Goal: Information Seeking & Learning: Learn about a topic

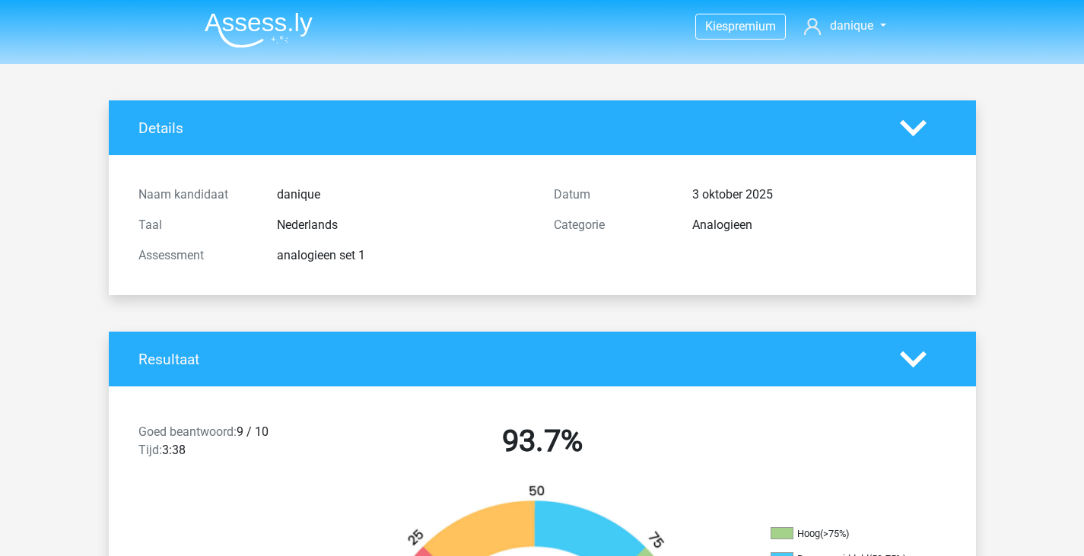
click at [305, 30] on img at bounding box center [259, 30] width 108 height 36
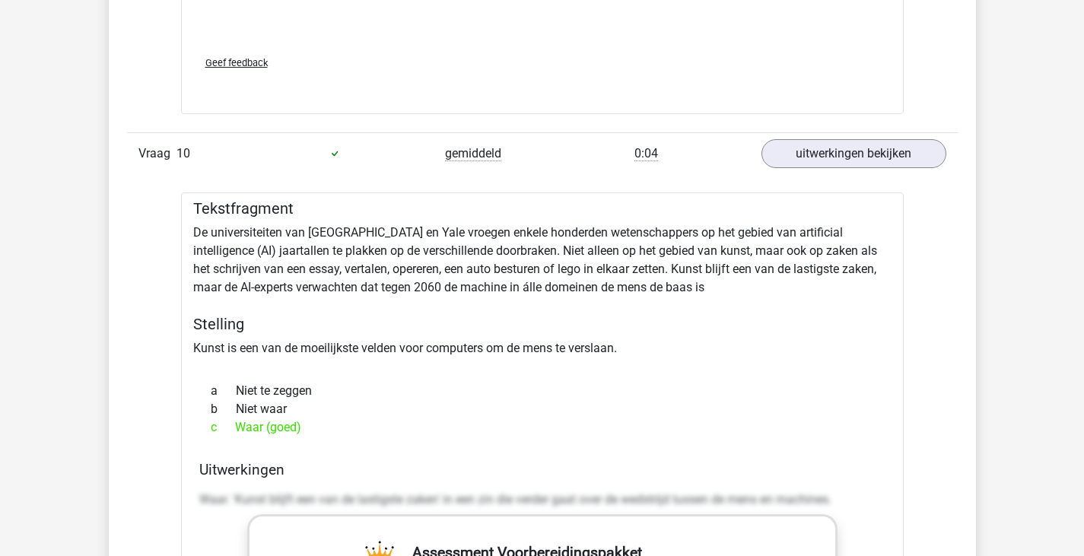
scroll to position [7199, 0]
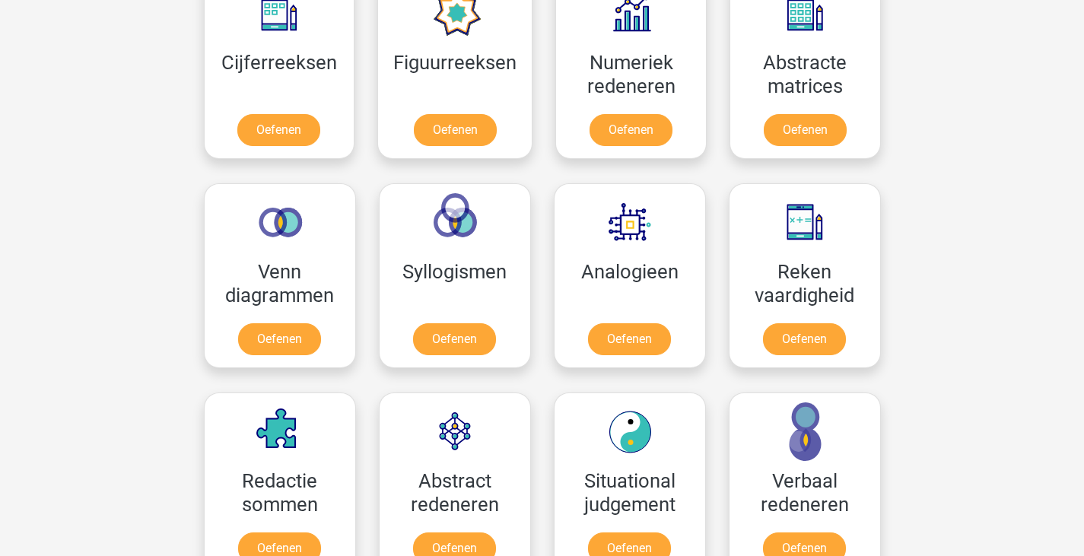
scroll to position [744, 0]
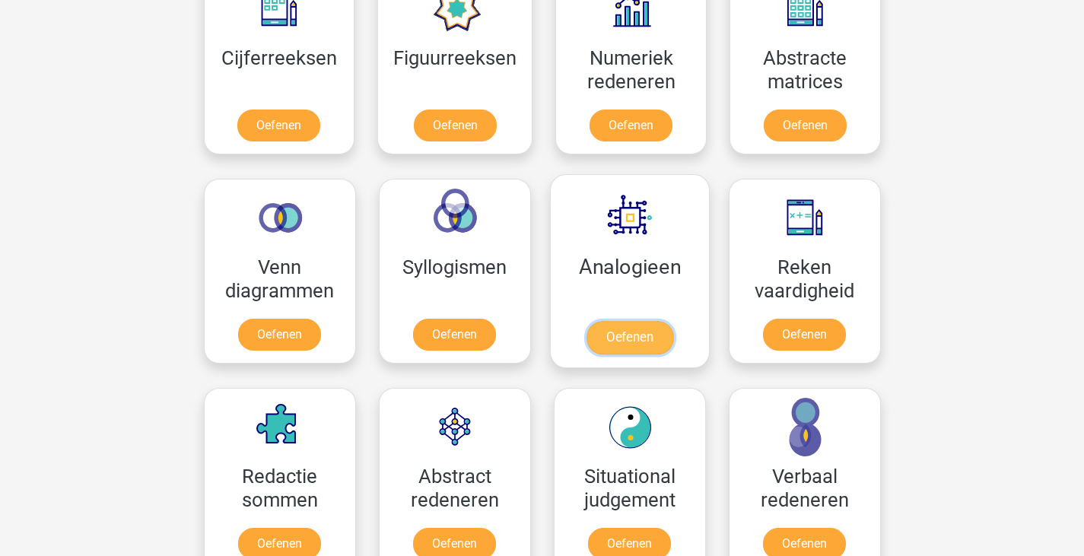
click at [639, 321] on link "Oefenen" at bounding box center [629, 337] width 87 height 33
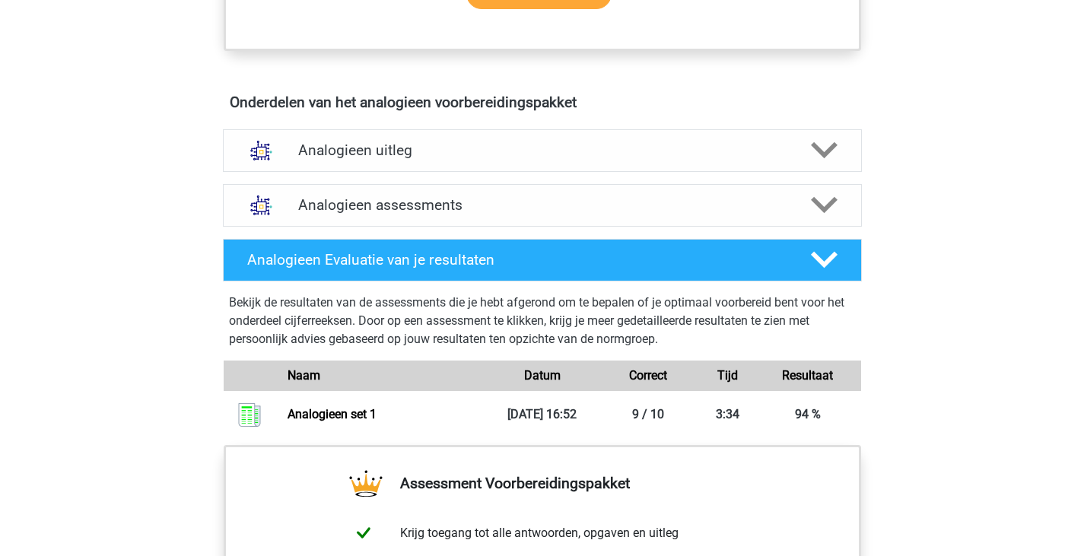
scroll to position [760, 0]
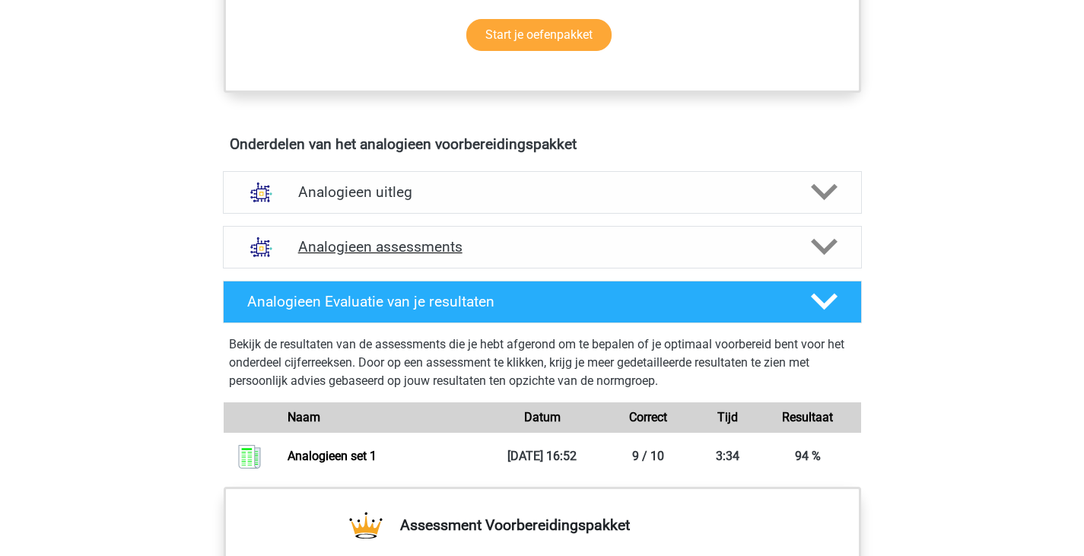
click at [780, 252] on h4 "Analogieen assessments" at bounding box center [542, 247] width 489 height 18
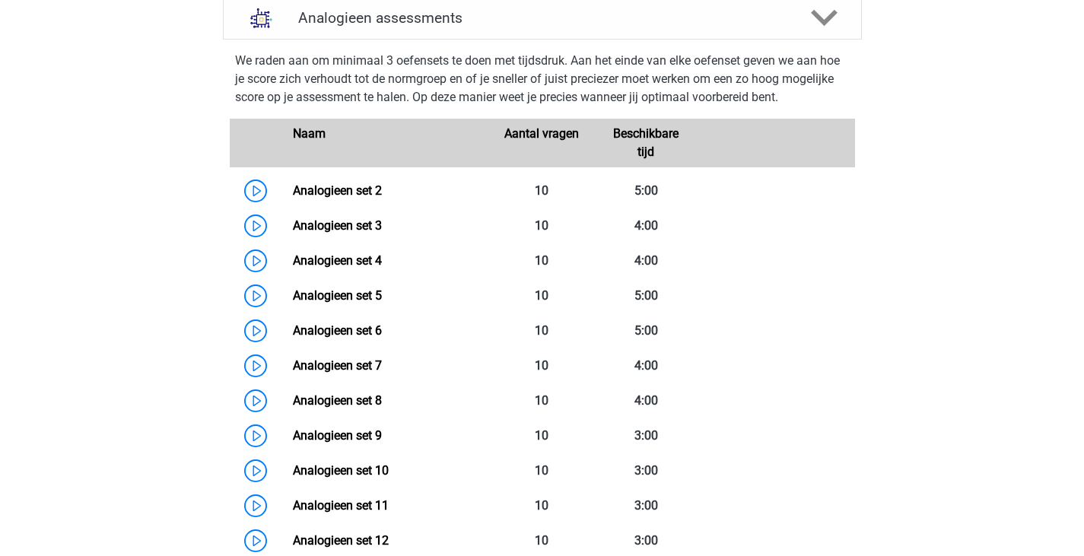
scroll to position [989, 0]
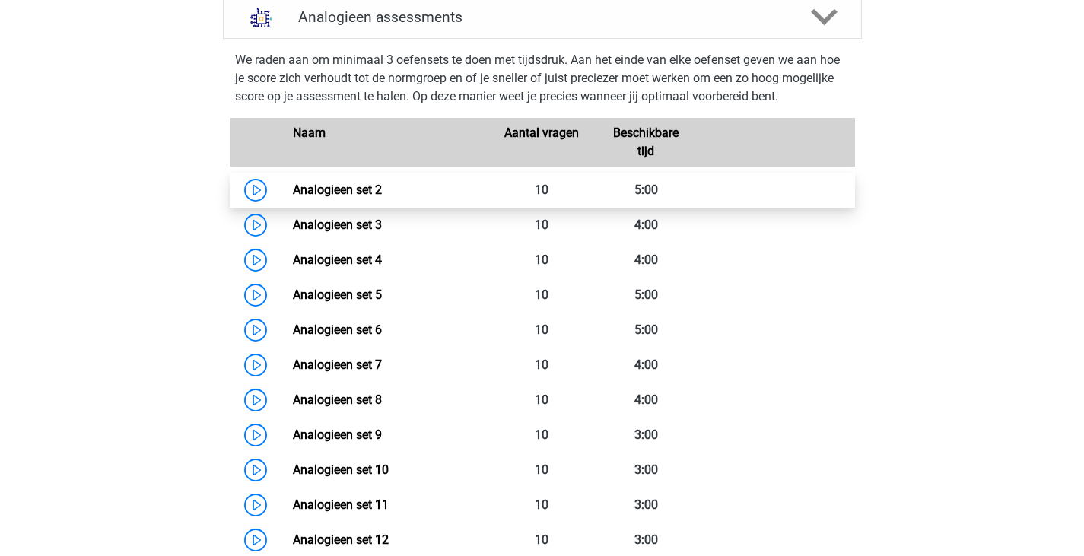
click at [293, 186] on link "Analogieen set 2" at bounding box center [337, 190] width 89 height 14
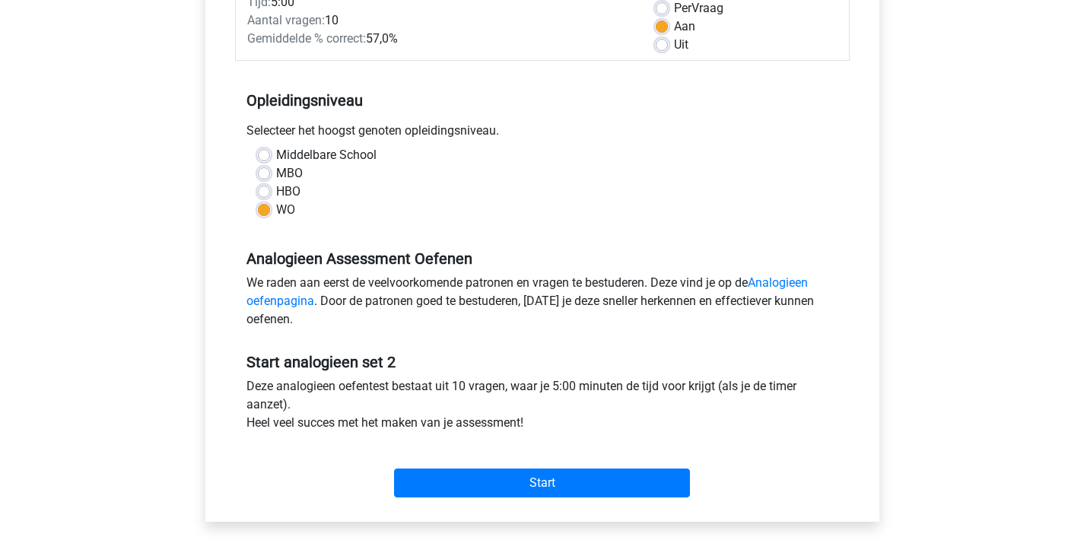
scroll to position [237, 0]
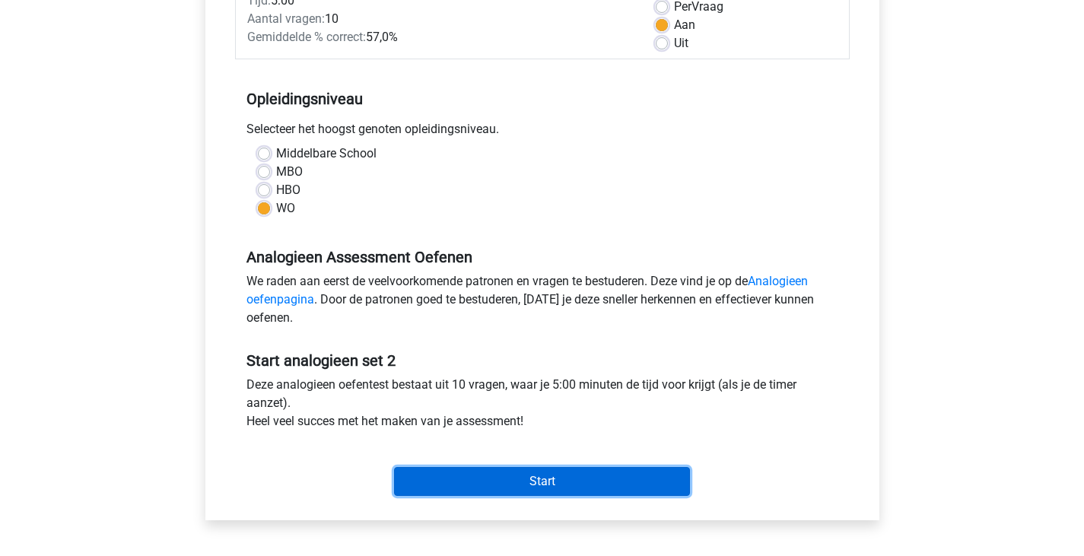
click at [498, 480] on input "Start" at bounding box center [542, 481] width 296 height 29
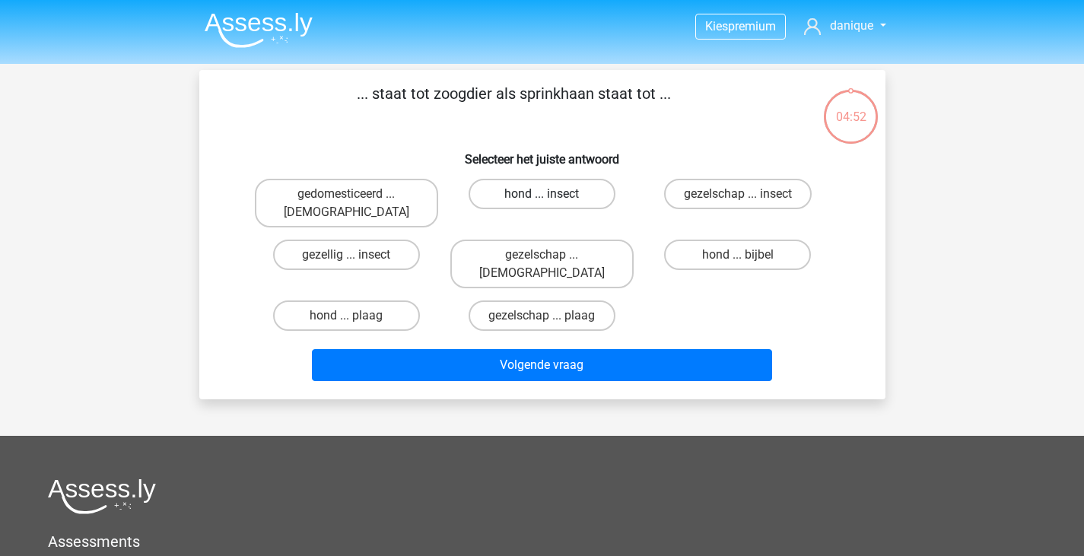
click at [573, 196] on label "hond ... insect" at bounding box center [542, 194] width 147 height 30
click at [552, 196] on input "hond ... insect" at bounding box center [547, 199] width 10 height 10
radio input "true"
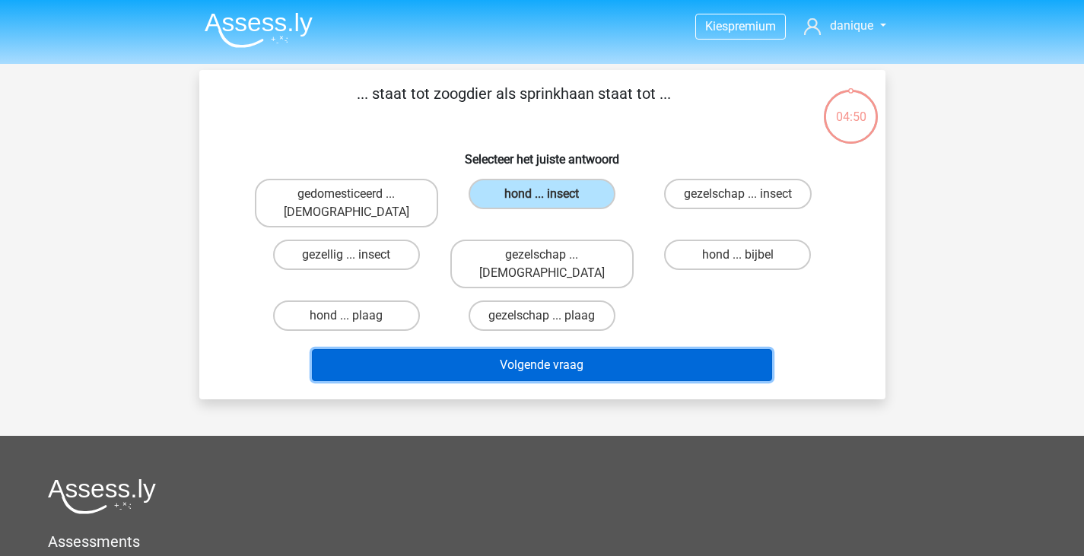
click at [616, 349] on button "Volgende vraag" at bounding box center [542, 365] width 460 height 32
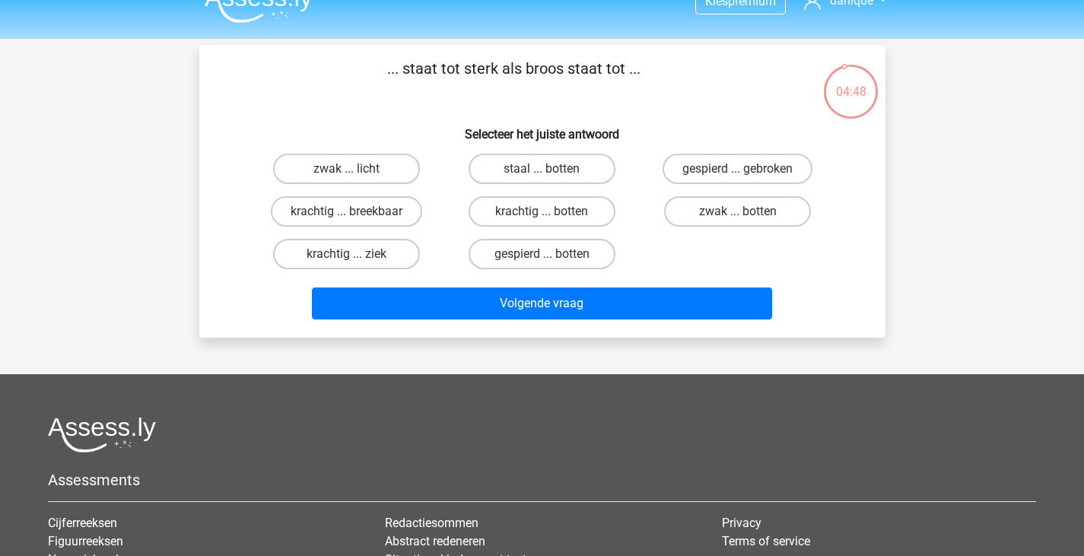
scroll to position [24, 0]
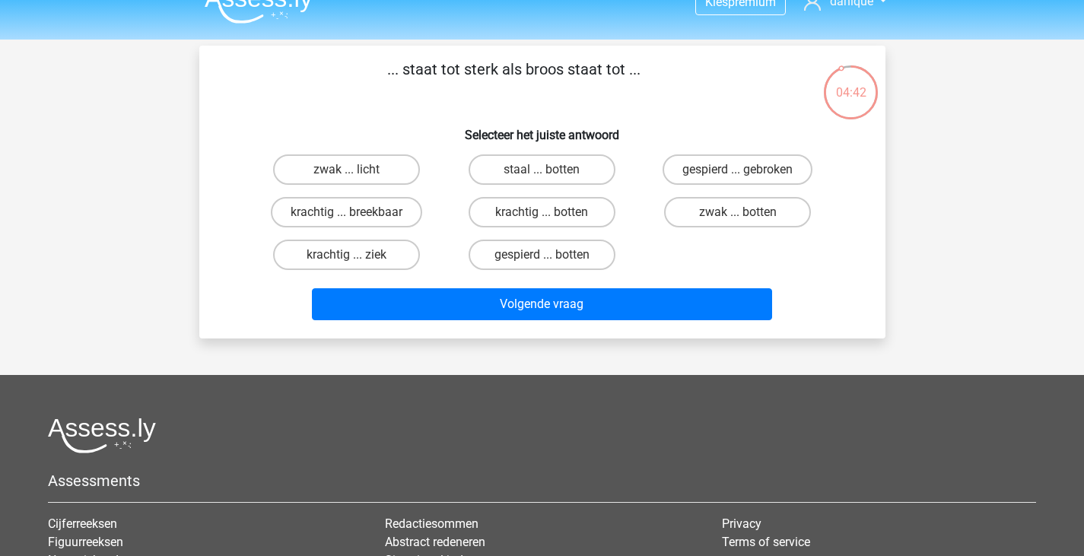
click at [435, 157] on div "zwak ... licht" at bounding box center [346, 169] width 183 height 30
click at [385, 218] on label "krachtig ... breekbaar" at bounding box center [346, 212] width 151 height 30
click at [356, 218] on input "krachtig ... breekbaar" at bounding box center [351, 217] width 10 height 10
radio input "true"
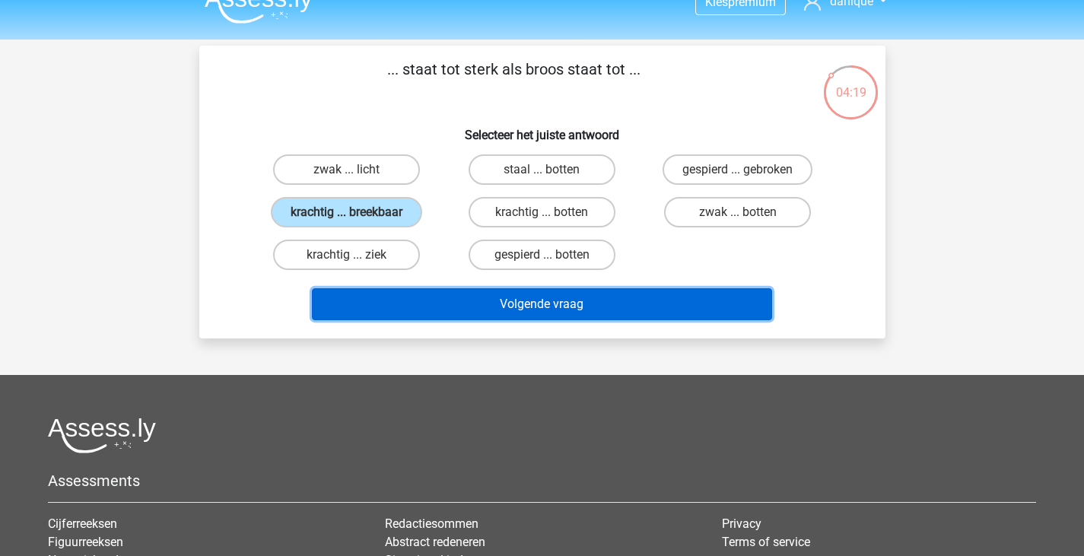
click at [532, 303] on button "Volgende vraag" at bounding box center [542, 304] width 460 height 32
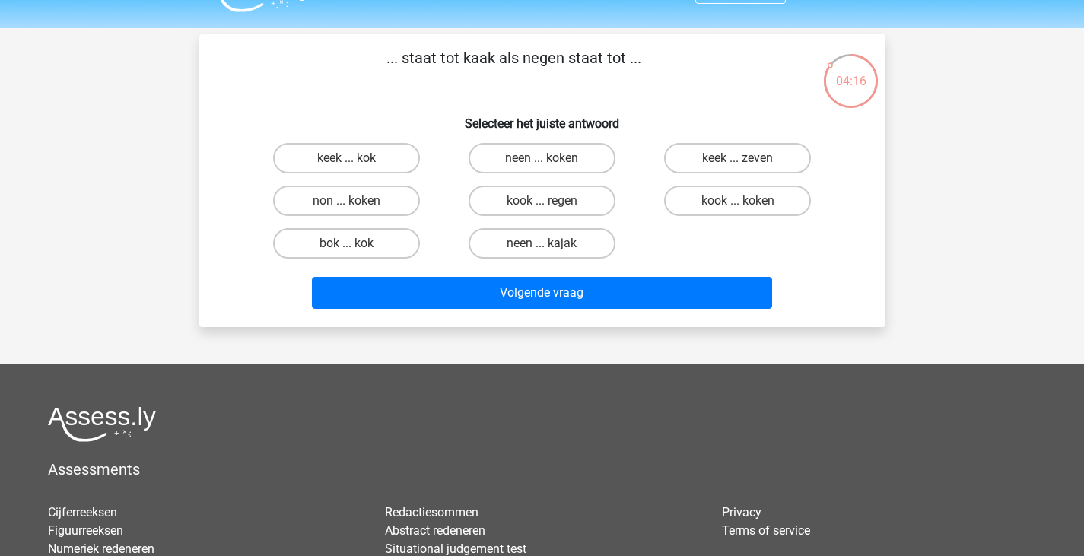
scroll to position [0, 0]
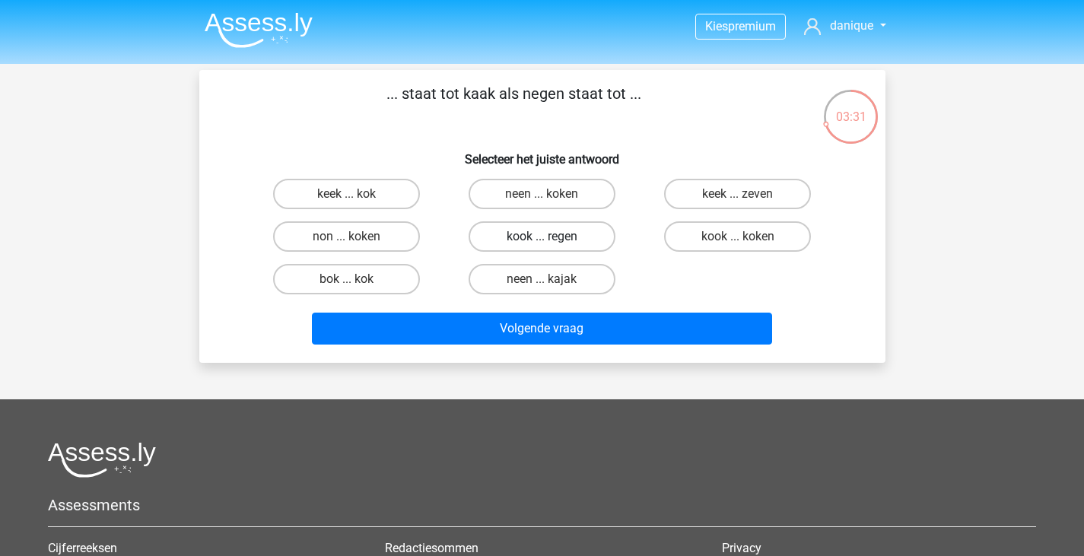
click at [584, 238] on label "kook ... regen" at bounding box center [542, 236] width 147 height 30
click at [552, 238] on input "kook ... regen" at bounding box center [547, 242] width 10 height 10
radio input "true"
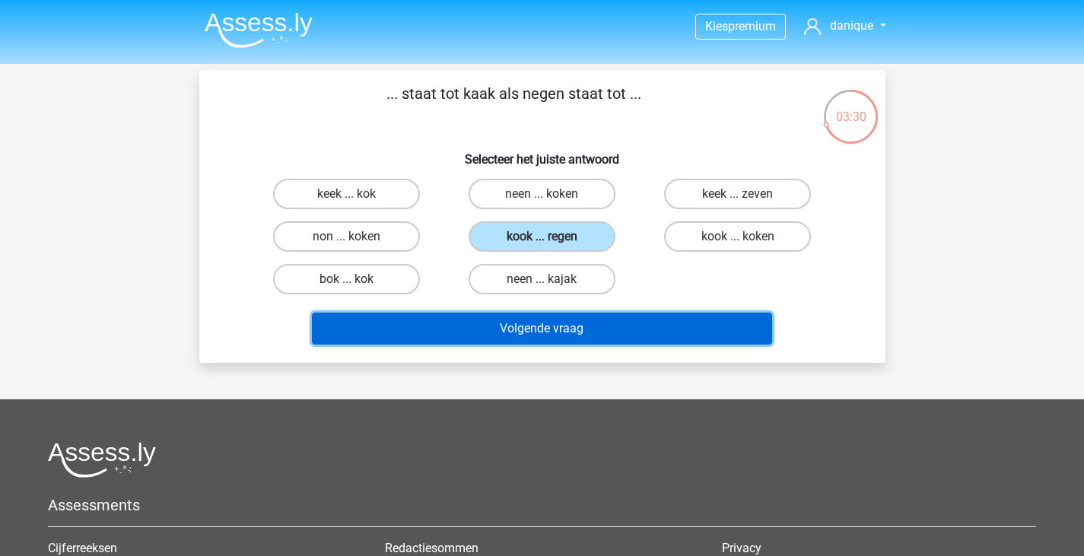
click at [651, 321] on button "Volgende vraag" at bounding box center [542, 329] width 460 height 32
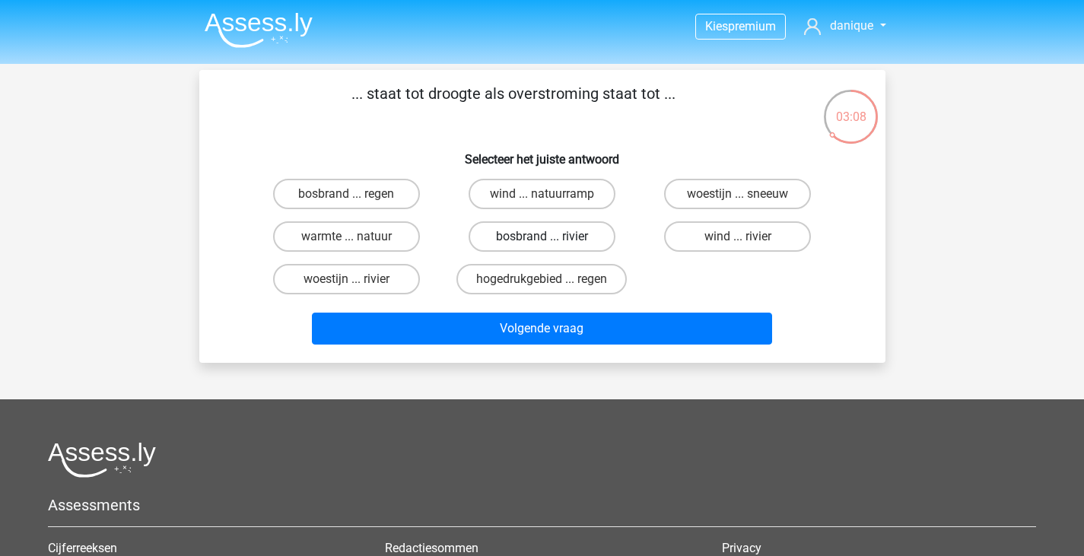
click at [582, 241] on label "bosbrand ... rivier" at bounding box center [542, 236] width 147 height 30
click at [552, 241] on input "bosbrand ... rivier" at bounding box center [547, 242] width 10 height 10
radio input "true"
click at [375, 192] on label "bosbrand ... regen" at bounding box center [346, 194] width 147 height 30
click at [356, 194] on input "bosbrand ... regen" at bounding box center [351, 199] width 10 height 10
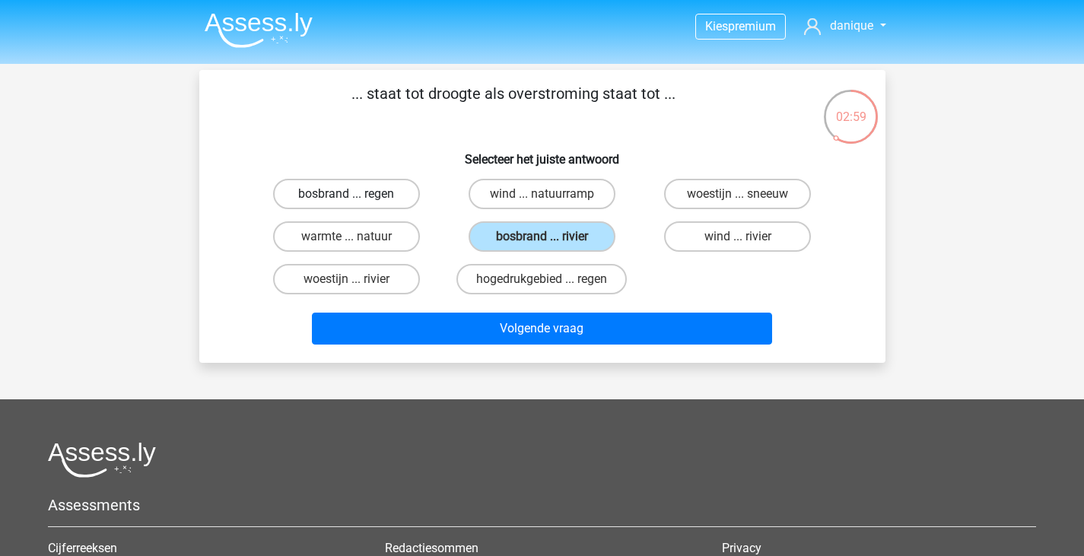
radio input "true"
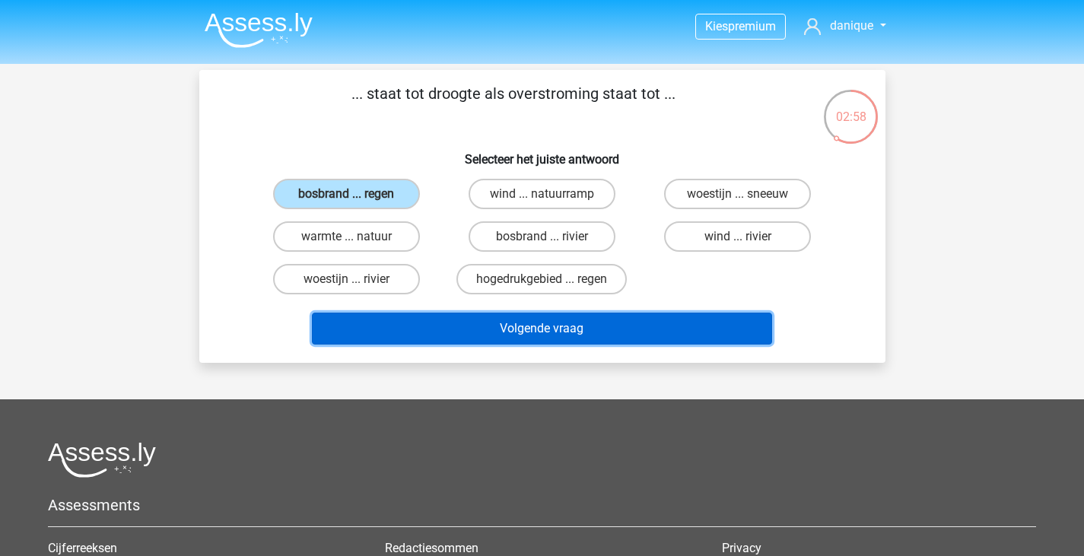
click at [584, 339] on button "Volgende vraag" at bounding box center [542, 329] width 460 height 32
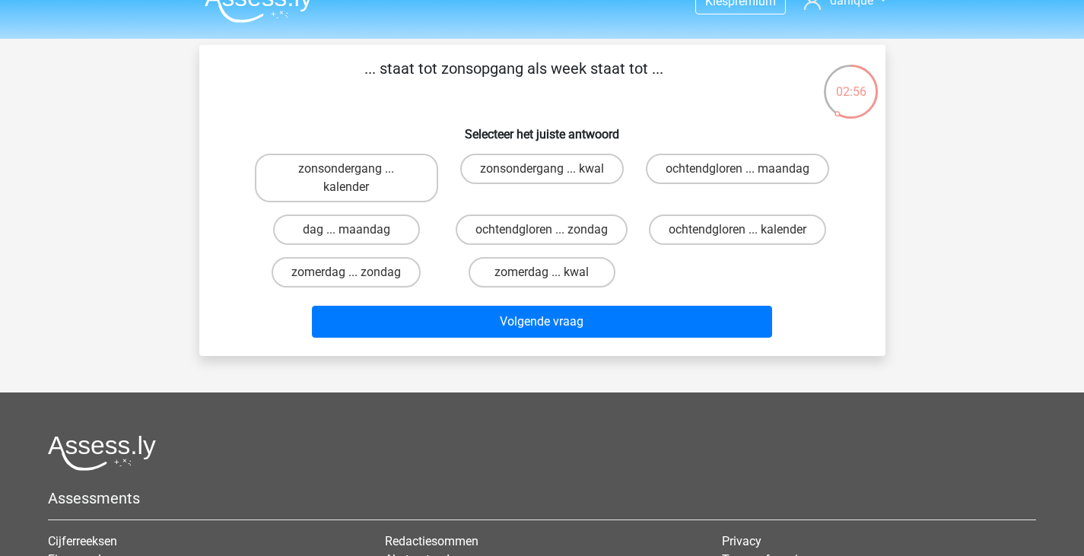
scroll to position [13, 0]
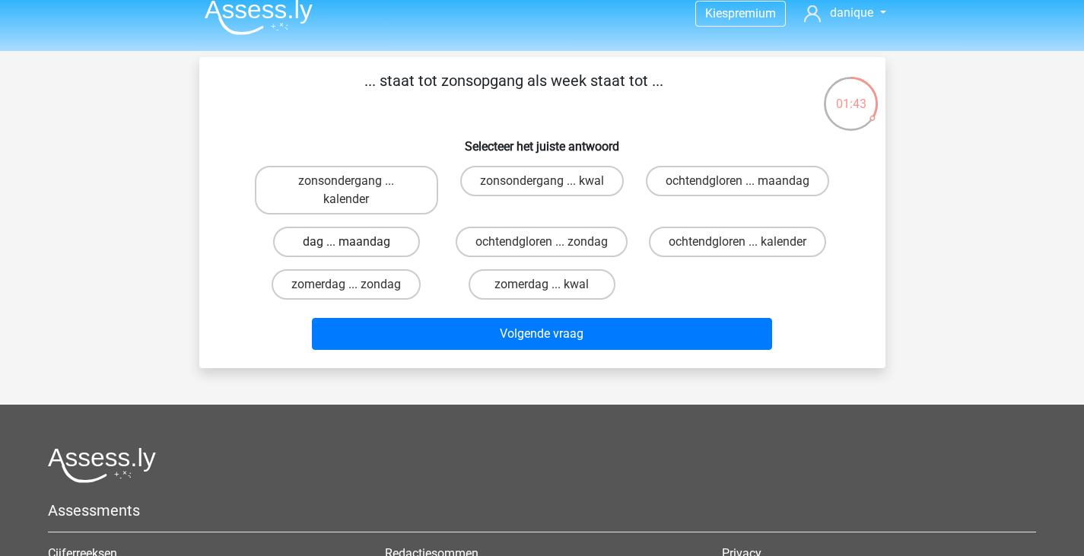
click at [400, 240] on label "dag ... maandag" at bounding box center [346, 242] width 147 height 30
click at [356, 242] on input "dag ... maandag" at bounding box center [351, 247] width 10 height 10
radio input "true"
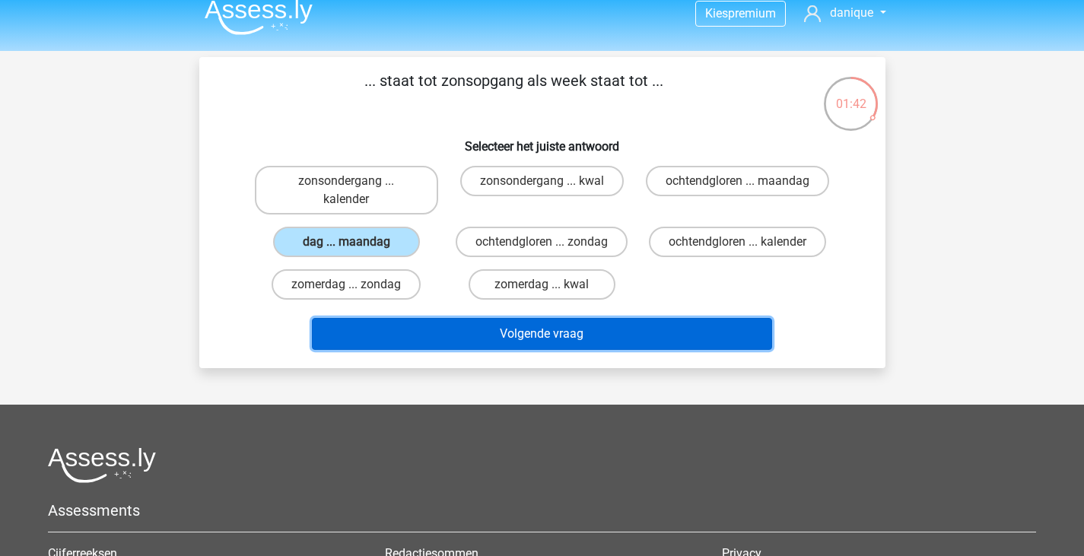
click at [578, 328] on button "Volgende vraag" at bounding box center [542, 334] width 460 height 32
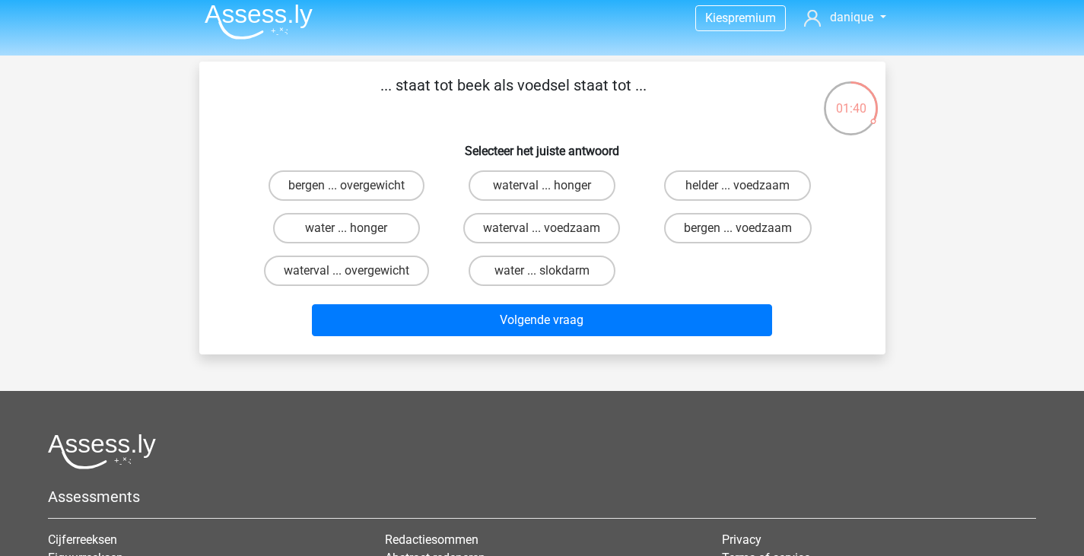
scroll to position [0, 0]
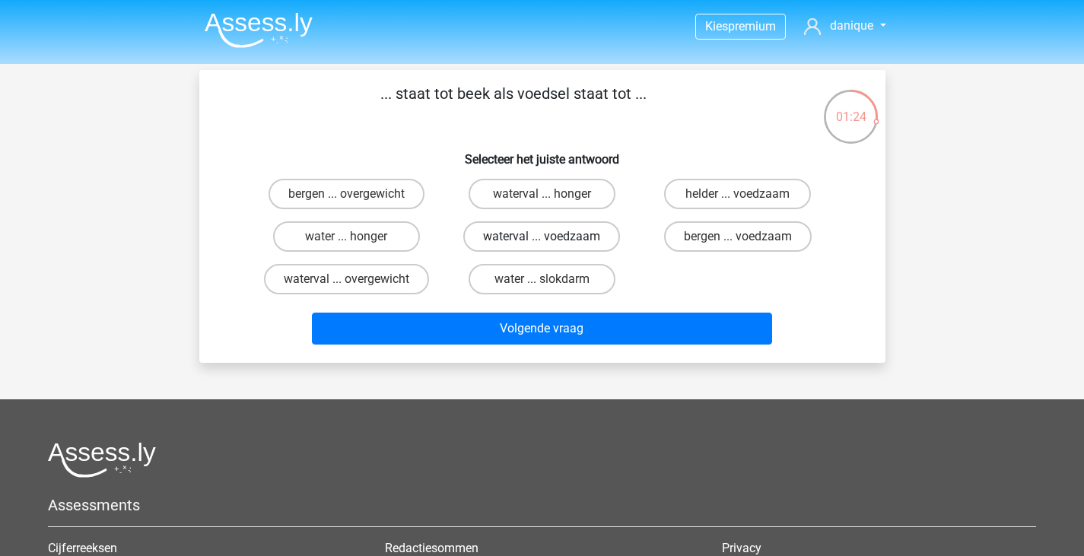
click at [575, 239] on label "waterval ... voedzaam" at bounding box center [541, 236] width 157 height 30
click at [552, 239] on input "waterval ... voedzaam" at bounding box center [547, 242] width 10 height 10
radio input "true"
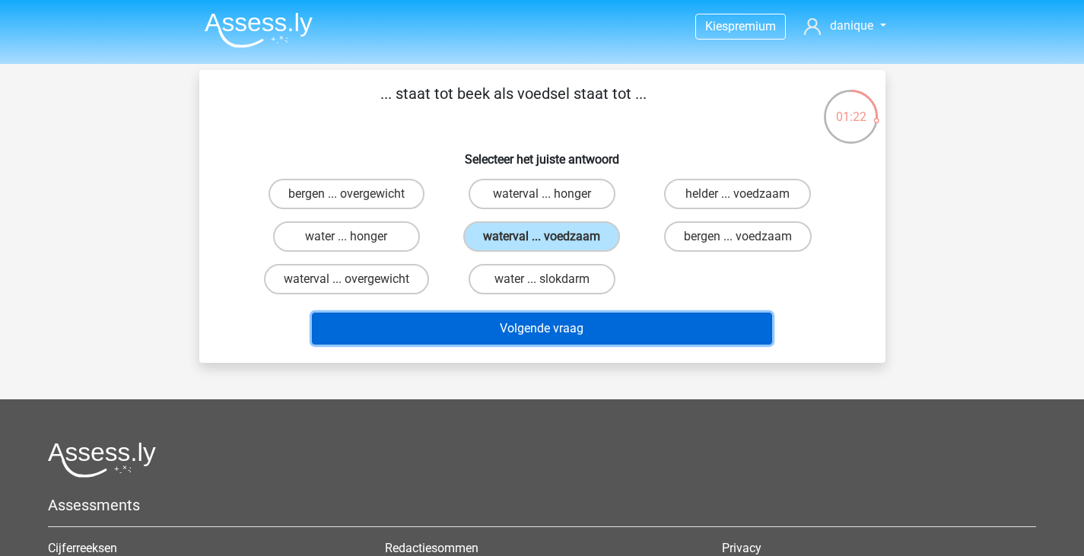
click at [589, 342] on button "Volgende vraag" at bounding box center [542, 329] width 460 height 32
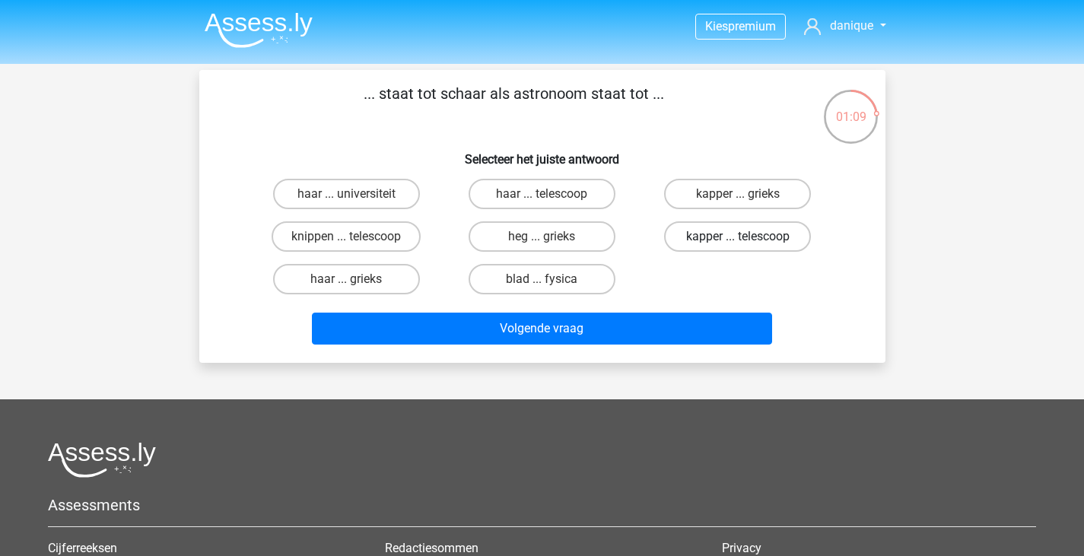
click at [748, 232] on label "kapper ... telescoop" at bounding box center [737, 236] width 147 height 30
click at [748, 237] on input "kapper ... telescoop" at bounding box center [743, 242] width 10 height 10
radio input "true"
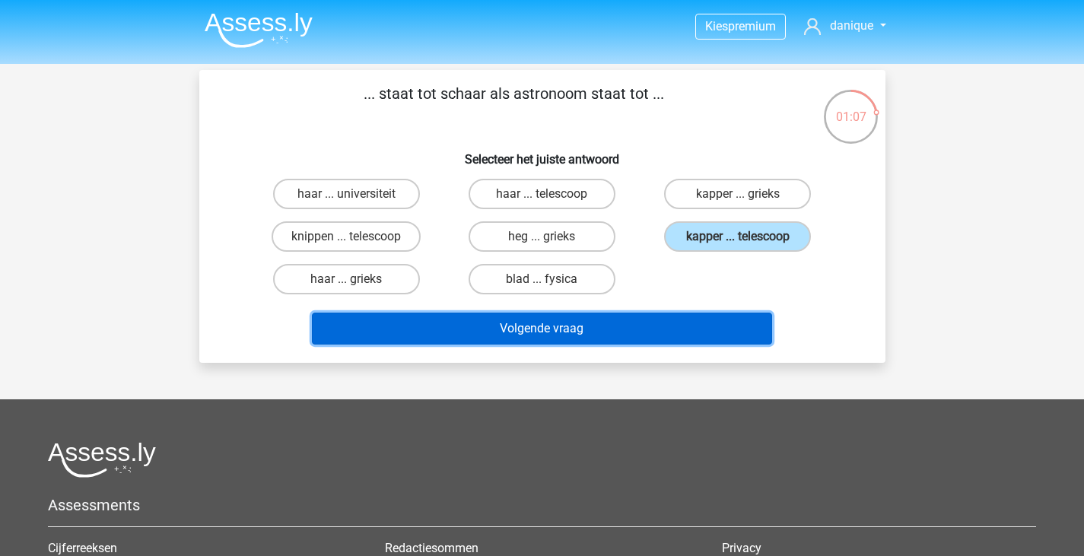
click at [705, 315] on button "Volgende vraag" at bounding box center [542, 329] width 460 height 32
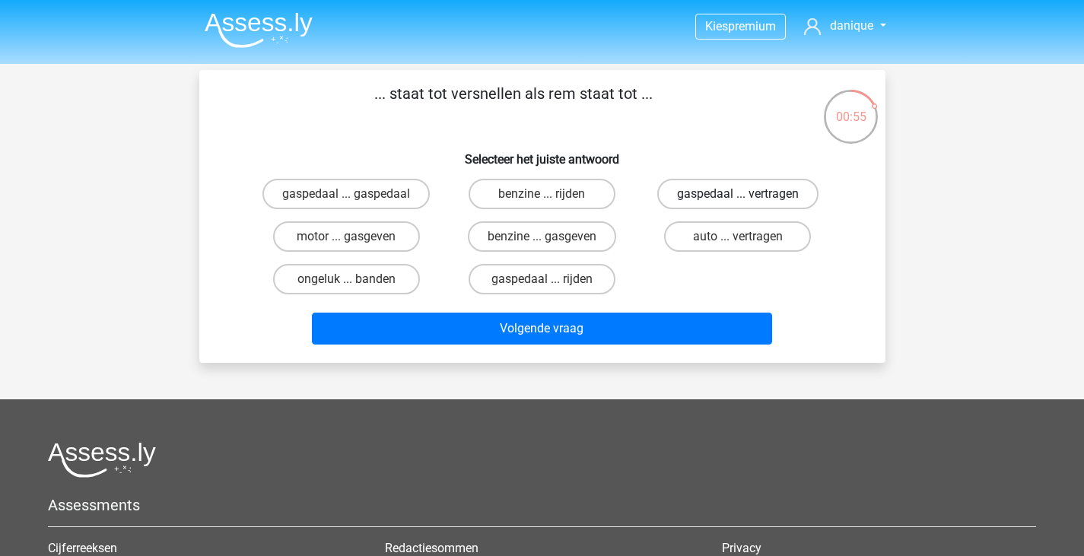
click at [737, 188] on label "gaspedaal ... vertragen" at bounding box center [738, 194] width 161 height 30
click at [738, 194] on input "gaspedaal ... vertragen" at bounding box center [743, 199] width 10 height 10
radio input "true"
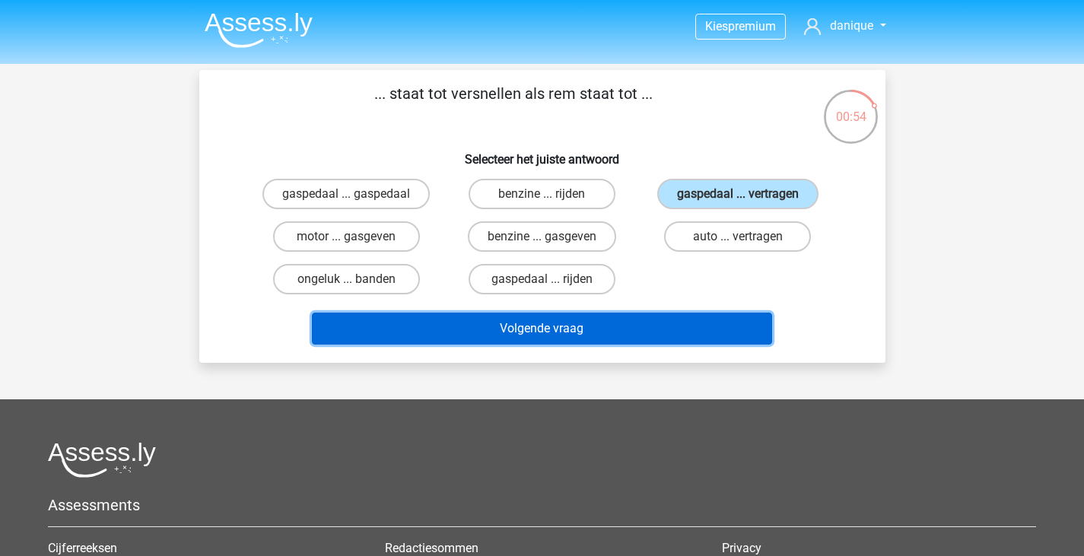
click at [699, 341] on button "Volgende vraag" at bounding box center [542, 329] width 460 height 32
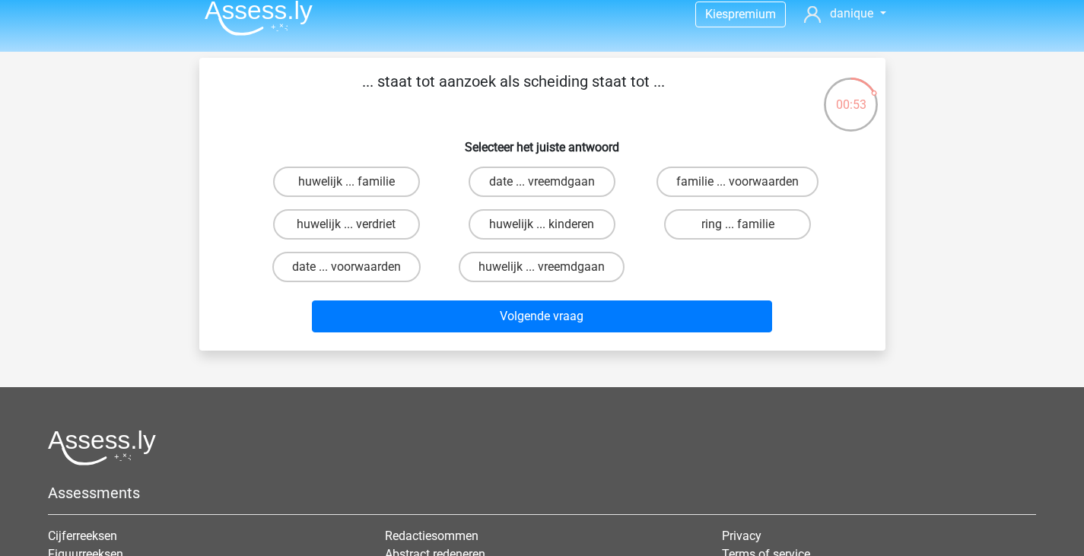
scroll to position [3, 0]
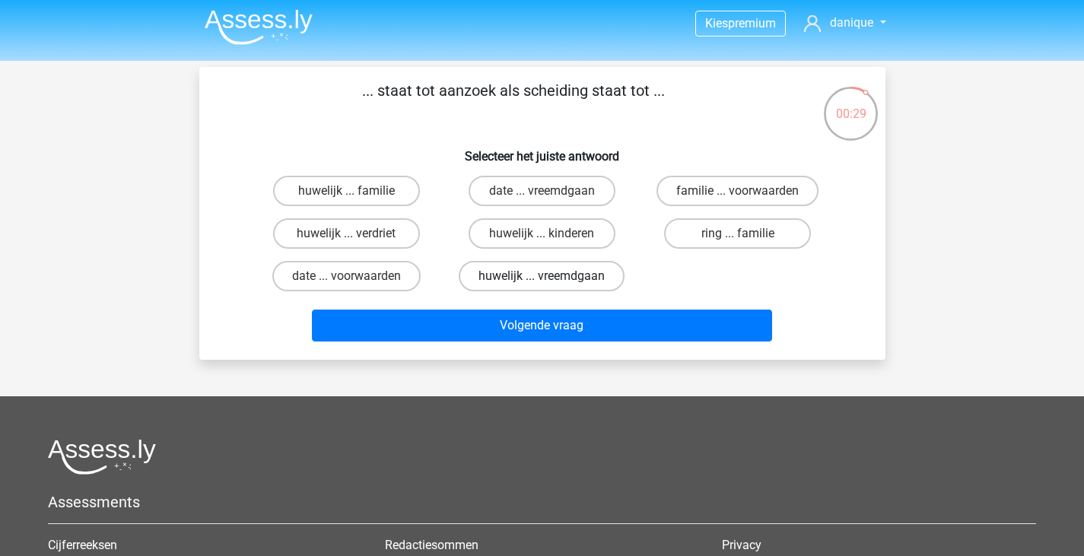
click at [572, 279] on label "huwelijk ... vreemdgaan" at bounding box center [542, 276] width 166 height 30
click at [552, 279] on input "huwelijk ... vreemdgaan" at bounding box center [547, 281] width 10 height 10
radio input "true"
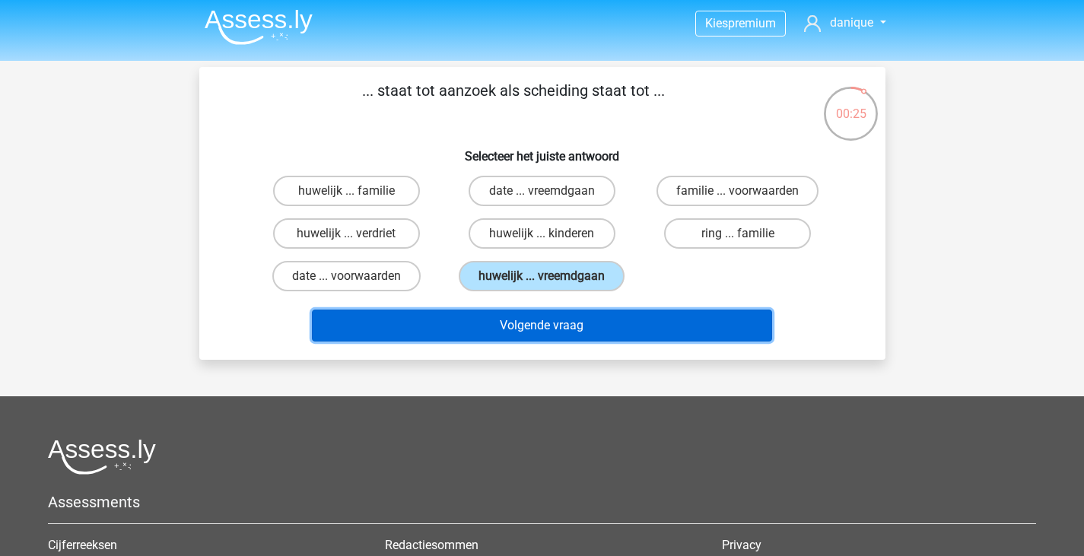
click at [555, 333] on button "Volgende vraag" at bounding box center [542, 326] width 460 height 32
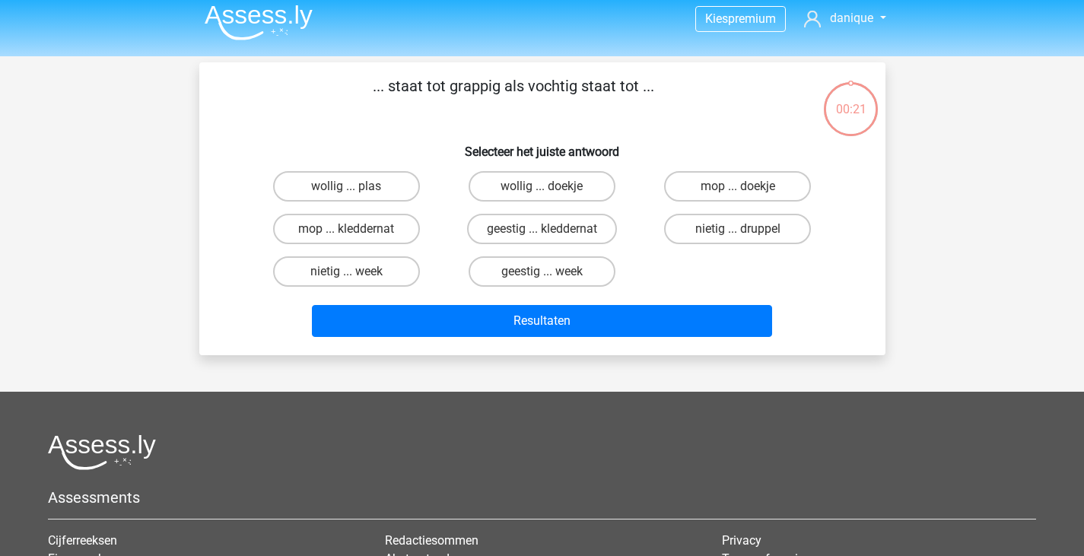
scroll to position [7, 0]
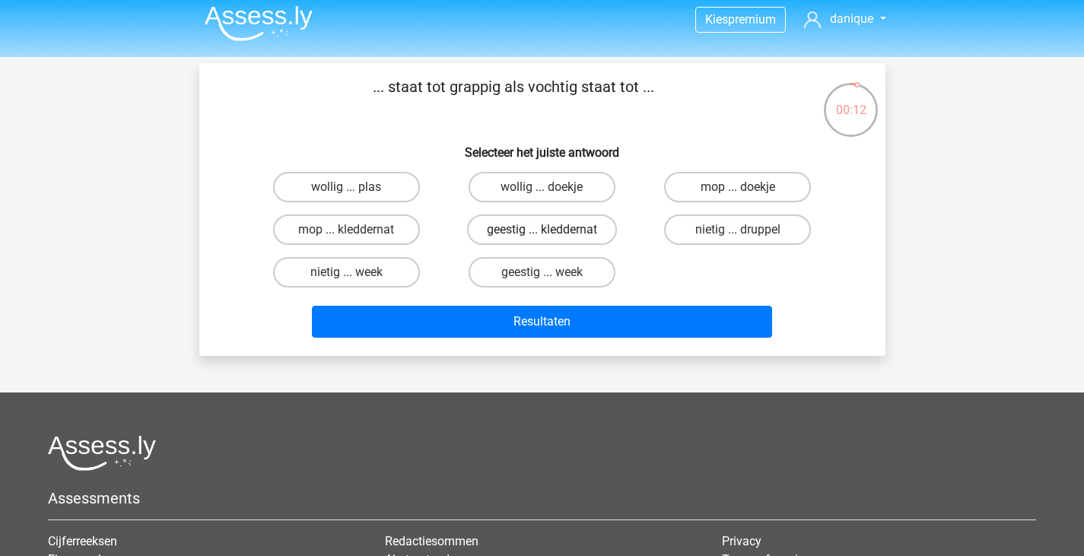
click at [589, 234] on label "geestig ... kleddernat" at bounding box center [542, 230] width 150 height 30
click at [552, 234] on input "geestig ... kleddernat" at bounding box center [547, 235] width 10 height 10
radio input "true"
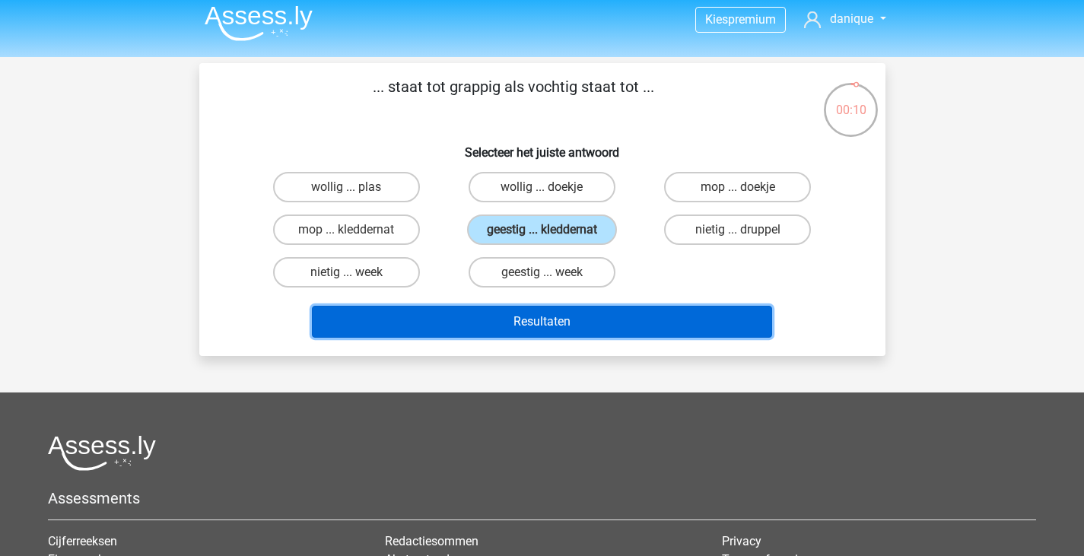
click at [606, 333] on button "Resultaten" at bounding box center [542, 322] width 460 height 32
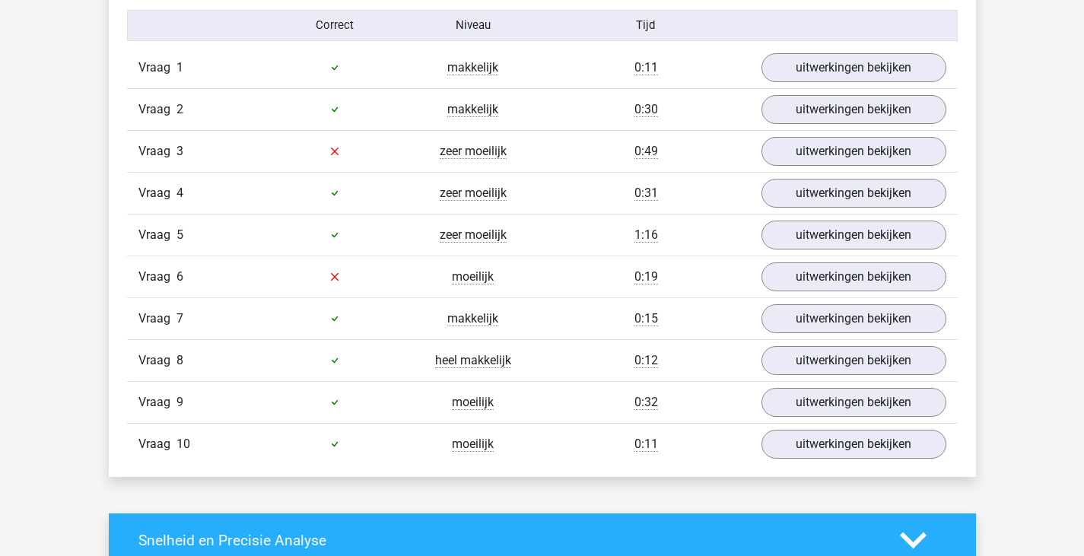
scroll to position [1194, 0]
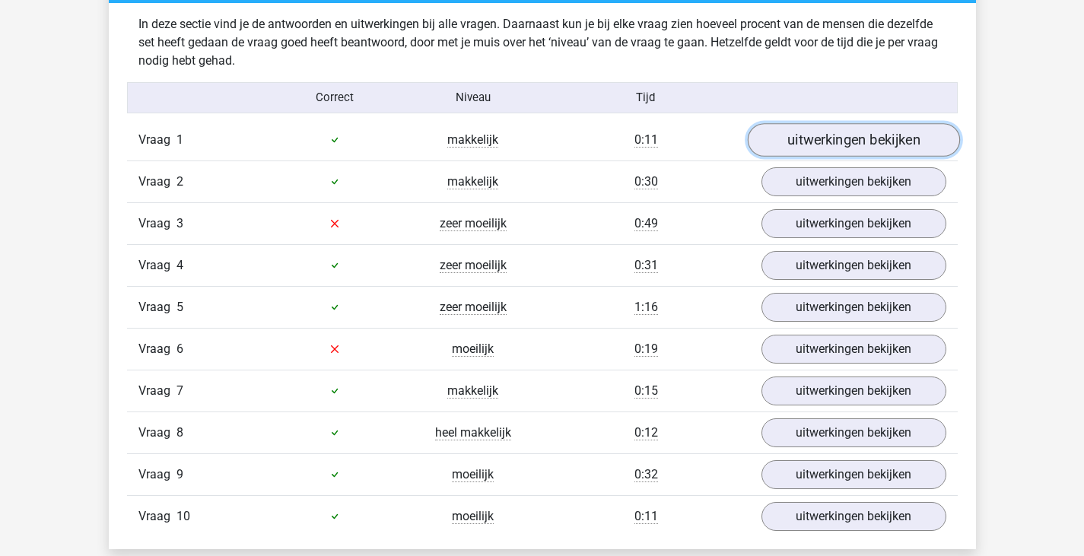
click at [776, 126] on link "uitwerkingen bekijken" at bounding box center [853, 139] width 212 height 33
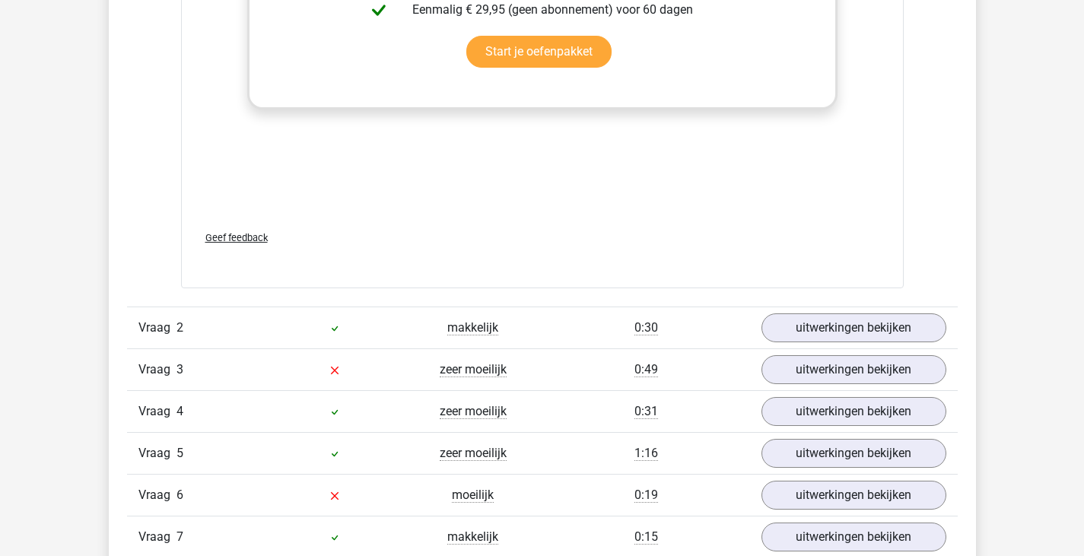
scroll to position [1897, 0]
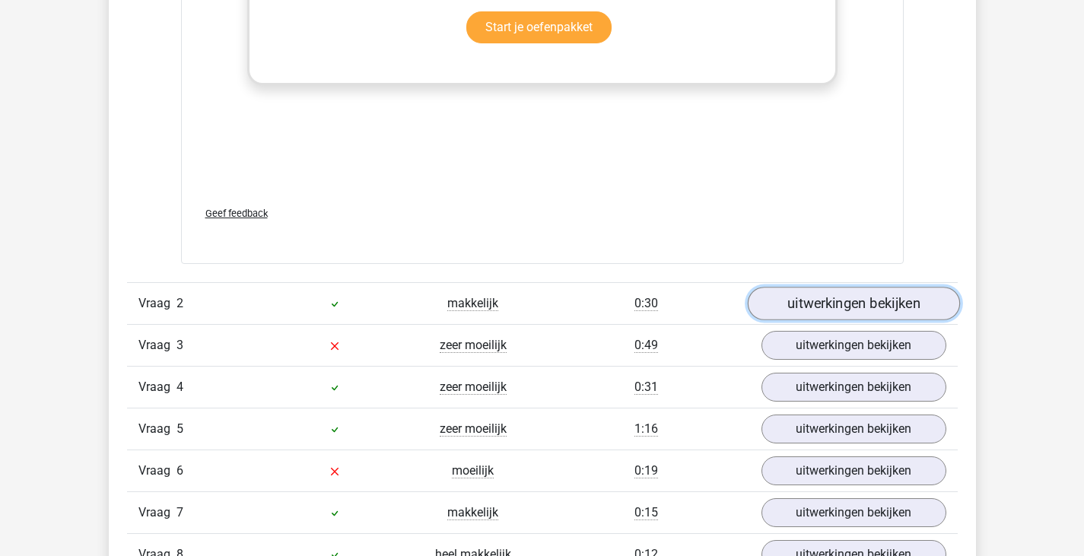
click at [829, 299] on link "uitwerkingen bekijken" at bounding box center [853, 303] width 212 height 33
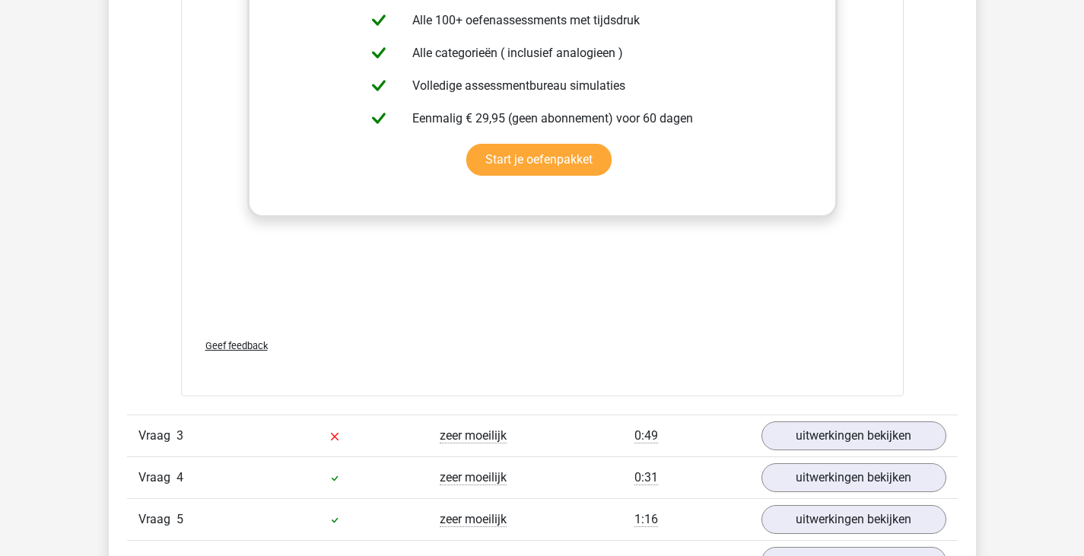
scroll to position [2650, 0]
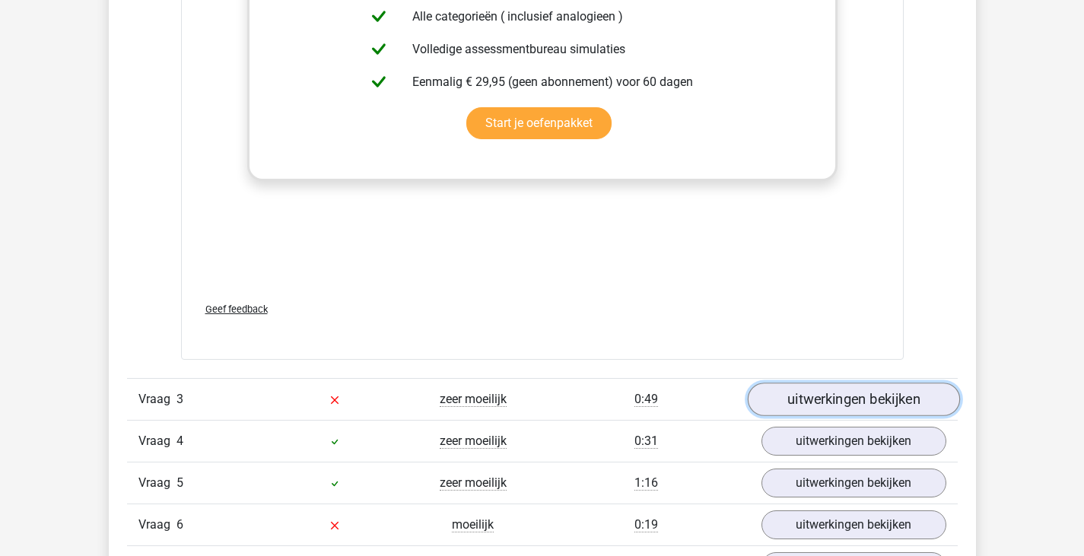
click at [814, 398] on link "uitwerkingen bekijken" at bounding box center [853, 399] width 212 height 33
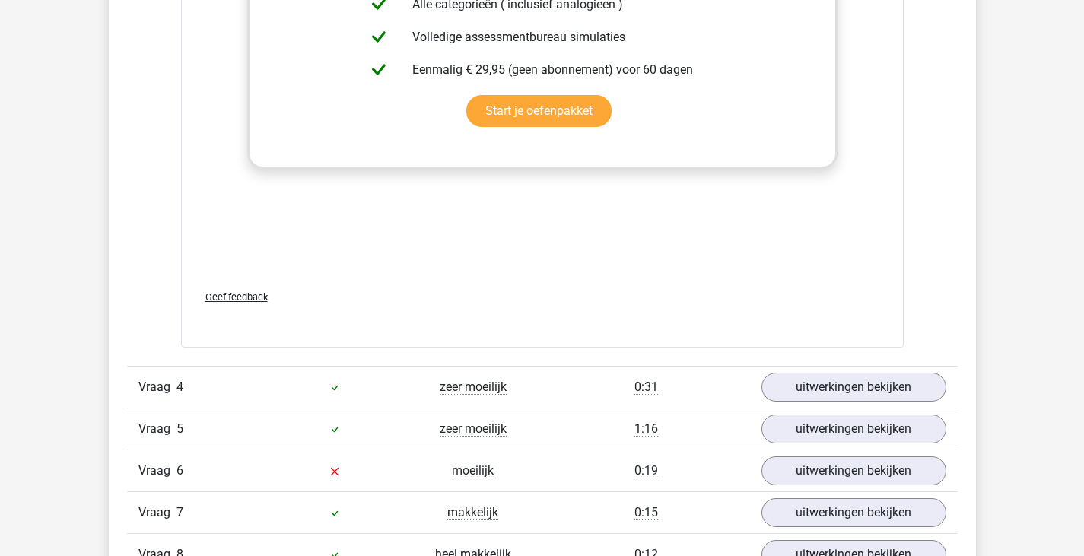
scroll to position [3516, 0]
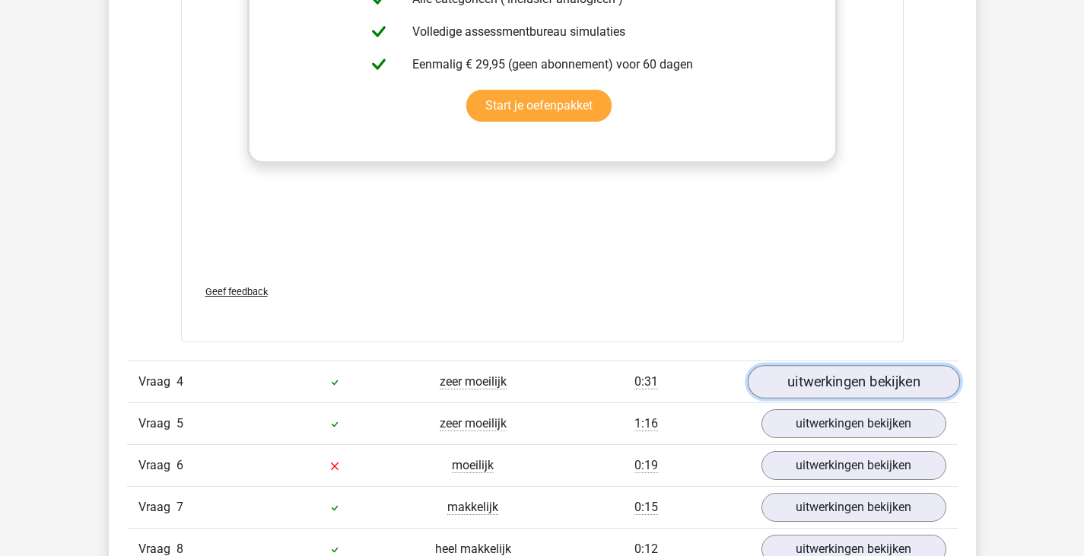
click at [814, 384] on link "uitwerkingen bekijken" at bounding box center [853, 381] width 212 height 33
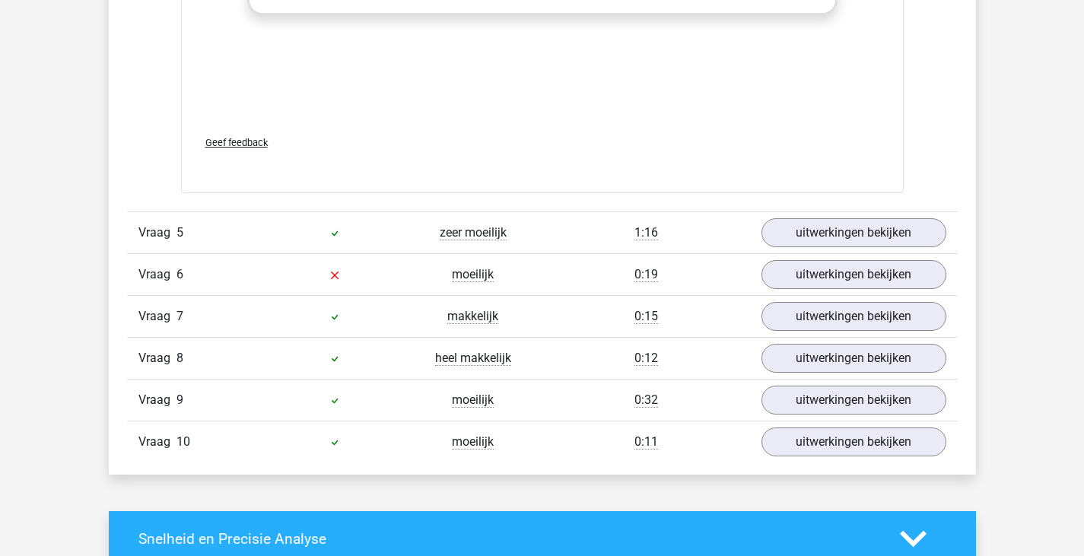
scroll to position [4541, 0]
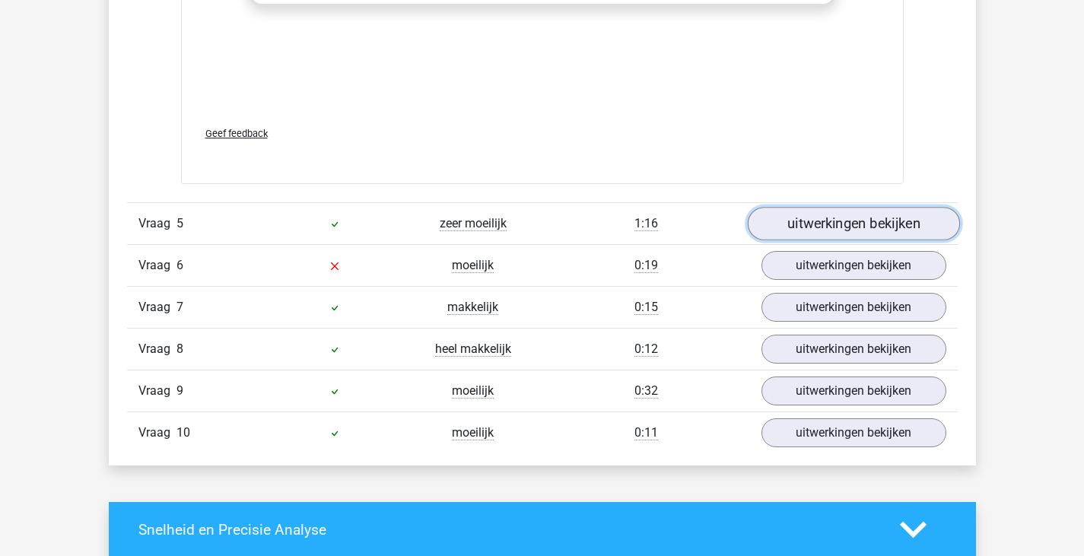
click at [771, 232] on link "uitwerkingen bekijken" at bounding box center [853, 224] width 212 height 33
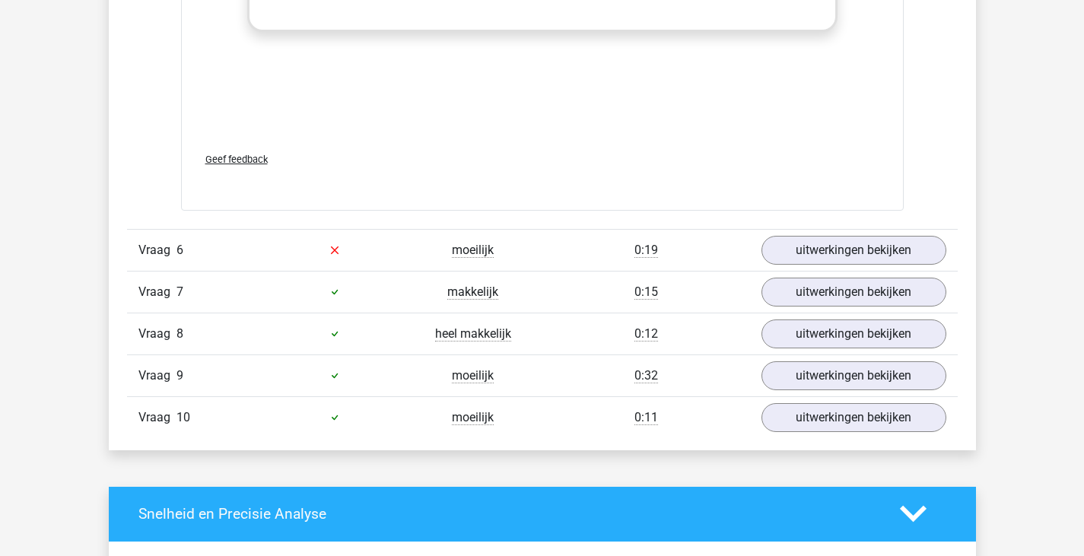
scroll to position [5365, 0]
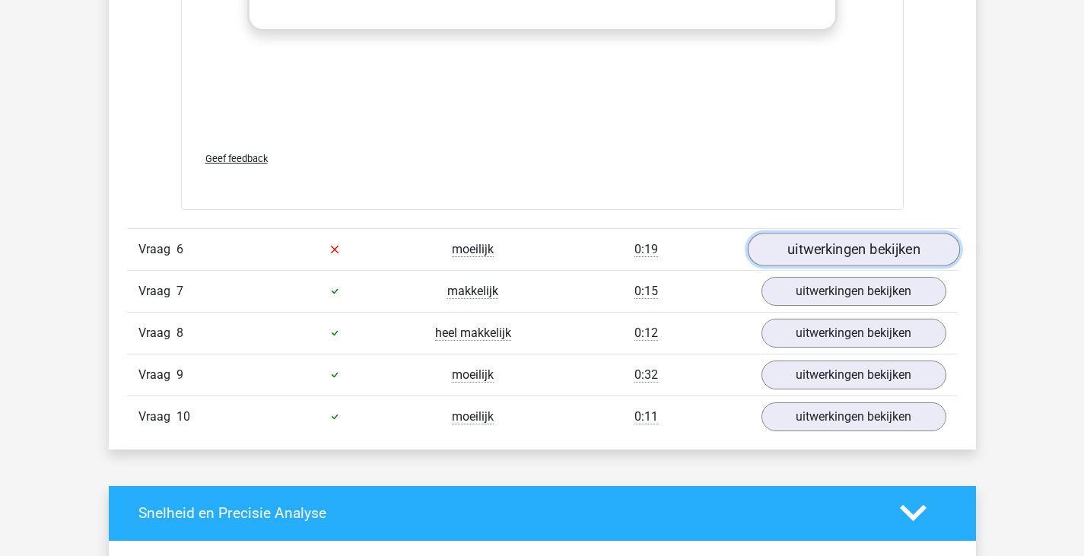
click at [769, 253] on link "uitwerkingen bekijken" at bounding box center [853, 249] width 212 height 33
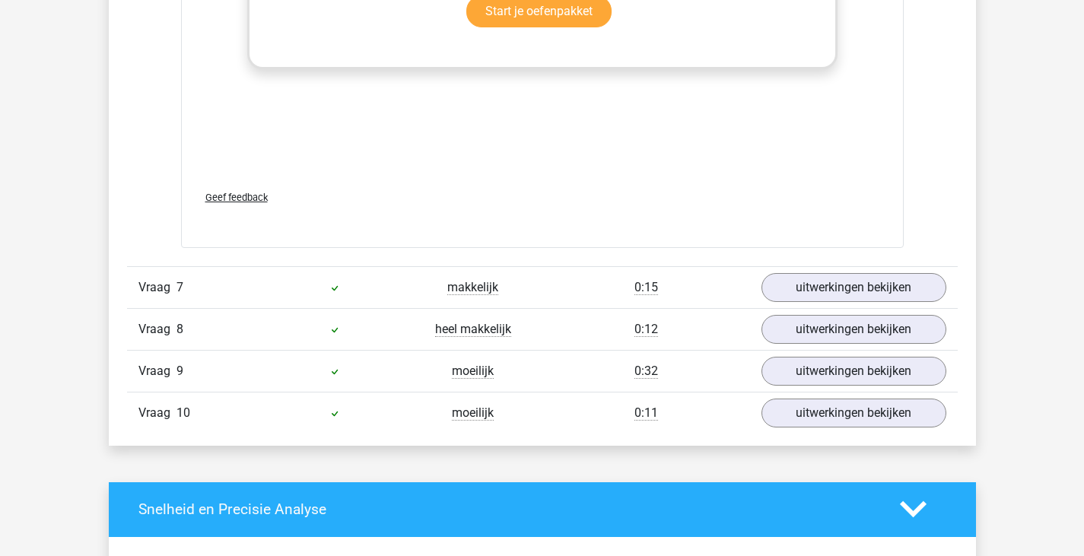
scroll to position [6177, 0]
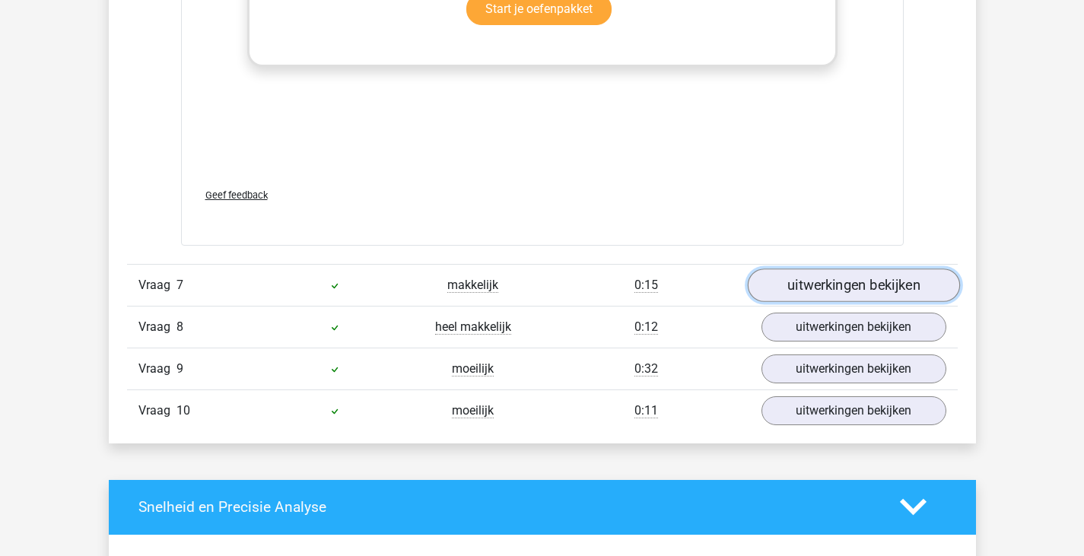
click at [833, 297] on link "uitwerkingen bekijken" at bounding box center [853, 285] width 212 height 33
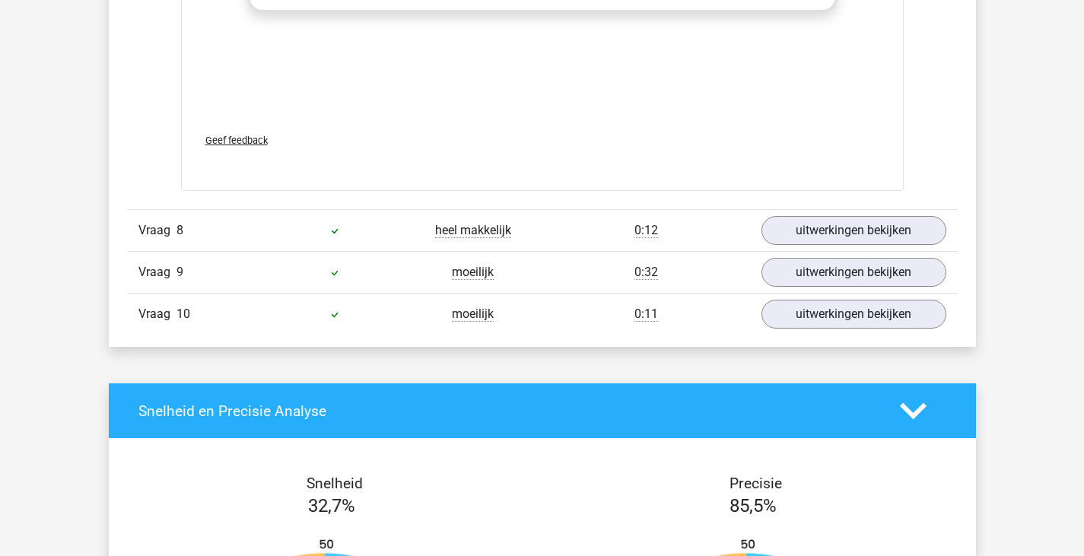
scroll to position [7102, 0]
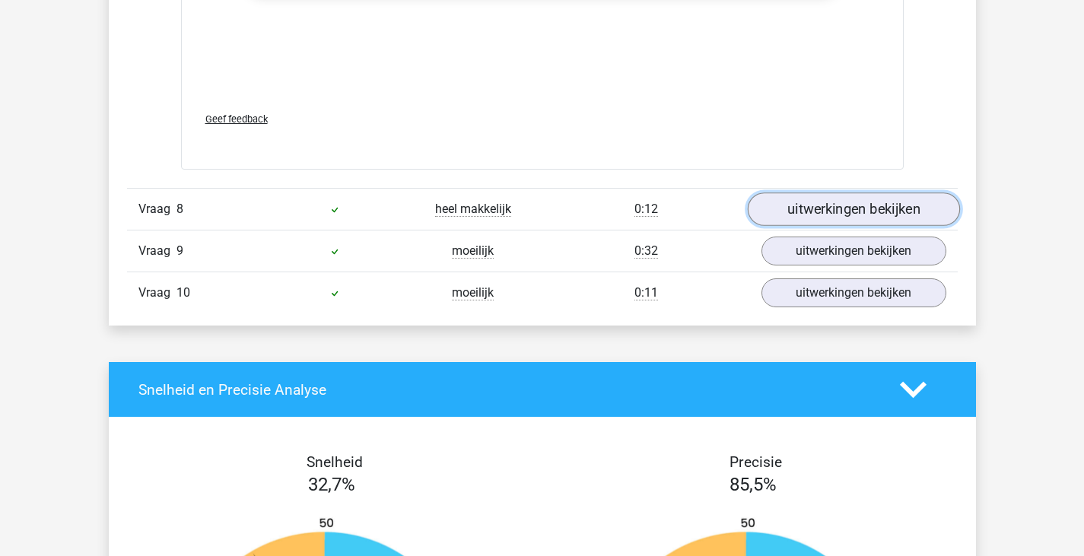
click at [795, 205] on link "uitwerkingen bekijken" at bounding box center [853, 209] width 212 height 33
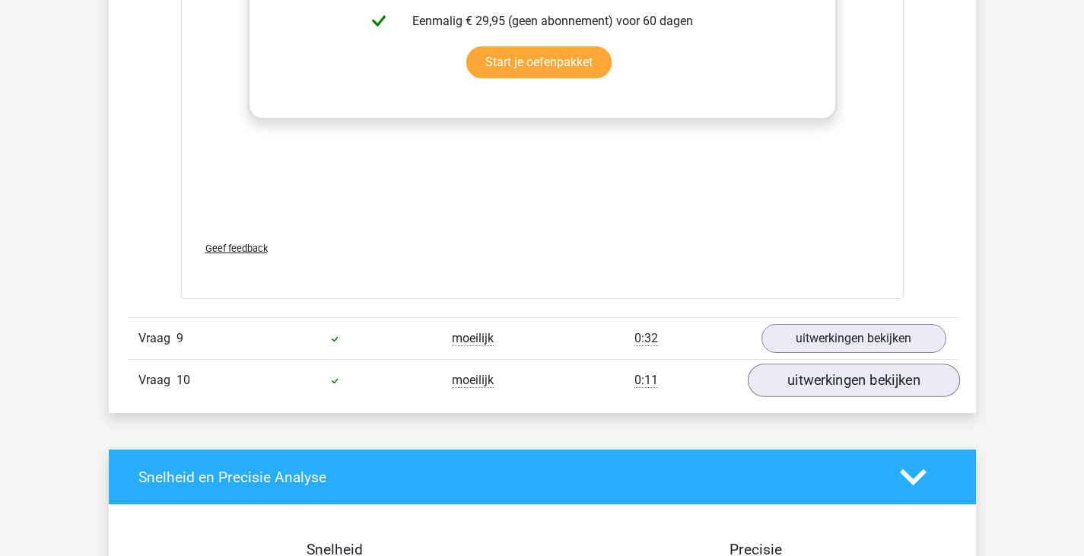
scroll to position [7836, 0]
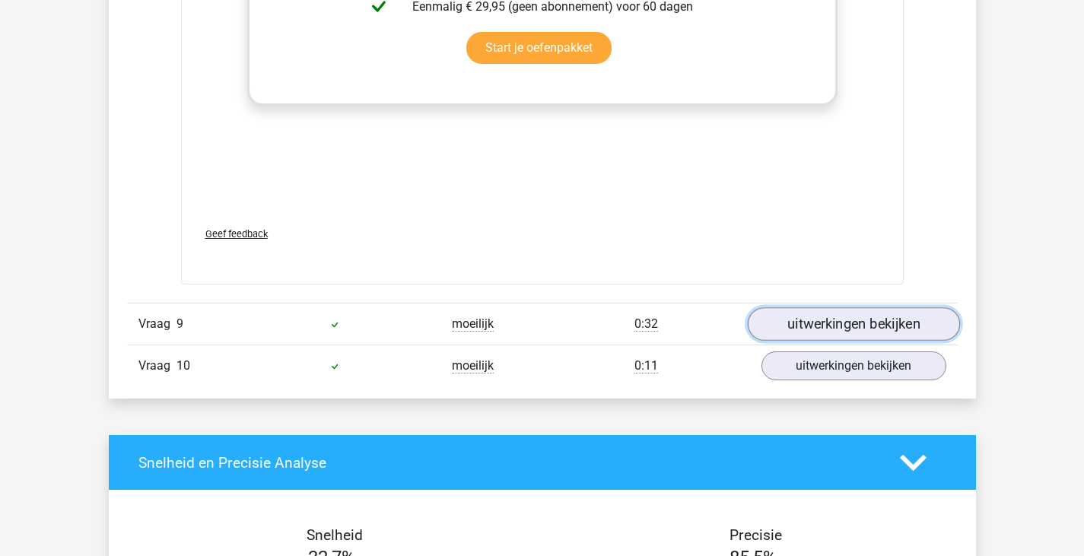
click at [804, 326] on link "uitwerkingen bekijken" at bounding box center [853, 323] width 212 height 33
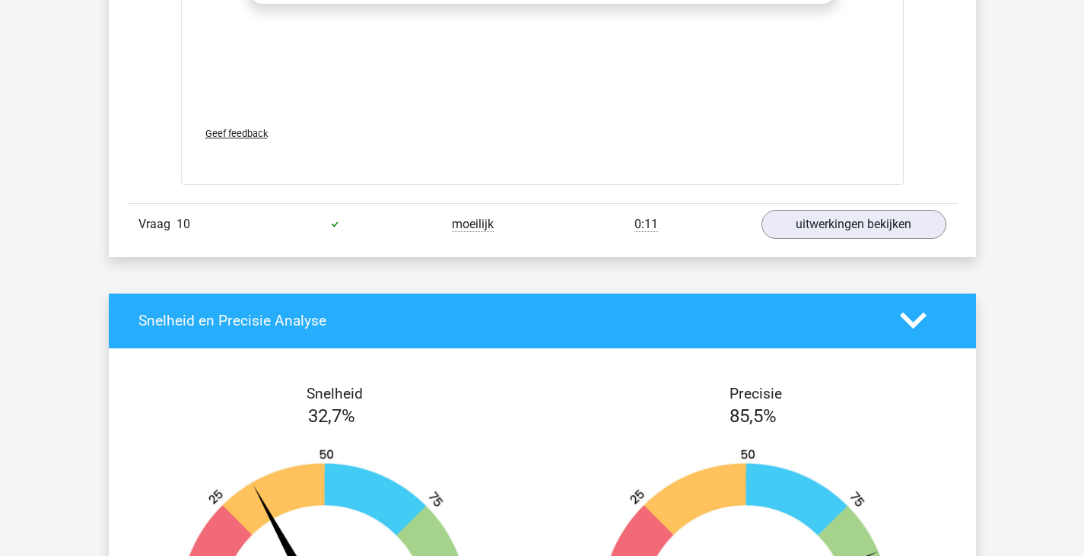
scroll to position [8810, 0]
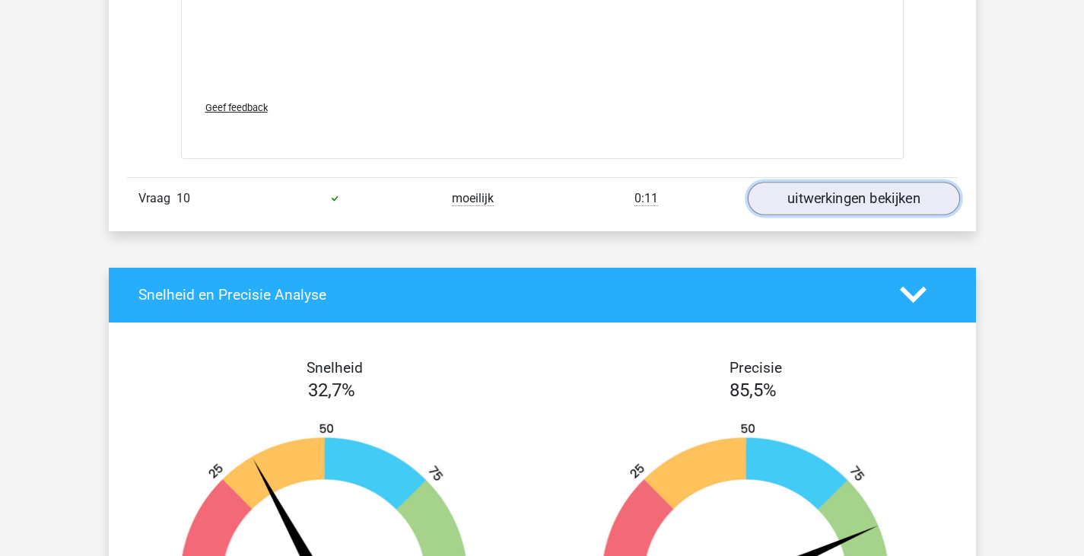
click at [846, 201] on link "uitwerkingen bekijken" at bounding box center [853, 198] width 212 height 33
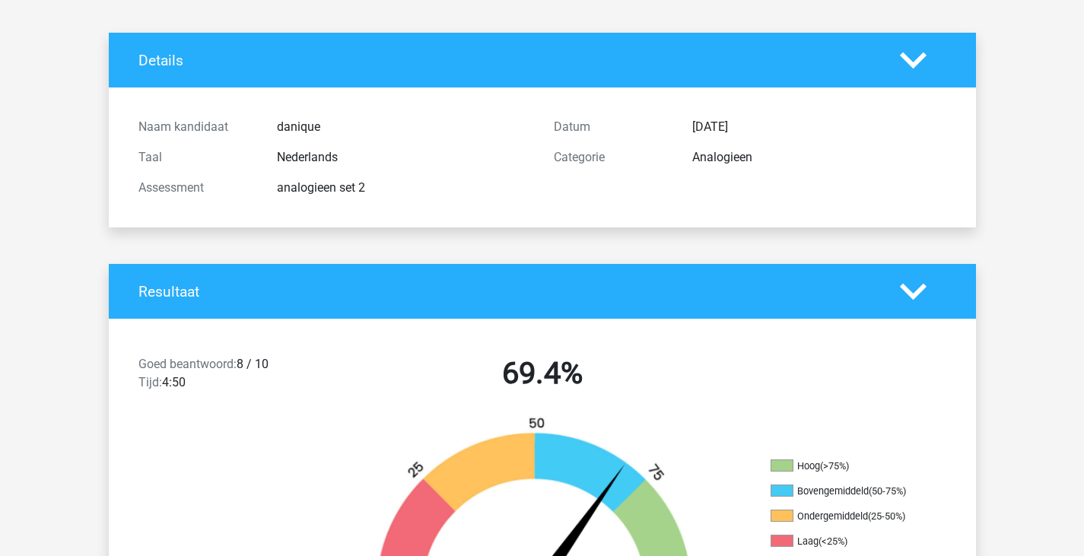
scroll to position [0, 0]
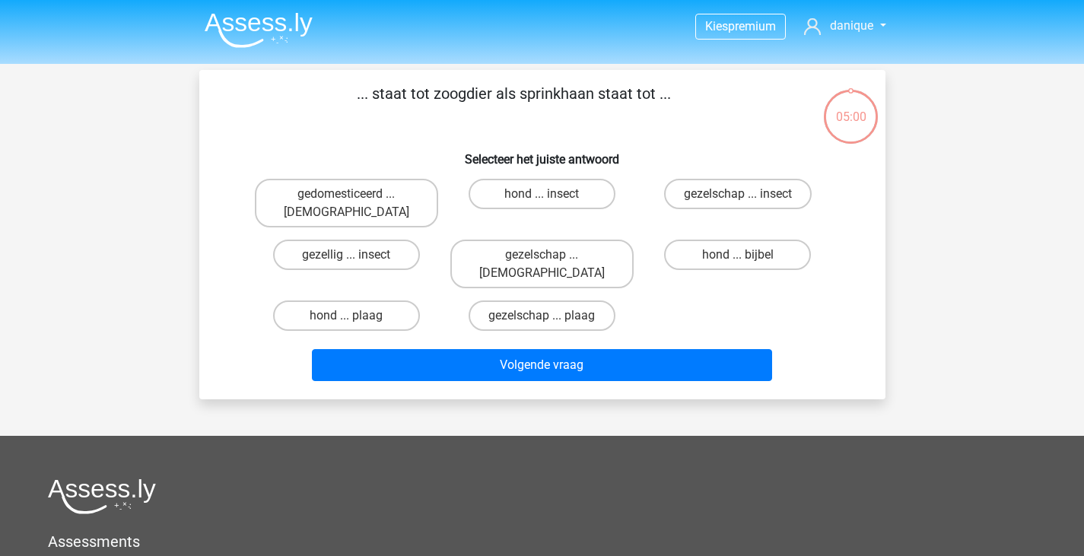
scroll to position [7, 0]
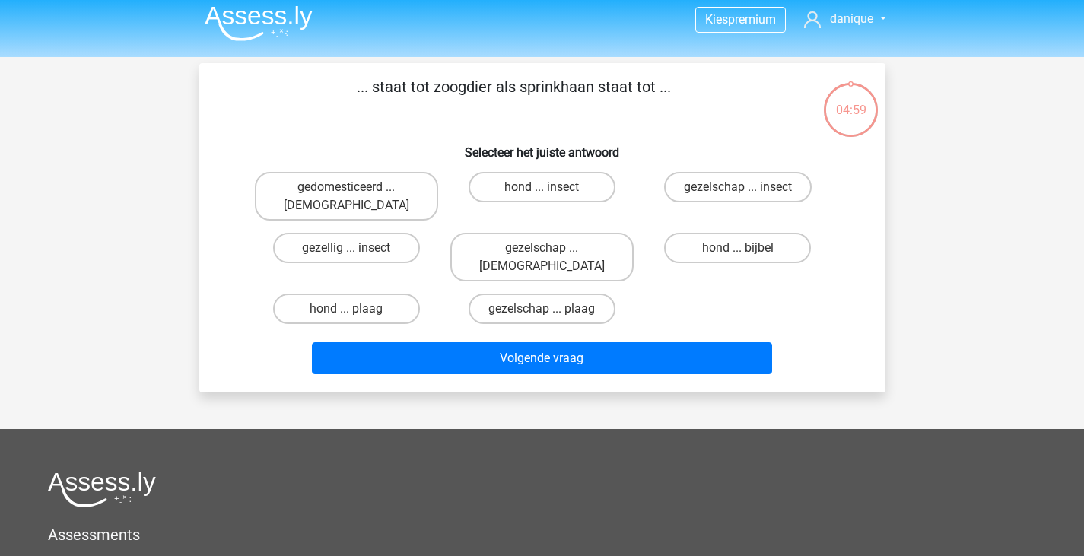
click at [249, 12] on img at bounding box center [259, 23] width 108 height 36
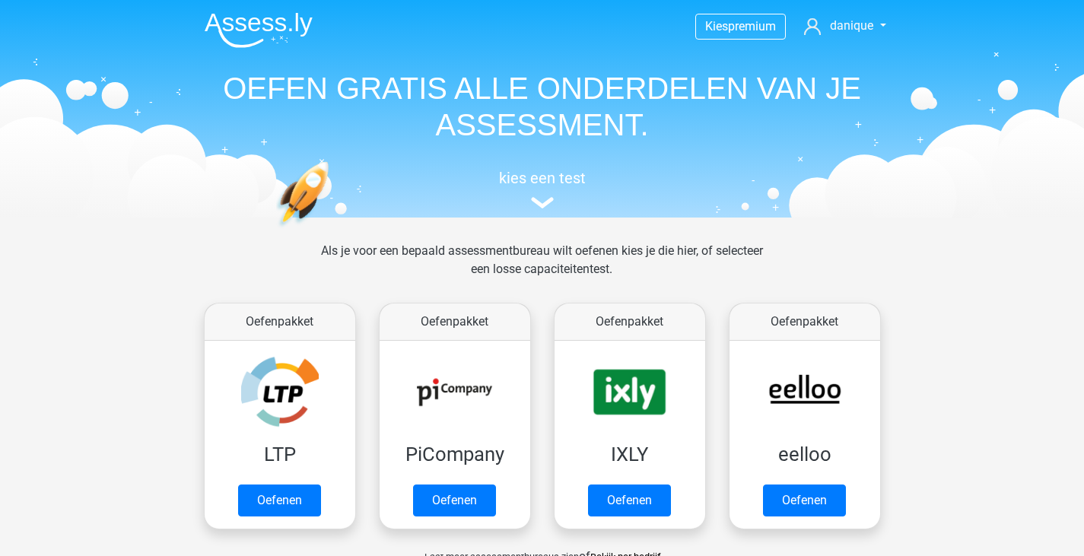
click at [249, 12] on img at bounding box center [259, 30] width 108 height 36
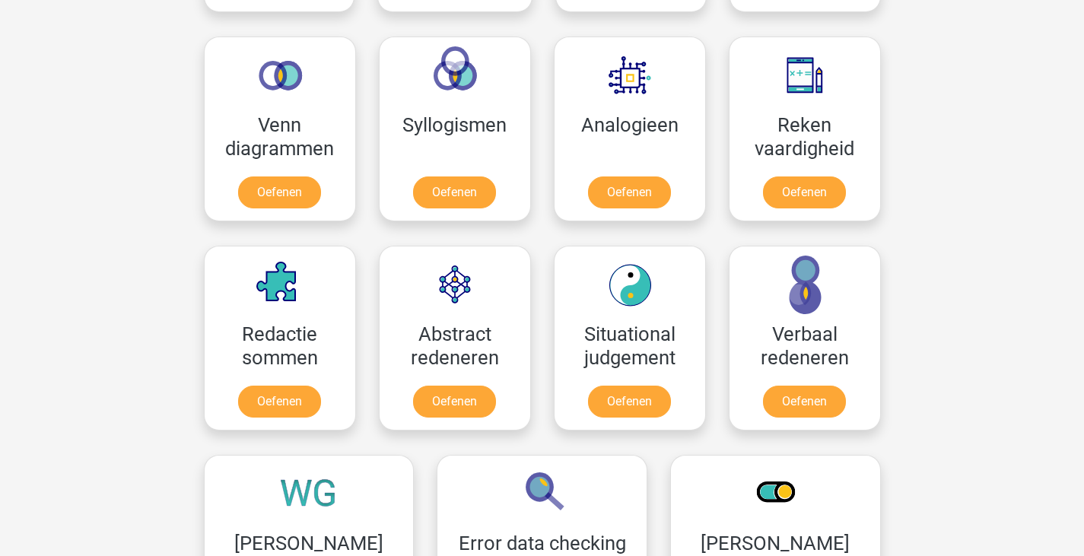
scroll to position [904, 0]
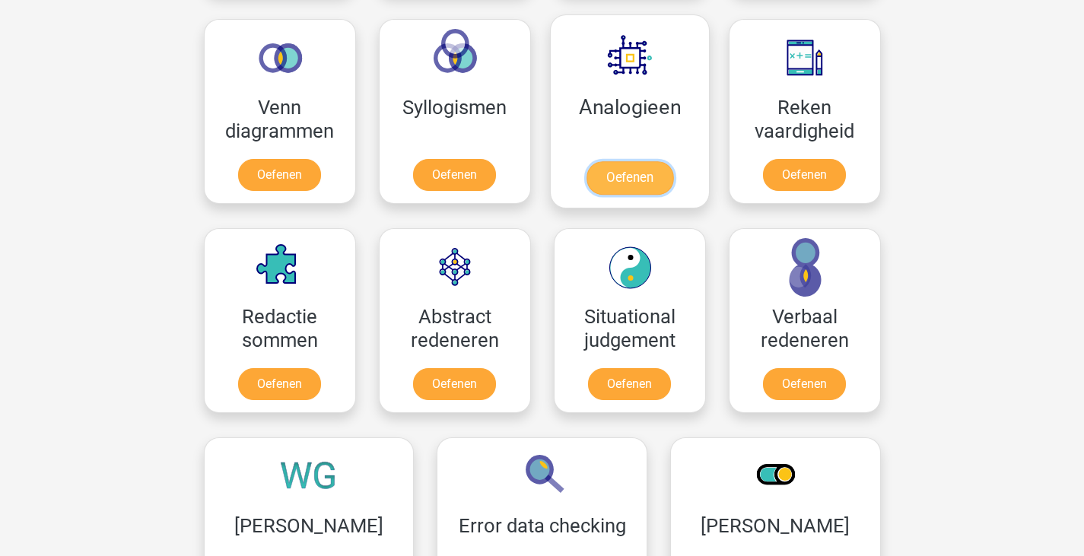
click at [632, 177] on link "Oefenen" at bounding box center [629, 177] width 87 height 33
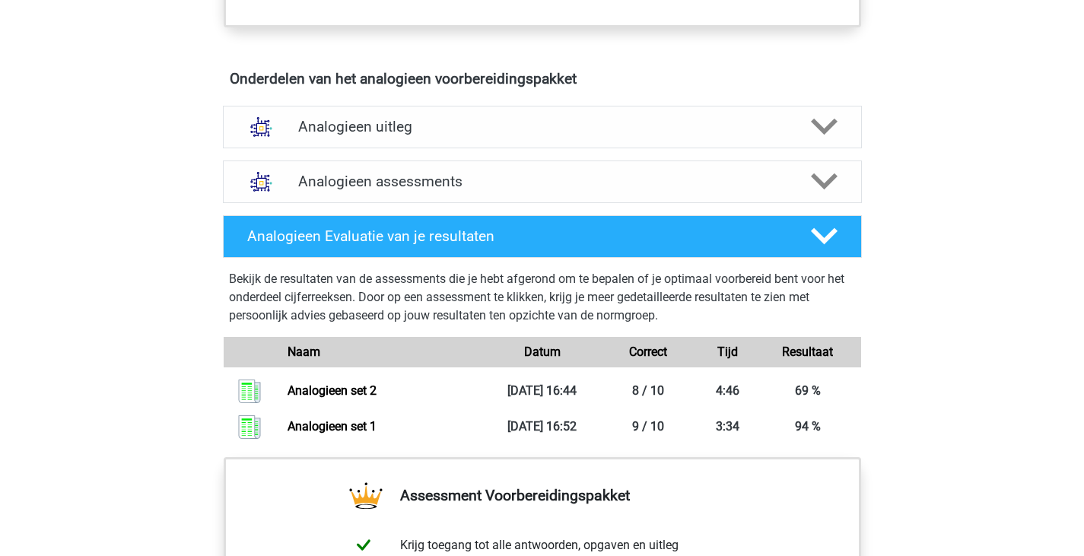
scroll to position [831, 0]
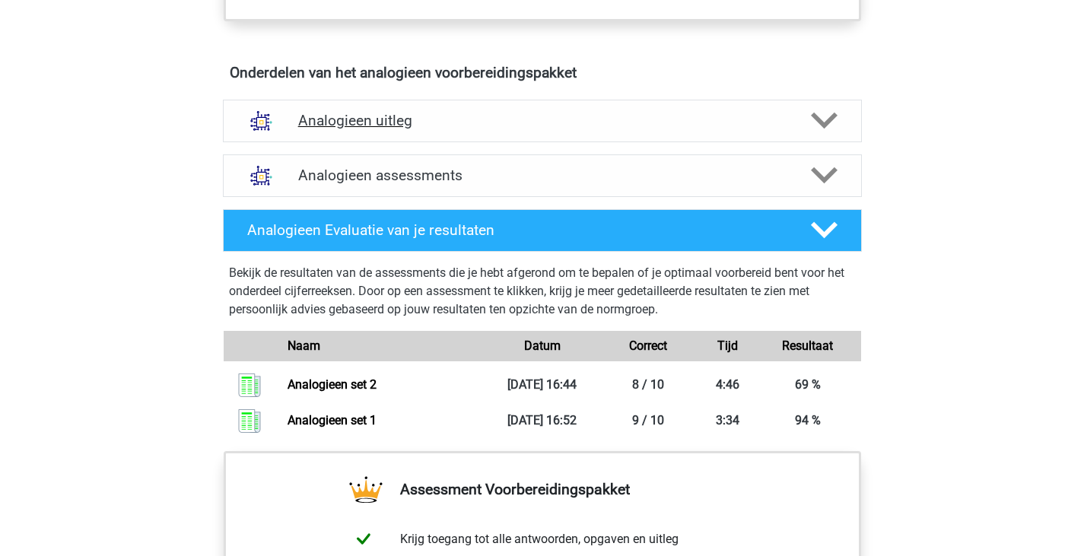
click at [787, 126] on div "Analogieen uitleg" at bounding box center [542, 121] width 511 height 18
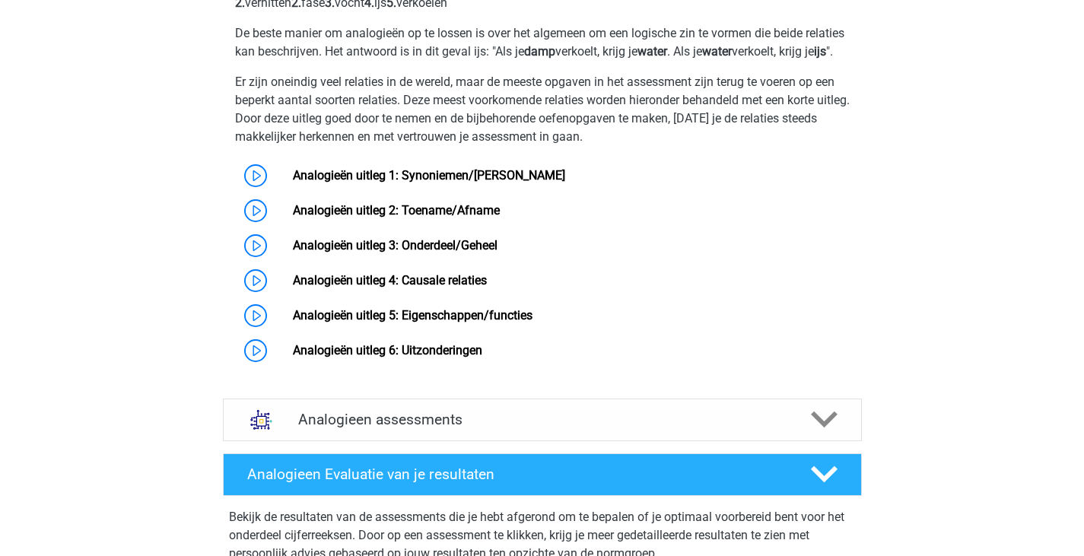
scroll to position [1103, 0]
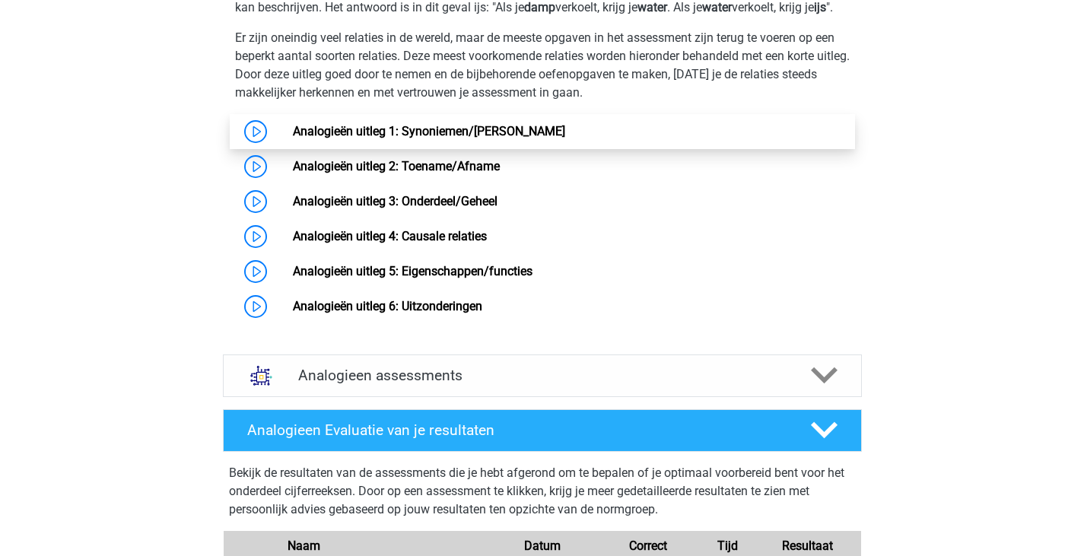
click at [316, 139] on link "Analogieën uitleg 1: Synoniemen/Antoniemen" at bounding box center [429, 131] width 272 height 14
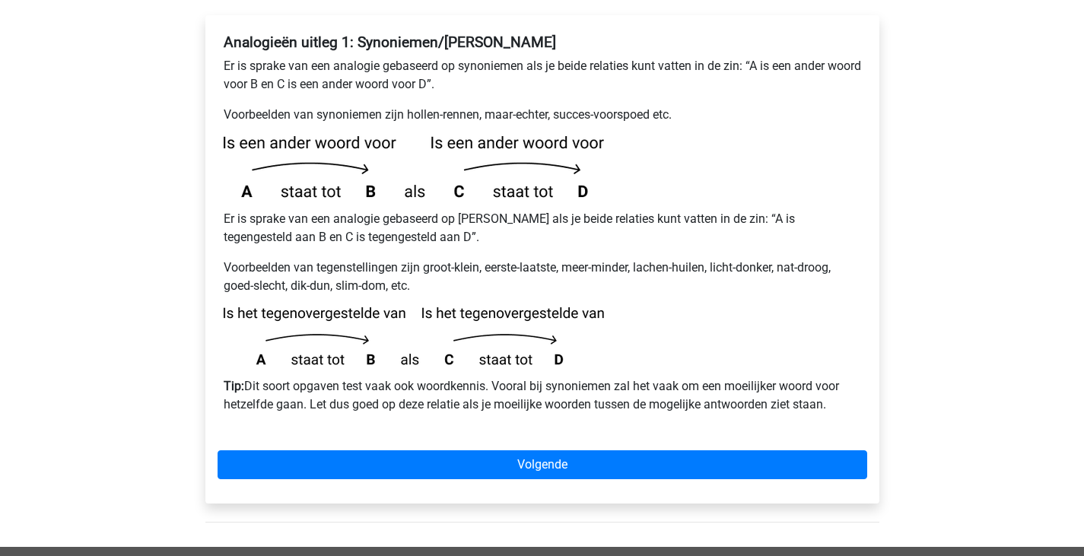
scroll to position [284, 0]
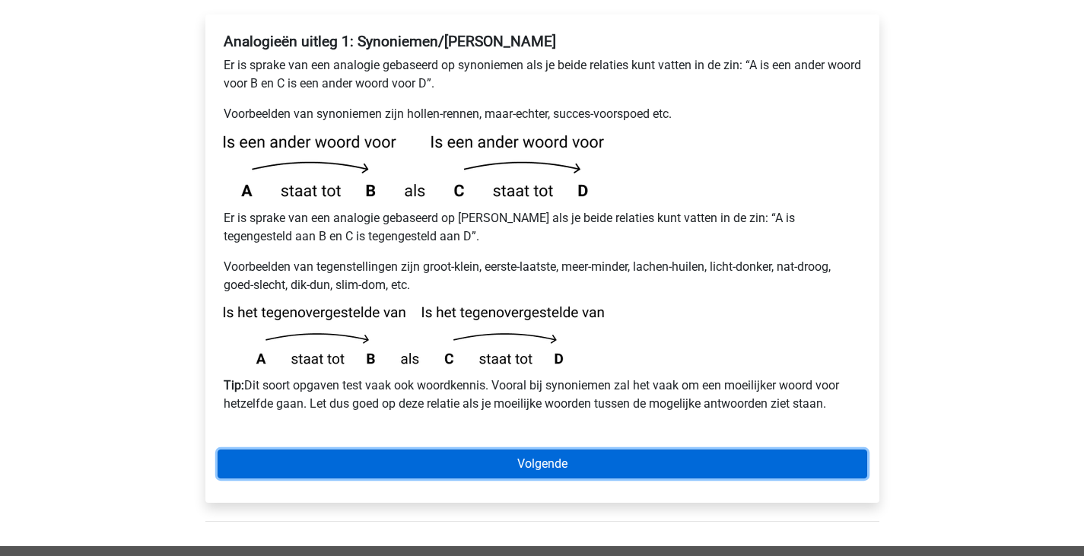
click at [705, 450] on link "Volgende" at bounding box center [543, 464] width 650 height 29
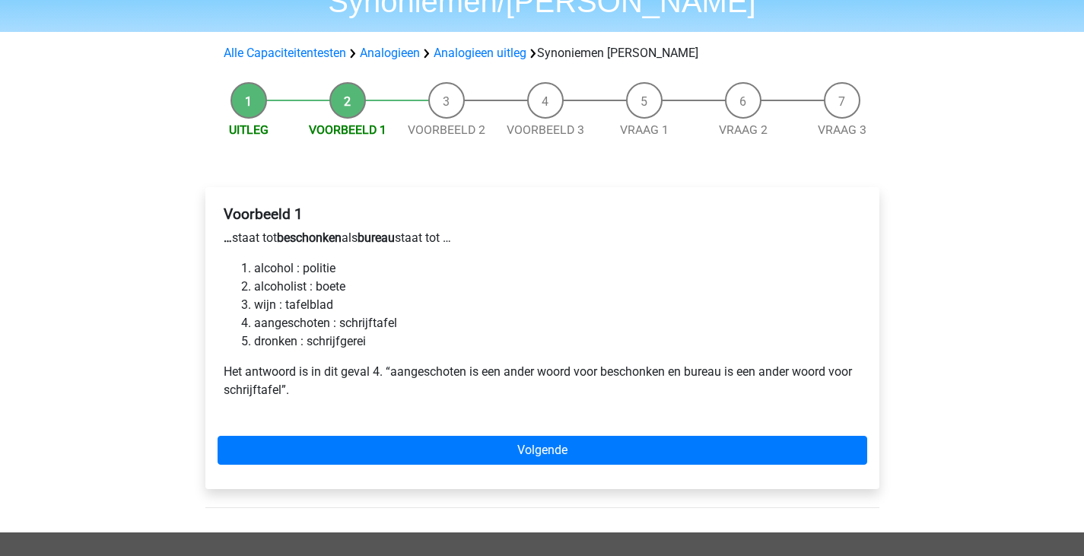
scroll to position [97, 0]
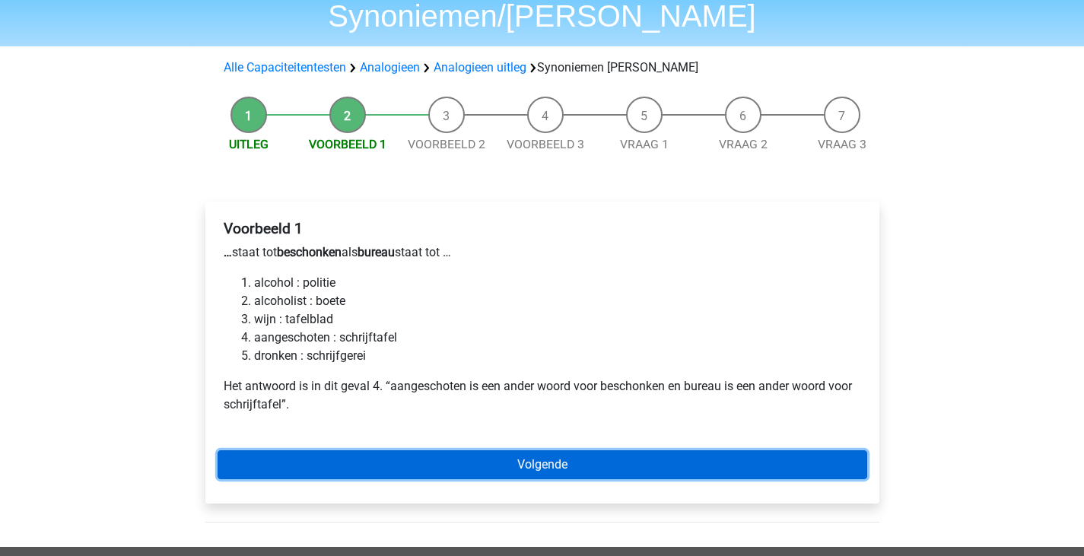
click at [545, 451] on link "Volgende" at bounding box center [543, 465] width 650 height 29
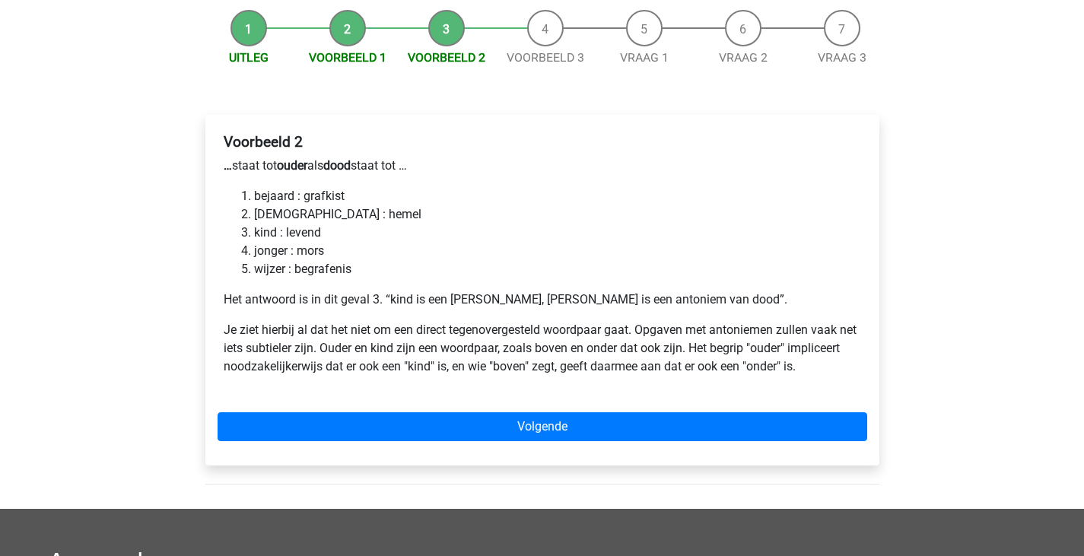
scroll to position [195, 0]
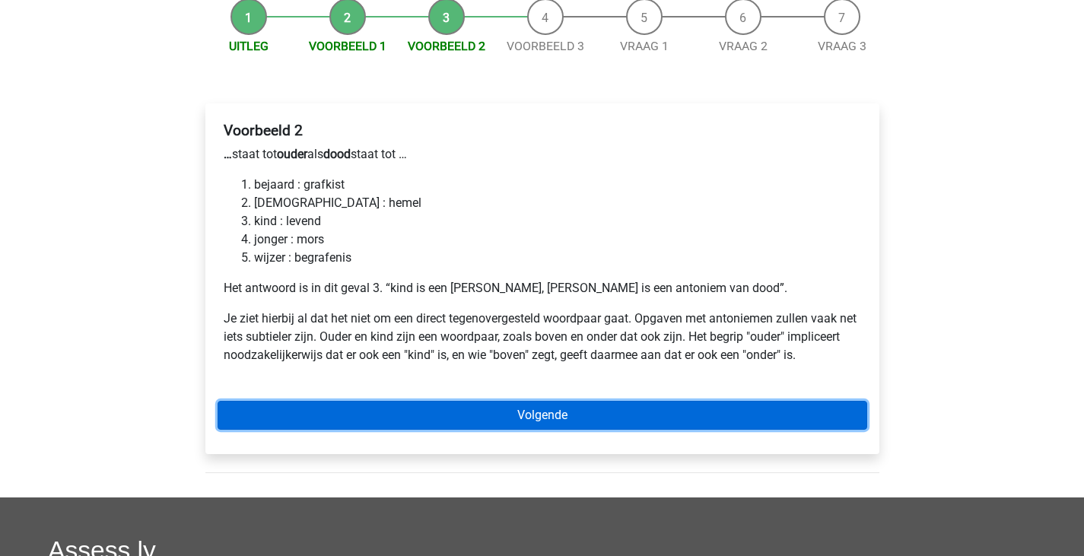
click at [451, 401] on link "Volgende" at bounding box center [543, 415] width 650 height 29
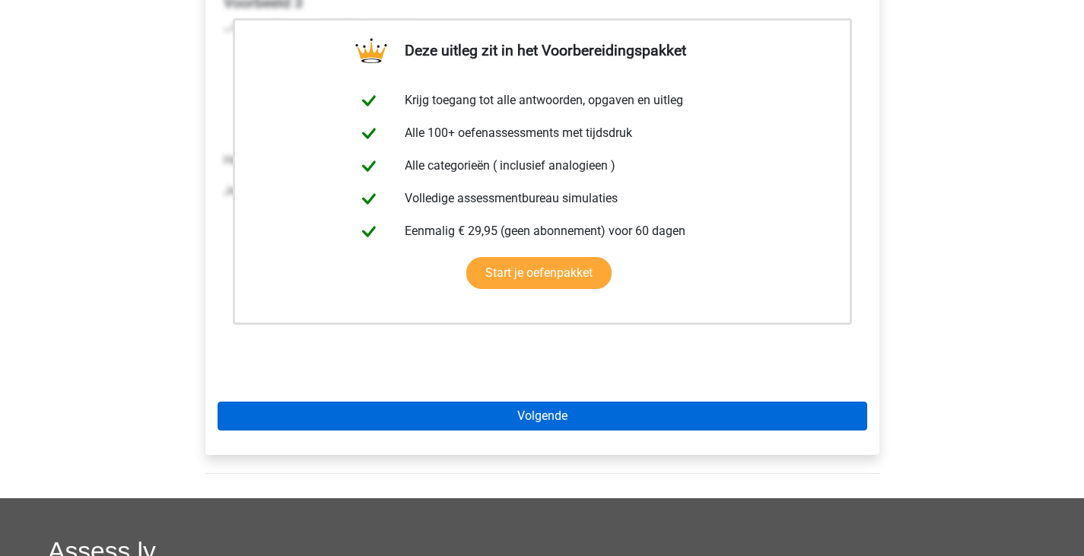
scroll to position [332, 0]
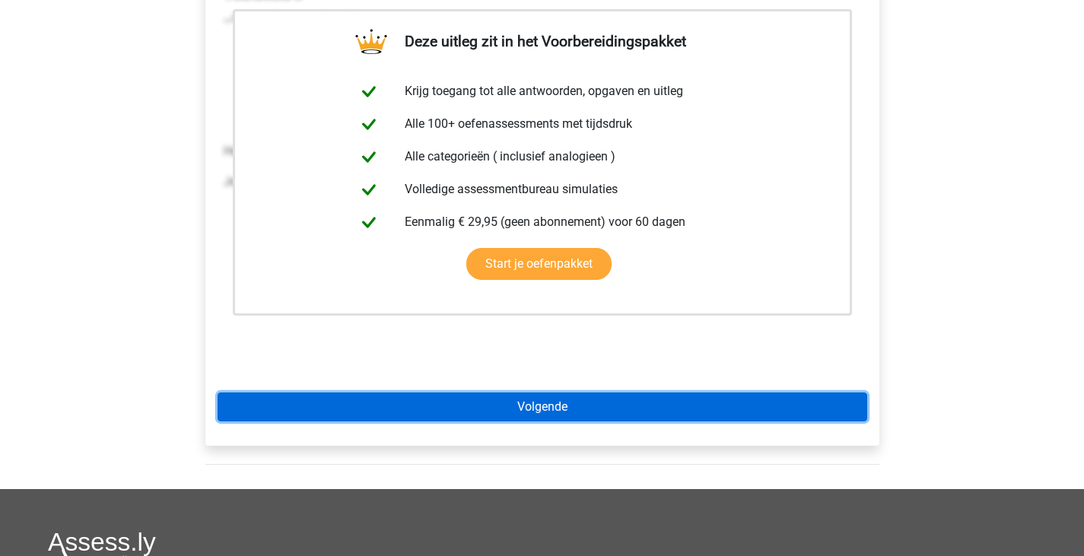
click at [488, 393] on link "Volgende" at bounding box center [543, 407] width 650 height 29
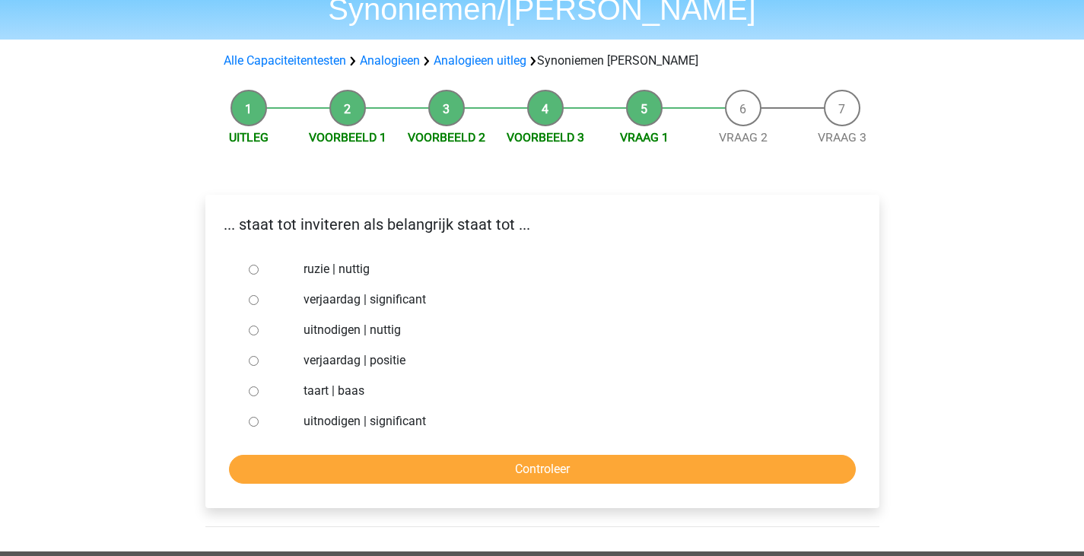
scroll to position [104, 0]
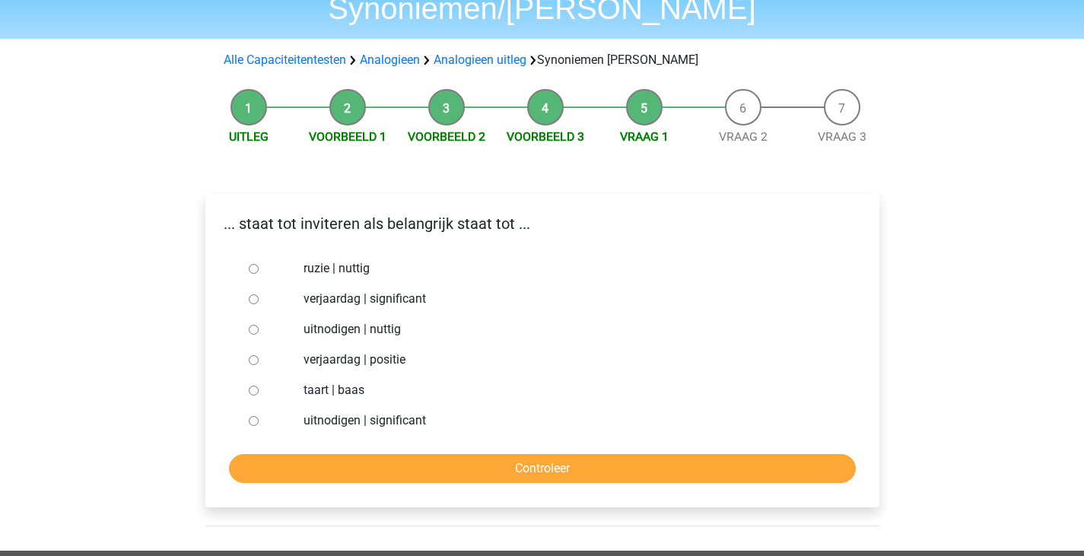
click at [251, 416] on input "uitnodigen | significant" at bounding box center [254, 421] width 10 height 10
radio input "true"
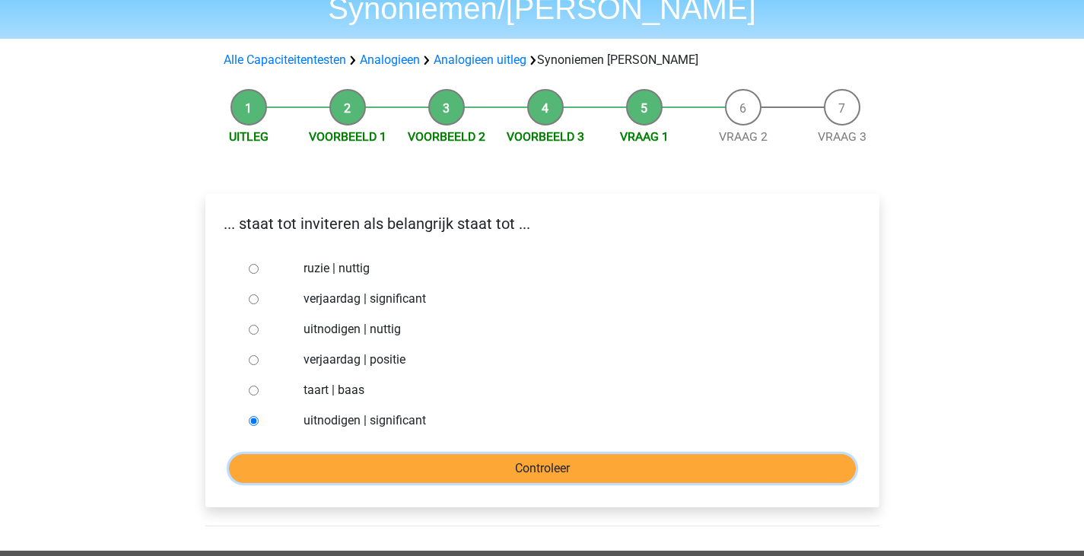
click at [401, 454] on input "Controleer" at bounding box center [542, 468] width 627 height 29
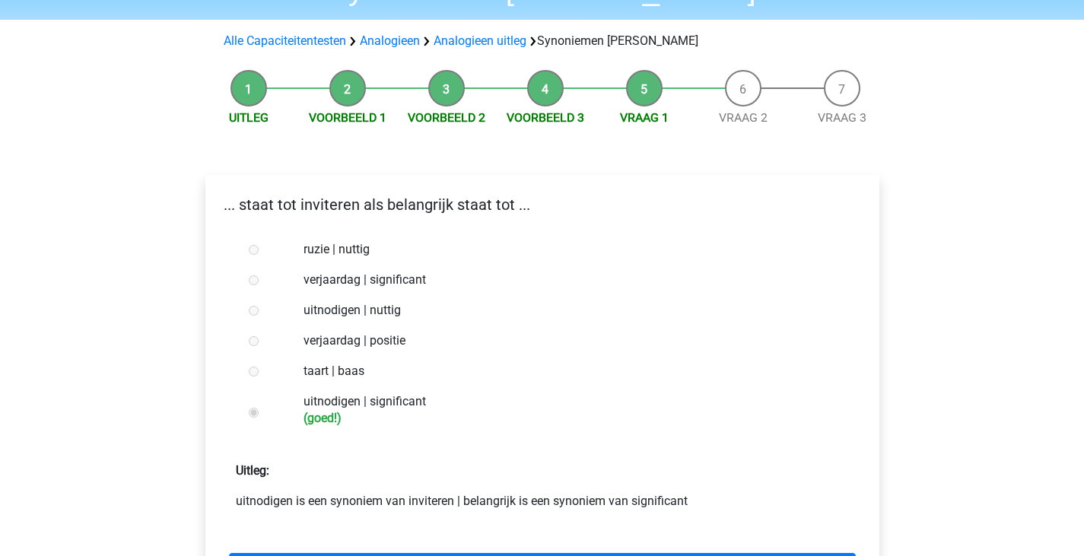
scroll to position [178, 0]
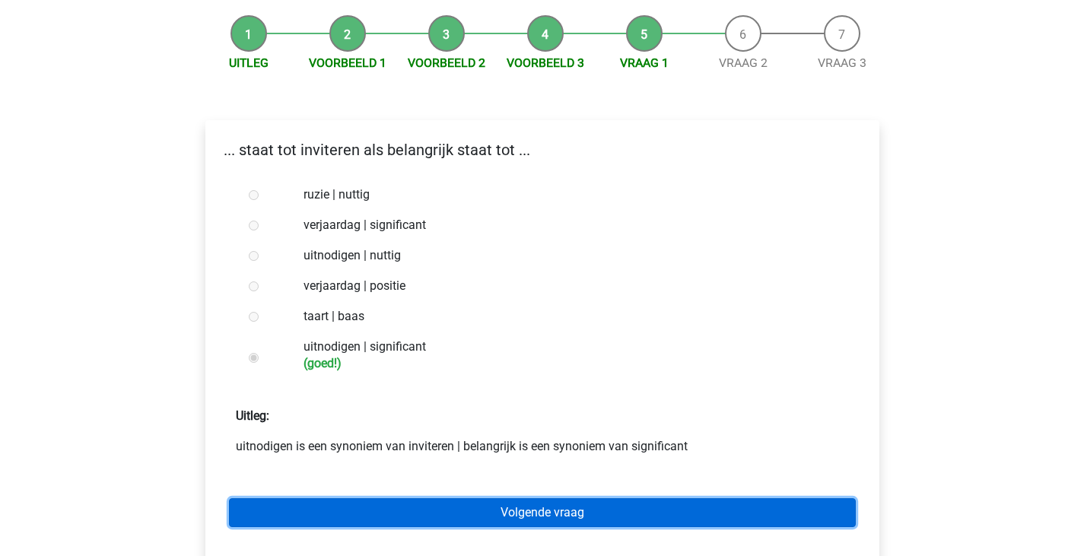
click at [536, 498] on link "Volgende vraag" at bounding box center [542, 512] width 627 height 29
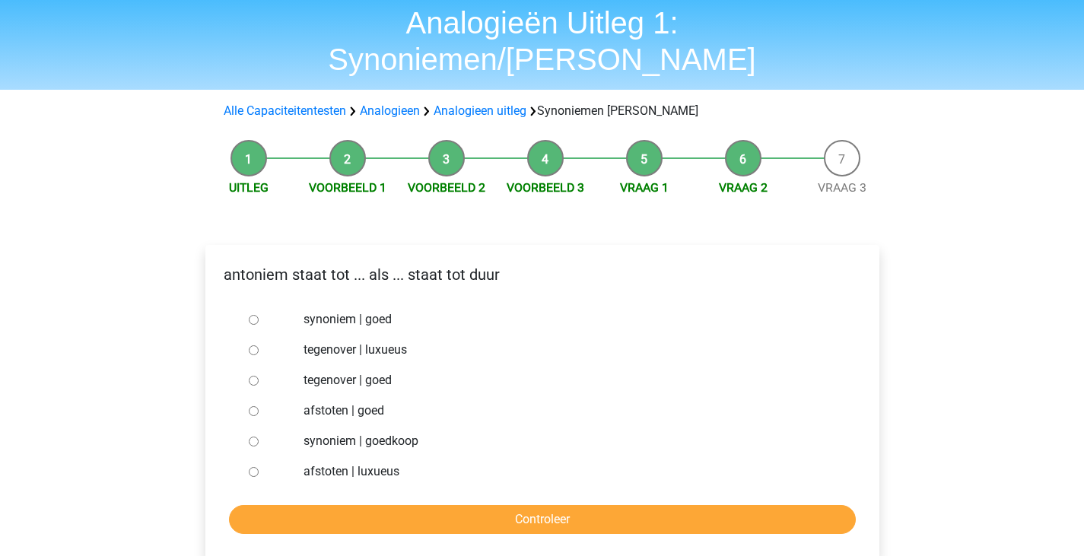
scroll to position [60, 0]
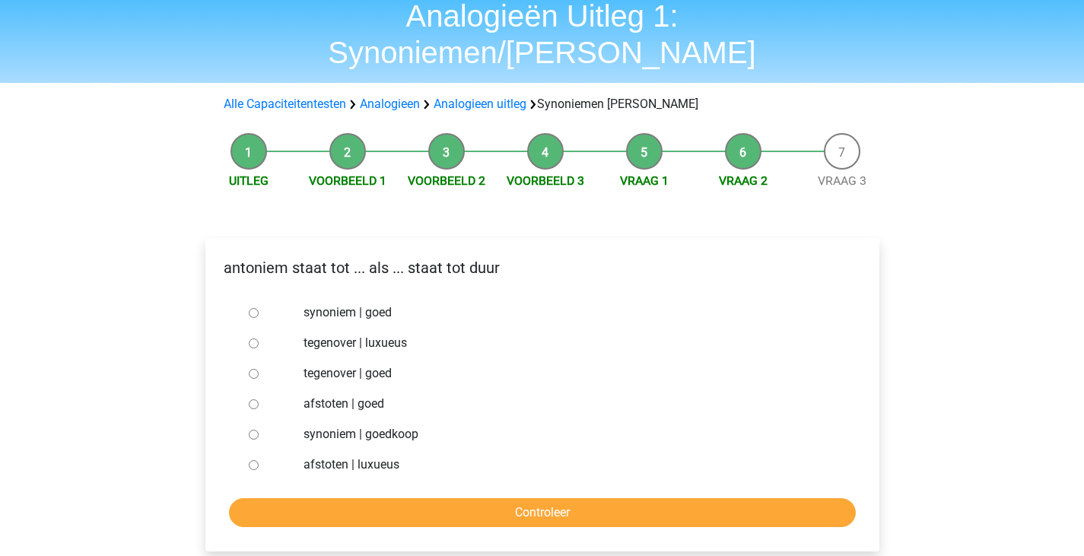
click at [353, 425] on label "synoniem | goedkoop" at bounding box center [567, 434] width 527 height 18
click at [259, 430] on input "synoniem | goedkoop" at bounding box center [254, 435] width 10 height 10
radio input "true"
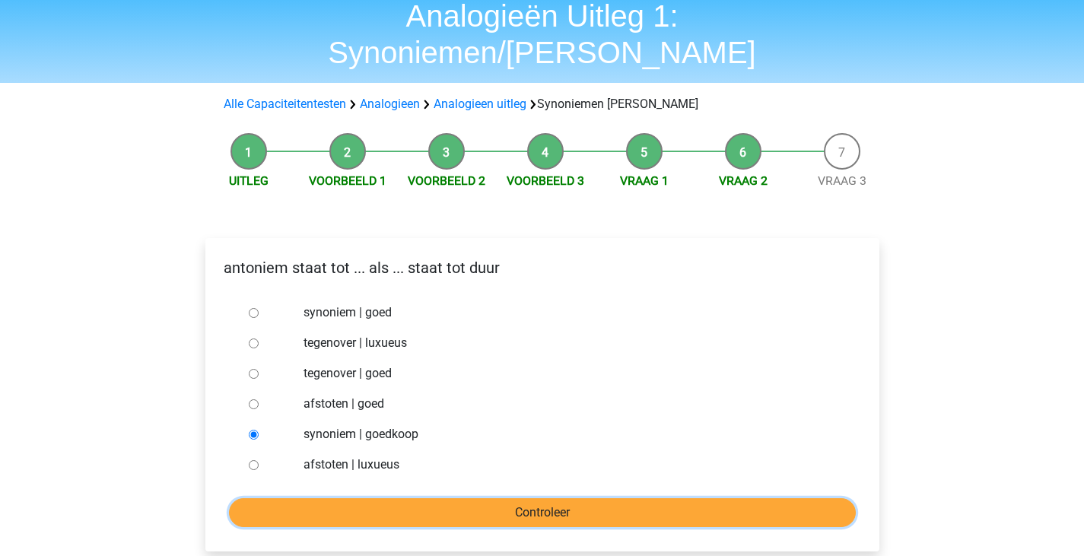
click at [408, 498] on input "Controleer" at bounding box center [542, 512] width 627 height 29
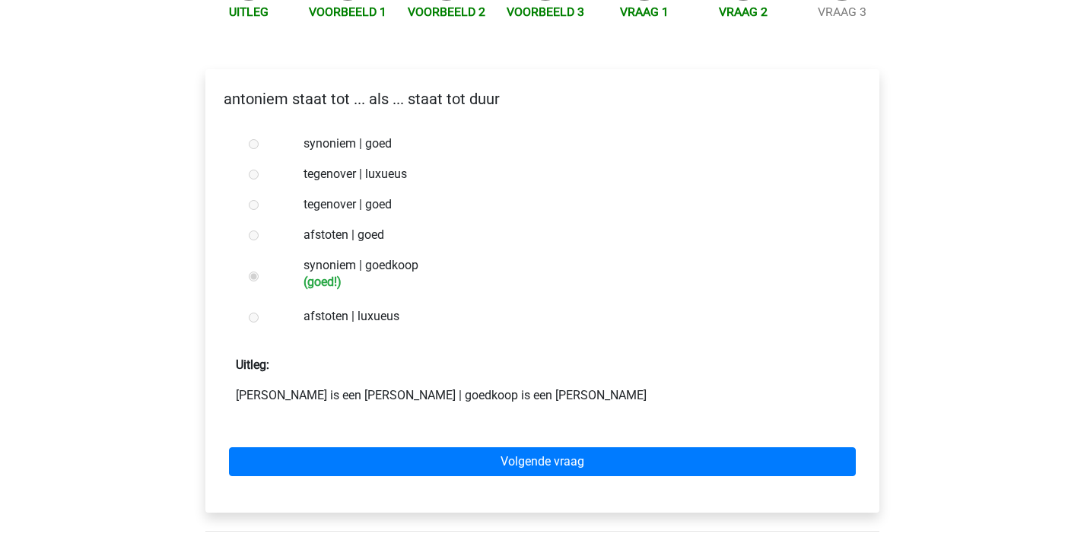
scroll to position [231, 0]
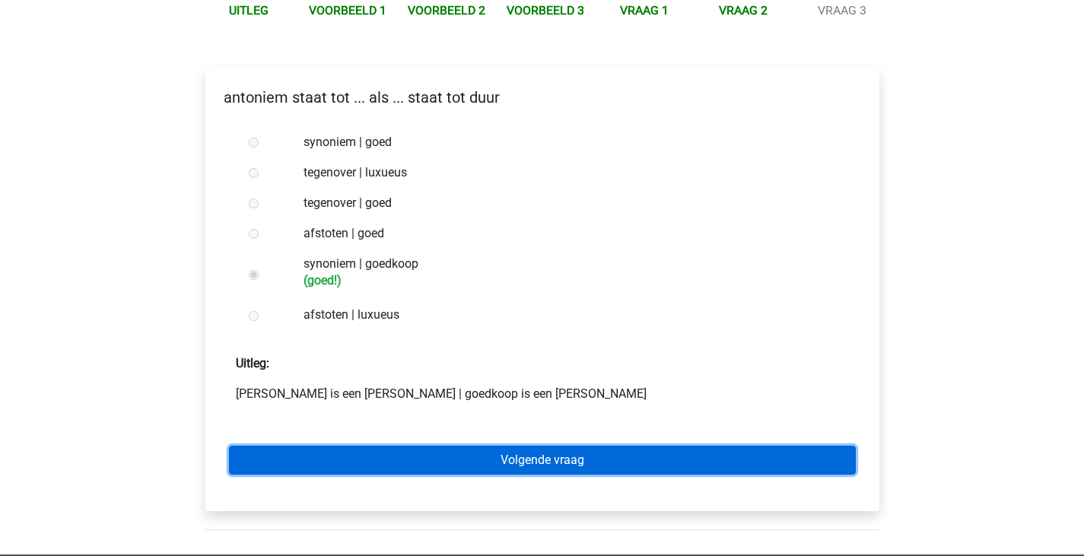
click at [484, 446] on link "Volgende vraag" at bounding box center [542, 460] width 627 height 29
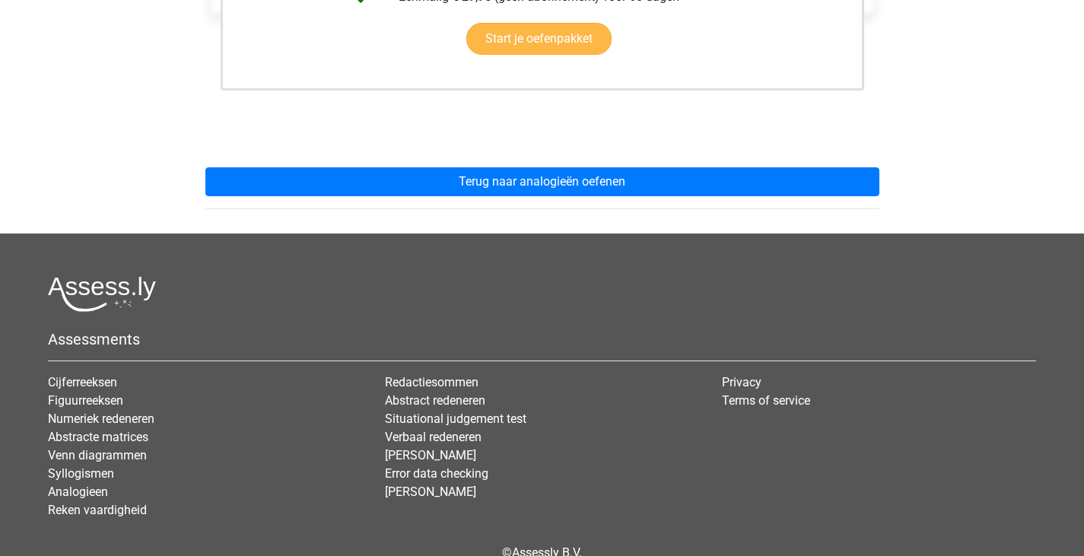
scroll to position [558, 0]
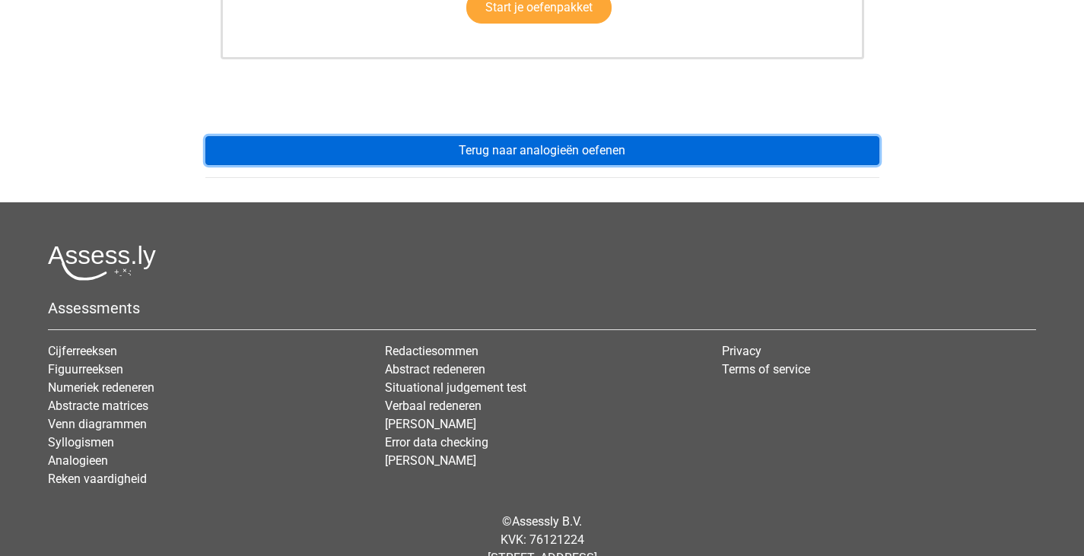
click at [516, 136] on link "Terug naar analogieën oefenen" at bounding box center [542, 150] width 674 height 29
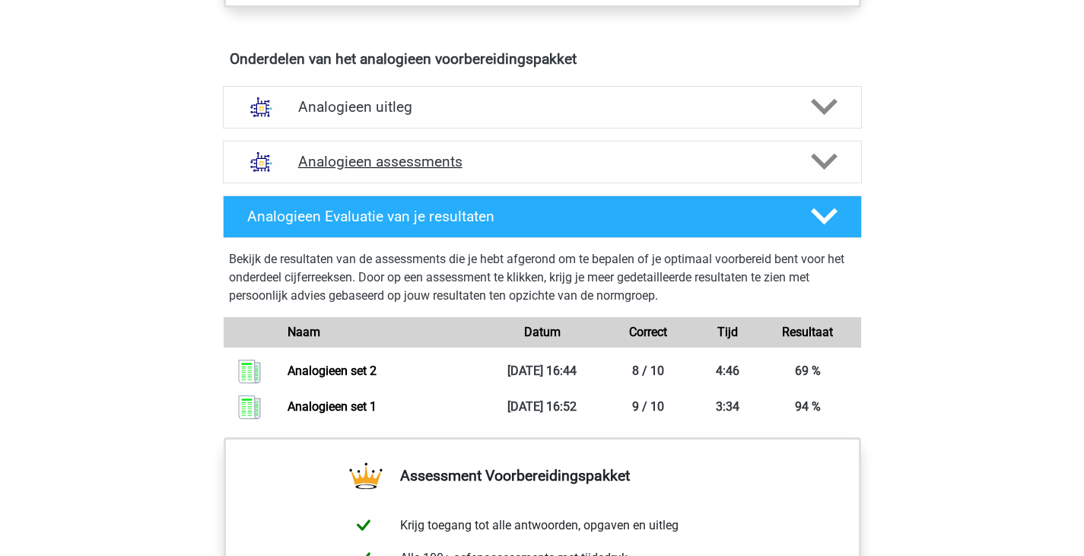
scroll to position [847, 0]
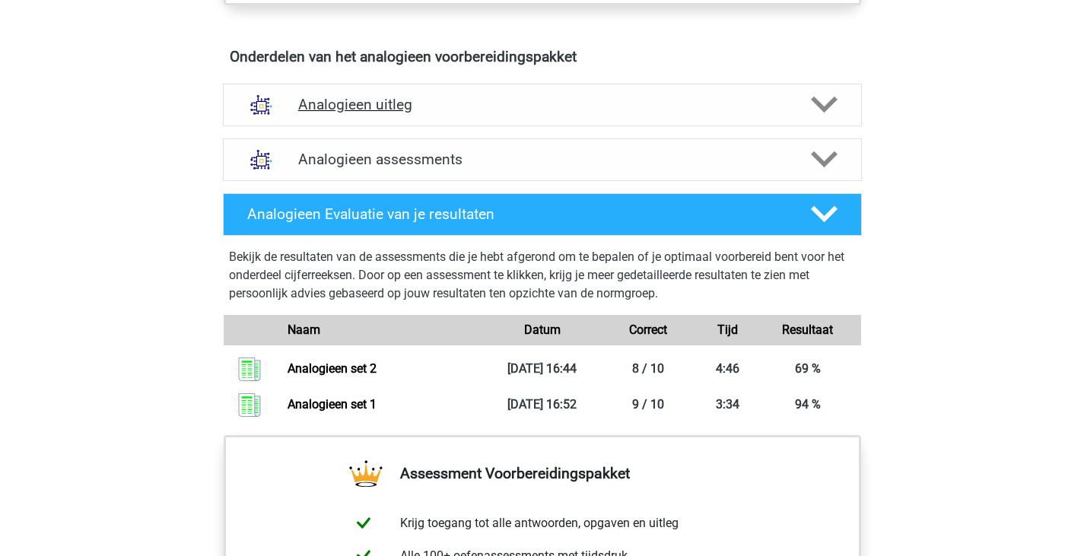
click at [517, 88] on div "Analogieen uitleg" at bounding box center [542, 105] width 639 height 43
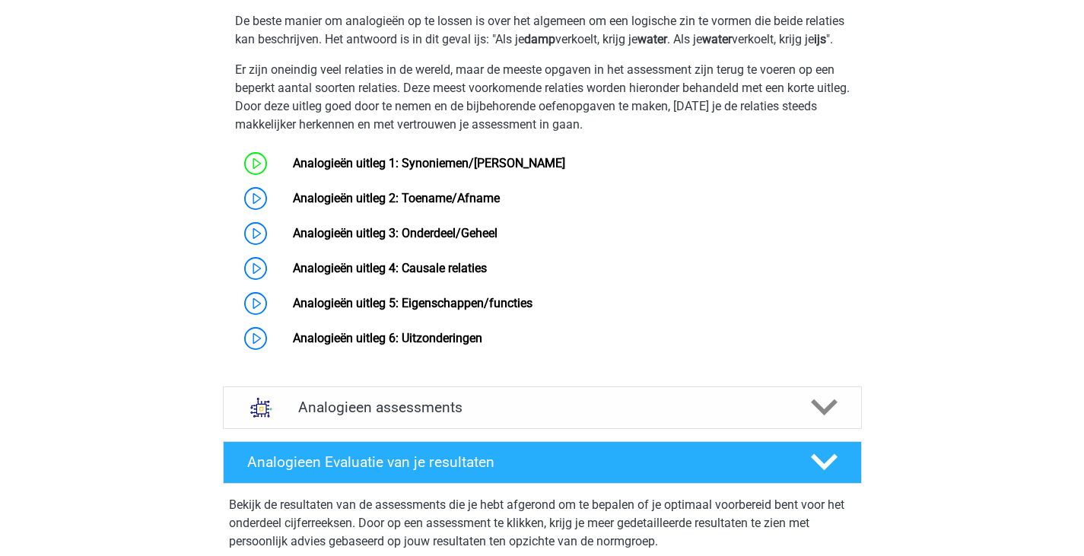
scroll to position [1077, 0]
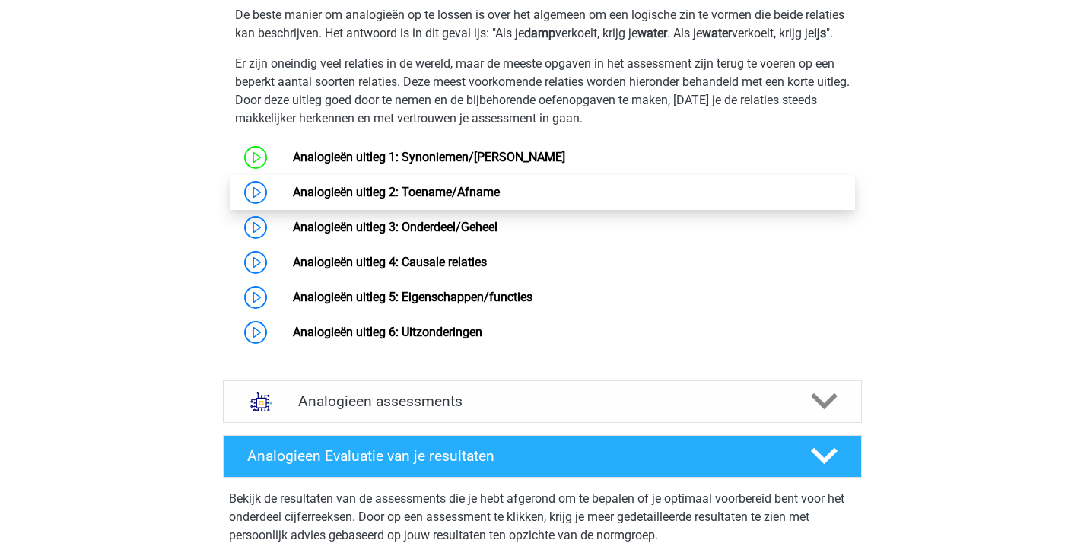
click at [293, 199] on link "Analogieën uitleg 2: Toename/Afname" at bounding box center [396, 192] width 207 height 14
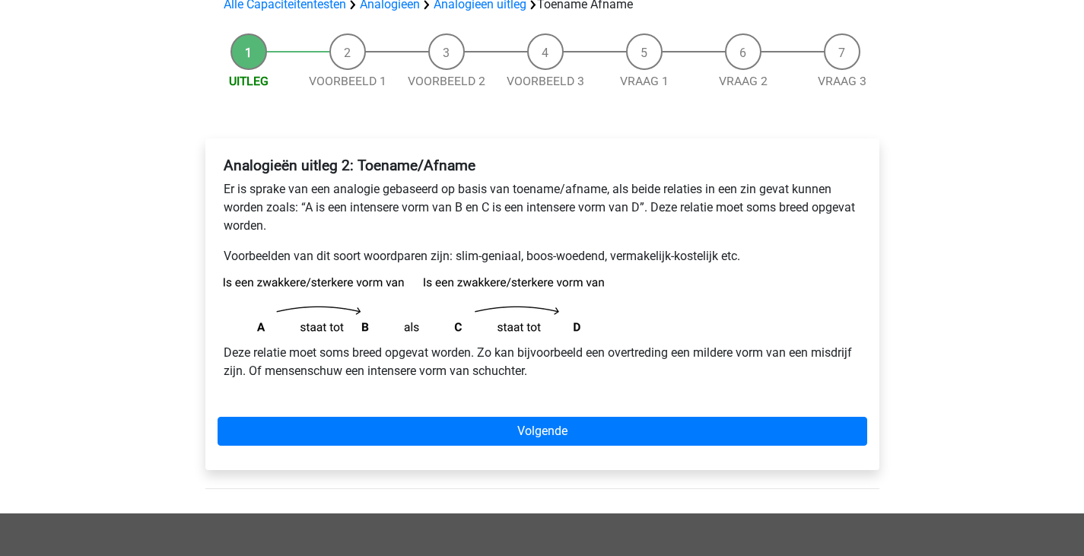
scroll to position [125, 0]
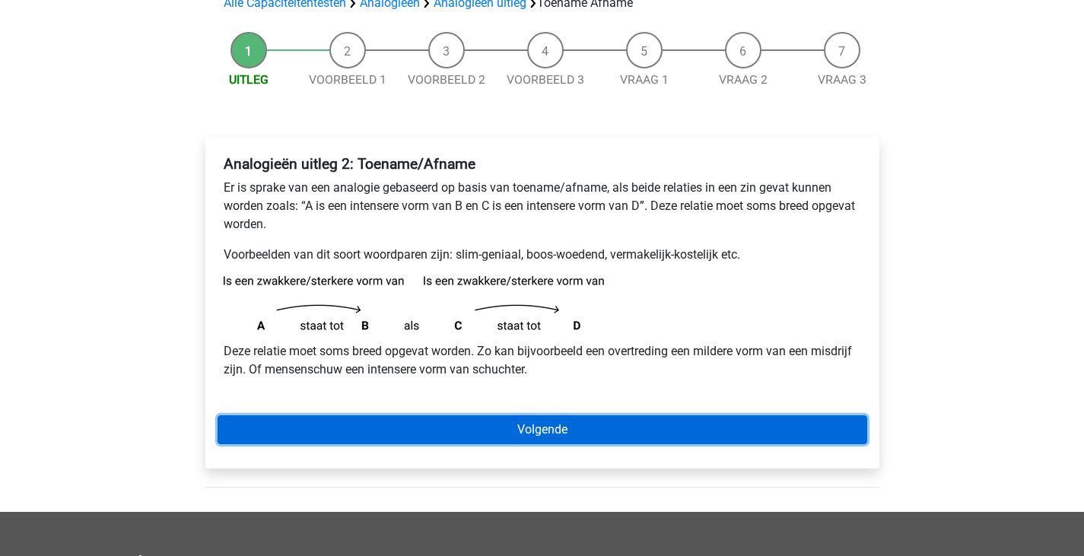
click at [629, 426] on link "Volgende" at bounding box center [543, 430] width 650 height 29
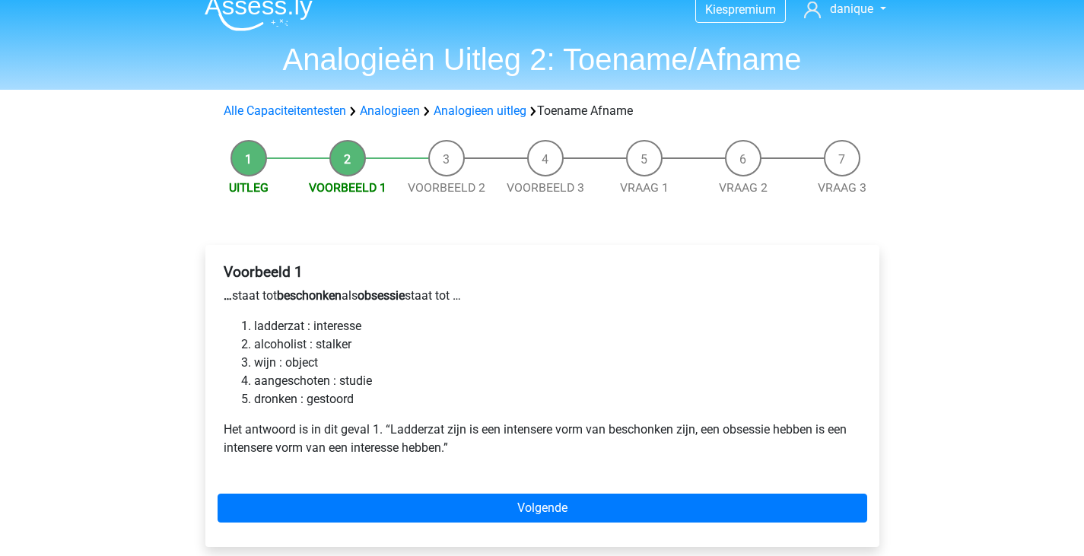
scroll to position [22, 0]
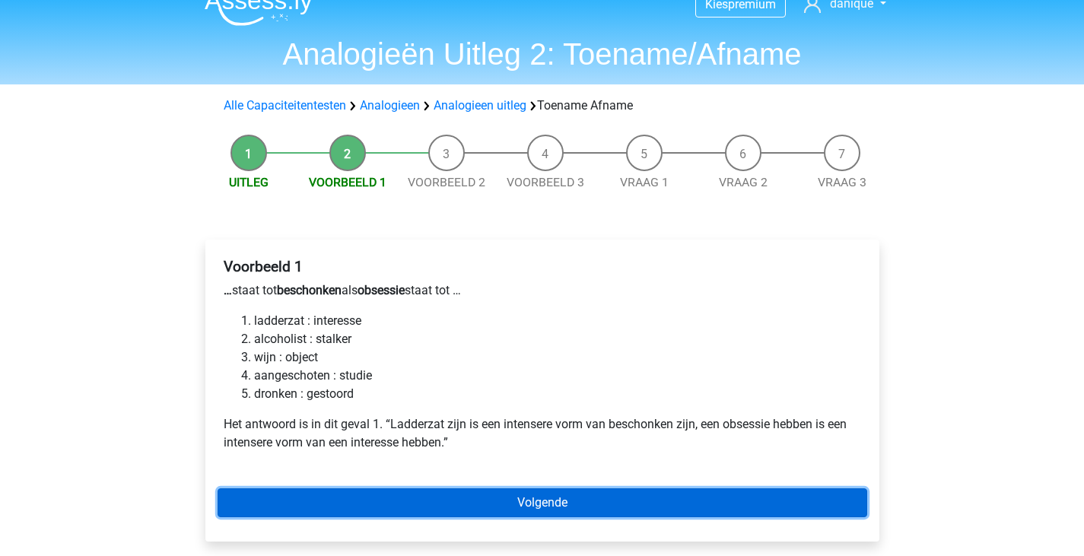
click at [481, 498] on link "Volgende" at bounding box center [543, 503] width 650 height 29
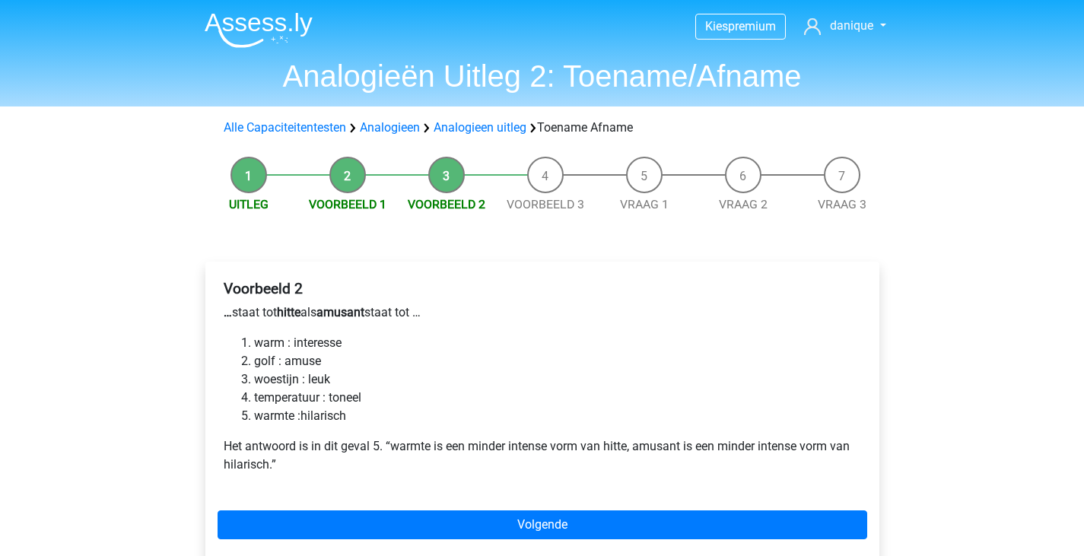
scroll to position [8, 0]
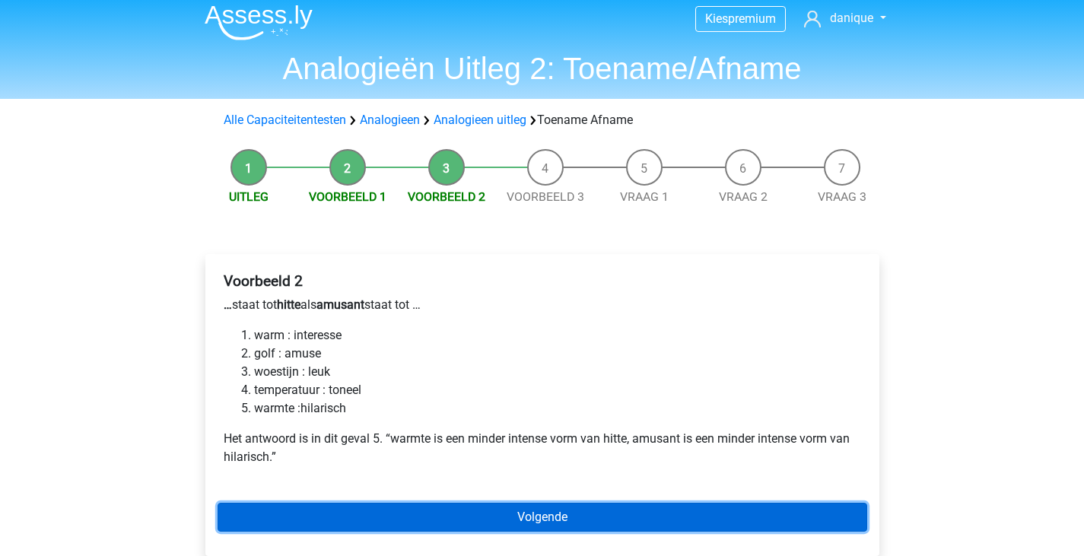
click at [368, 511] on link "Volgende" at bounding box center [543, 517] width 650 height 29
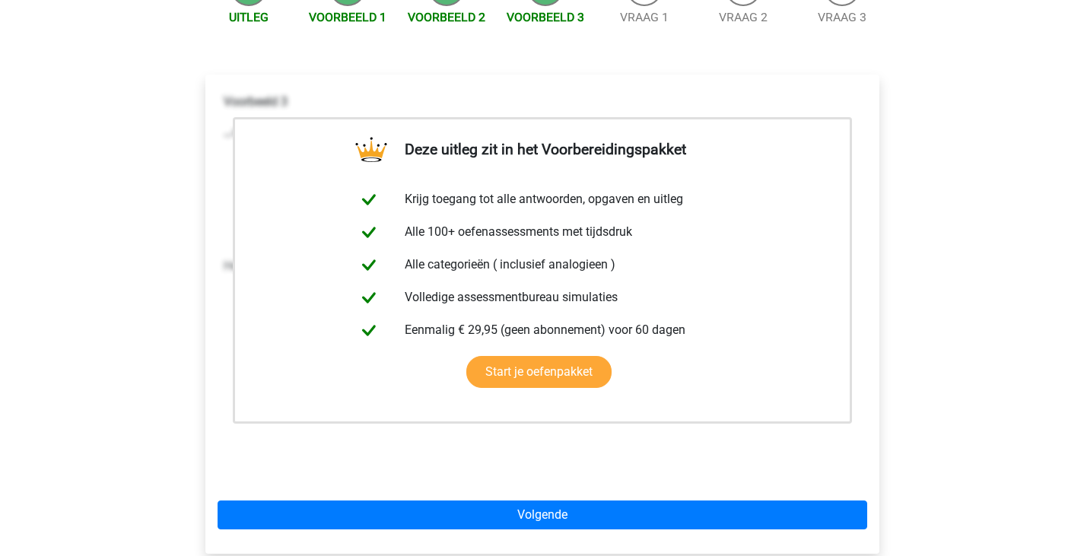
scroll to position [188, 0]
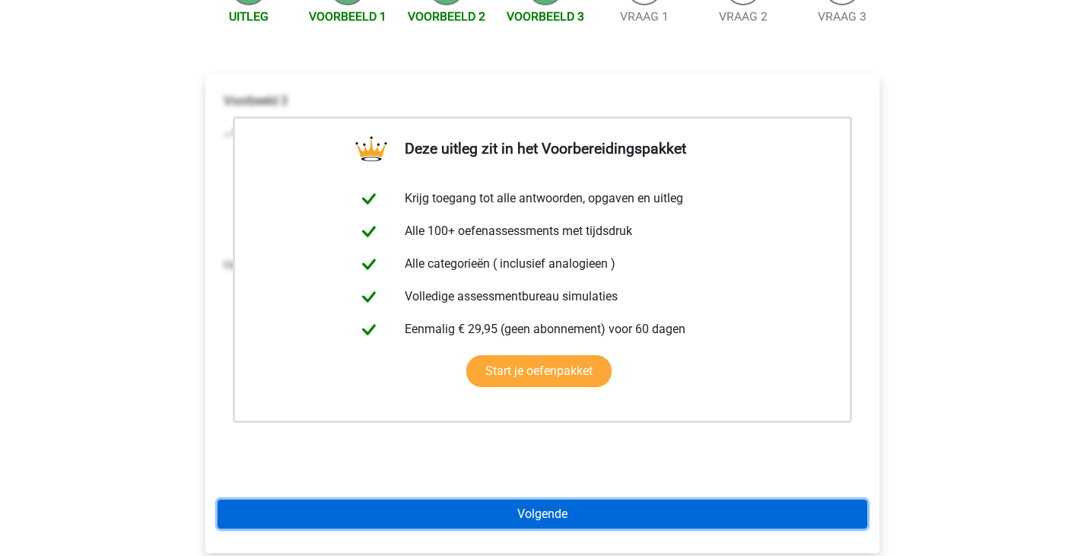
click at [451, 505] on link "Volgende" at bounding box center [543, 514] width 650 height 29
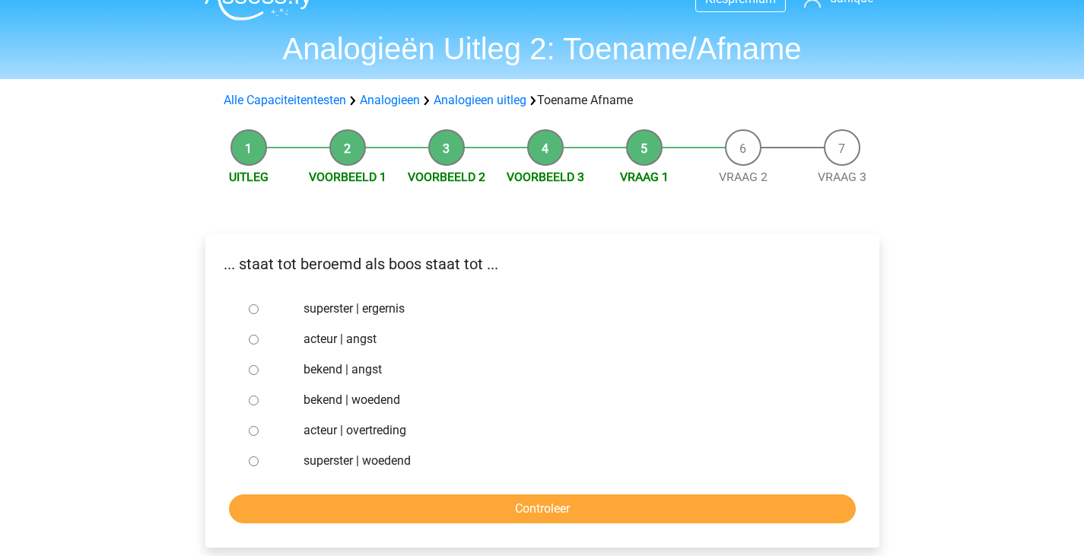
scroll to position [28, 0]
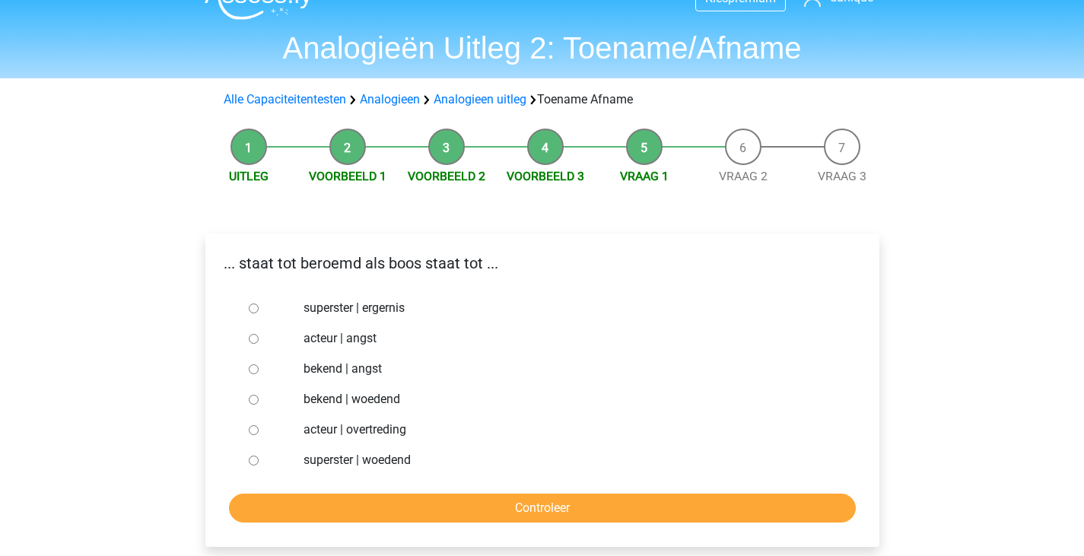
click at [361, 398] on label "bekend | woedend" at bounding box center [567, 399] width 527 height 18
click at [259, 398] on input "bekend | woedend" at bounding box center [254, 400] width 10 height 10
radio input "true"
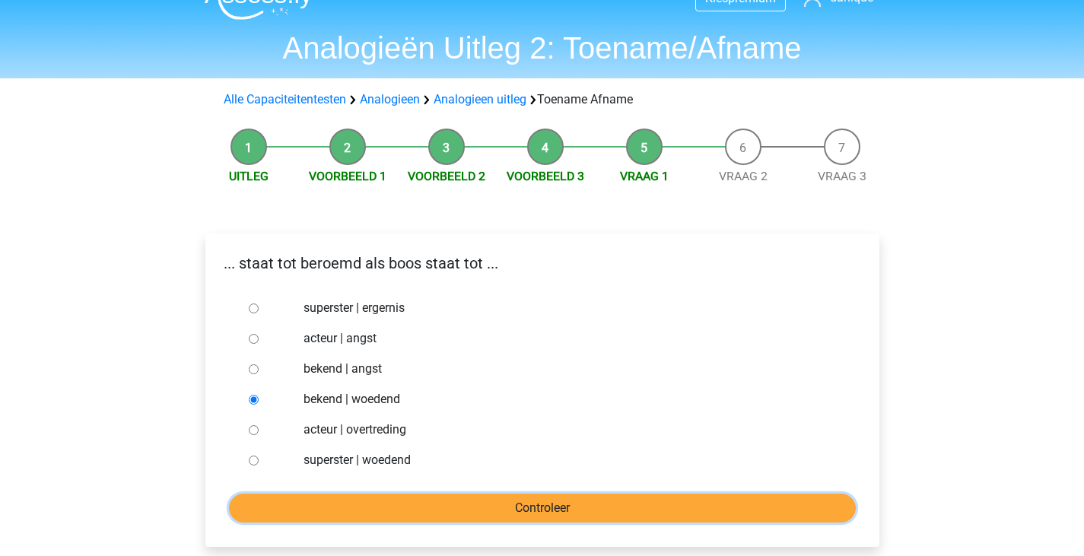
click at [428, 502] on input "Controleer" at bounding box center [542, 508] width 627 height 29
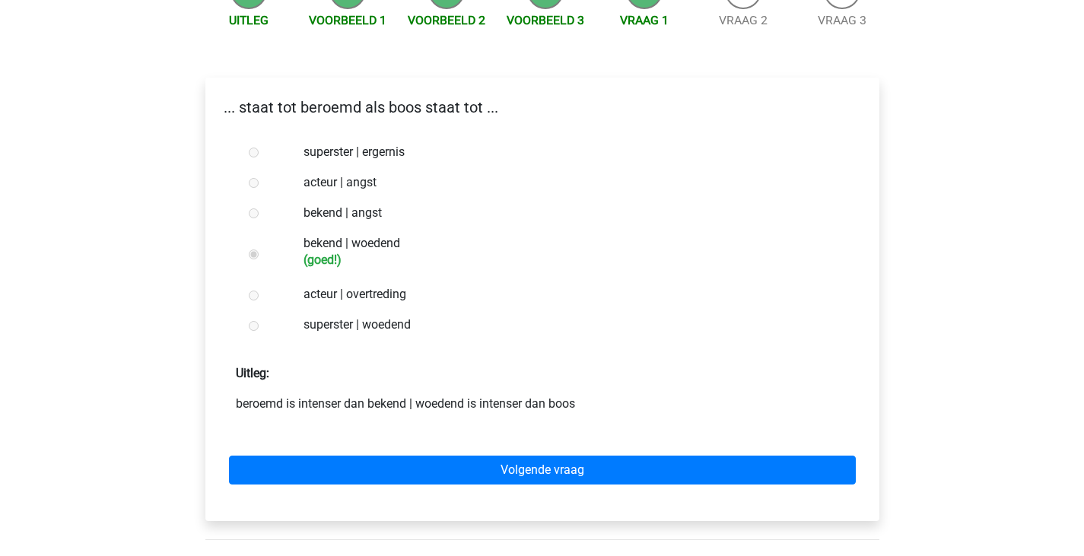
scroll to position [199, 0]
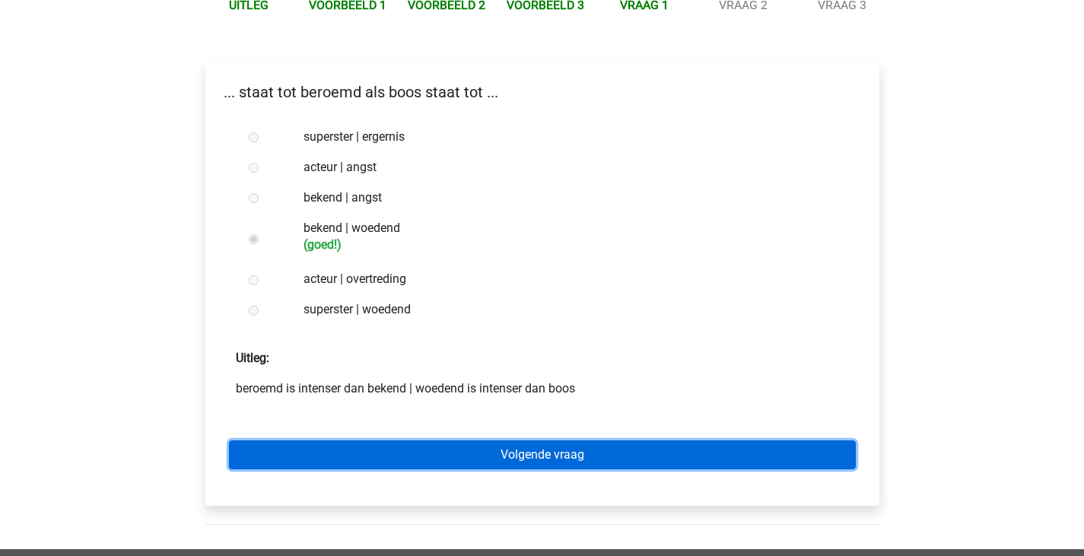
click at [422, 468] on link "Volgende vraag" at bounding box center [542, 455] width 627 height 29
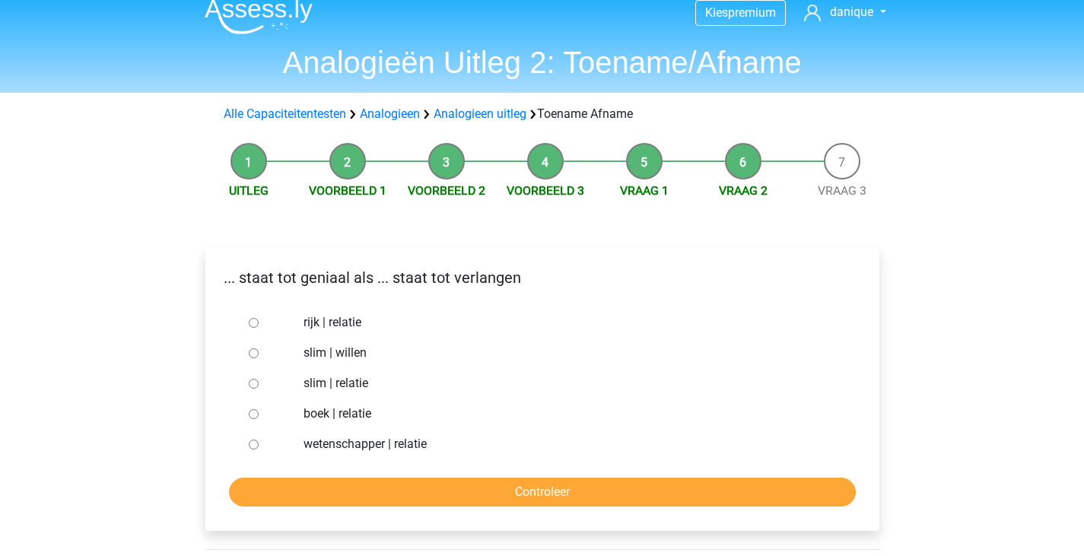
scroll to position [15, 0]
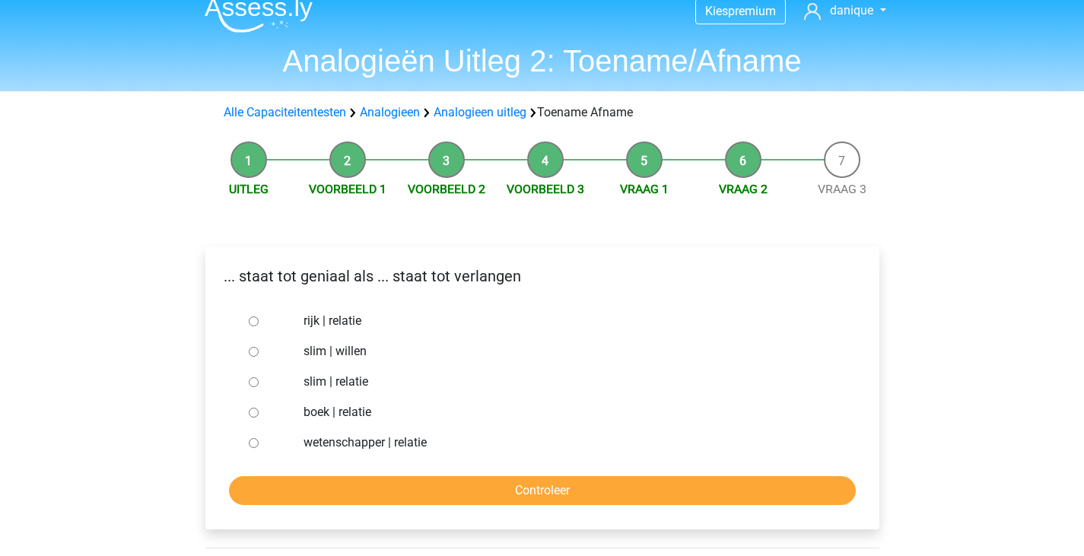
click at [350, 355] on label "slim | willen" at bounding box center [567, 351] width 527 height 18
click at [259, 355] on input "slim | willen" at bounding box center [254, 352] width 10 height 10
radio input "true"
click at [407, 473] on form "rijk | relatie slim | willen slim | relatie boek | relatie wetenschapper | rela…" at bounding box center [543, 405] width 650 height 199
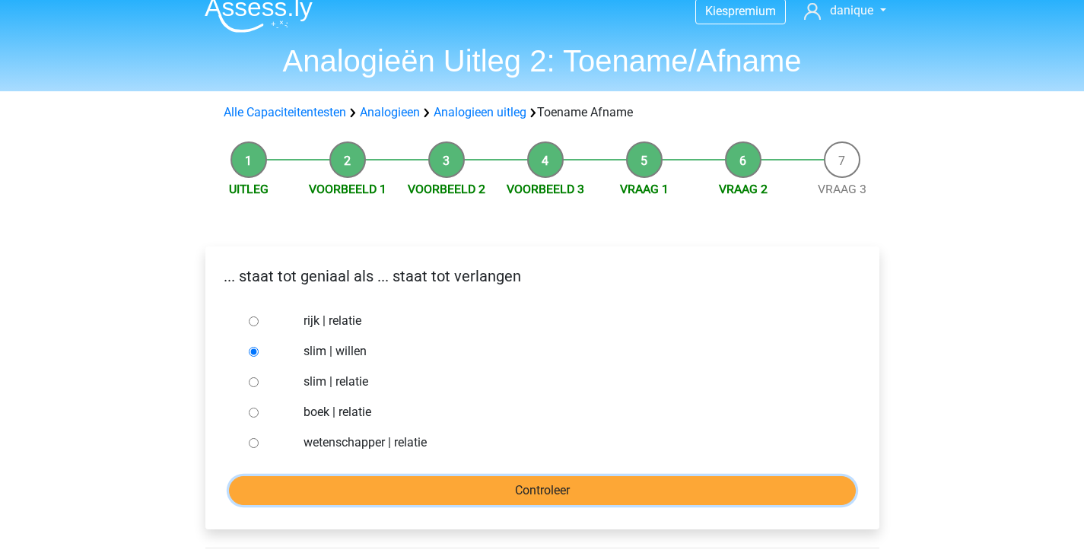
click at [400, 485] on input "Controleer" at bounding box center [542, 490] width 627 height 29
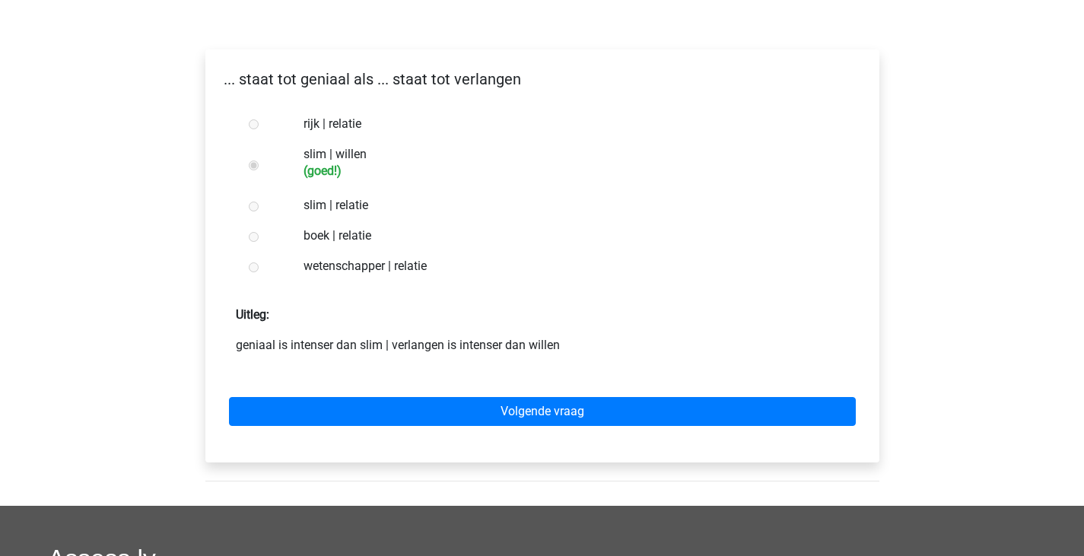
scroll to position [213, 0]
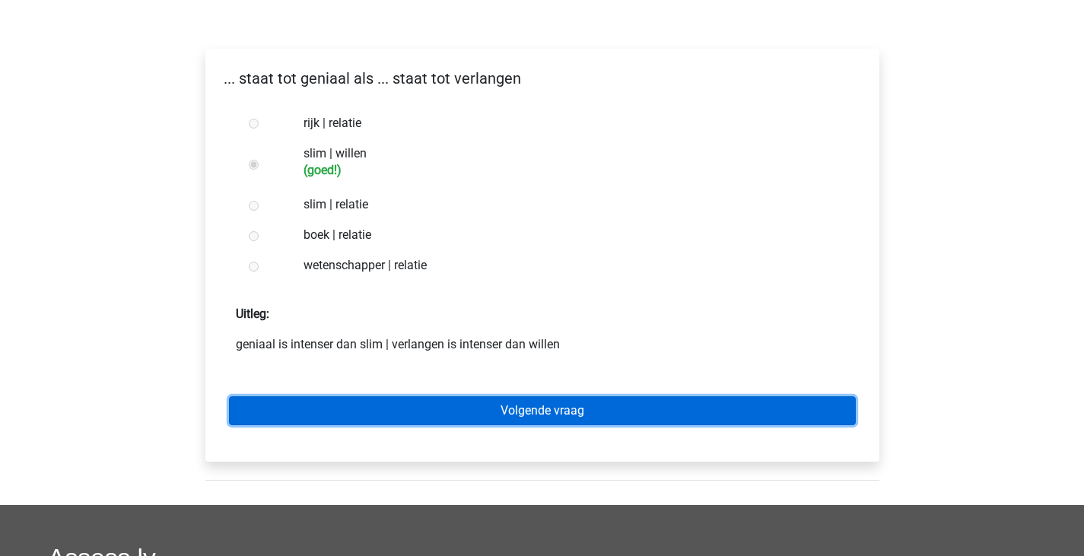
click at [401, 415] on link "Volgende vraag" at bounding box center [542, 410] width 627 height 29
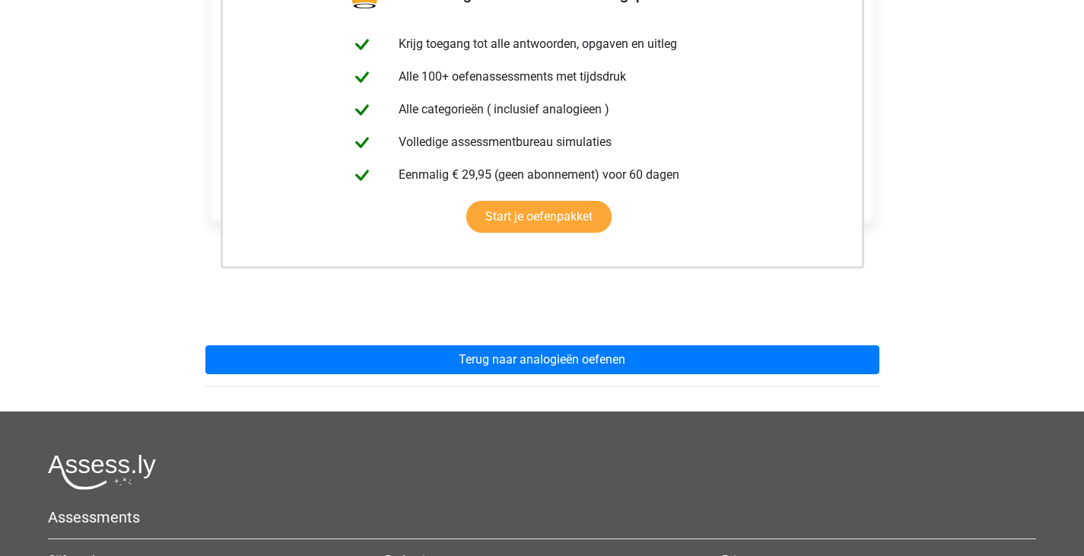
scroll to position [313, 0]
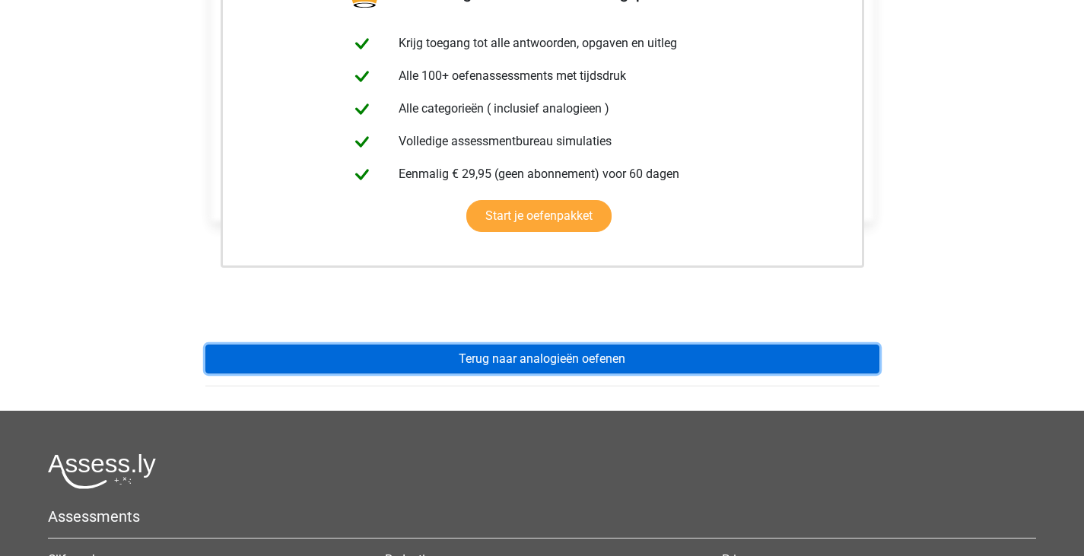
click at [594, 359] on link "Terug naar analogieën oefenen" at bounding box center [542, 359] width 674 height 29
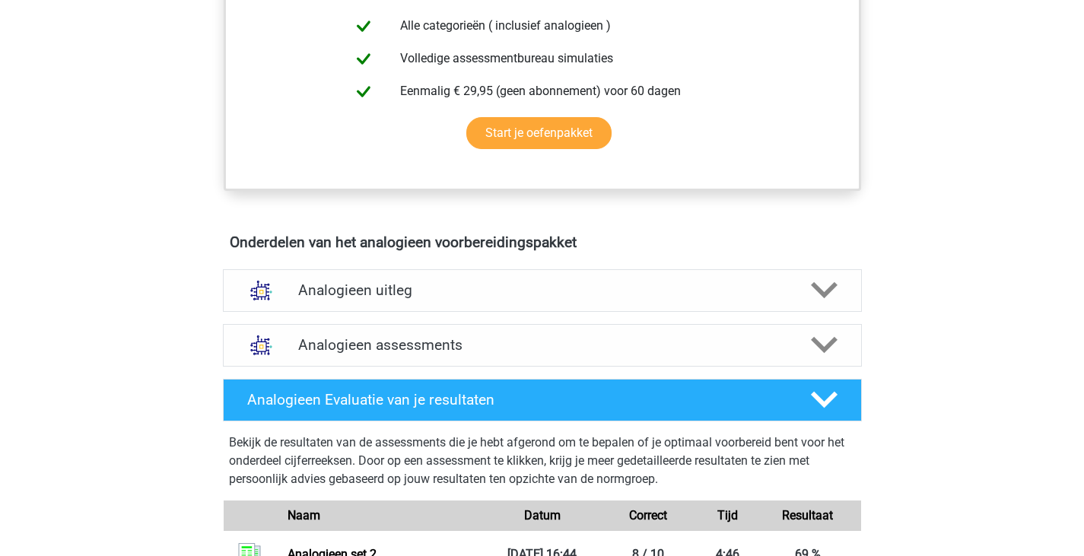
scroll to position [668, 0]
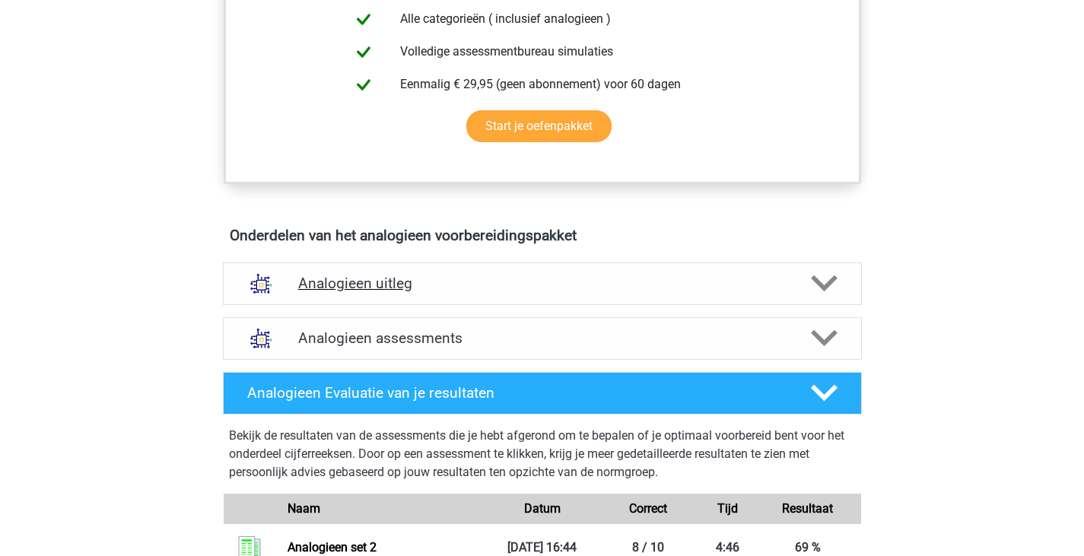
click at [535, 269] on div "Analogieen uitleg" at bounding box center [542, 284] width 639 height 43
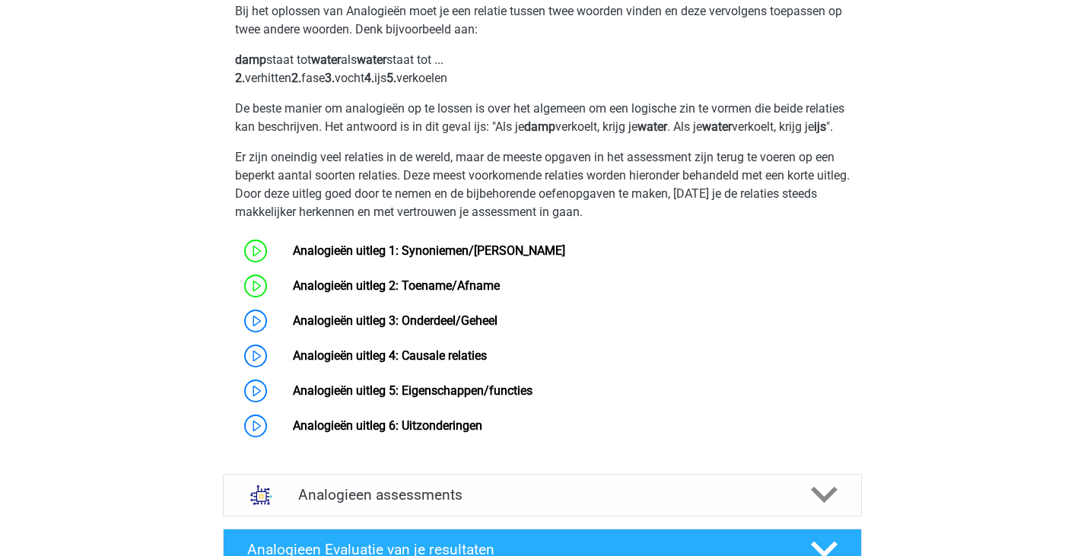
scroll to position [985, 0]
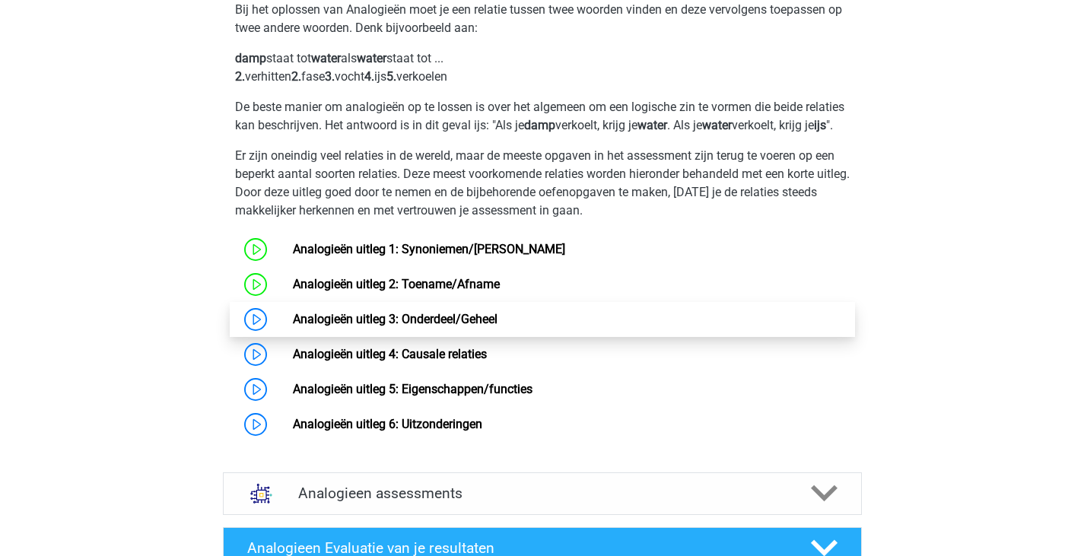
click at [389, 326] on link "Analogieën uitleg 3: Onderdeel/Geheel" at bounding box center [395, 319] width 205 height 14
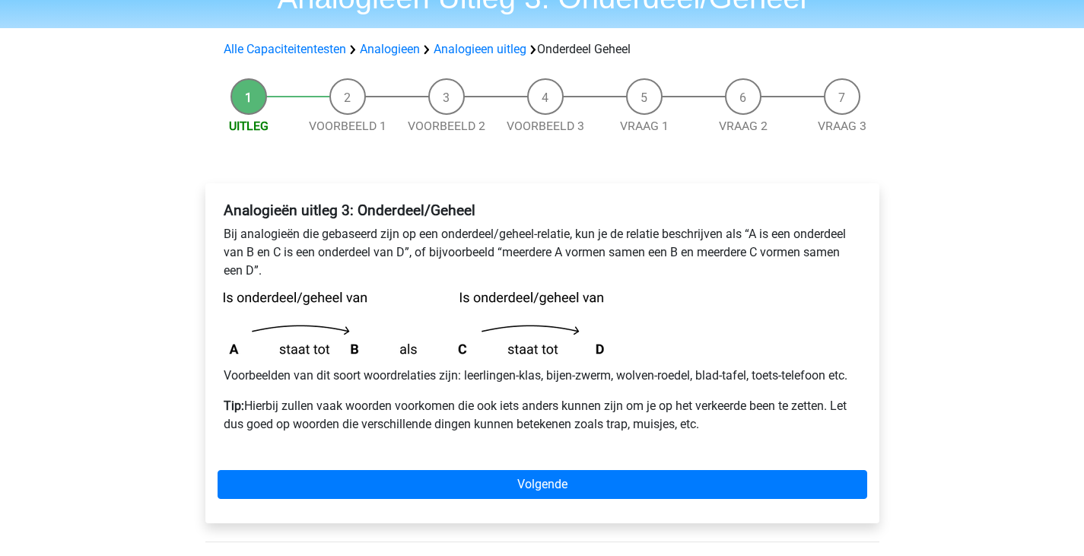
scroll to position [87, 0]
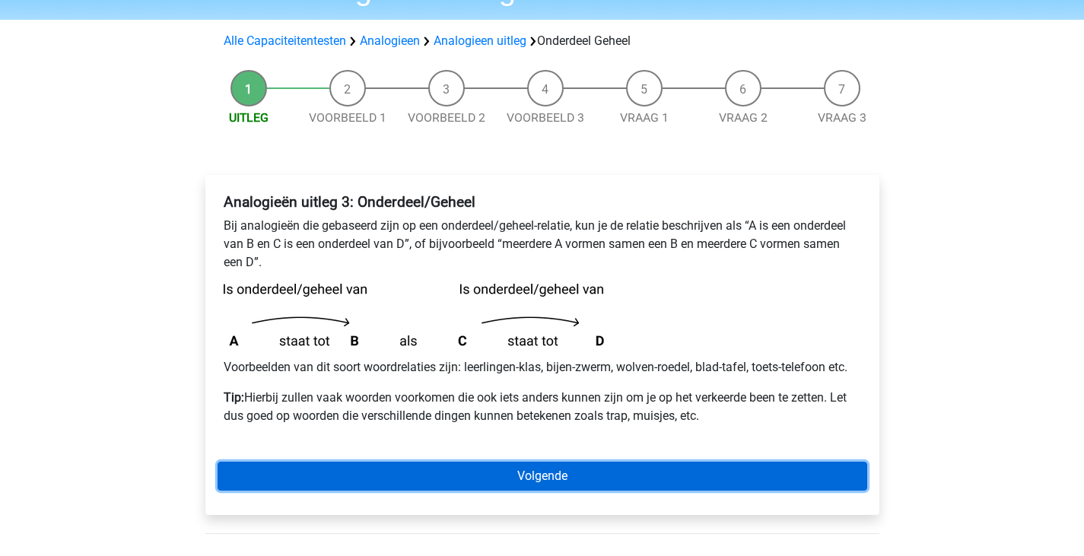
click at [657, 479] on link "Volgende" at bounding box center [543, 476] width 650 height 29
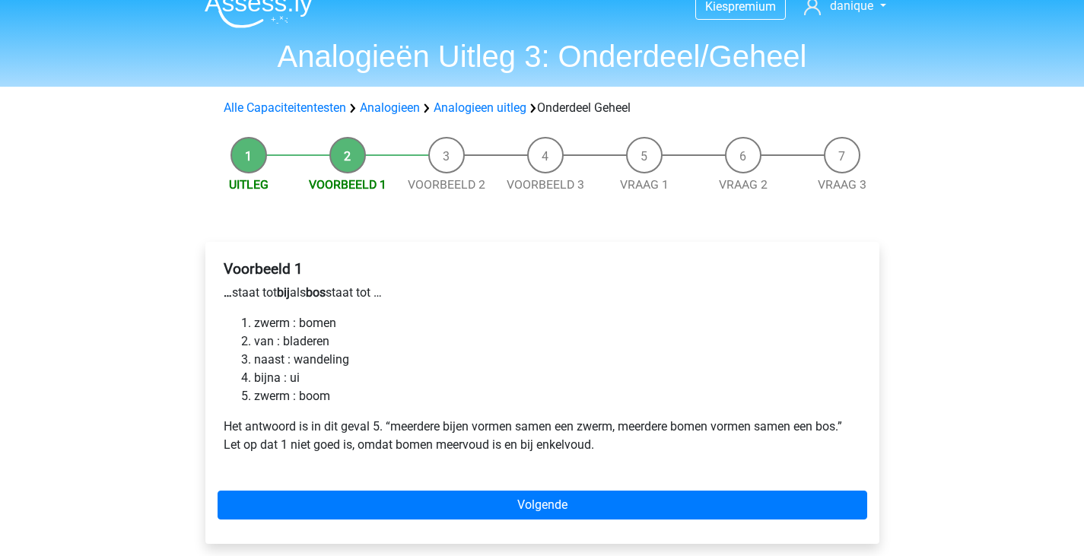
scroll to position [21, 0]
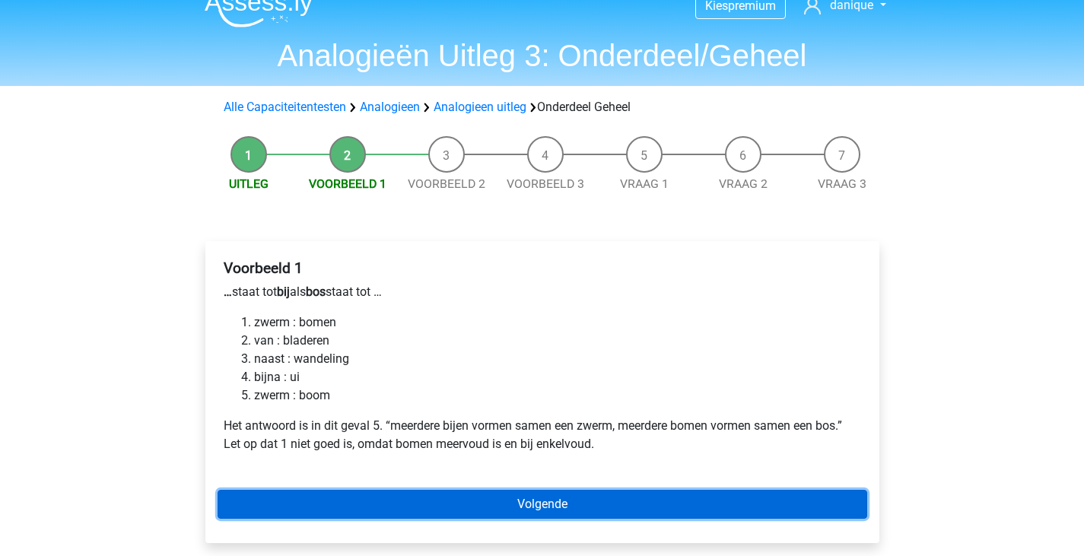
click at [457, 506] on link "Volgende" at bounding box center [543, 504] width 650 height 29
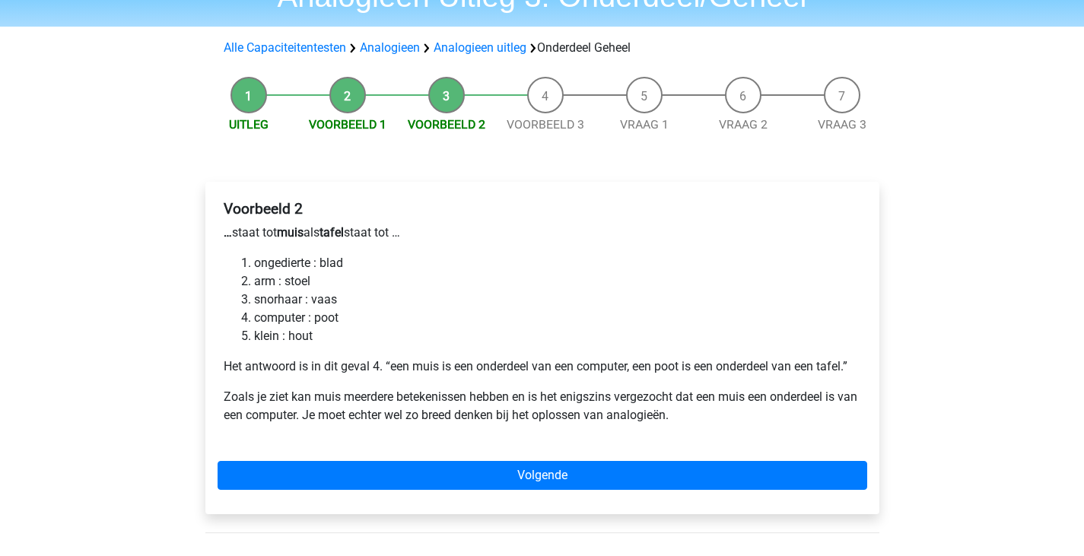
scroll to position [81, 0]
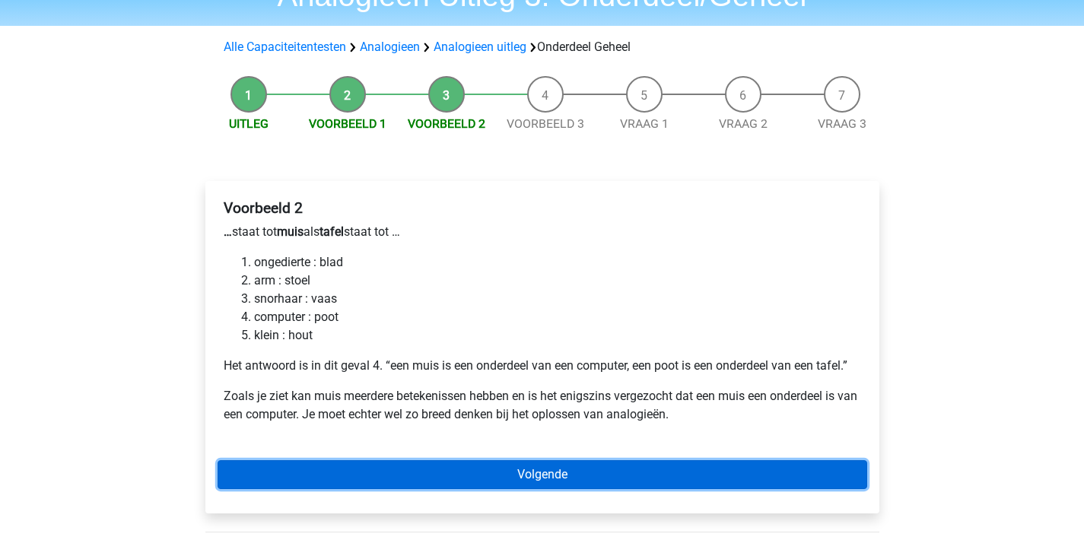
click at [457, 478] on link "Volgende" at bounding box center [543, 474] width 650 height 29
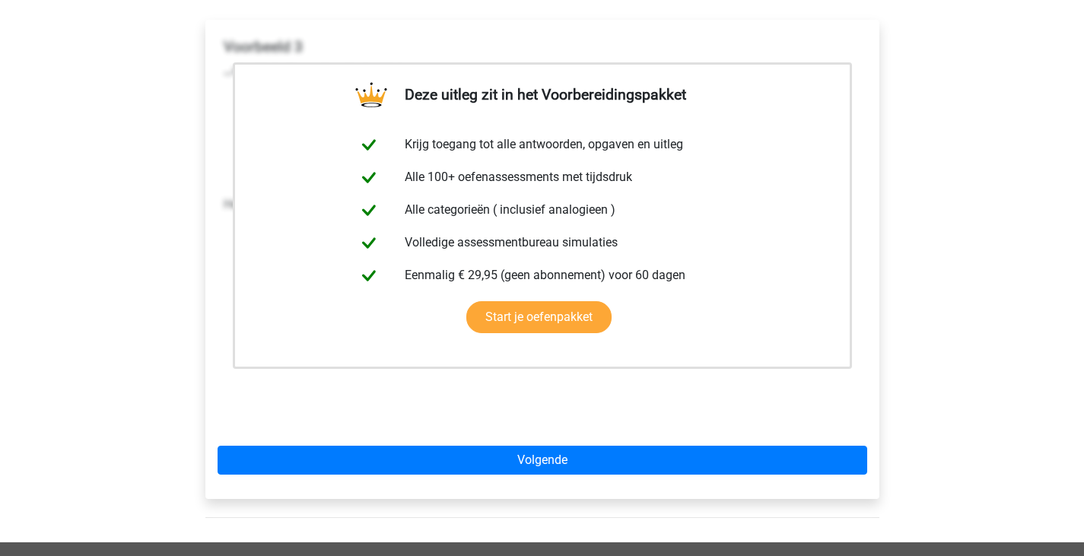
scroll to position [323, 0]
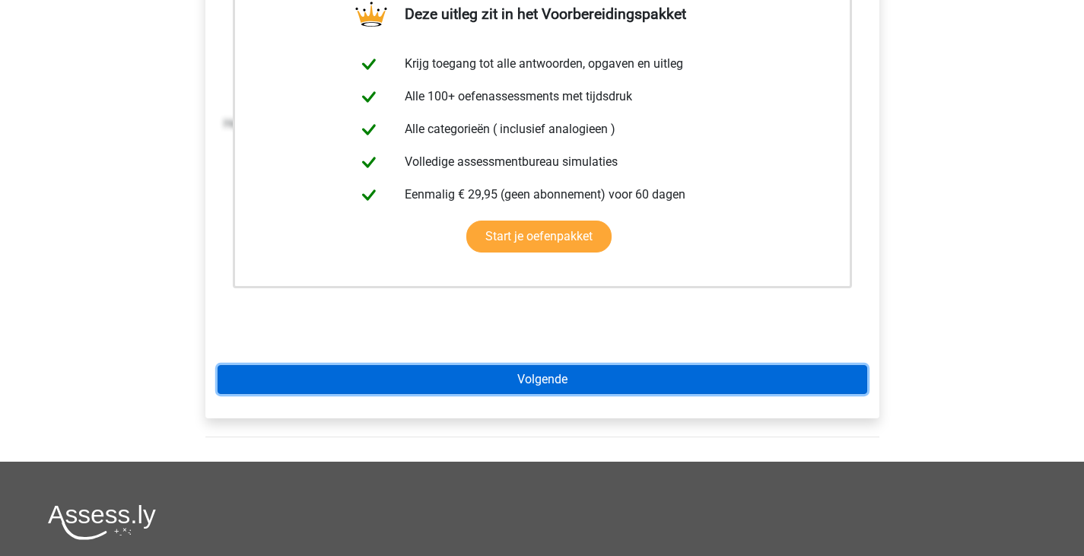
click at [443, 385] on link "Volgende" at bounding box center [543, 379] width 650 height 29
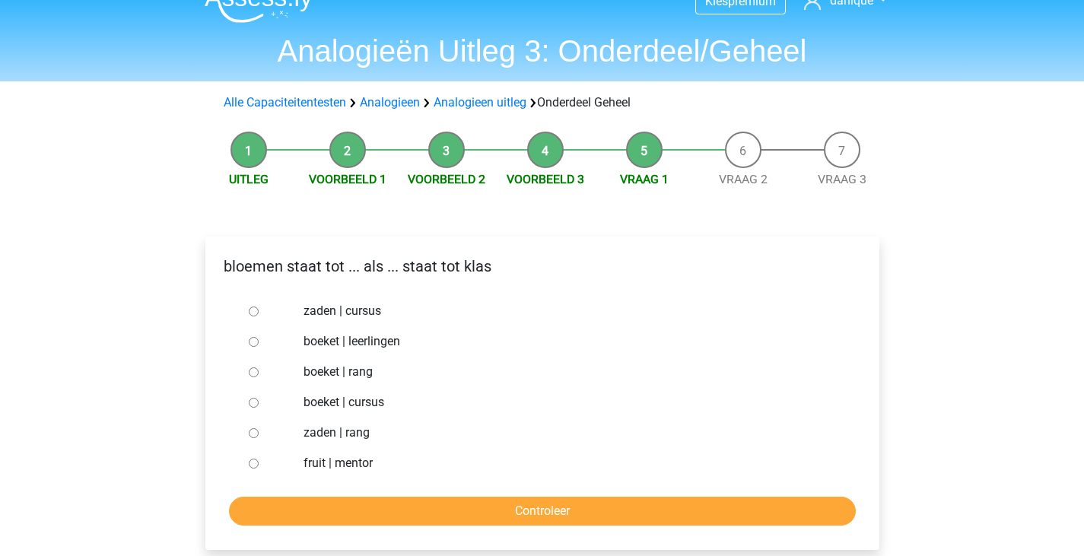
scroll to position [26, 0]
click at [383, 334] on label "boeket | leerlingen" at bounding box center [567, 341] width 527 height 18
click at [259, 336] on input "boeket | leerlingen" at bounding box center [254, 341] width 10 height 10
radio input "true"
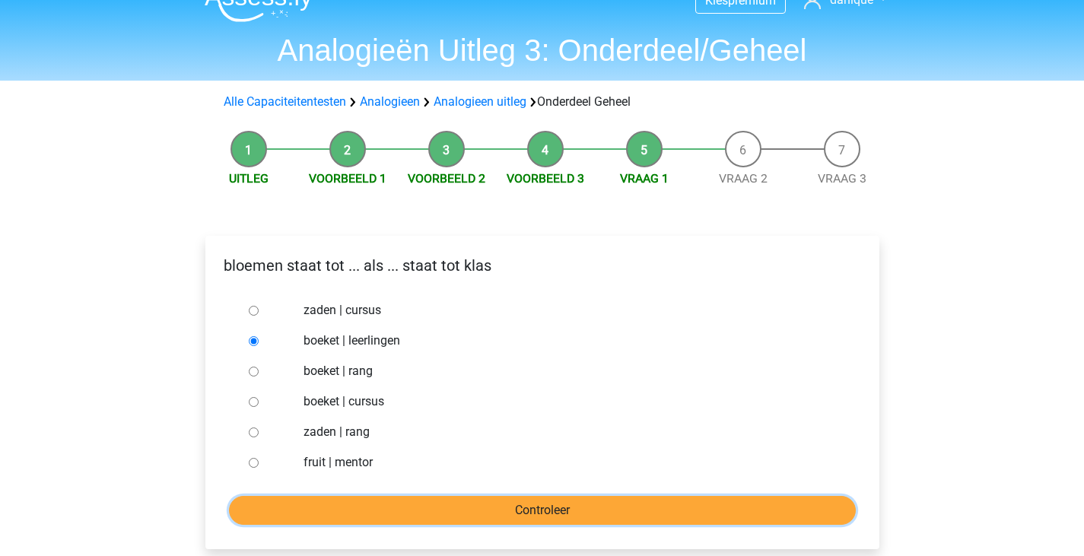
click at [396, 510] on input "Controleer" at bounding box center [542, 510] width 627 height 29
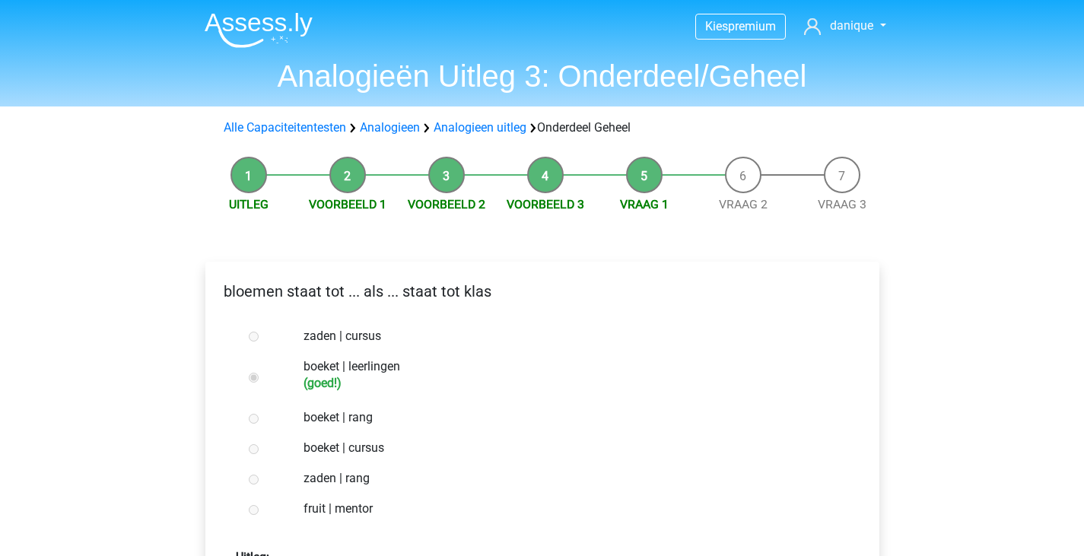
scroll to position [181, 0]
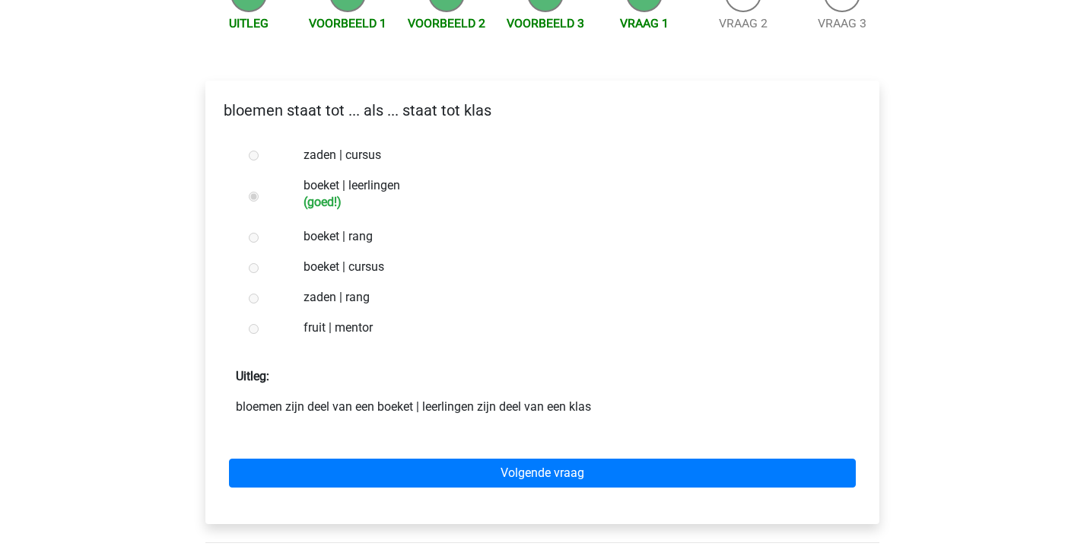
click at [457, 488] on div "Volgende vraag" at bounding box center [543, 470] width 650 height 84
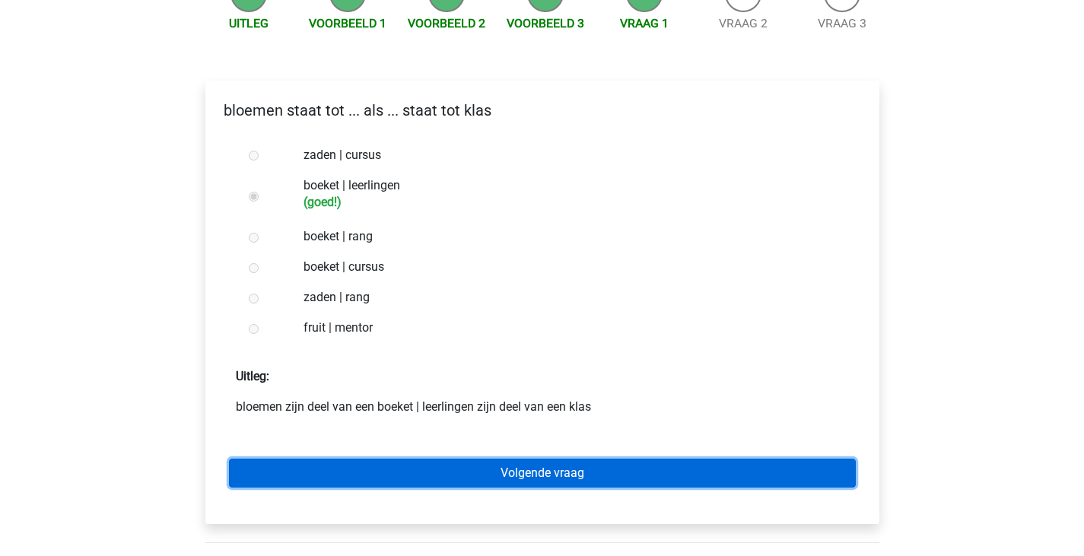
click at [442, 474] on link "Volgende vraag" at bounding box center [542, 473] width 627 height 29
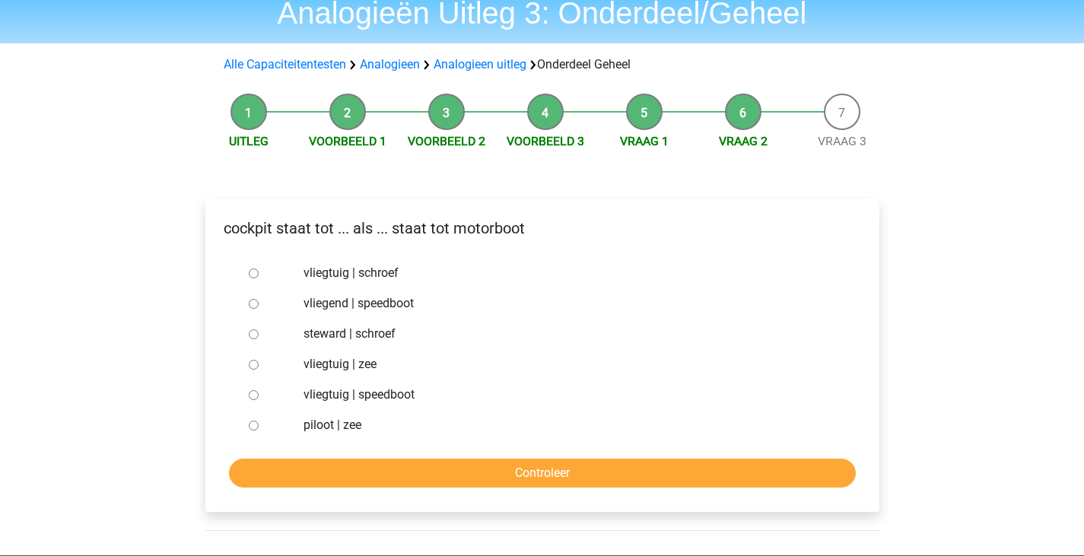
scroll to position [64, 0]
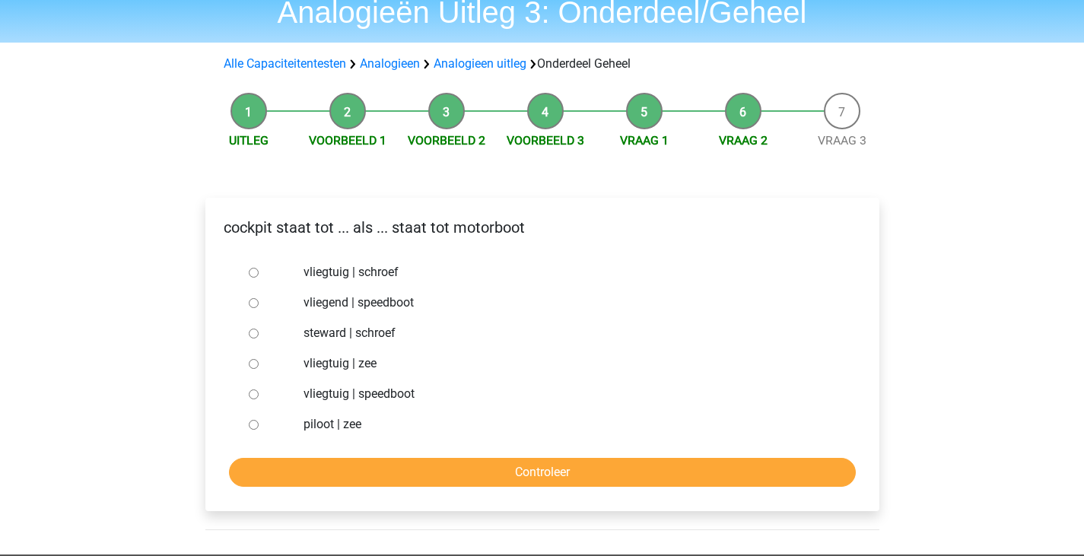
click at [373, 269] on label "vliegtuig | schroef" at bounding box center [567, 272] width 527 height 18
click at [259, 269] on input "vliegtuig | schroef" at bounding box center [254, 273] width 10 height 10
radio input "true"
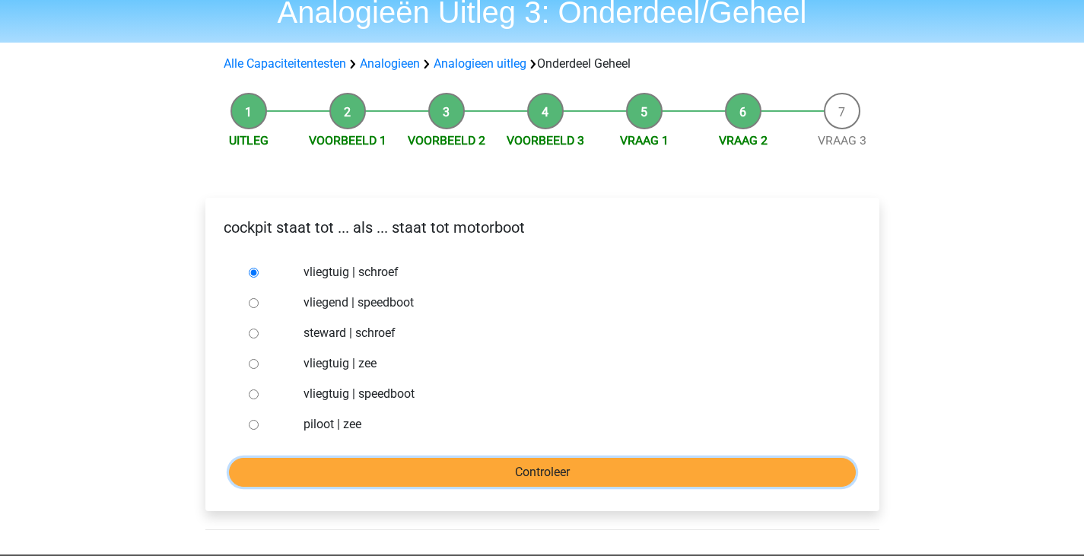
click at [512, 472] on input "Controleer" at bounding box center [542, 472] width 627 height 29
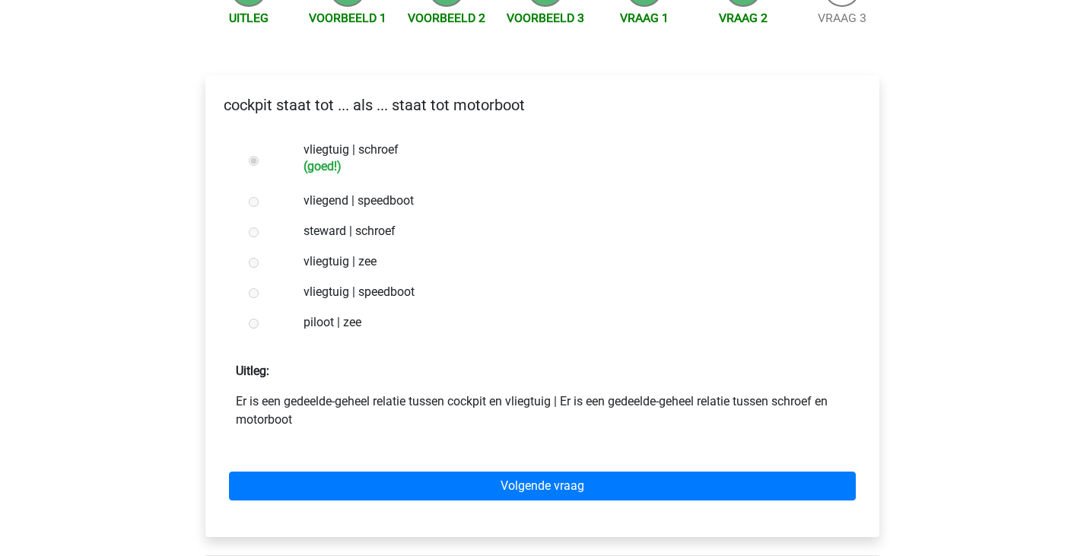
scroll to position [201, 0]
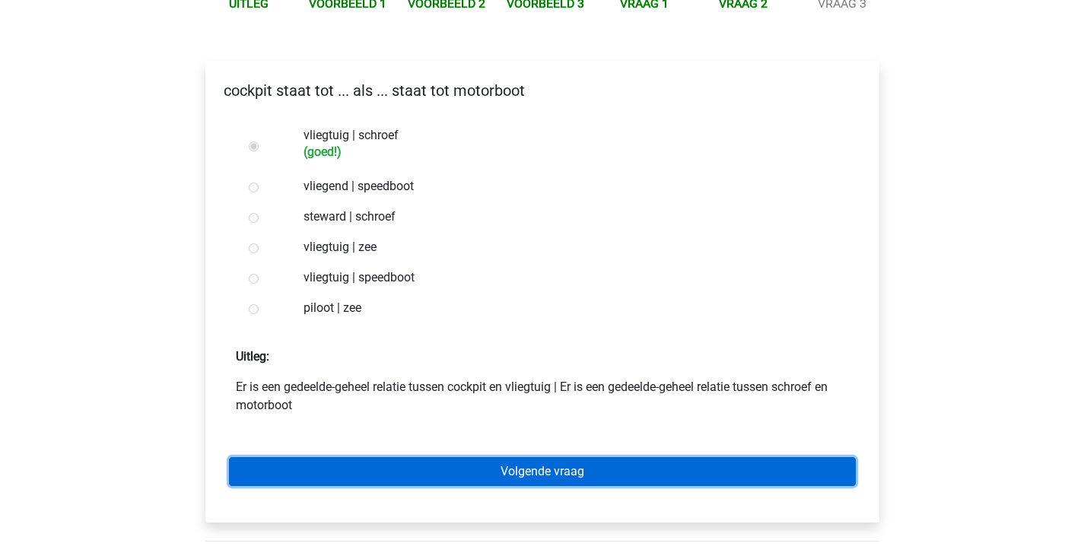
click at [638, 477] on link "Volgende vraag" at bounding box center [542, 471] width 627 height 29
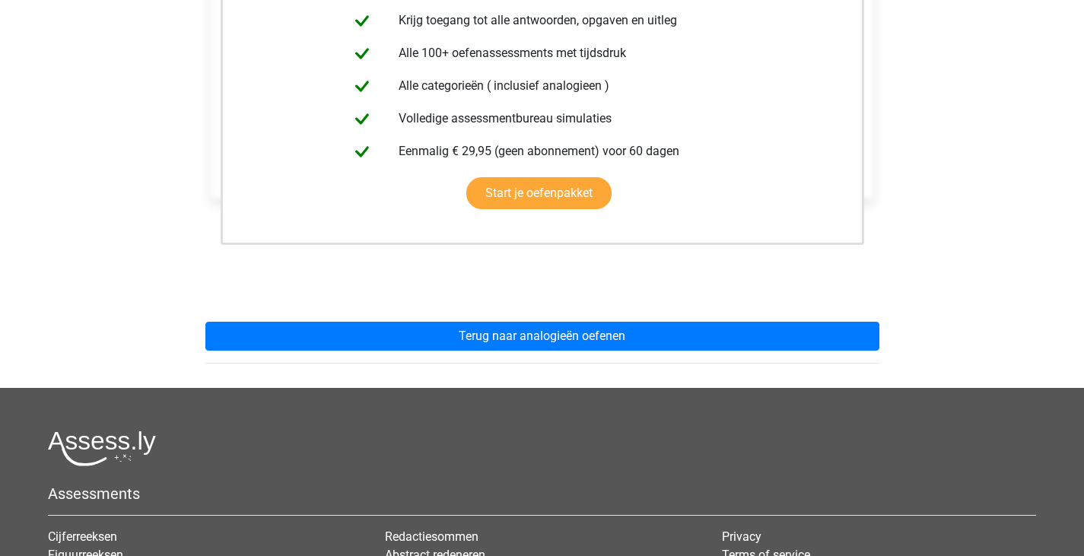
scroll to position [415, 0]
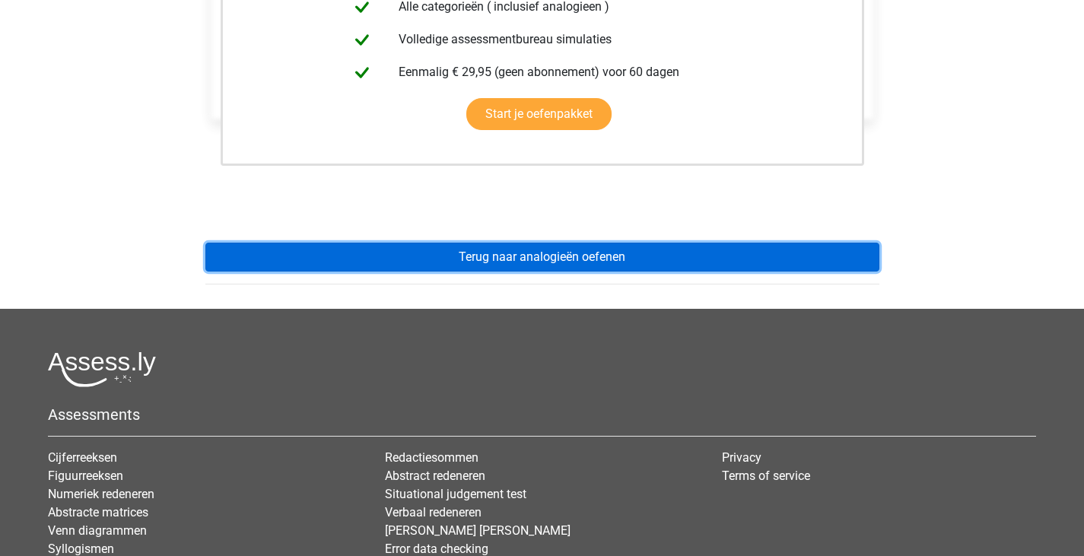
click at [594, 247] on link "Terug naar analogieën oefenen" at bounding box center [542, 257] width 674 height 29
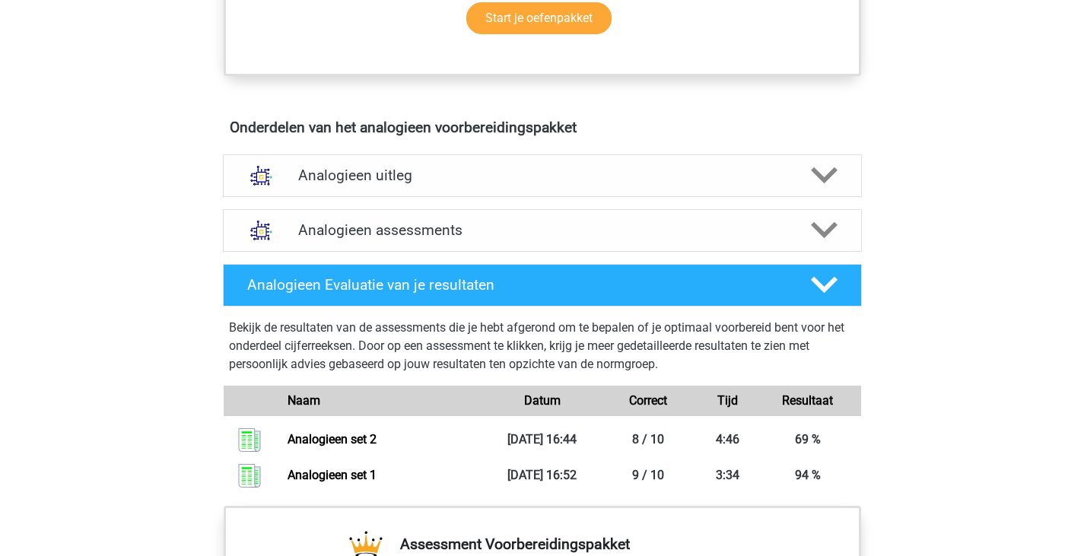
scroll to position [775, 0]
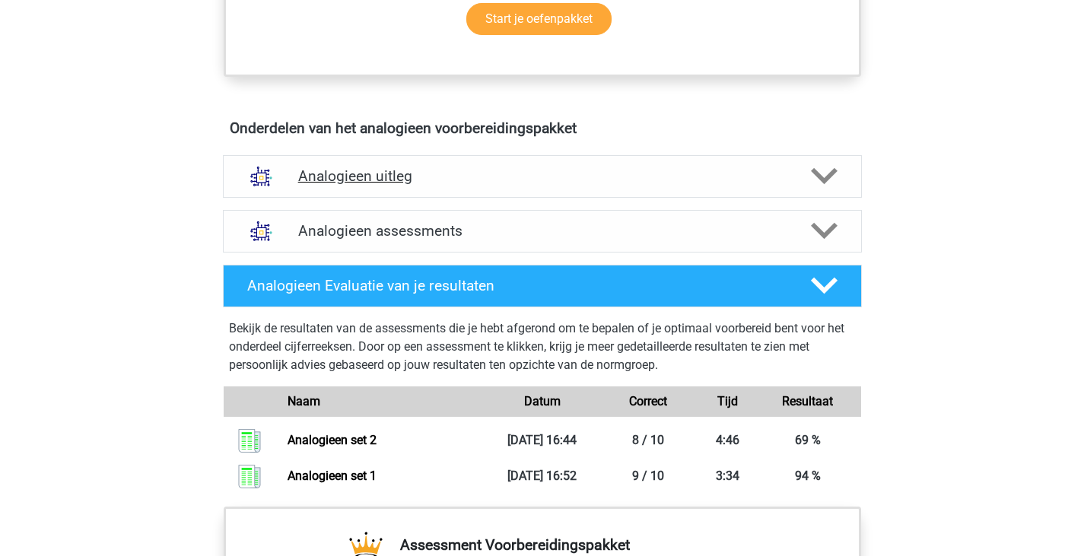
click at [815, 182] on icon at bounding box center [824, 176] width 27 height 27
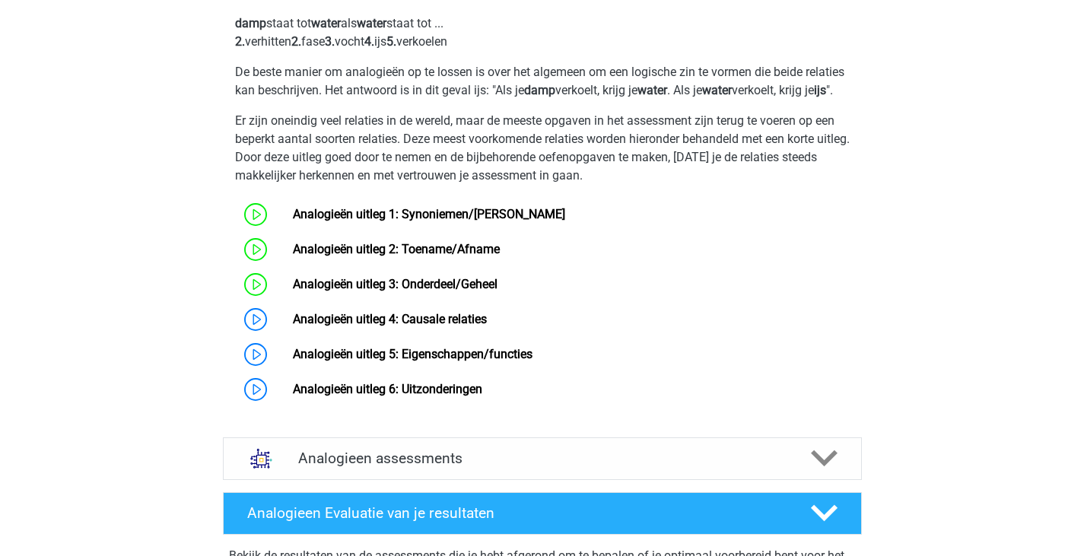
scroll to position [1034, 0]
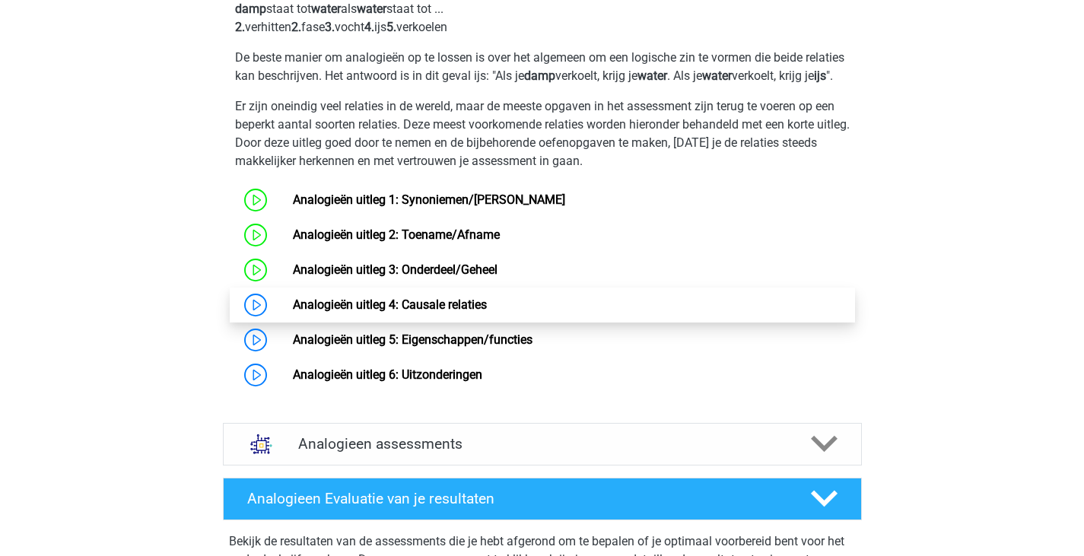
click at [485, 312] on link "Analogieën uitleg 4: Causale relaties" at bounding box center [390, 305] width 194 height 14
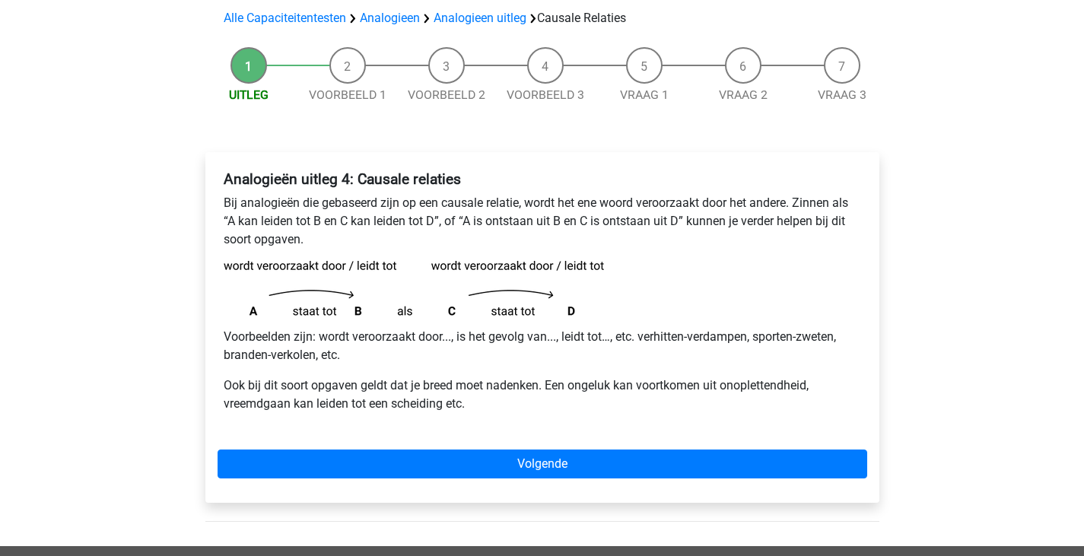
scroll to position [113, 0]
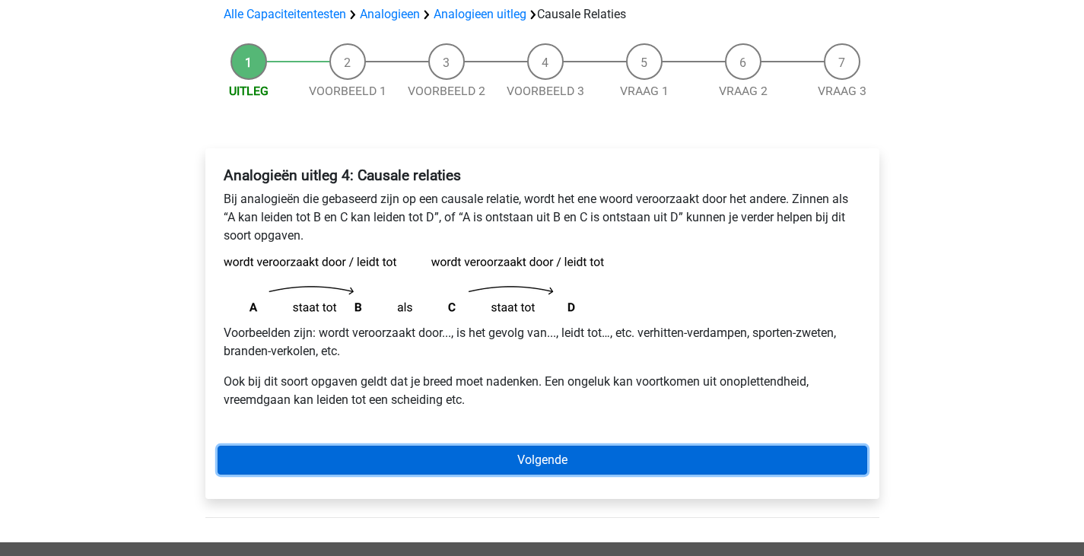
click at [661, 450] on link "Volgende" at bounding box center [543, 460] width 650 height 29
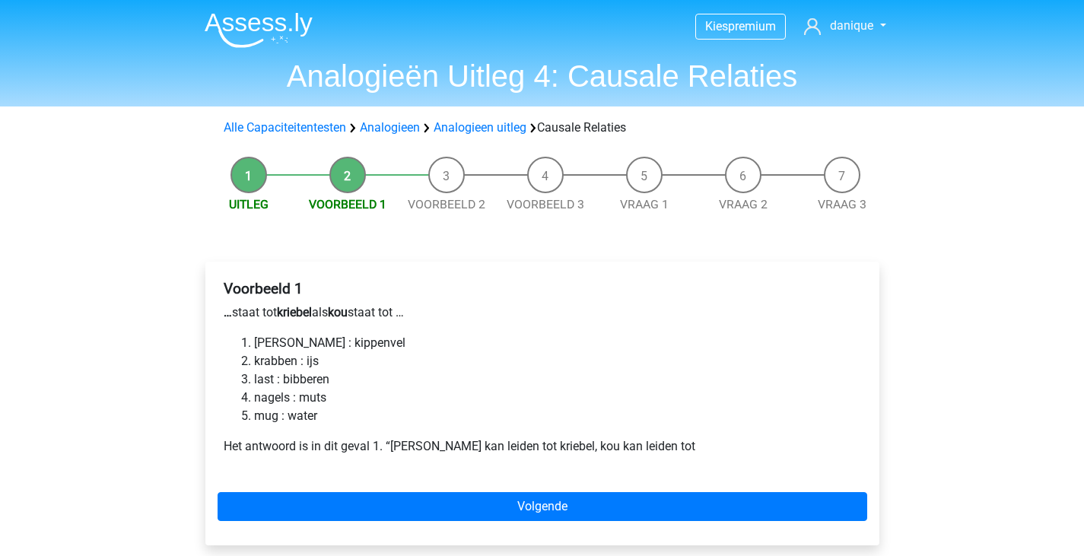
click at [312, 341] on li "[PERSON_NAME] : kippenvel" at bounding box center [557, 343] width 607 height 18
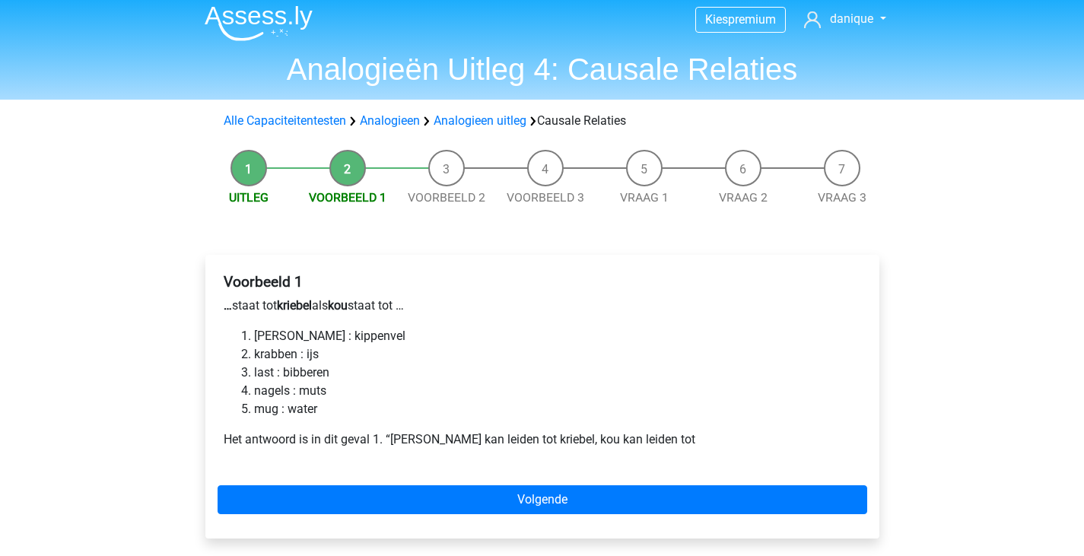
scroll to position [14, 0]
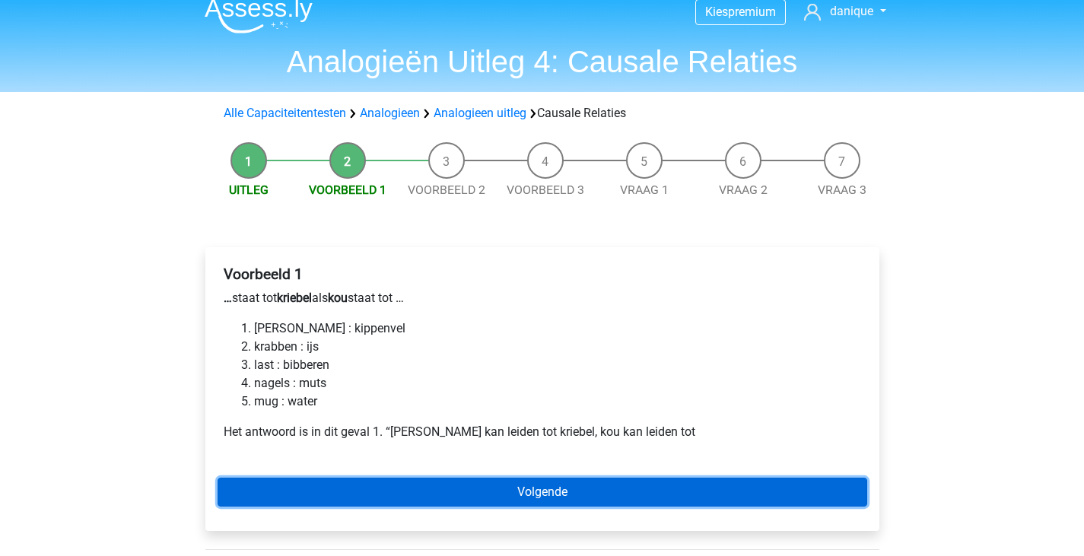
click at [538, 498] on link "Volgende" at bounding box center [543, 492] width 650 height 29
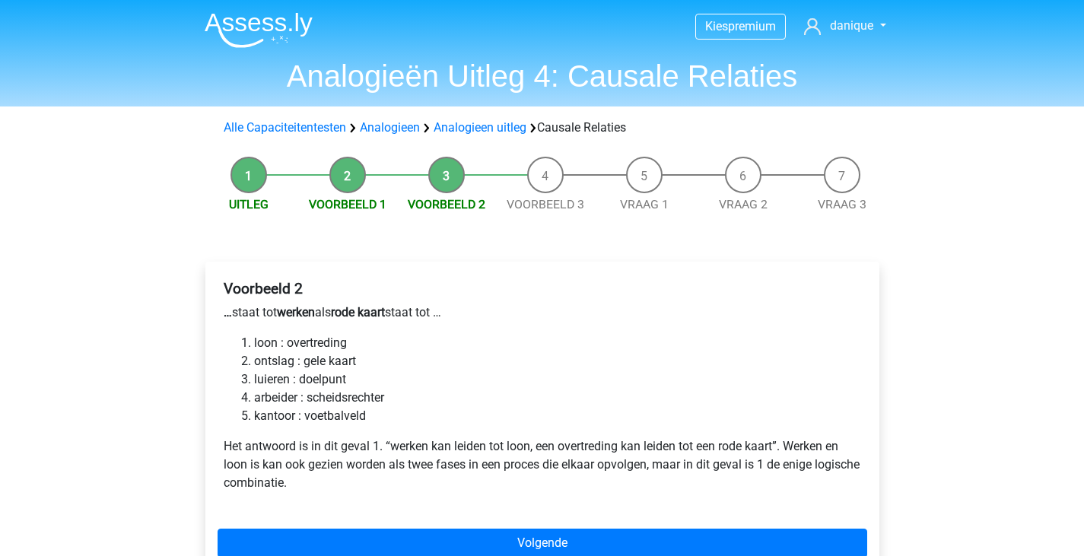
click at [538, 498] on div "Voorbeeld 2 … staat tot werken als rode kaart staat tot … loon : overtreding on…" at bounding box center [543, 392] width 650 height 237
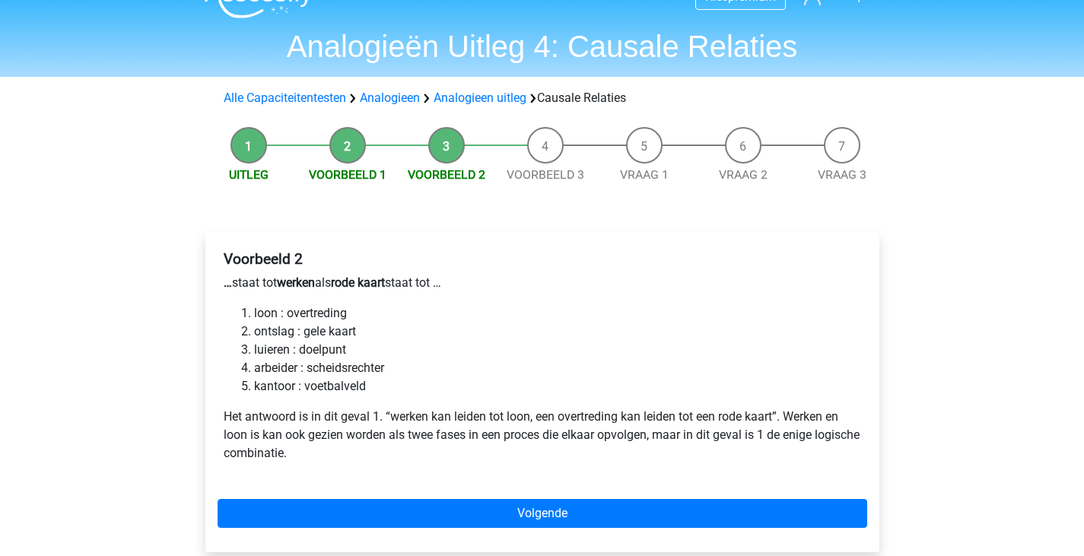
scroll to position [30, 0]
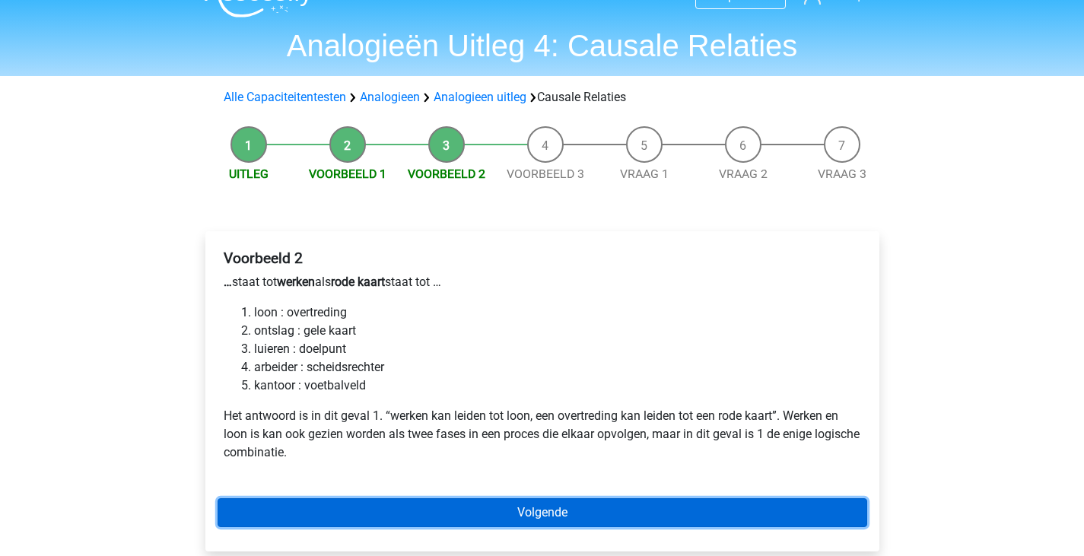
click at [610, 503] on link "Volgende" at bounding box center [543, 512] width 650 height 29
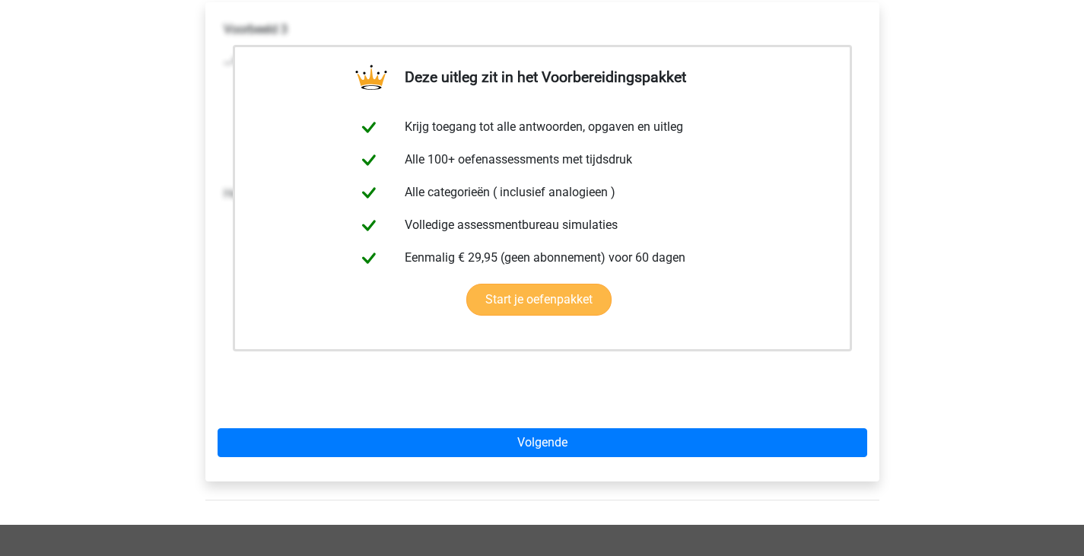
scroll to position [277, 0]
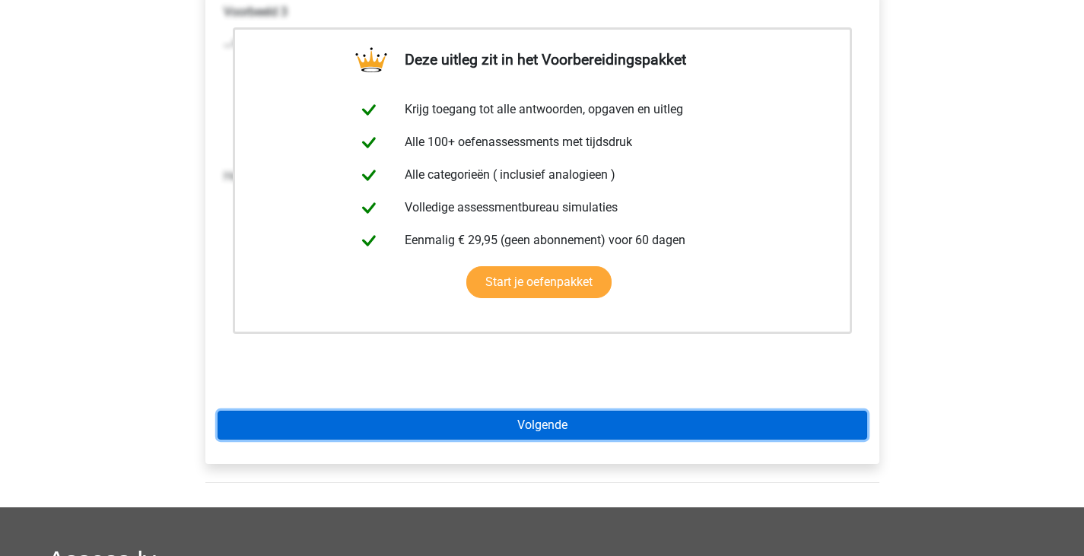
click at [493, 416] on link "Volgende" at bounding box center [543, 425] width 650 height 29
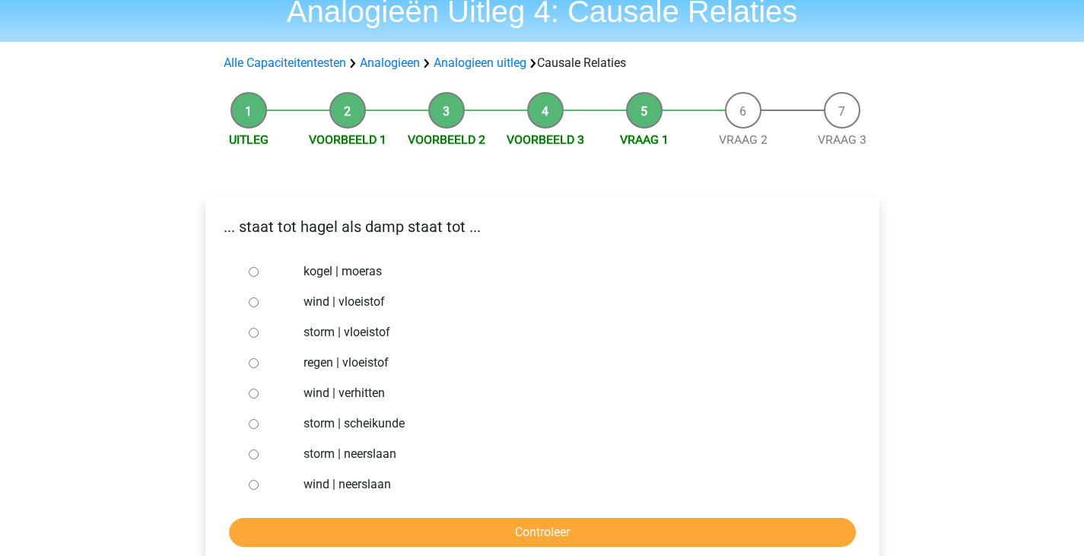
scroll to position [61, 0]
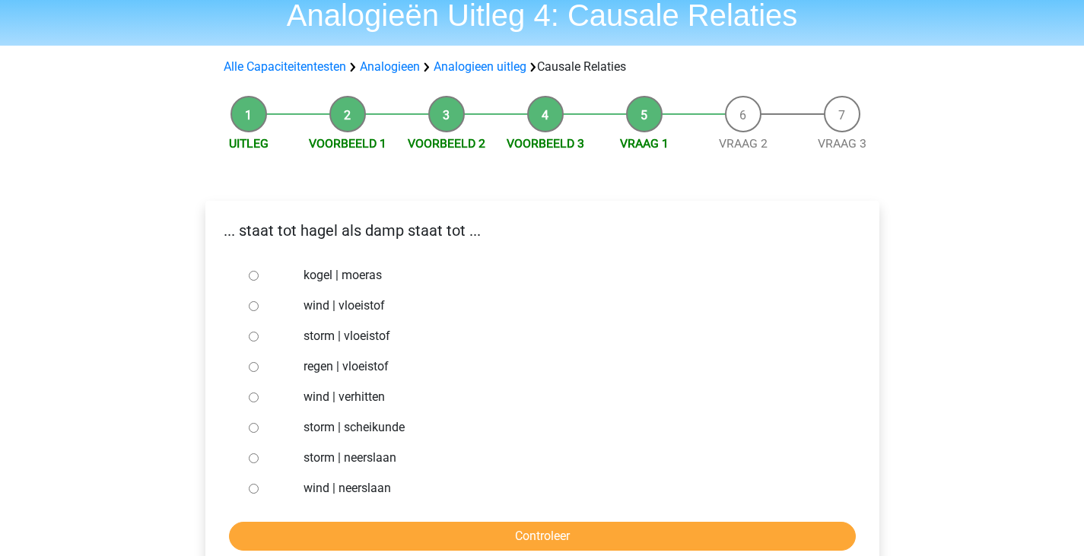
click at [365, 369] on label "regen | vloeistof" at bounding box center [567, 367] width 527 height 18
click at [259, 369] on input "regen | vloeistof" at bounding box center [254, 367] width 10 height 10
radio input "true"
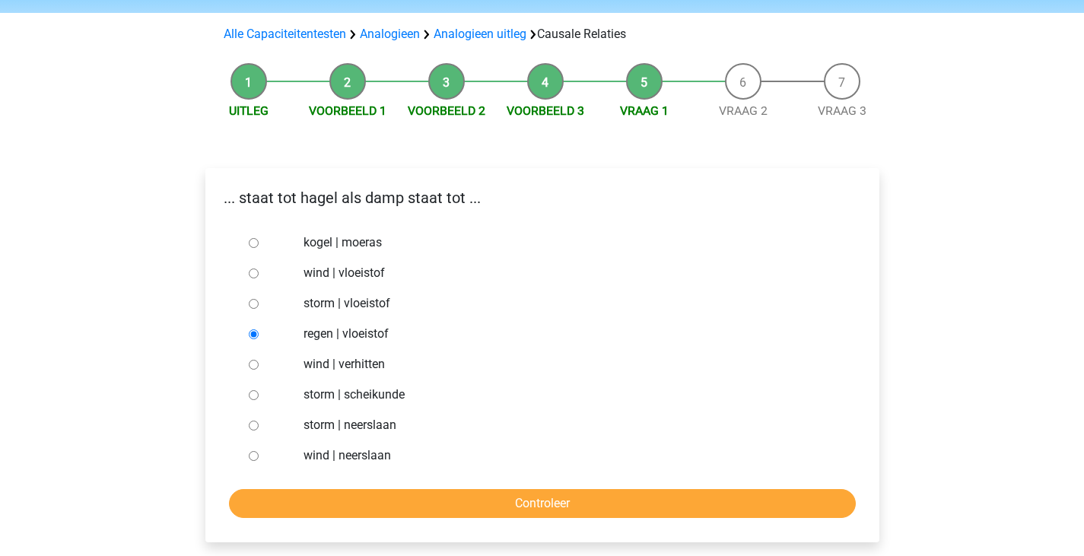
scroll to position [106, 0]
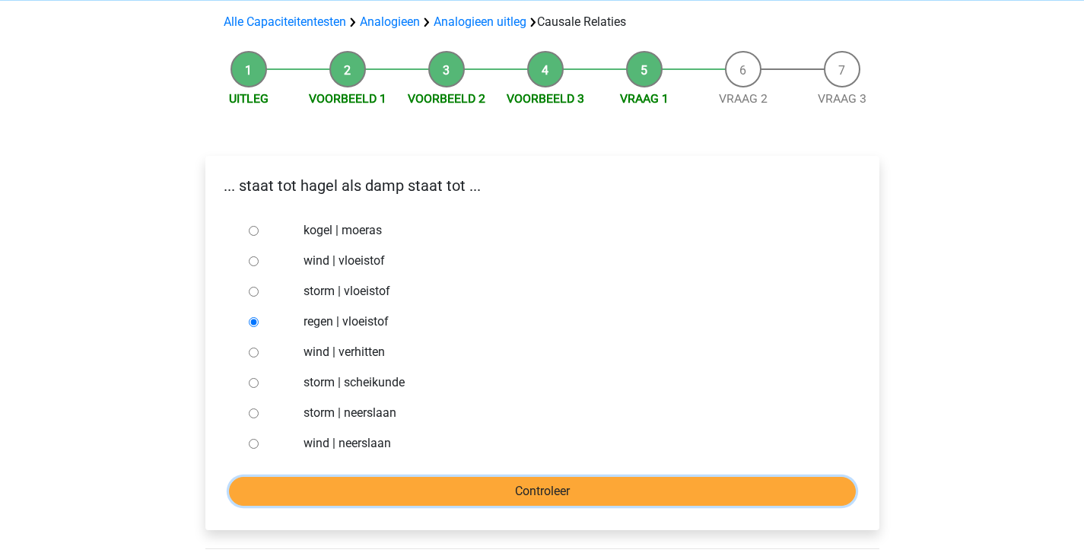
click at [426, 490] on input "Controleer" at bounding box center [542, 491] width 627 height 29
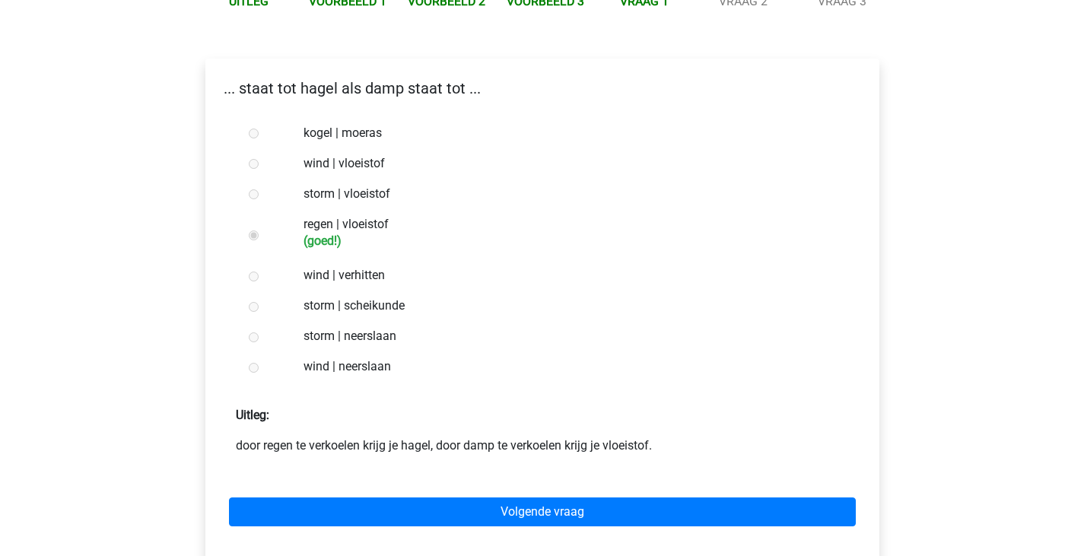
scroll to position [206, 0]
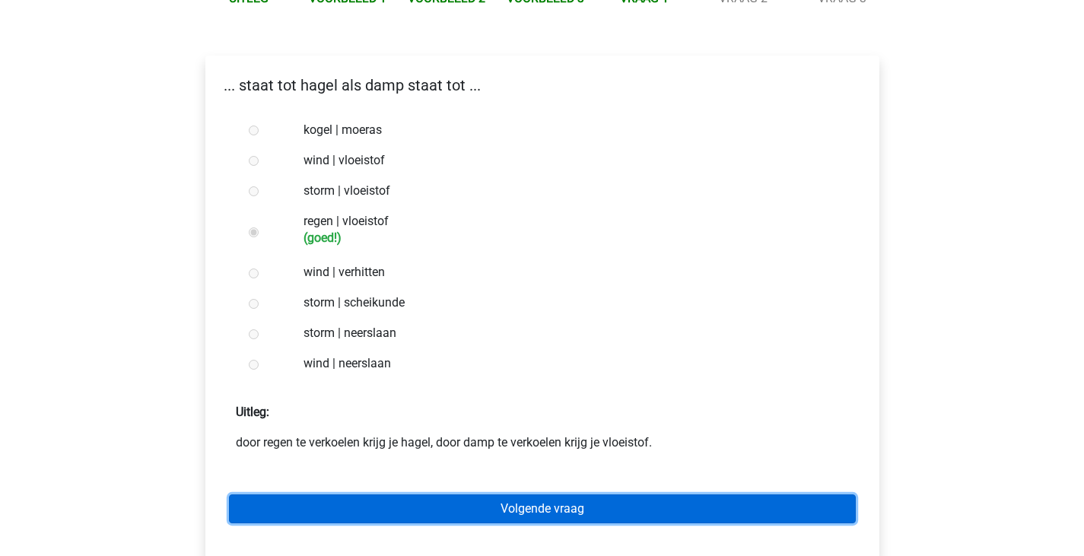
click at [450, 504] on link "Volgende vraag" at bounding box center [542, 509] width 627 height 29
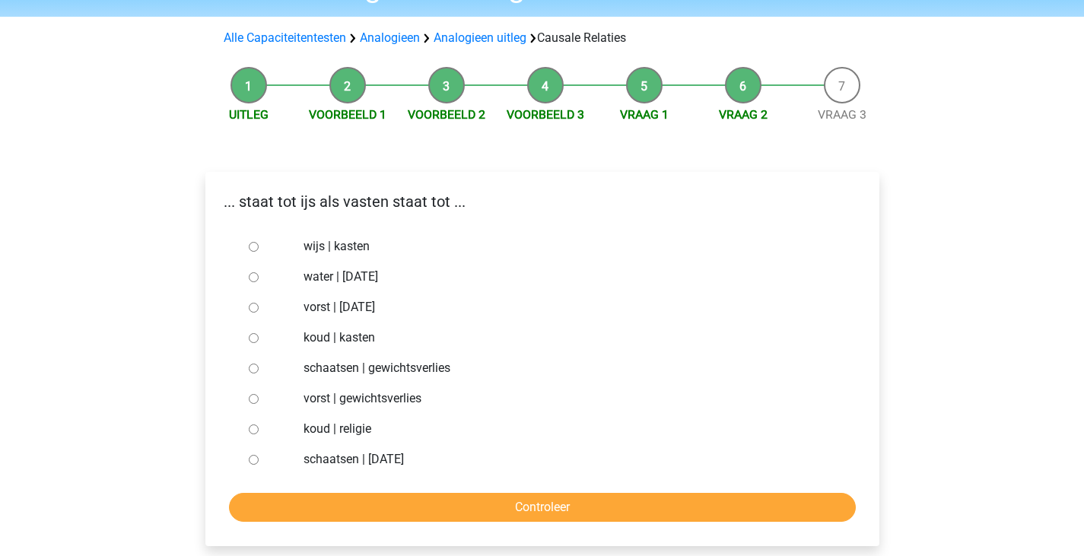
scroll to position [92, 0]
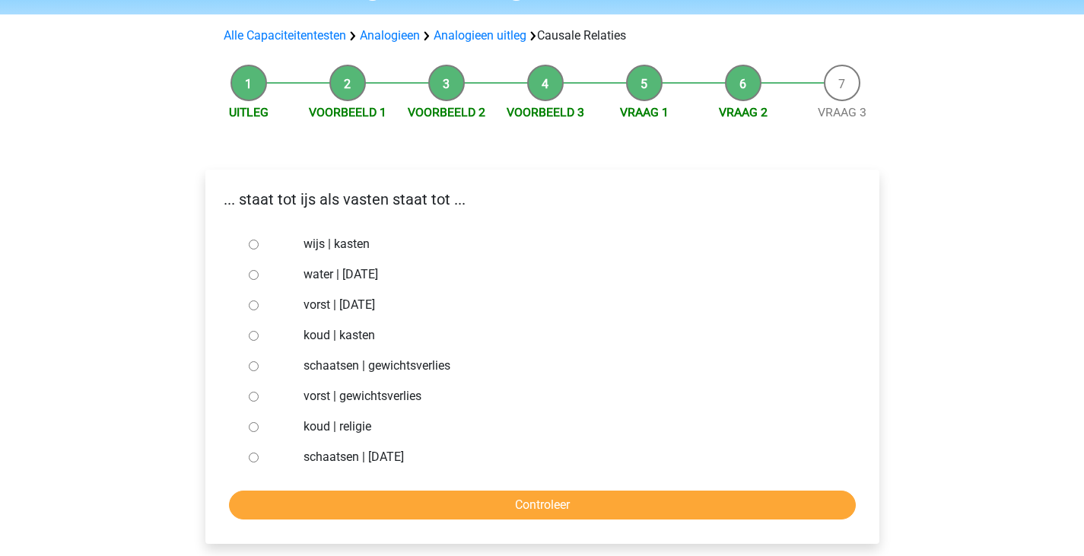
click at [317, 301] on label "vorst | suikerfeest" at bounding box center [567, 305] width 527 height 18
click at [259, 301] on input "vorst | [DATE]" at bounding box center [254, 306] width 10 height 10
radio input "true"
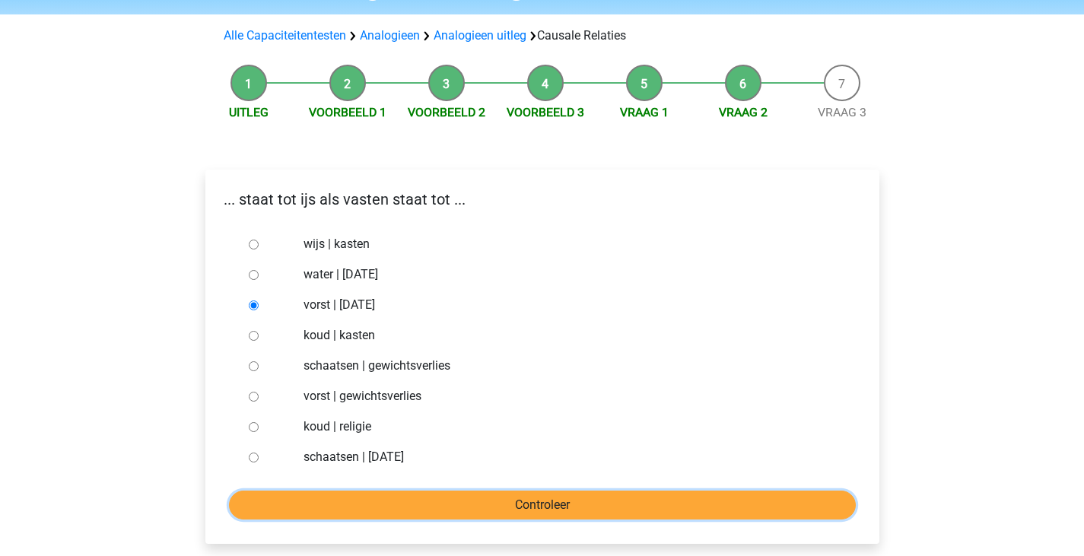
click at [335, 498] on input "Controleer" at bounding box center [542, 505] width 627 height 29
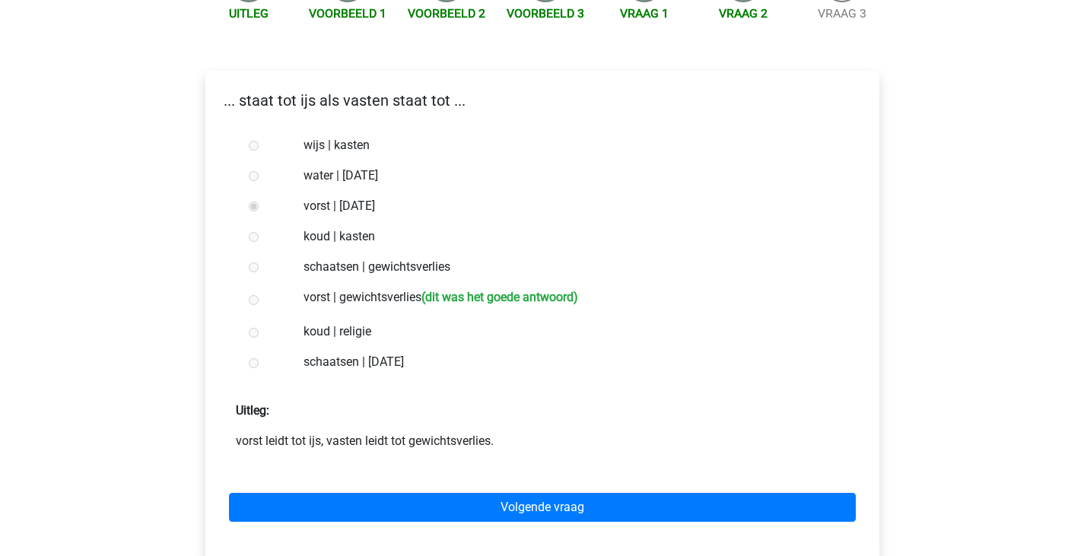
scroll to position [192, 0]
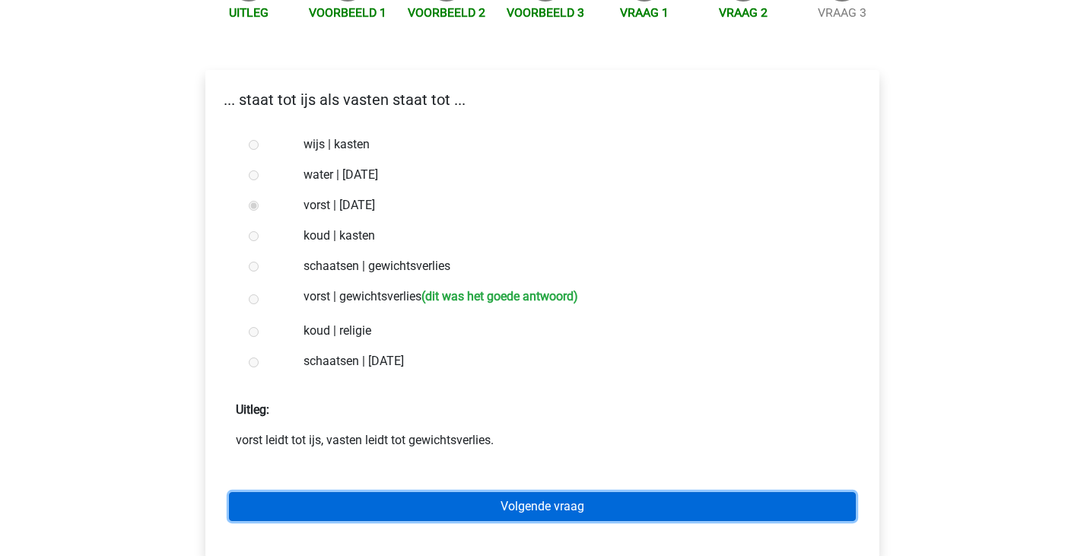
click at [412, 501] on link "Volgende vraag" at bounding box center [542, 506] width 627 height 29
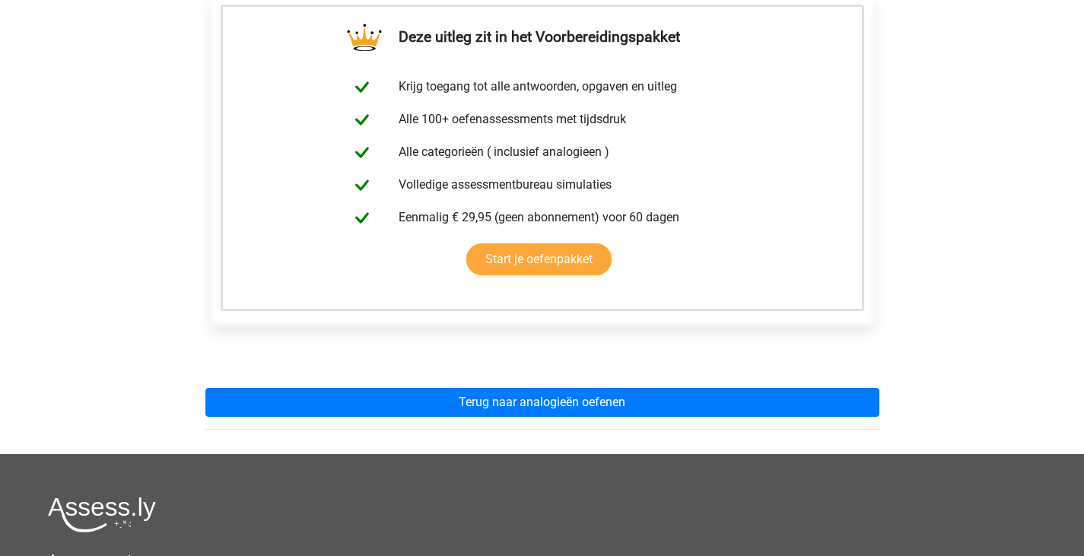
scroll to position [270, 0]
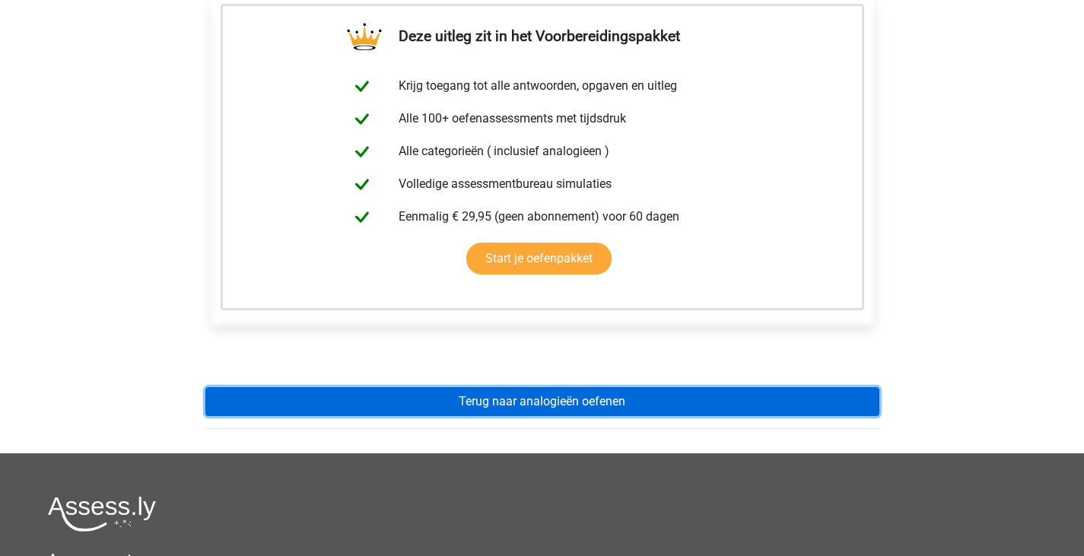
click at [479, 406] on link "Terug naar analogieën oefenen" at bounding box center [542, 401] width 674 height 29
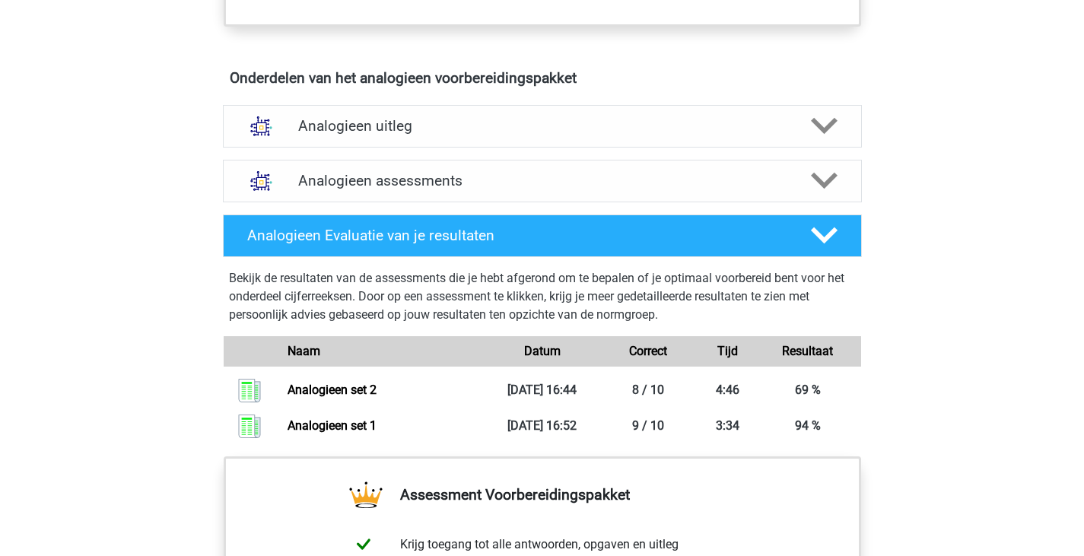
scroll to position [806, 0]
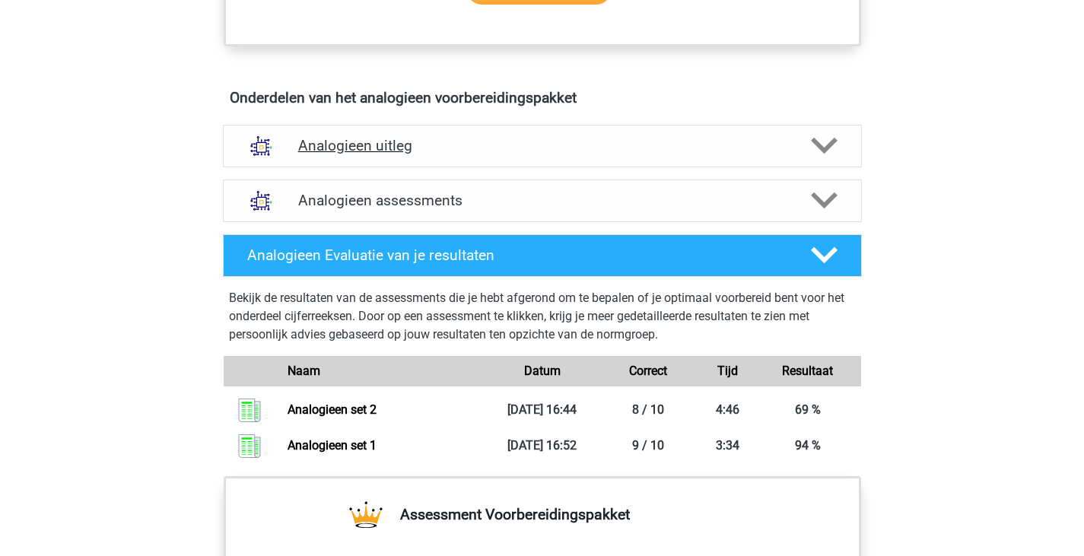
click at [802, 140] on div at bounding box center [823, 145] width 51 height 27
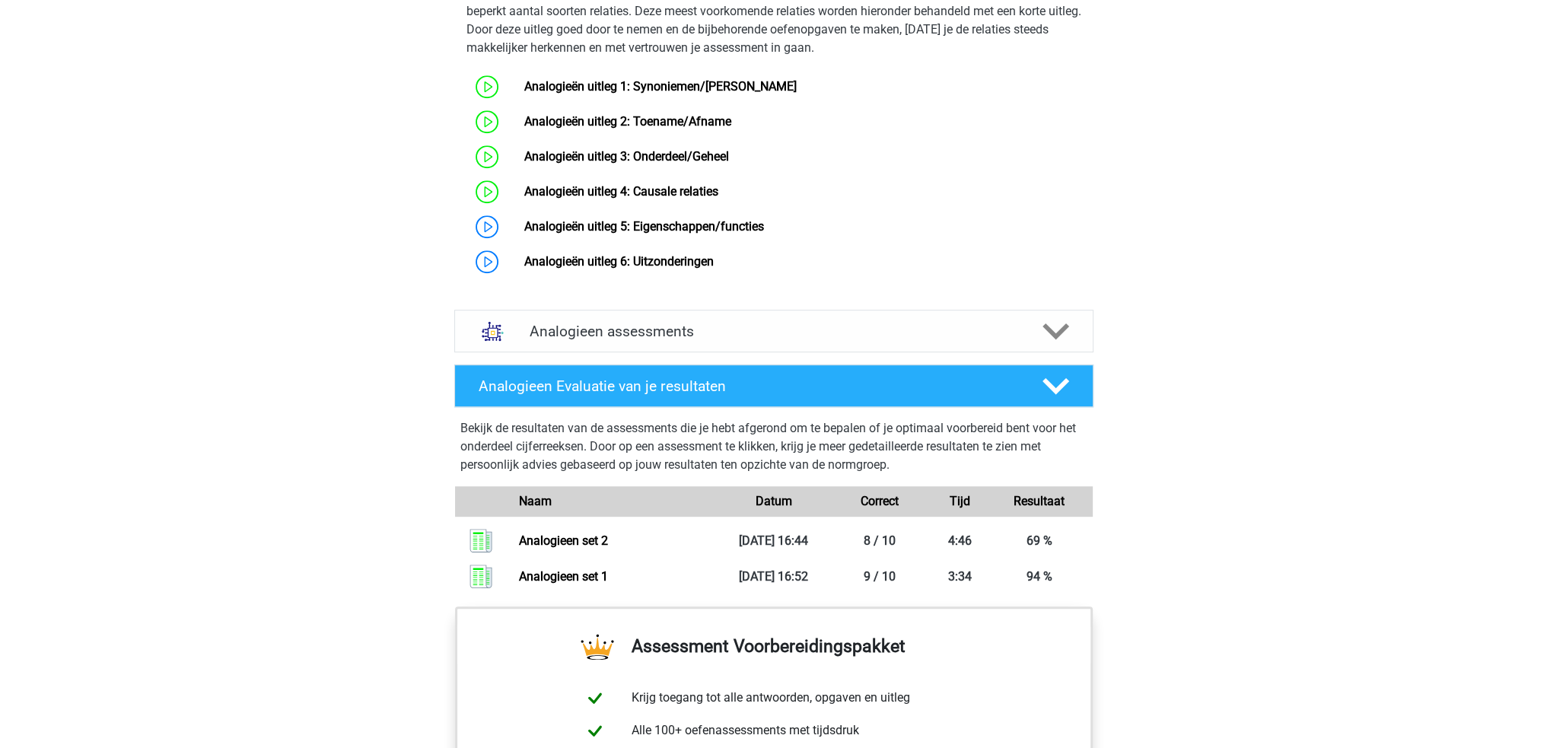
scroll to position [1117, 0]
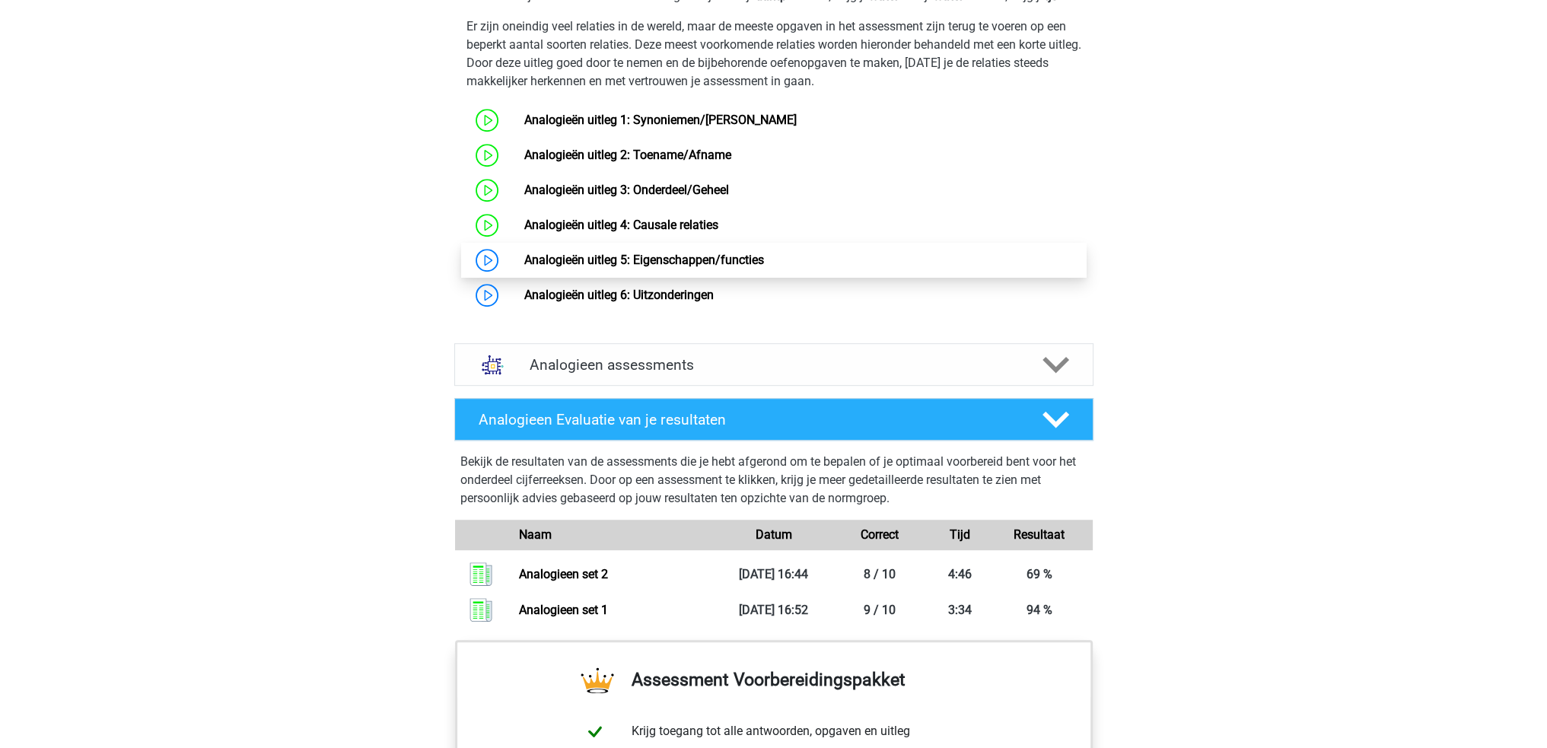
click at [715, 267] on link "Analogieën uitleg 5: Eigenschappen/functies" at bounding box center [644, 260] width 240 height 14
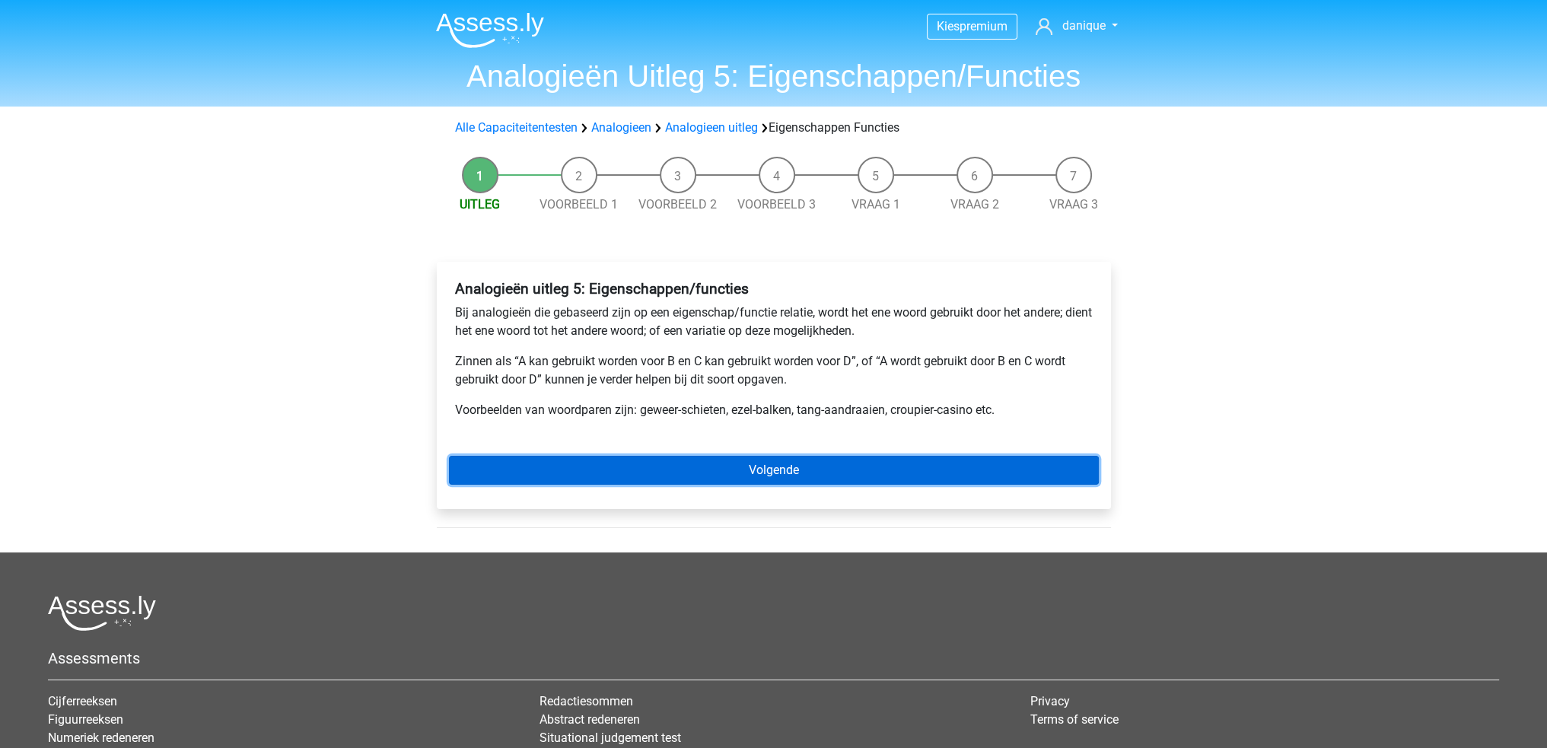
click at [805, 465] on link "Volgende" at bounding box center [774, 470] width 650 height 29
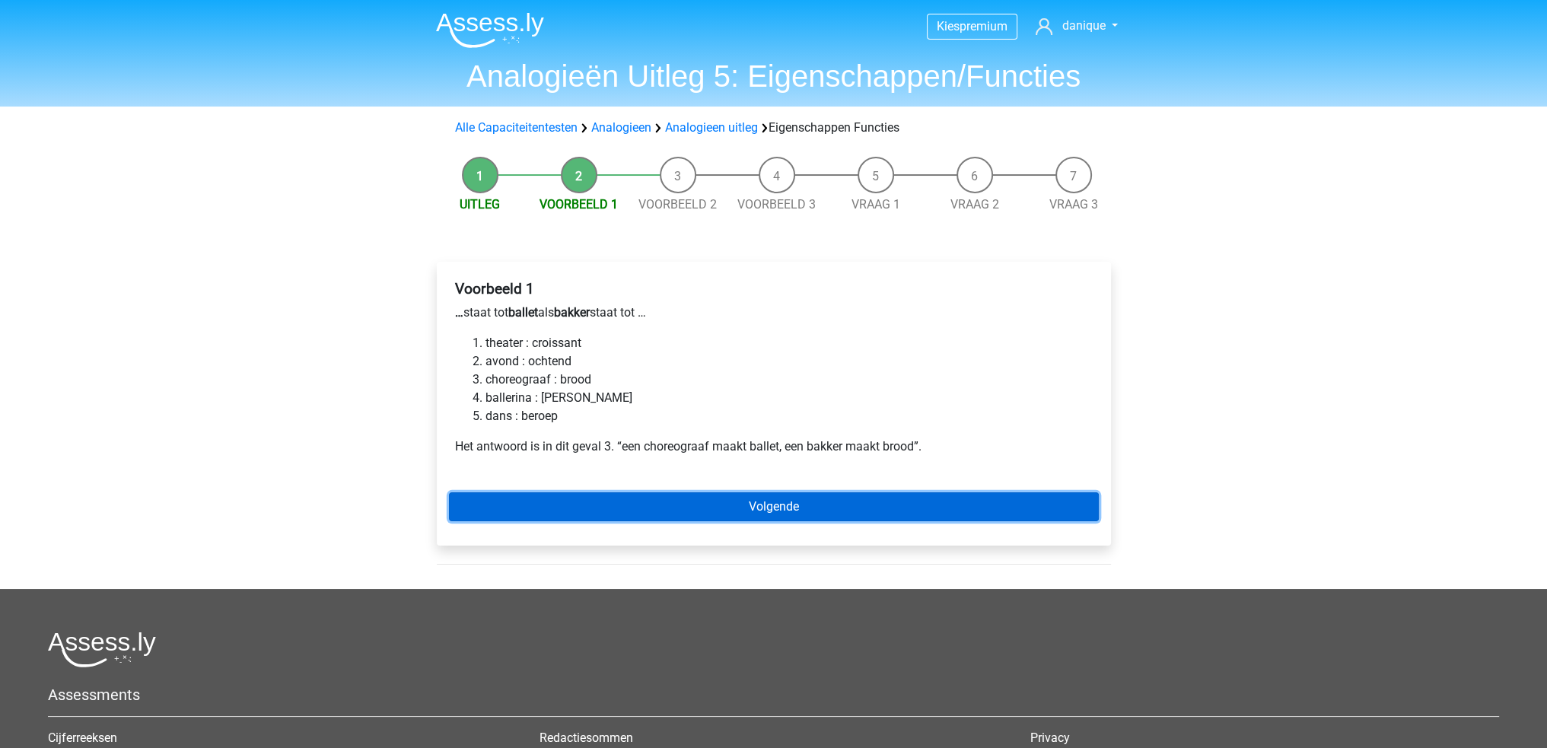
click at [719, 505] on link "Volgende" at bounding box center [774, 506] width 650 height 29
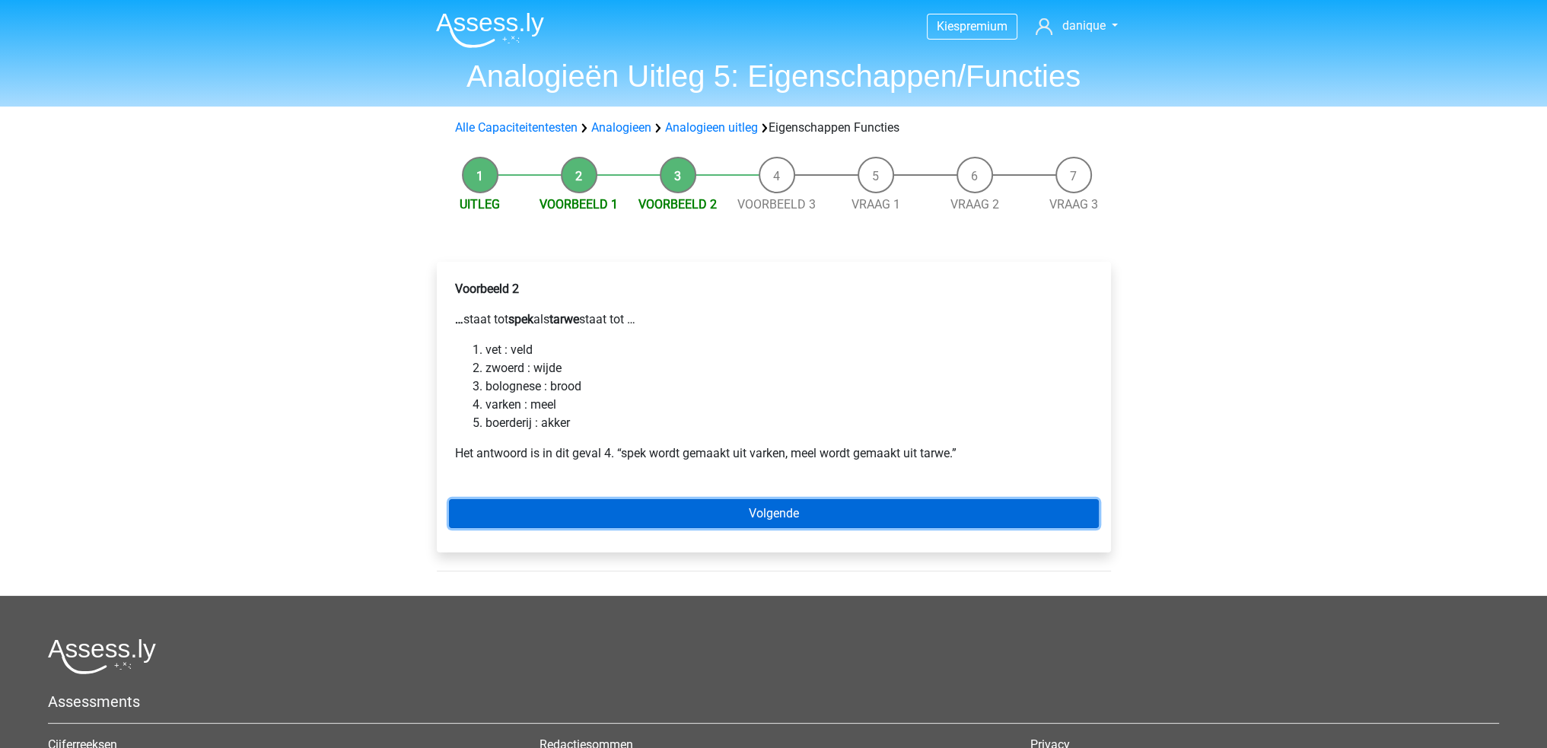
click at [938, 508] on link "Volgende" at bounding box center [774, 513] width 650 height 29
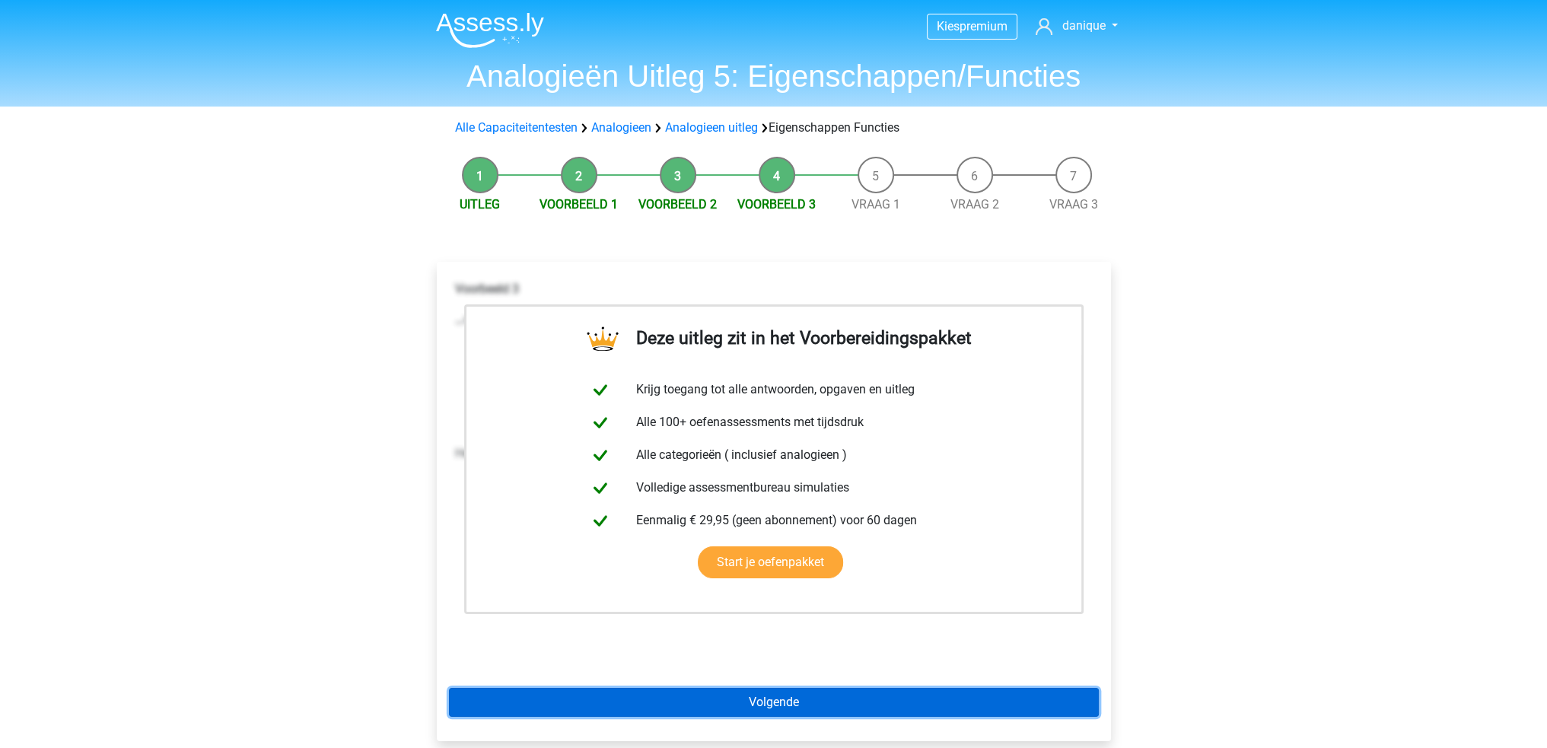
click at [892, 690] on link "Volgende" at bounding box center [774, 702] width 650 height 29
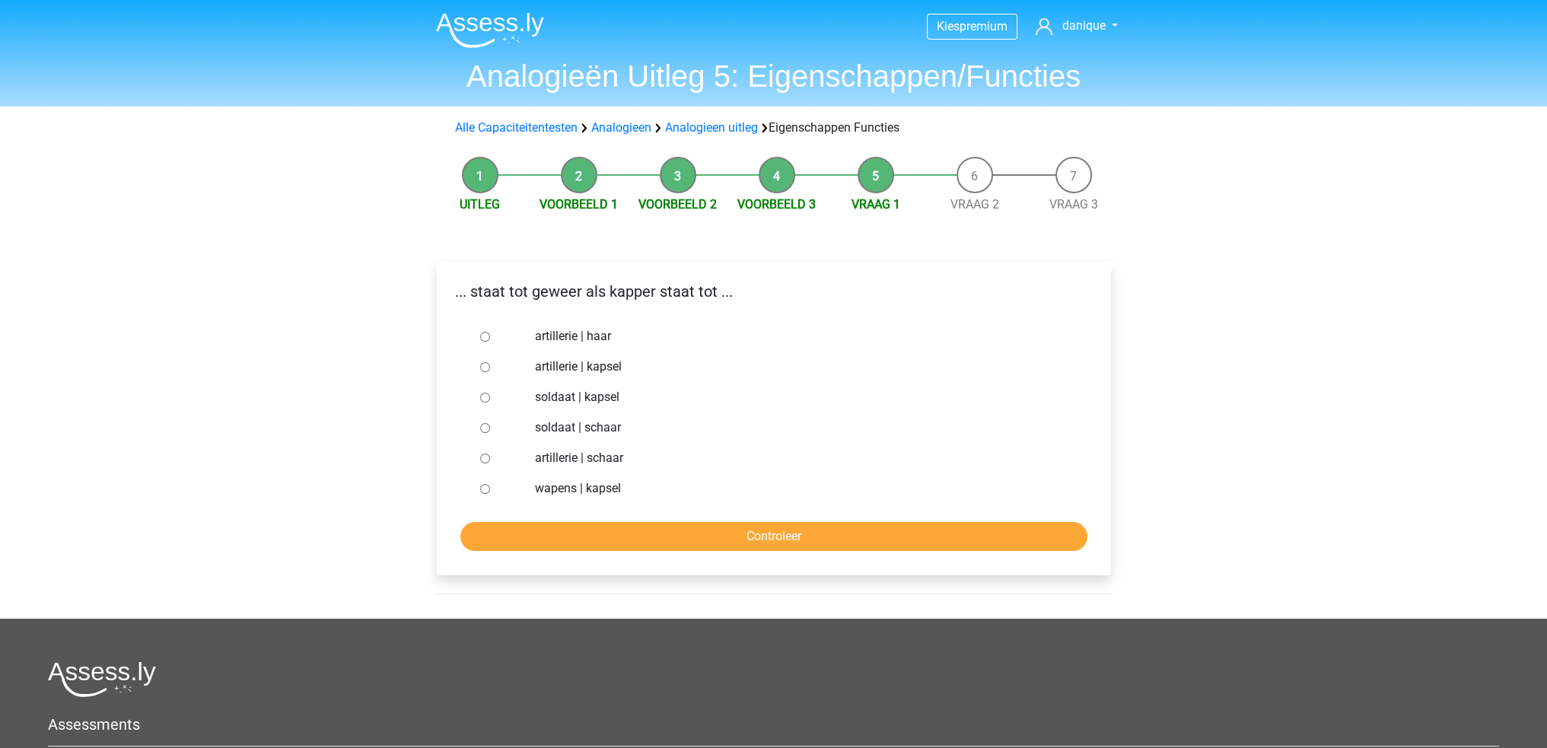
click at [556, 432] on label "soldaat | schaar" at bounding box center [798, 428] width 527 height 18
click at [490, 432] on input "soldaat | schaar" at bounding box center [485, 428] width 10 height 10
radio input "true"
click at [583, 539] on input "Controleer" at bounding box center [773, 536] width 627 height 29
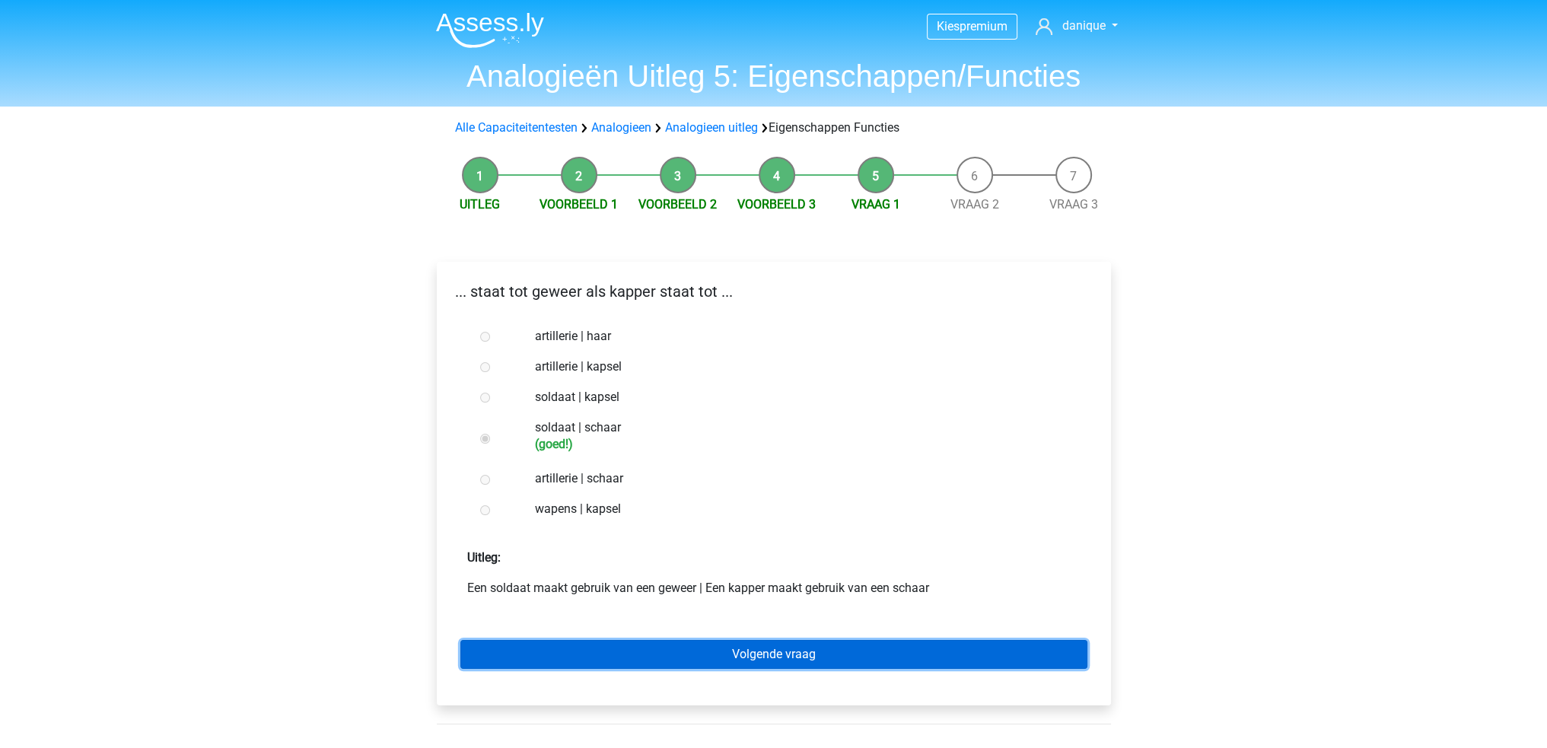
click at [889, 652] on link "Volgende vraag" at bounding box center [773, 654] width 627 height 29
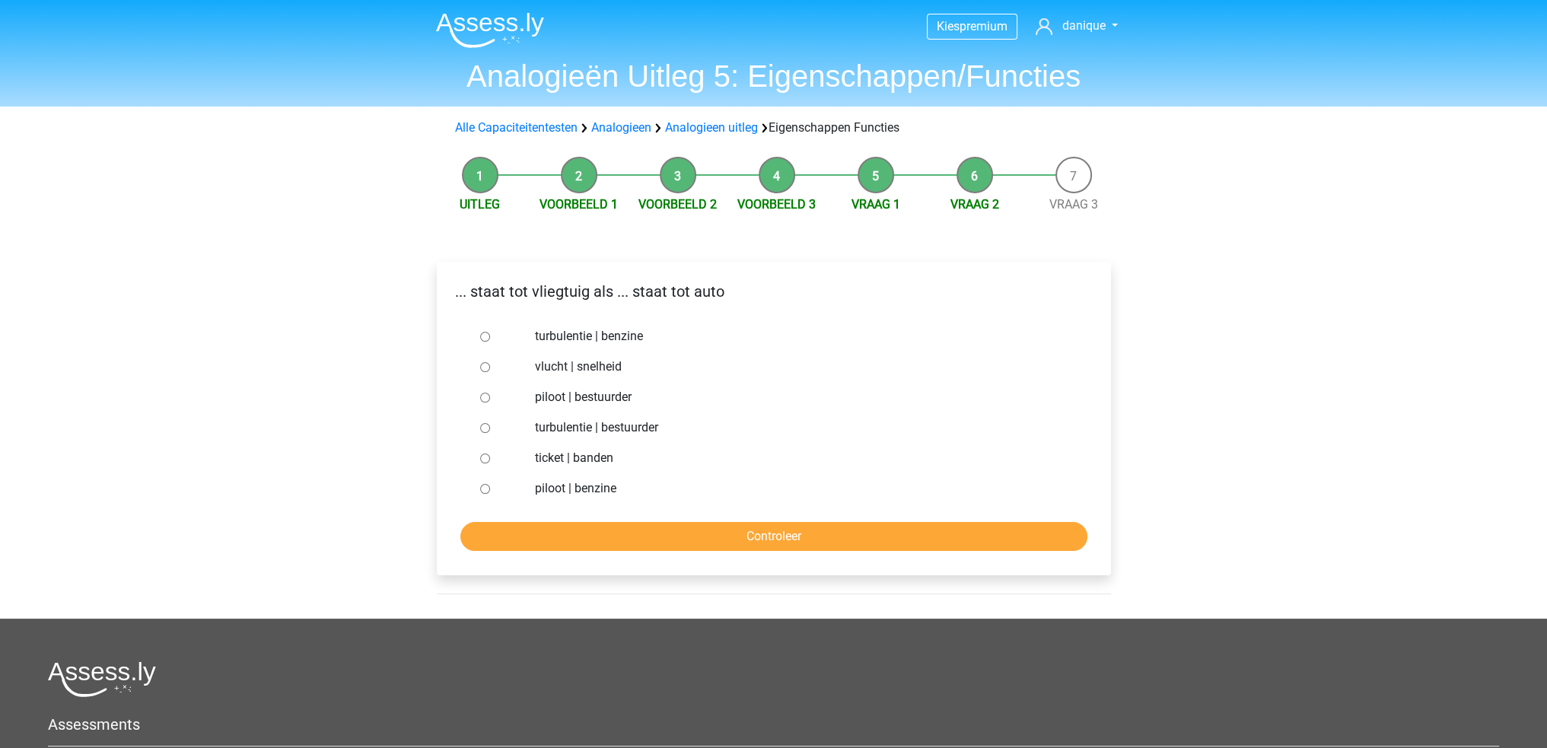
click at [581, 399] on label "piloot | bestuurder" at bounding box center [798, 397] width 527 height 18
click at [490, 399] on input "piloot | bestuurder" at bounding box center [485, 398] width 10 height 10
radio input "true"
click at [688, 536] on input "Controleer" at bounding box center [773, 536] width 627 height 29
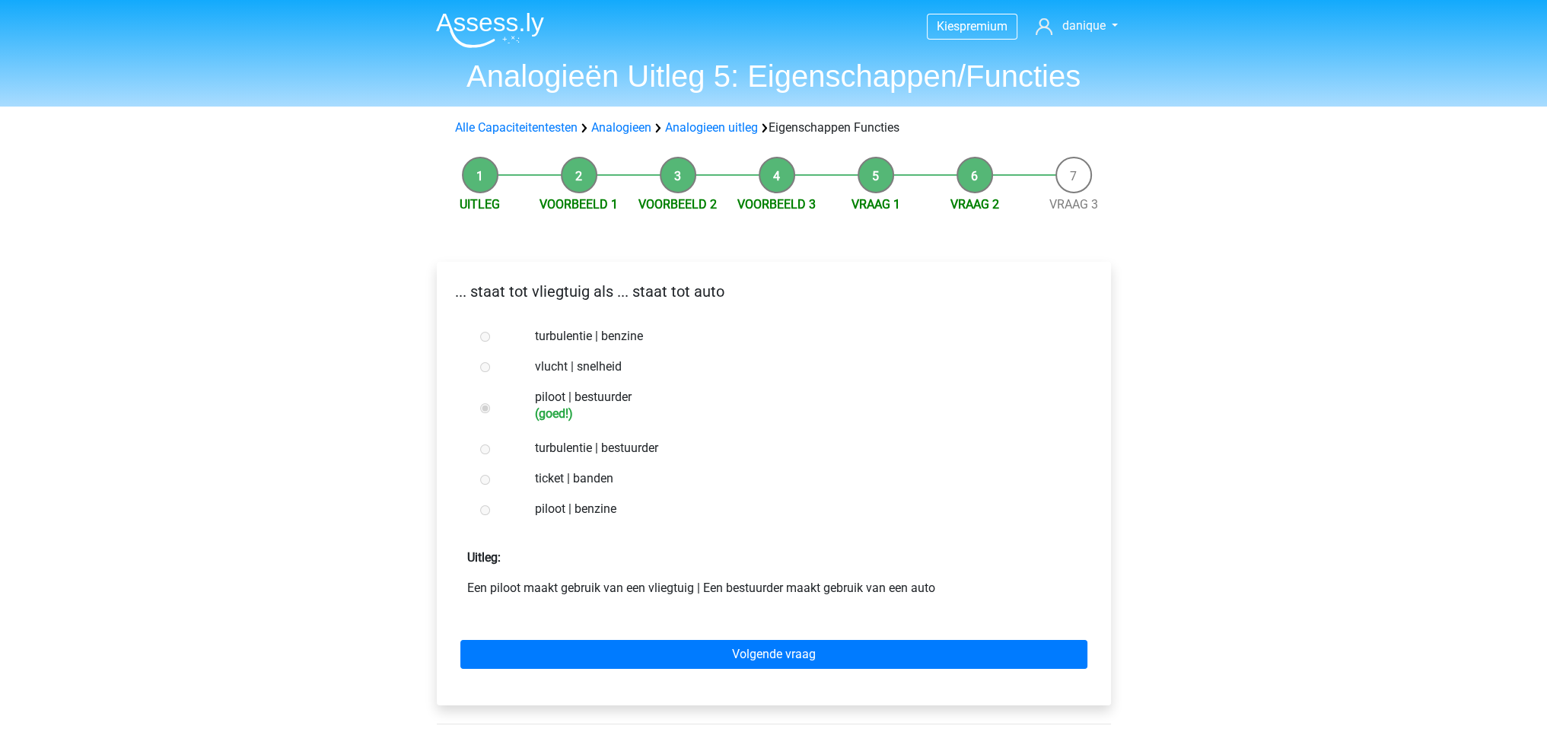
scroll to position [76, 0]
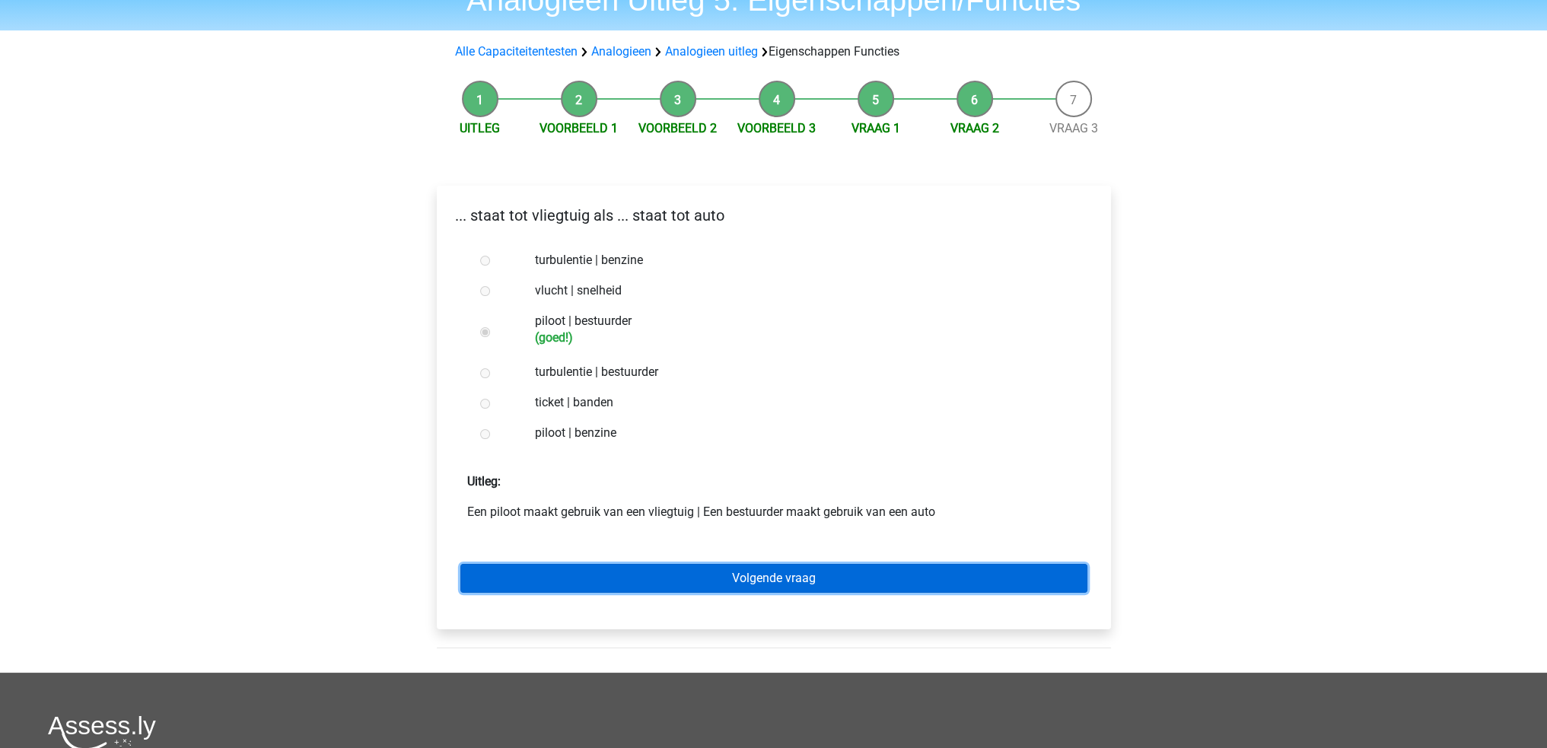
click at [725, 573] on link "Volgende vraag" at bounding box center [773, 578] width 627 height 29
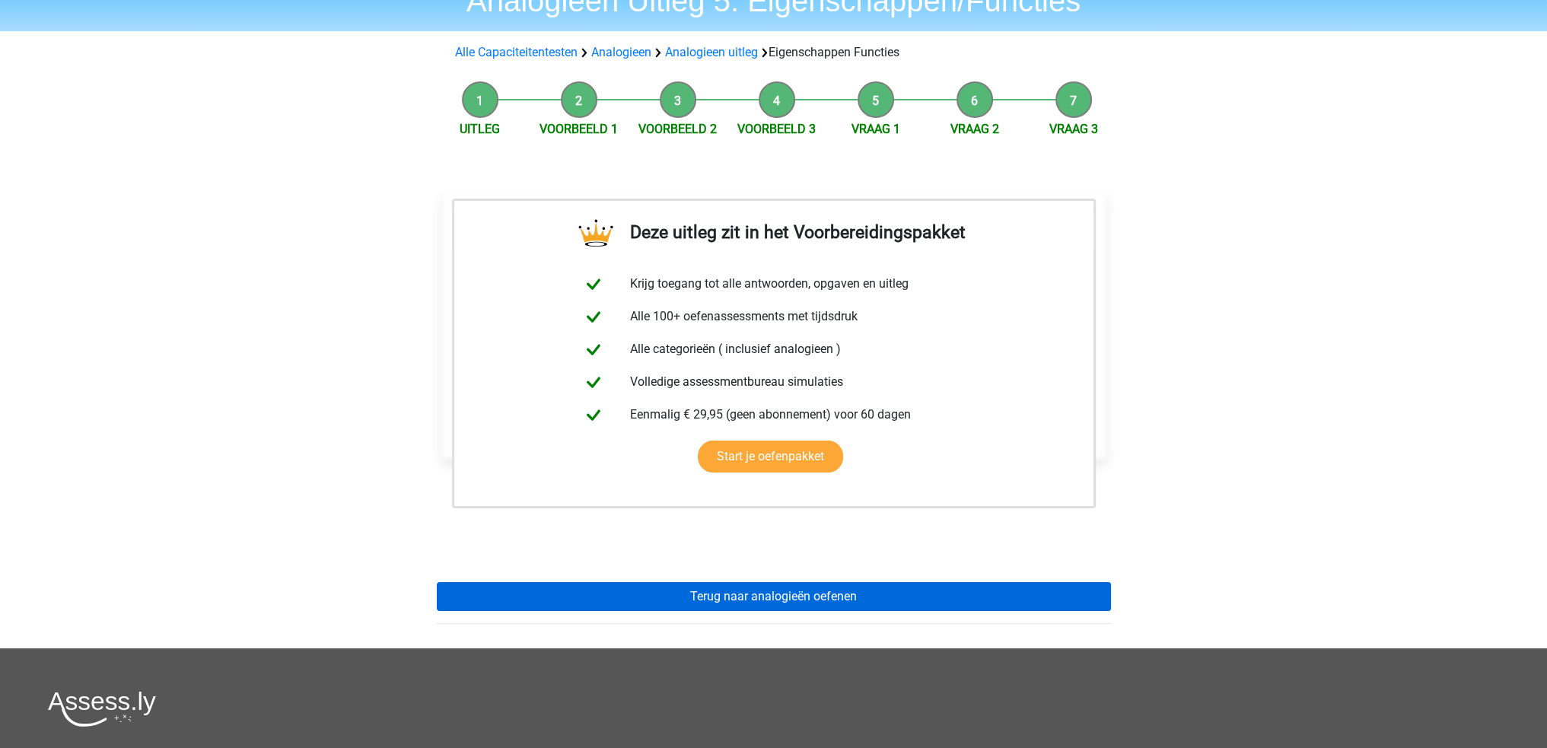
scroll to position [76, 0]
click at [796, 592] on link "Terug naar analogieën oefenen" at bounding box center [774, 595] width 674 height 29
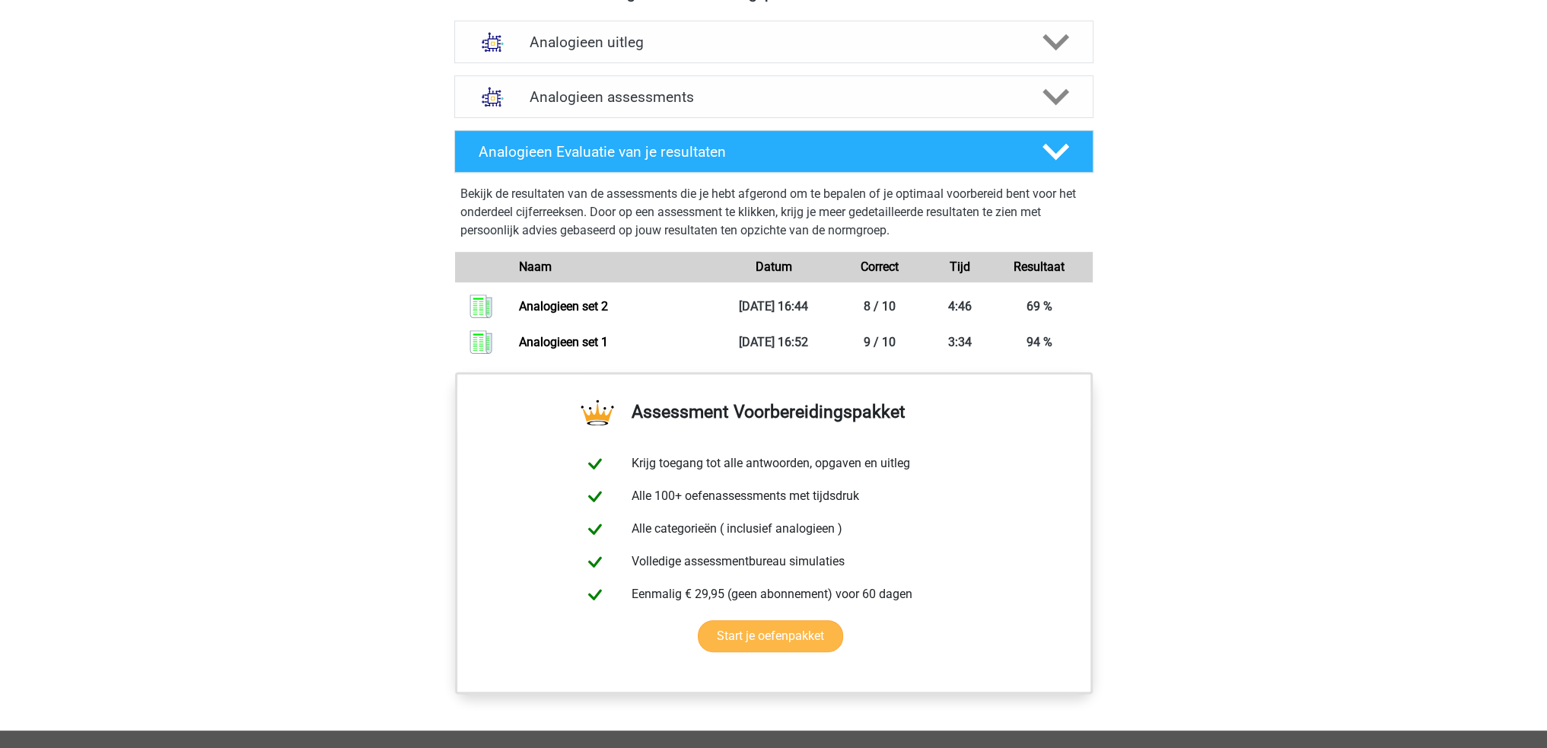
scroll to position [533, 0]
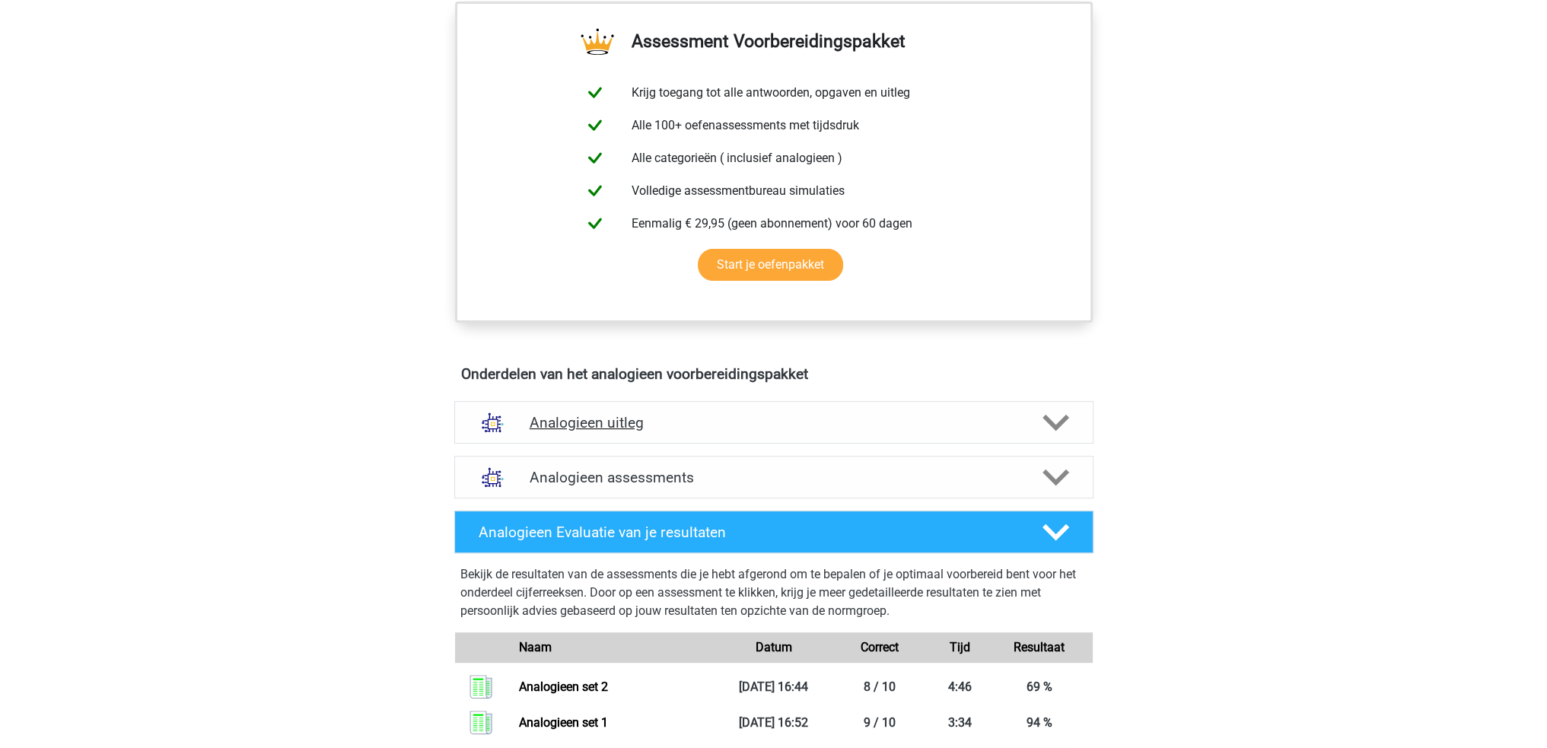
click at [905, 428] on h4 "Analogieen uitleg" at bounding box center [774, 423] width 489 height 18
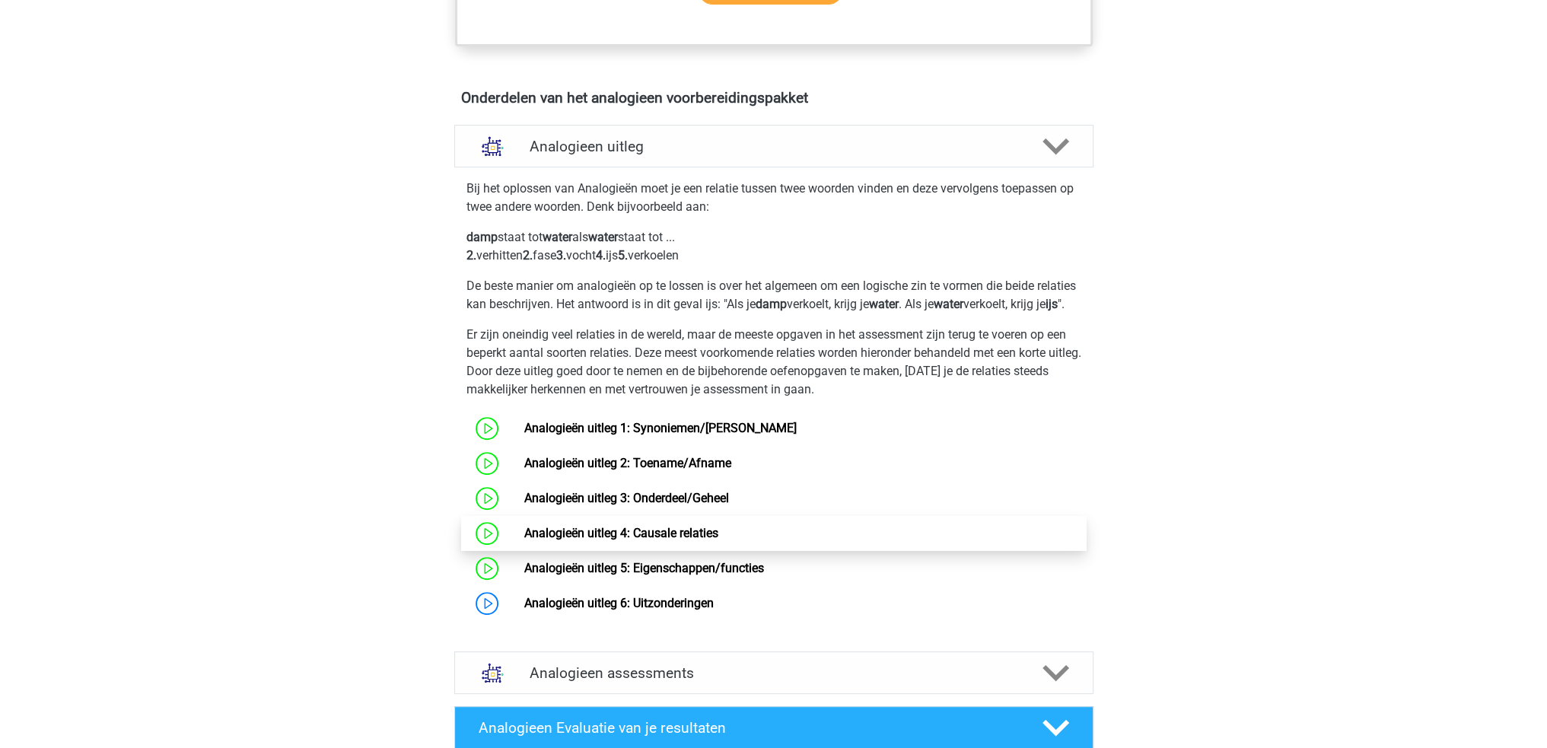
scroll to position [837, 0]
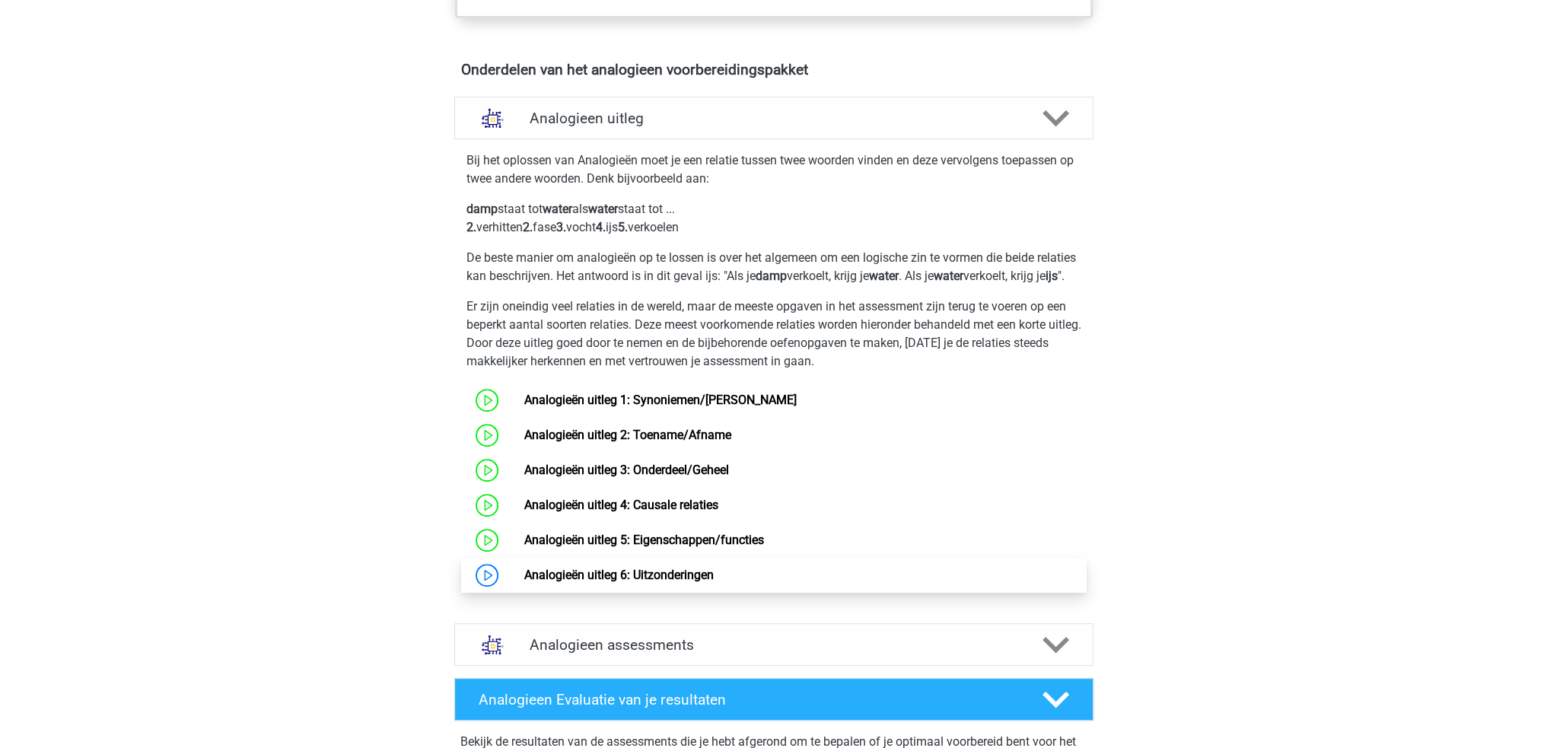
click at [699, 582] on link "Analogieën uitleg 6: Uitzonderingen" at bounding box center [618, 575] width 189 height 14
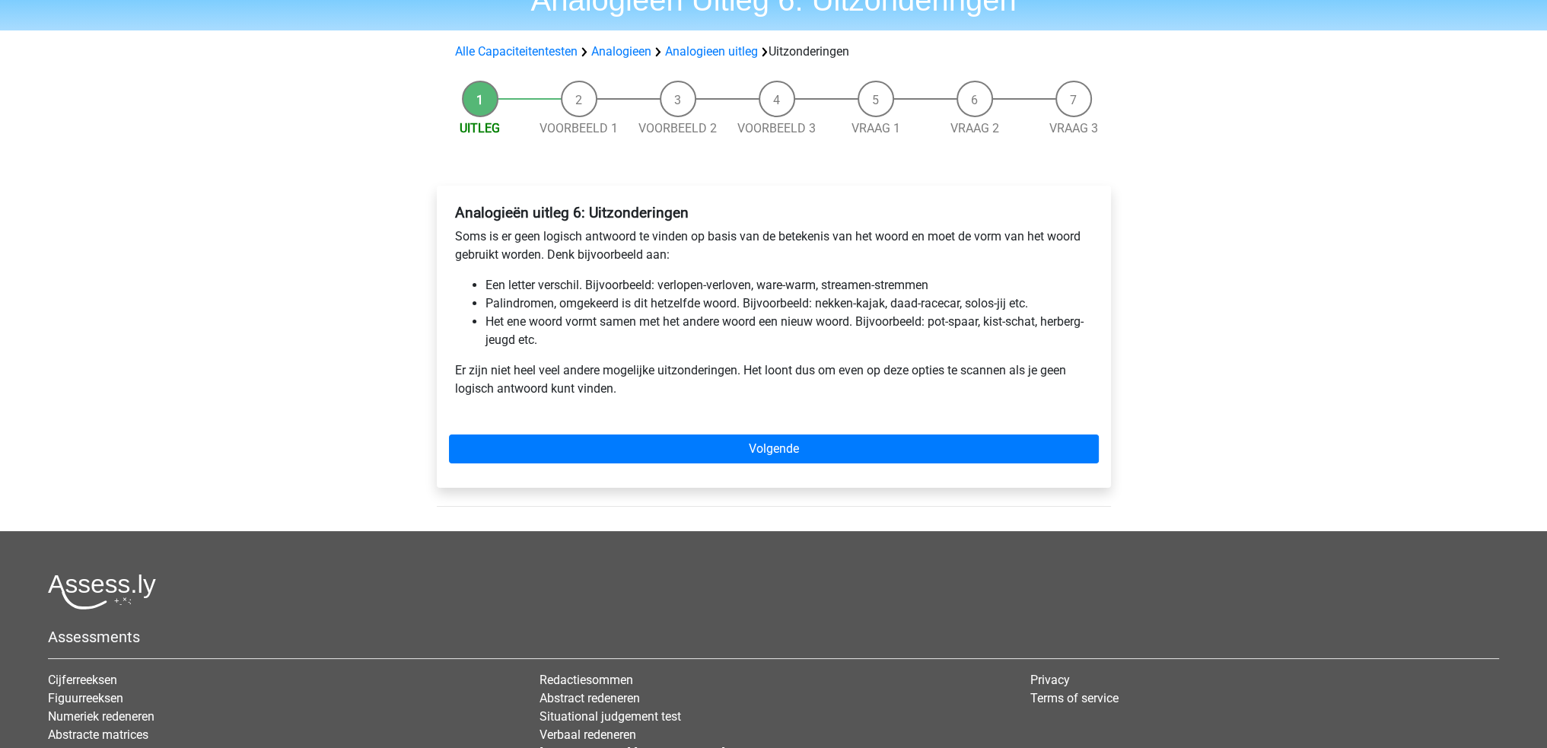
scroll to position [152, 0]
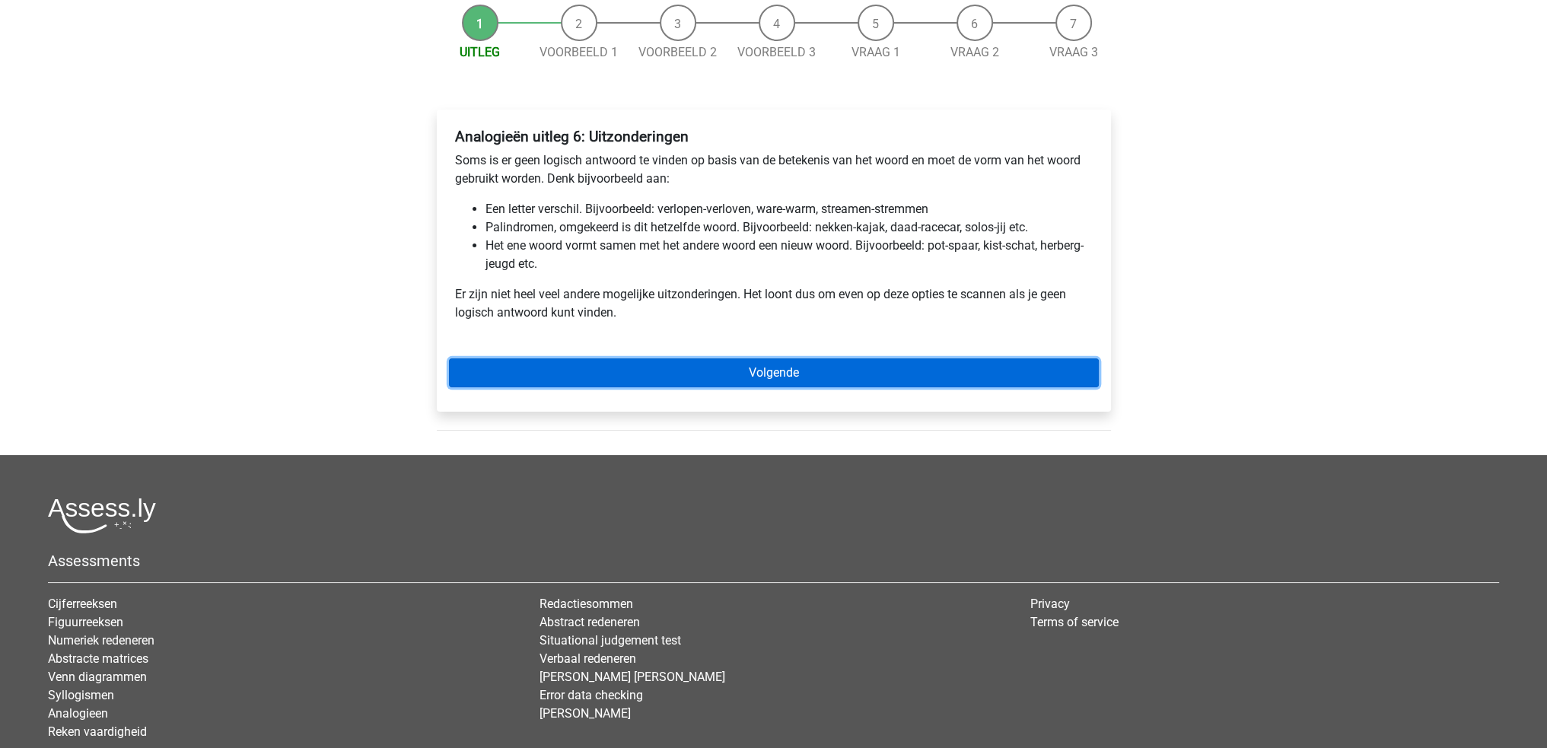
click at [882, 379] on link "Volgende" at bounding box center [774, 372] width 650 height 29
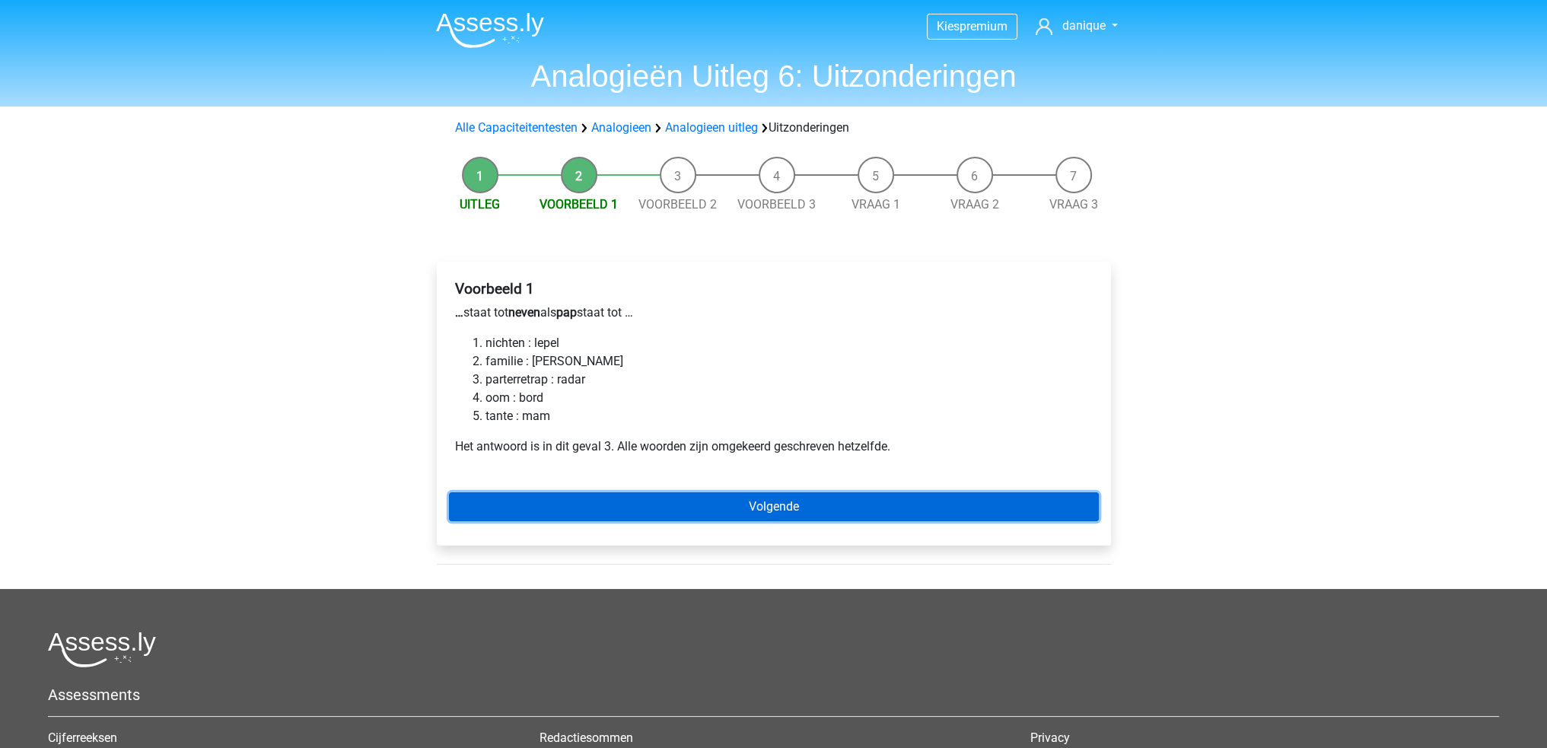
click at [579, 500] on link "Volgende" at bounding box center [774, 506] width 650 height 29
click at [734, 508] on link "Volgende" at bounding box center [774, 506] width 650 height 29
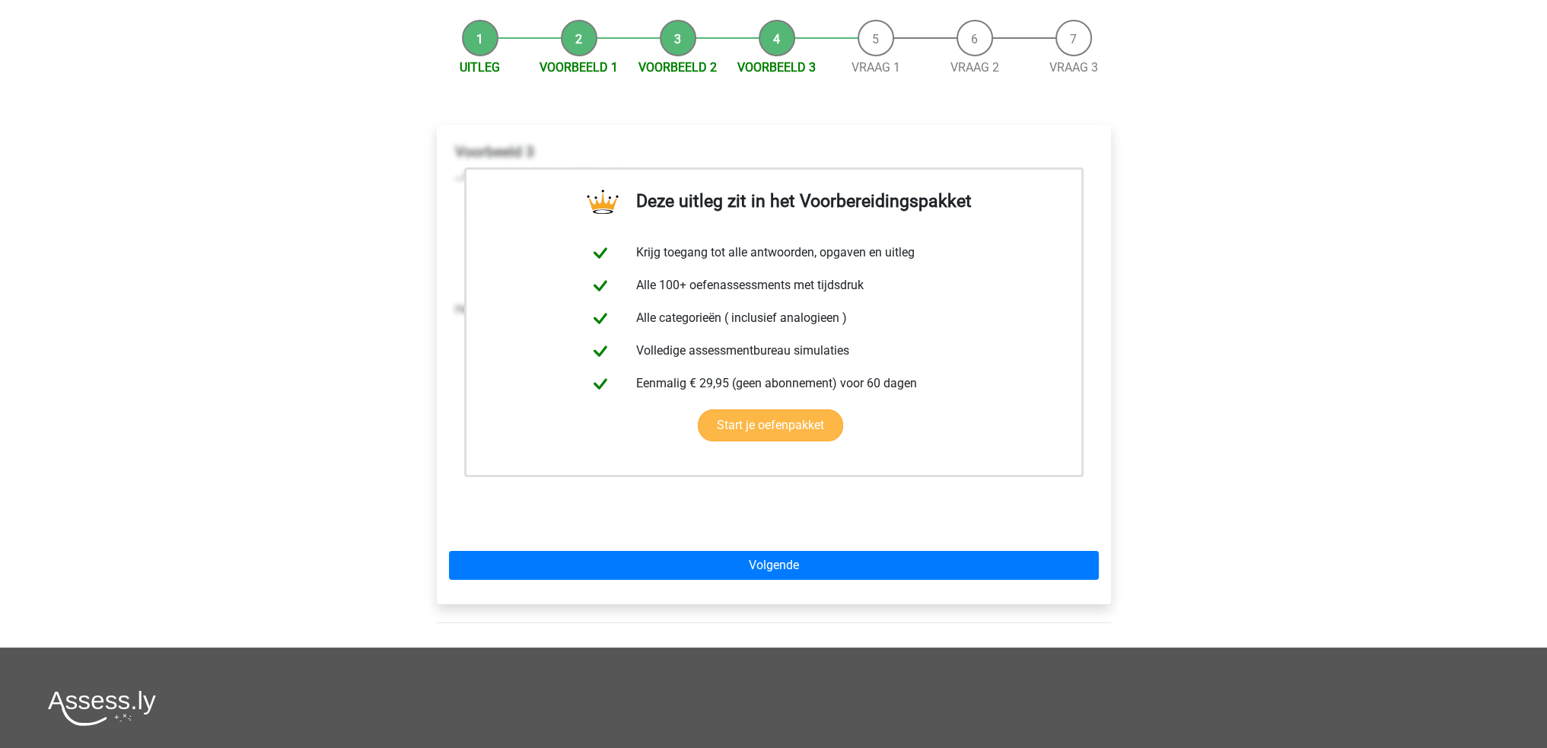
scroll to position [381, 0]
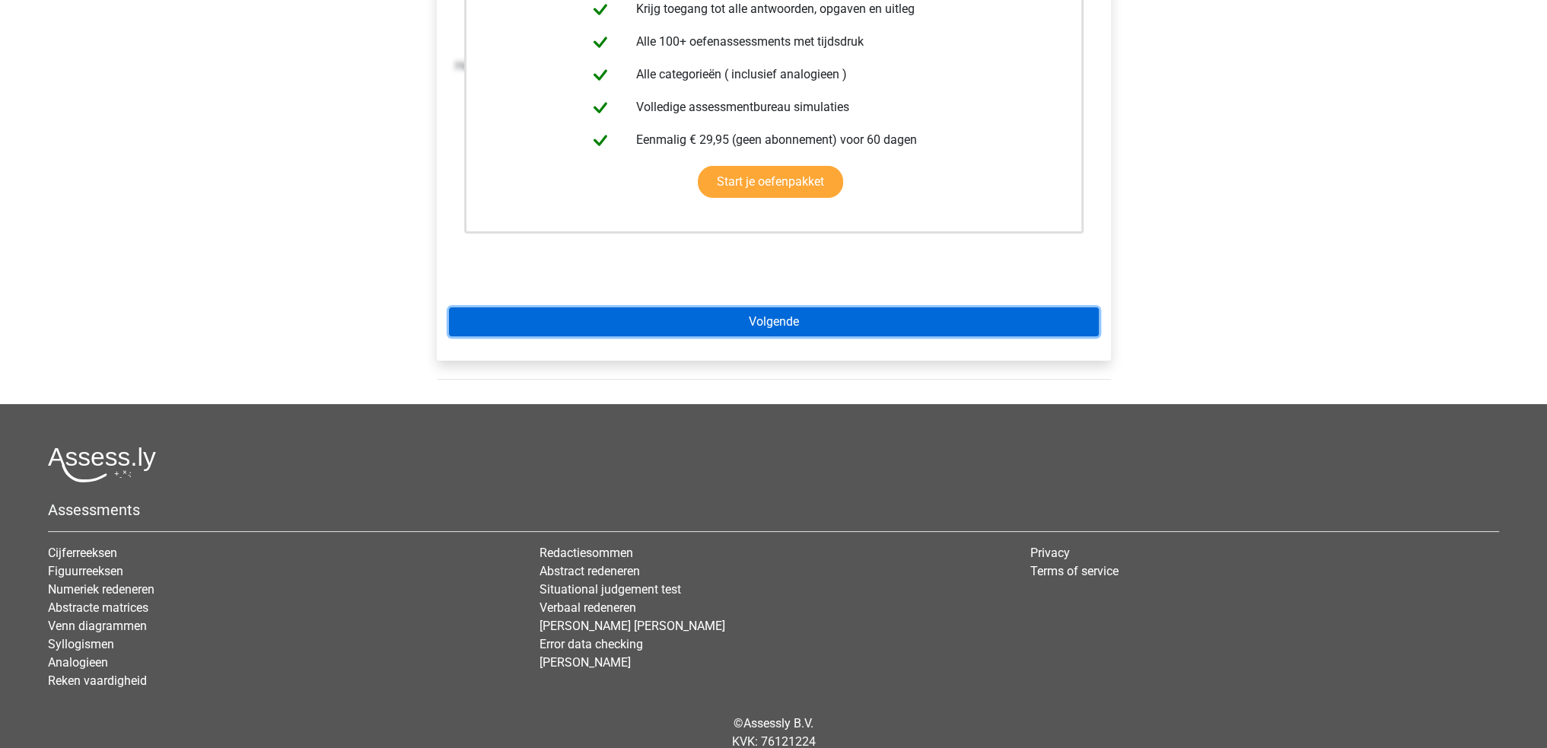
click at [712, 320] on link "Volgende" at bounding box center [774, 321] width 650 height 29
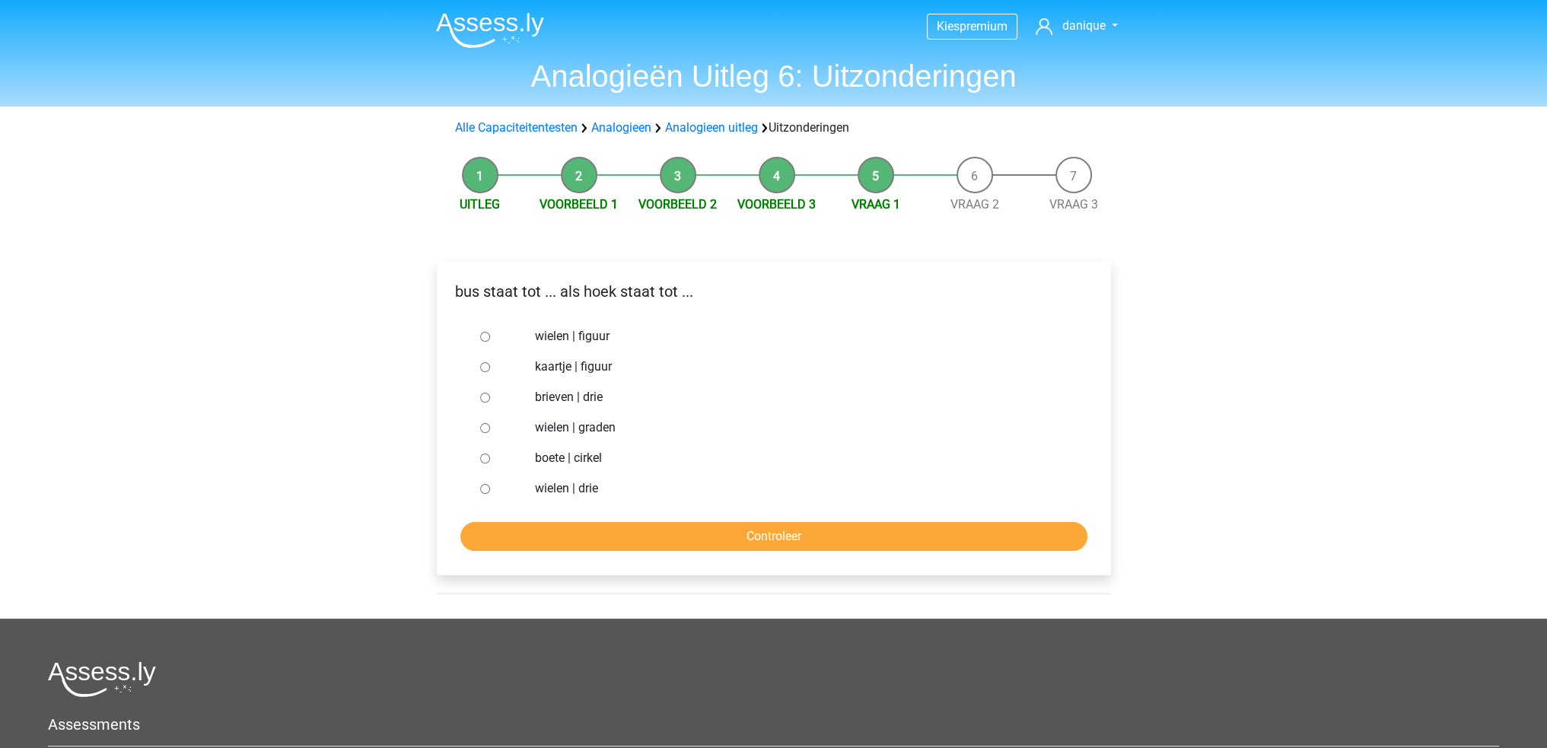
click at [570, 398] on label "brieven | drie" at bounding box center [798, 397] width 527 height 18
click at [490, 398] on input "brieven | drie" at bounding box center [485, 398] width 10 height 10
radio input "true"
click at [659, 533] on input "Controleer" at bounding box center [773, 536] width 627 height 29
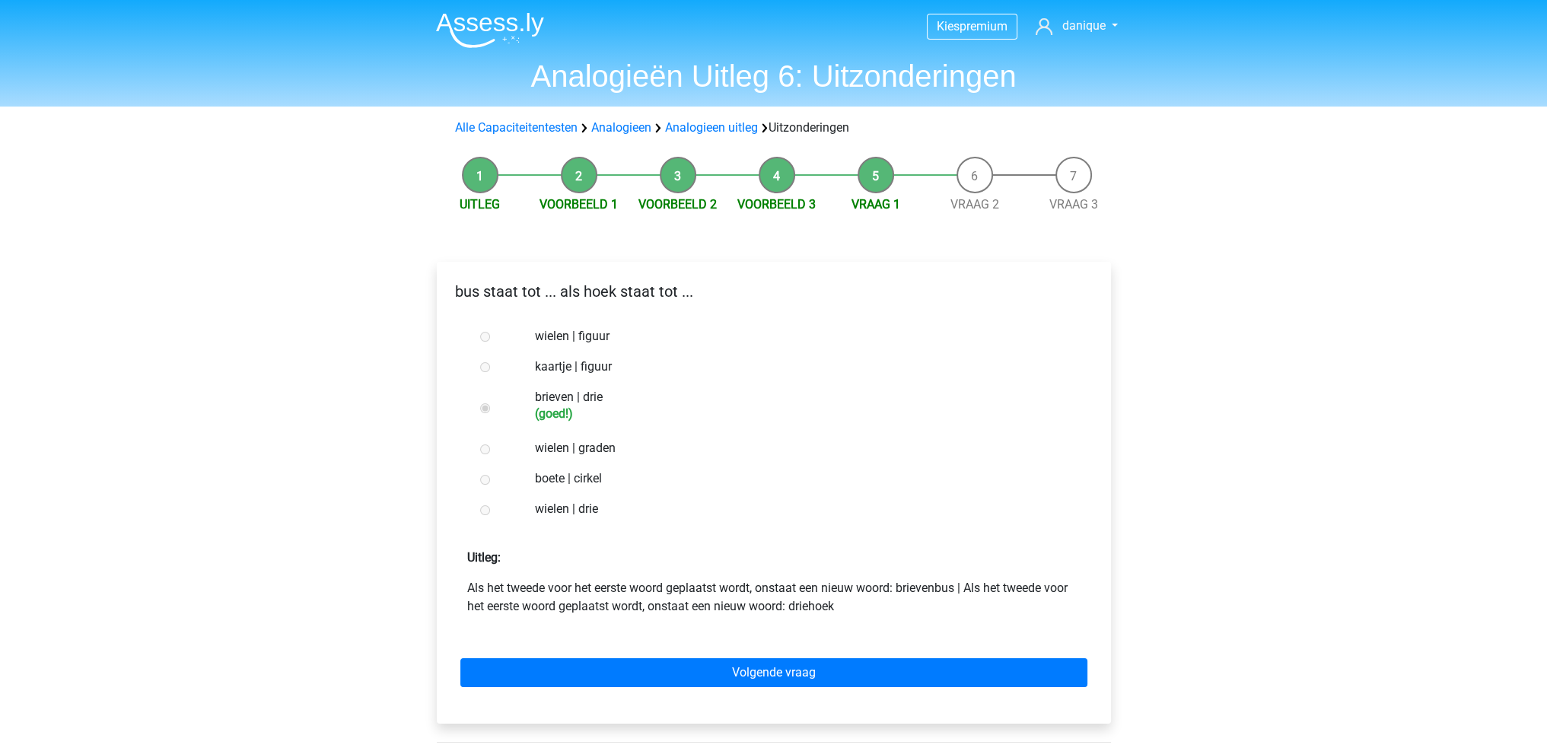
scroll to position [76, 0]
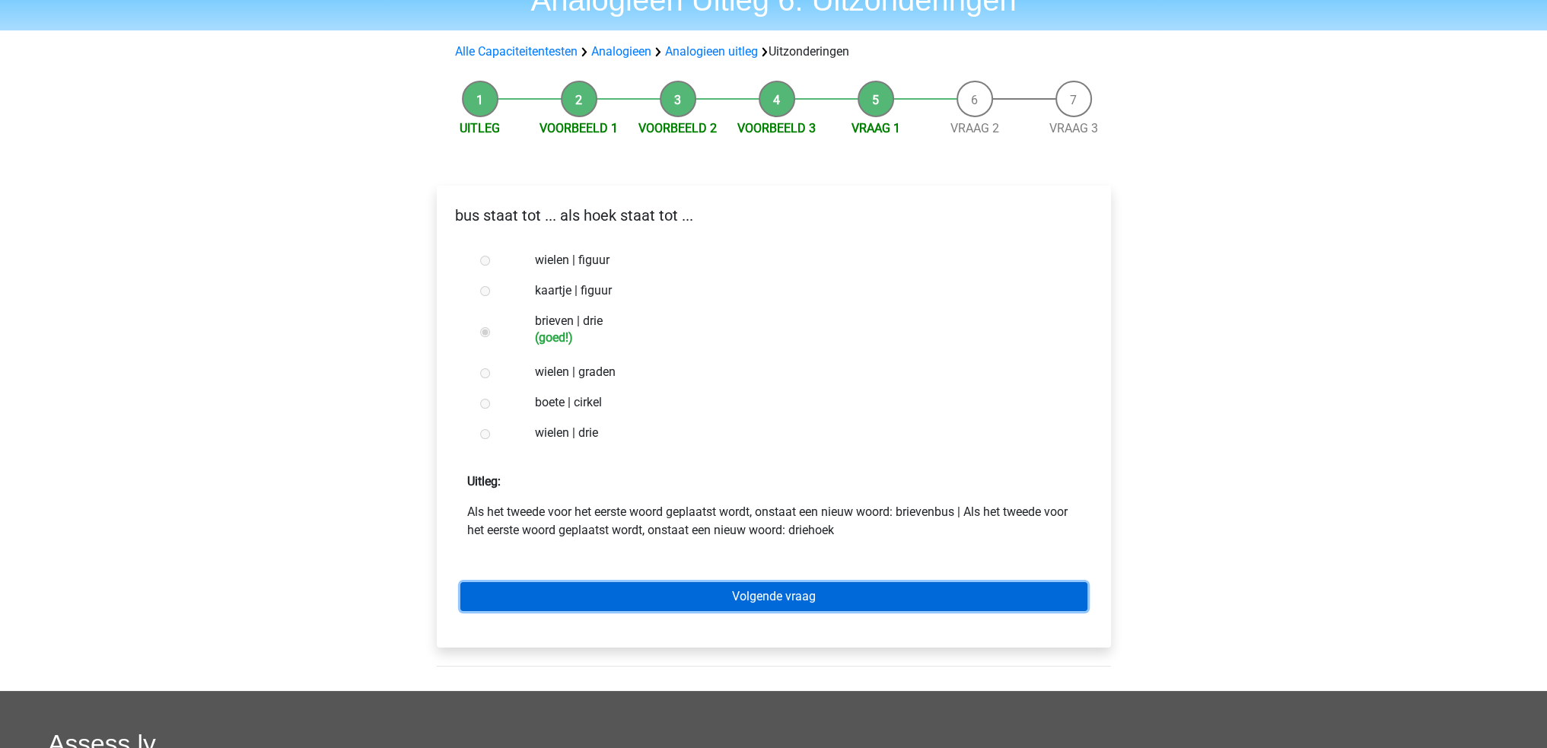
click at [953, 585] on link "Volgende vraag" at bounding box center [773, 596] width 627 height 29
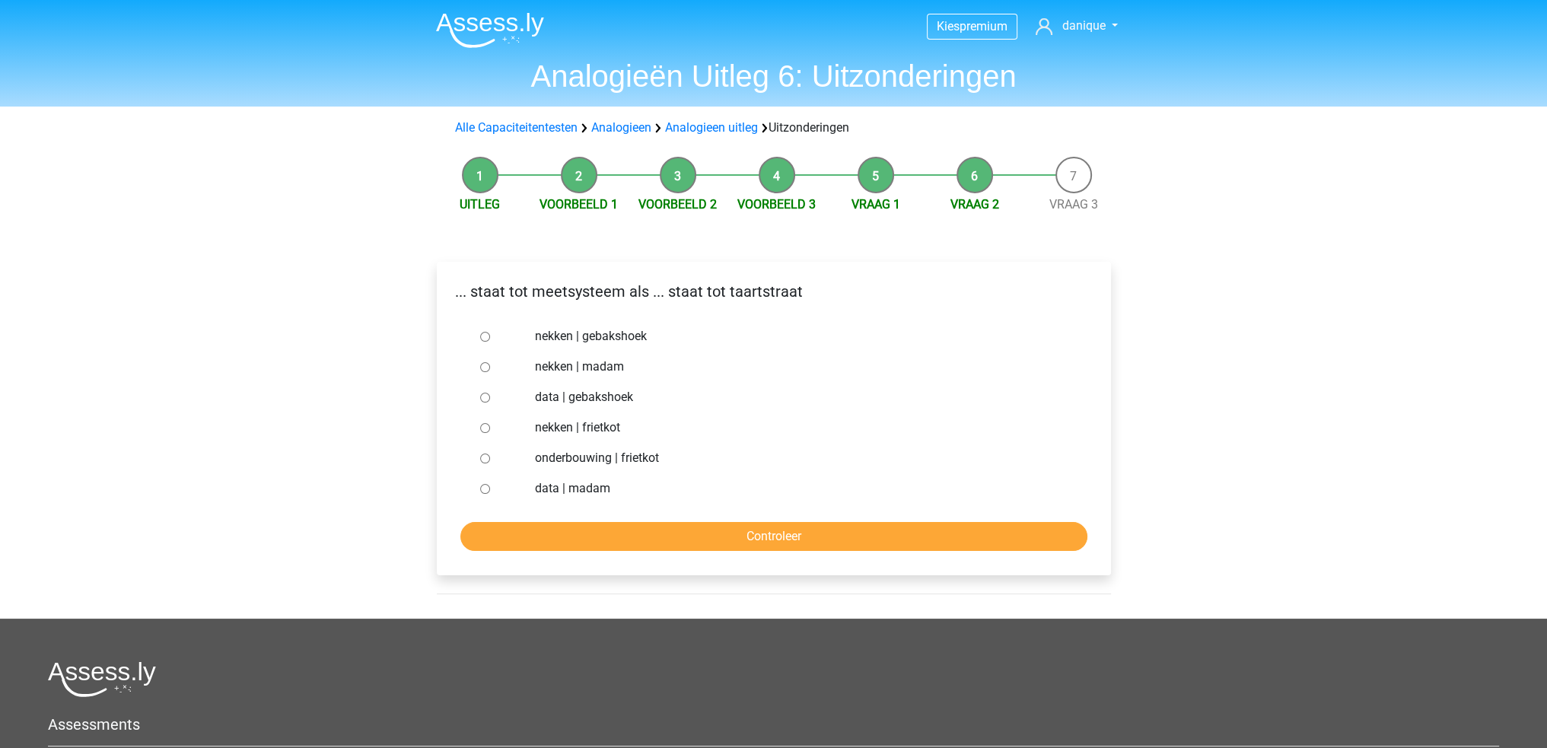
click at [578, 369] on label "nekken | madam" at bounding box center [798, 367] width 527 height 18
click at [490, 369] on input "nekken | madam" at bounding box center [485, 367] width 10 height 10
radio input "true"
click at [694, 537] on input "Controleer" at bounding box center [773, 536] width 627 height 29
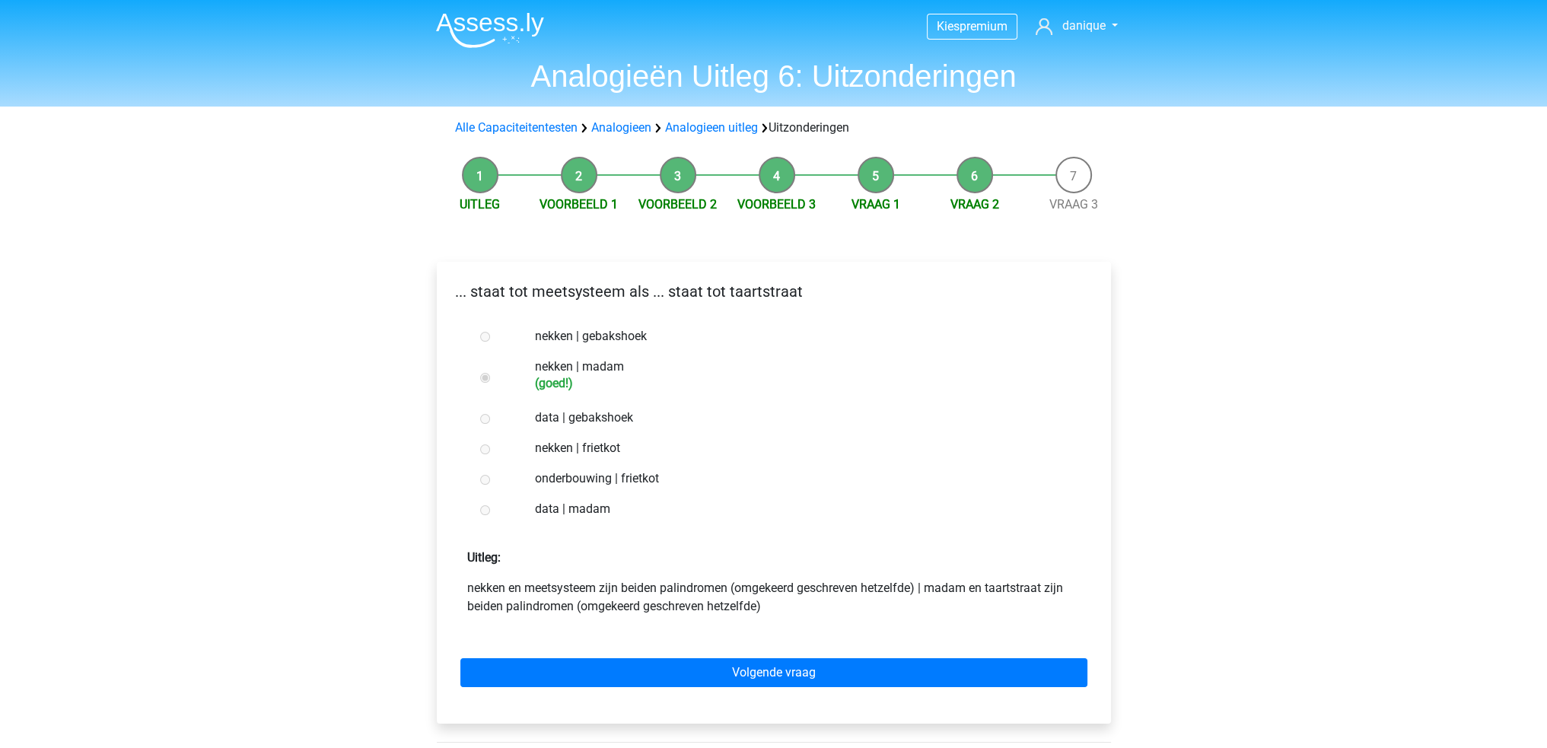
scroll to position [76, 0]
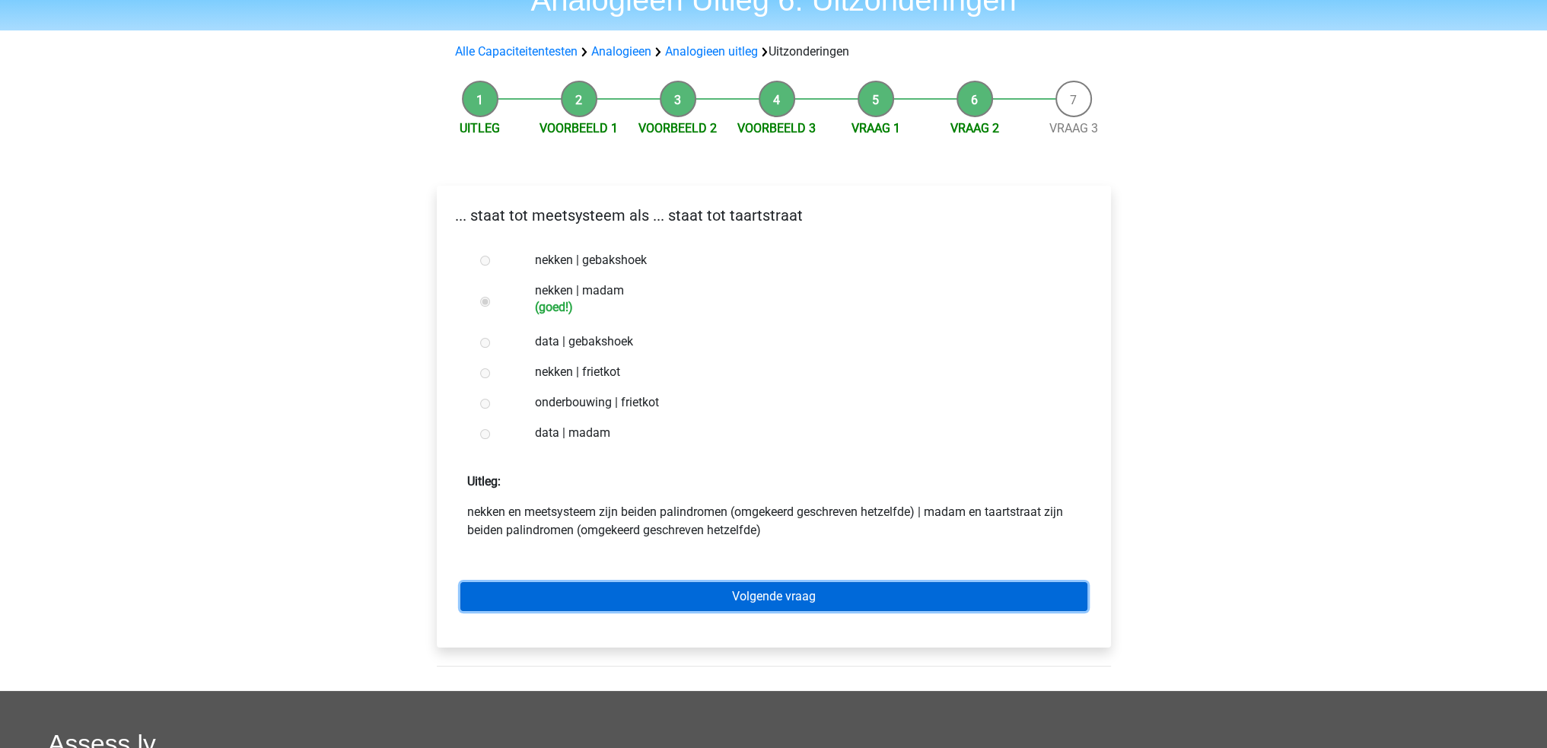
click at [746, 597] on link "Volgende vraag" at bounding box center [773, 596] width 627 height 29
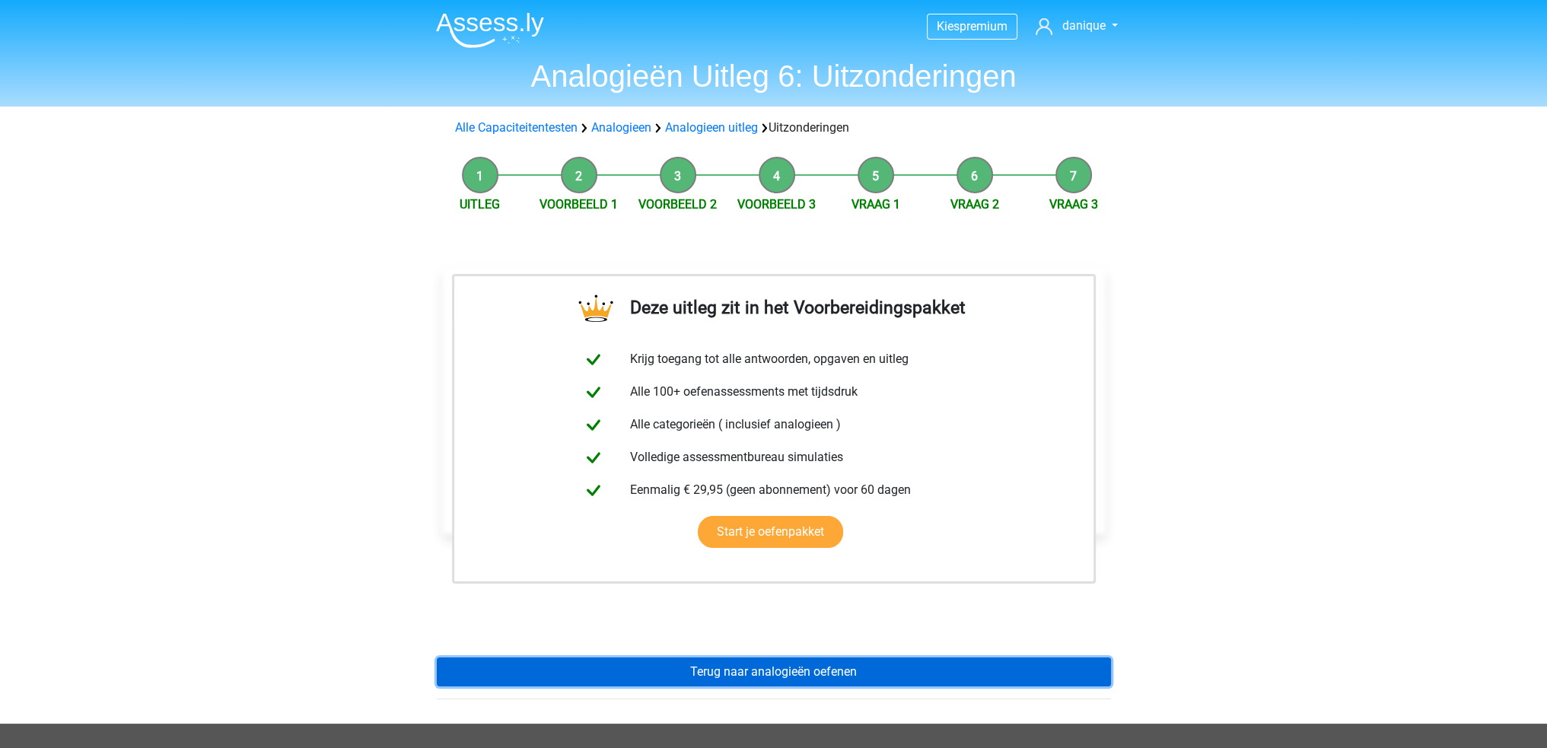
click at [737, 672] on link "Terug naar analogieën oefenen" at bounding box center [774, 672] width 674 height 29
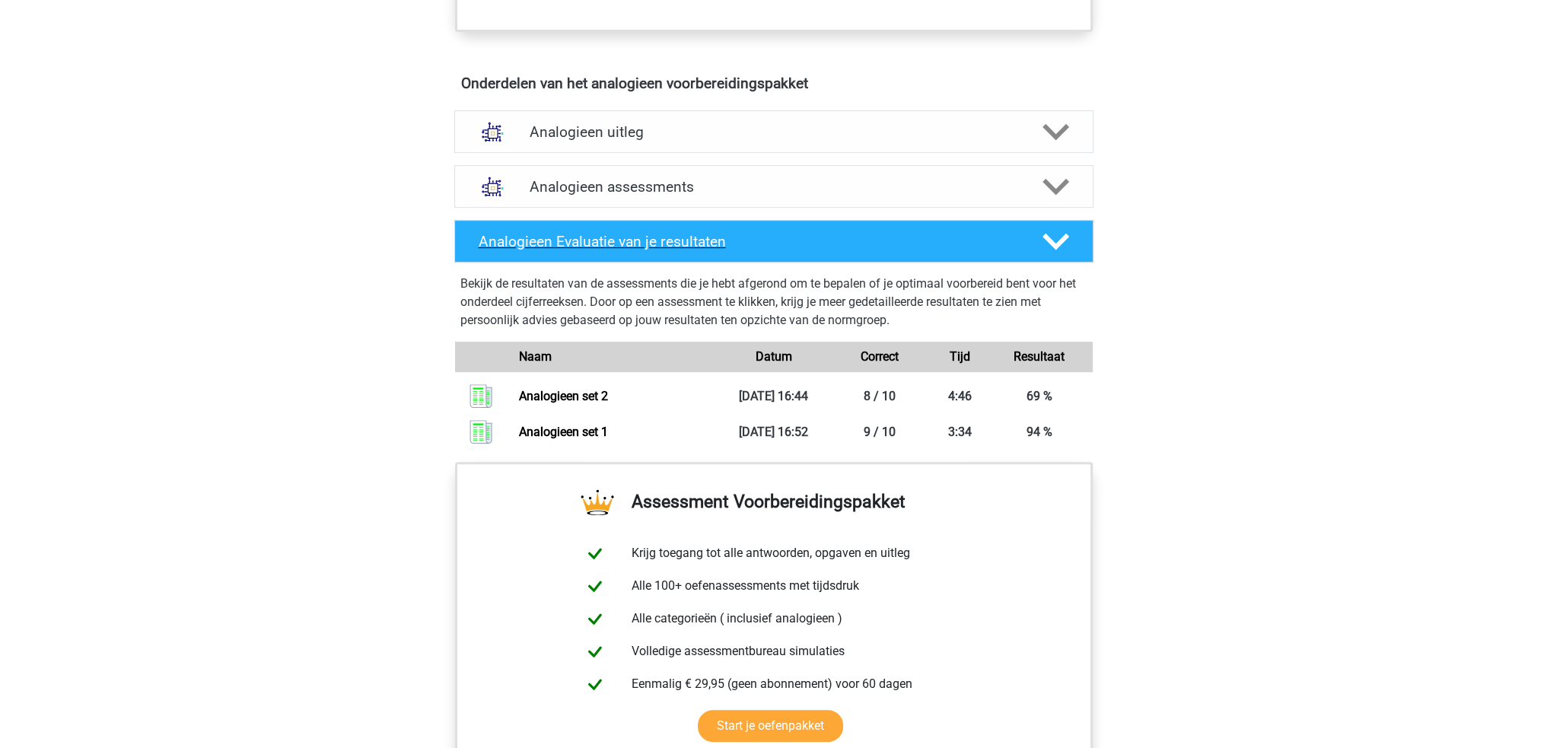
scroll to position [837, 0]
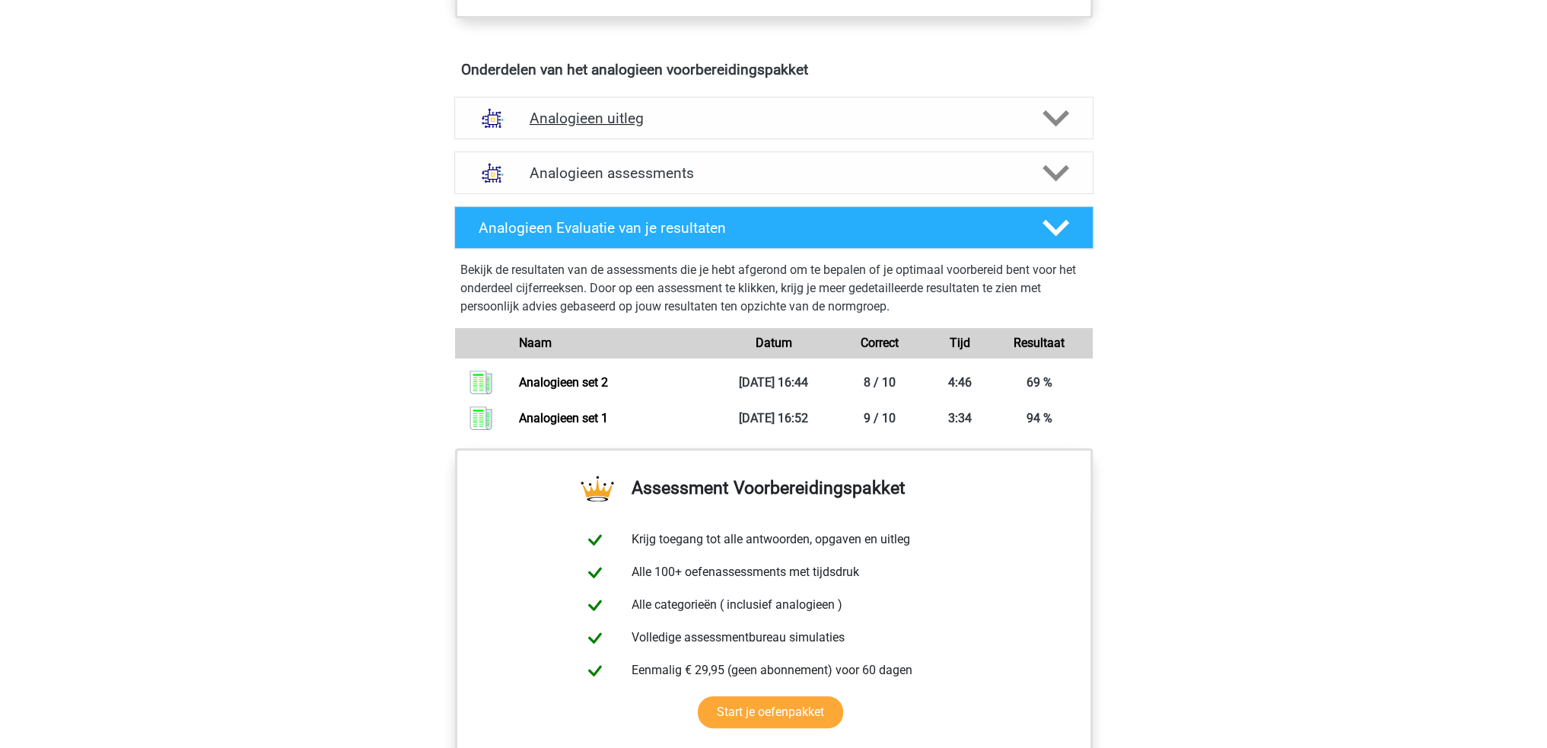
click at [888, 135] on div "Analogieen uitleg" at bounding box center [773, 118] width 639 height 43
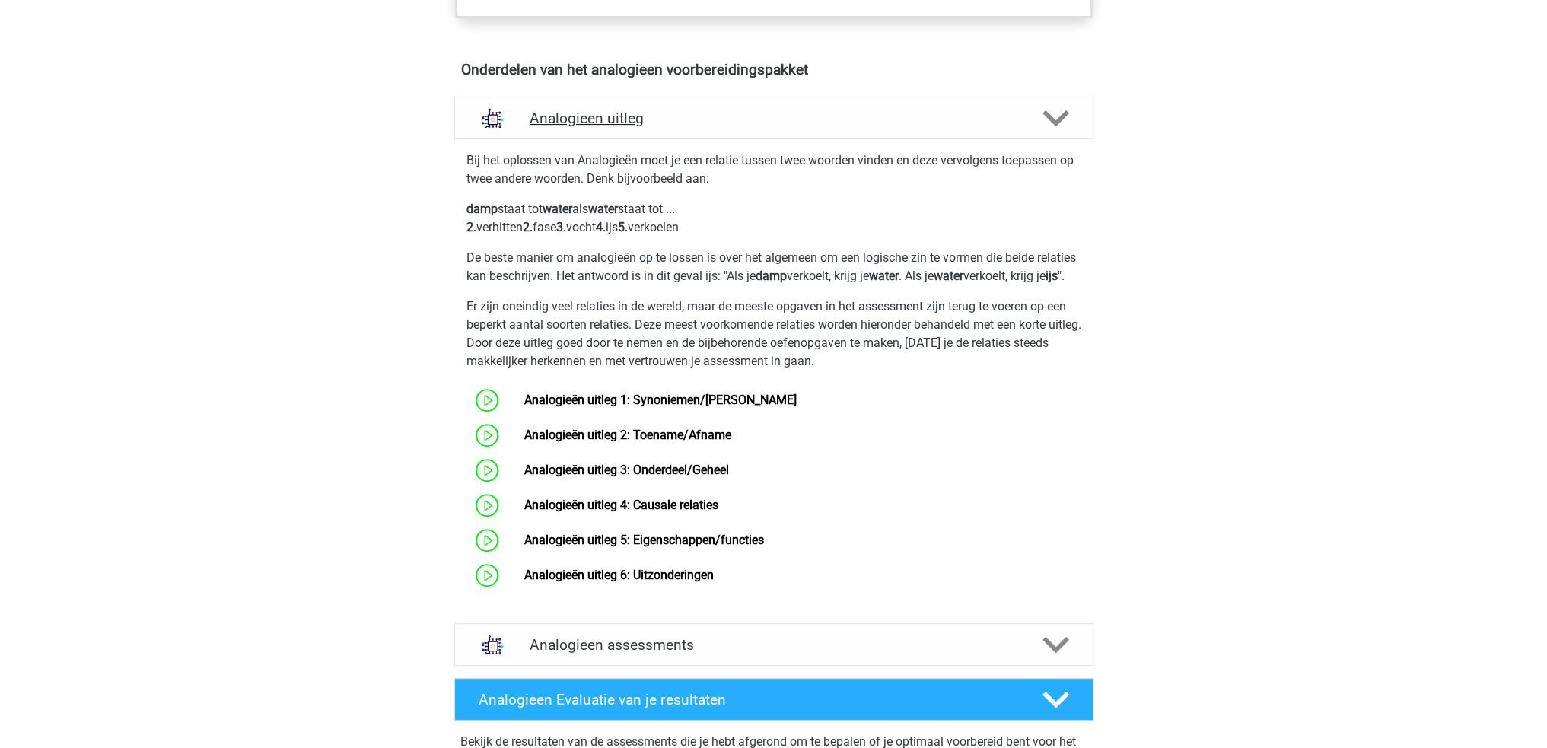
click at [888, 127] on div "Analogieen uitleg" at bounding box center [773, 118] width 639 height 43
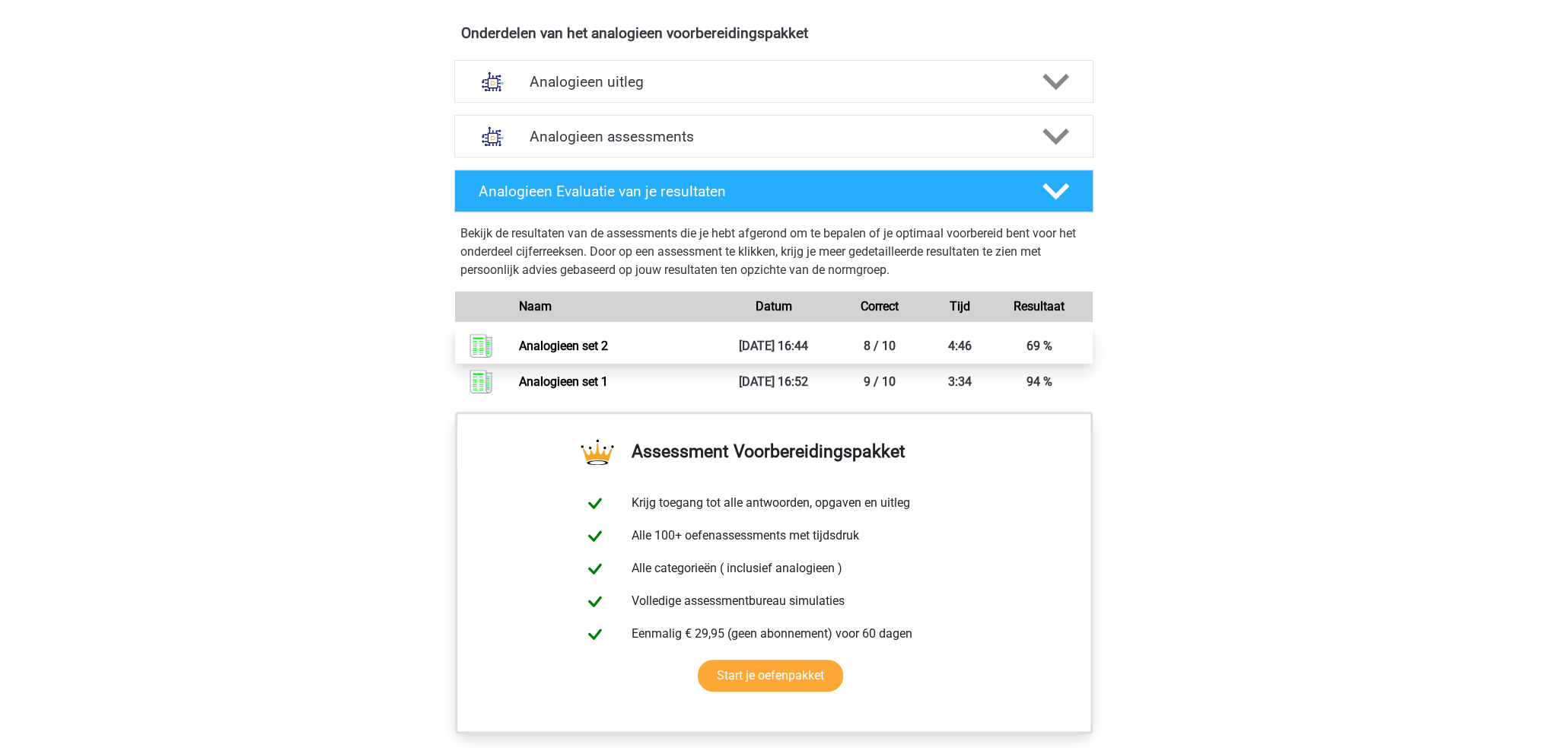
scroll to position [913, 0]
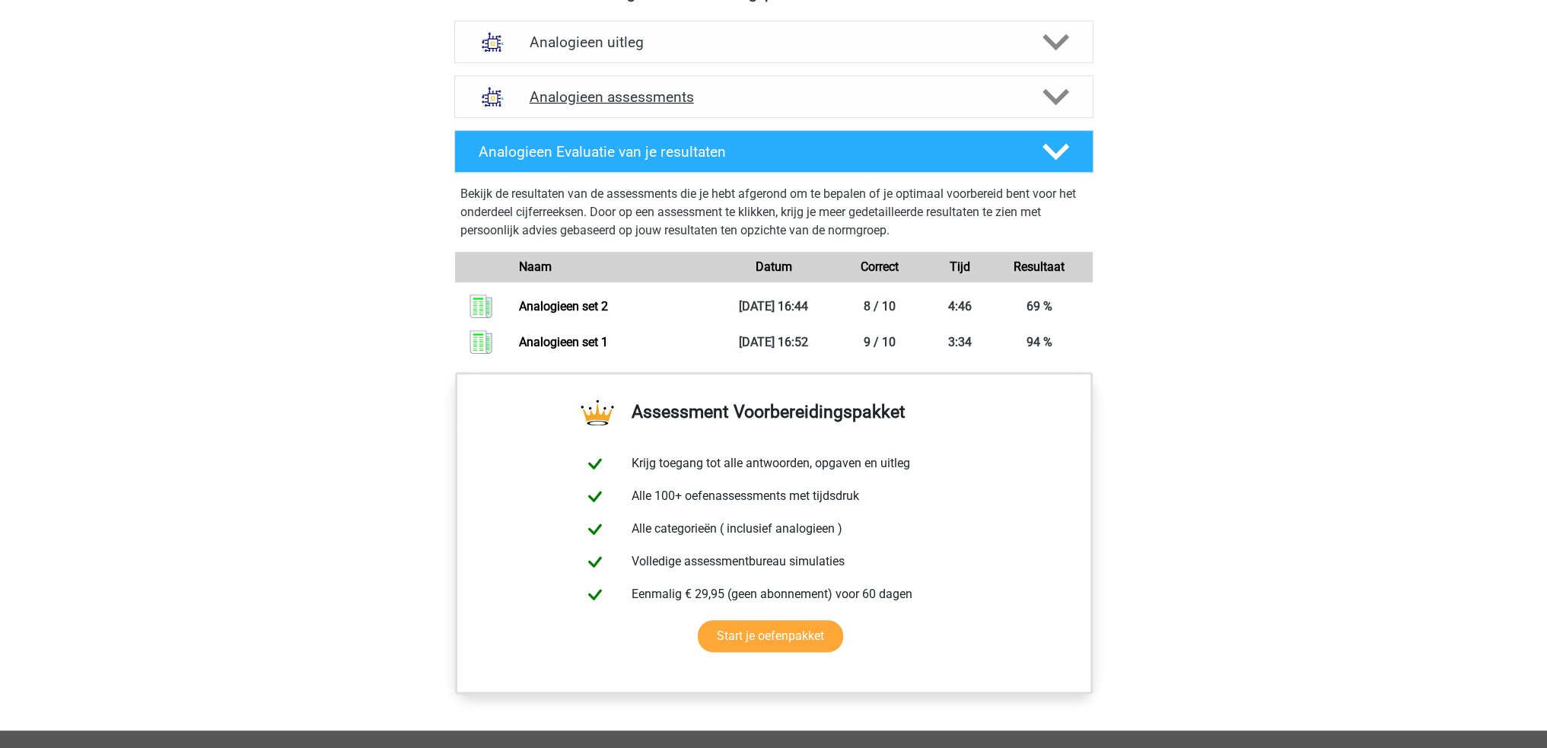
click at [793, 101] on h4 "Analogieen assessments" at bounding box center [774, 97] width 489 height 18
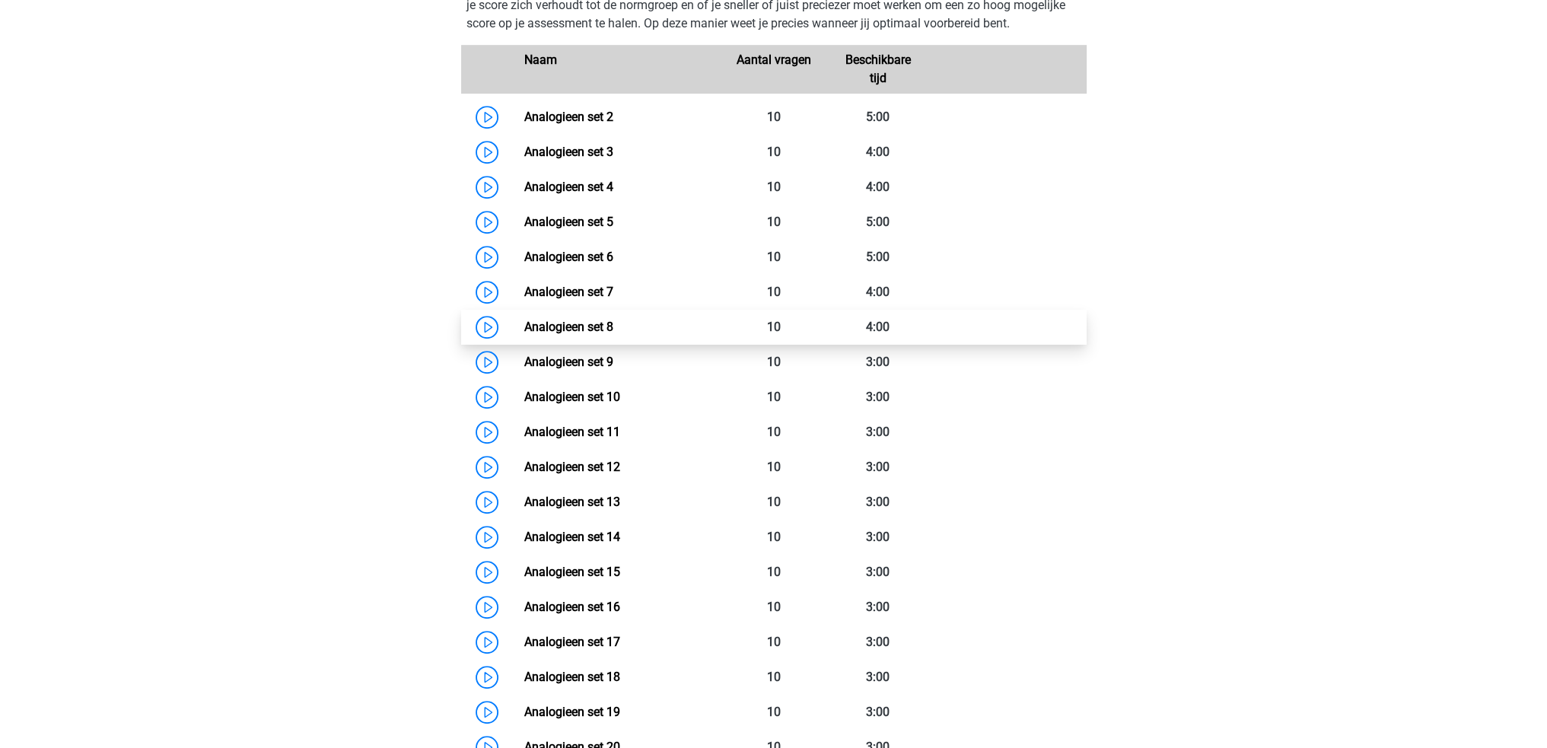
scroll to position [989, 0]
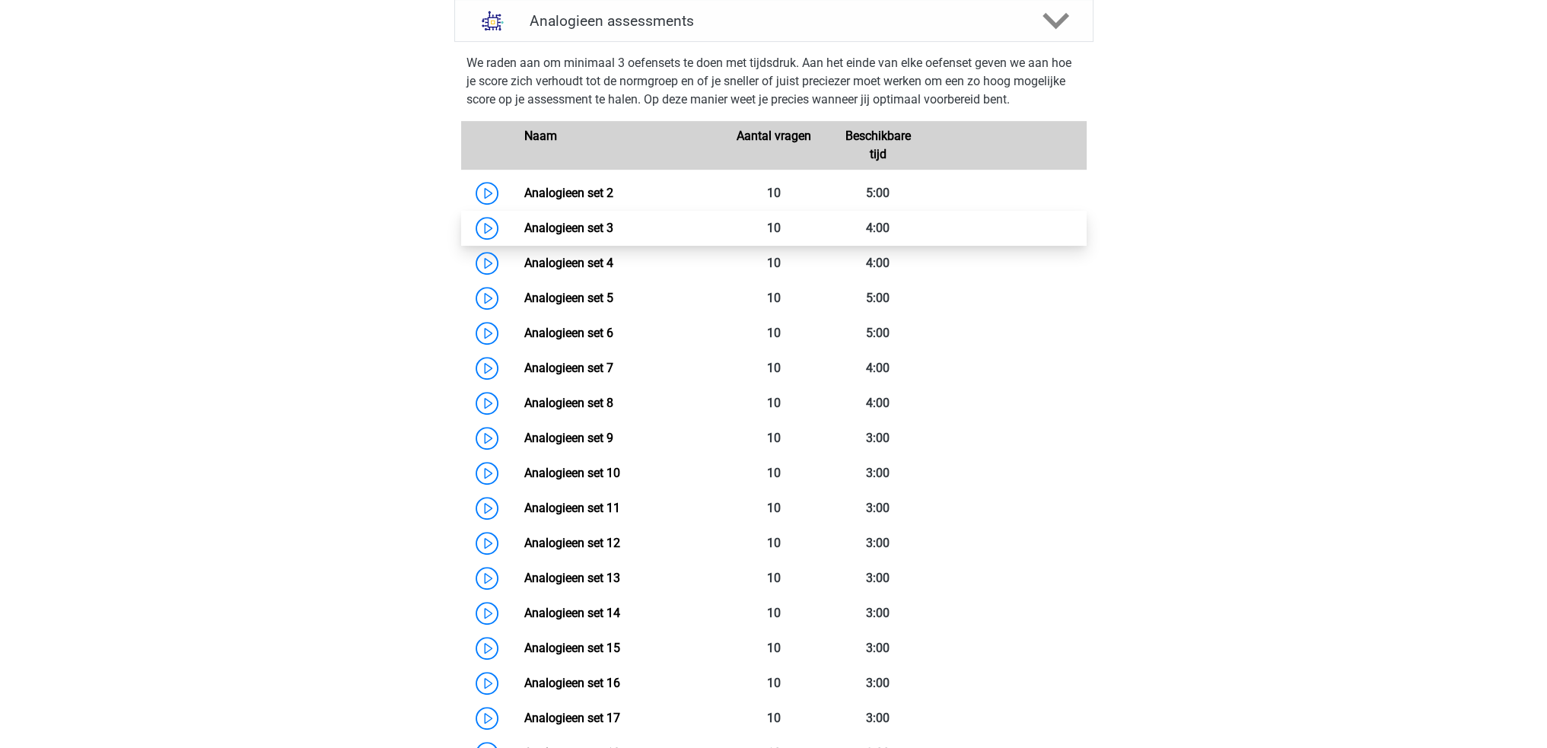
click at [613, 235] on link "Analogieen set 3" at bounding box center [568, 228] width 89 height 14
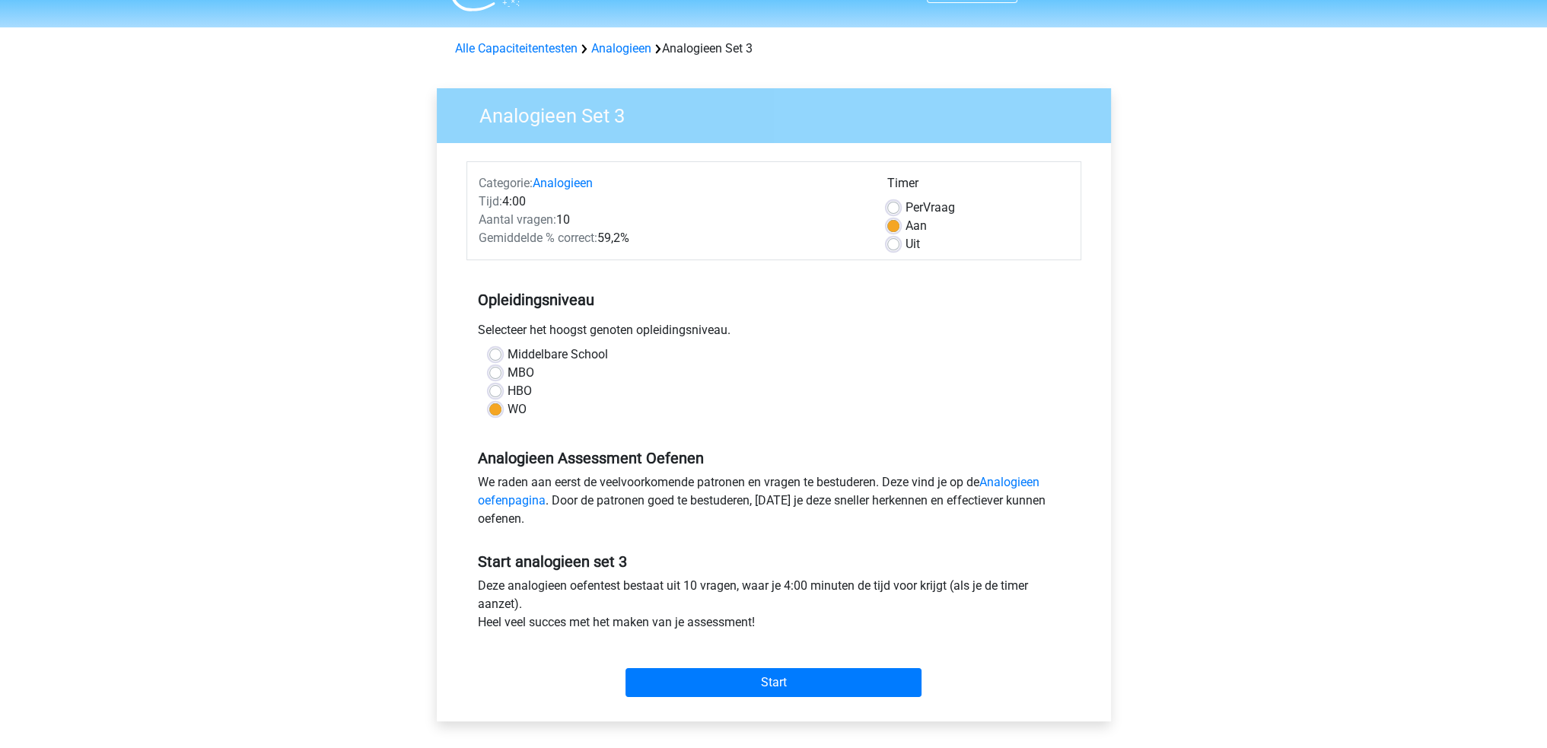
scroll to position [76, 0]
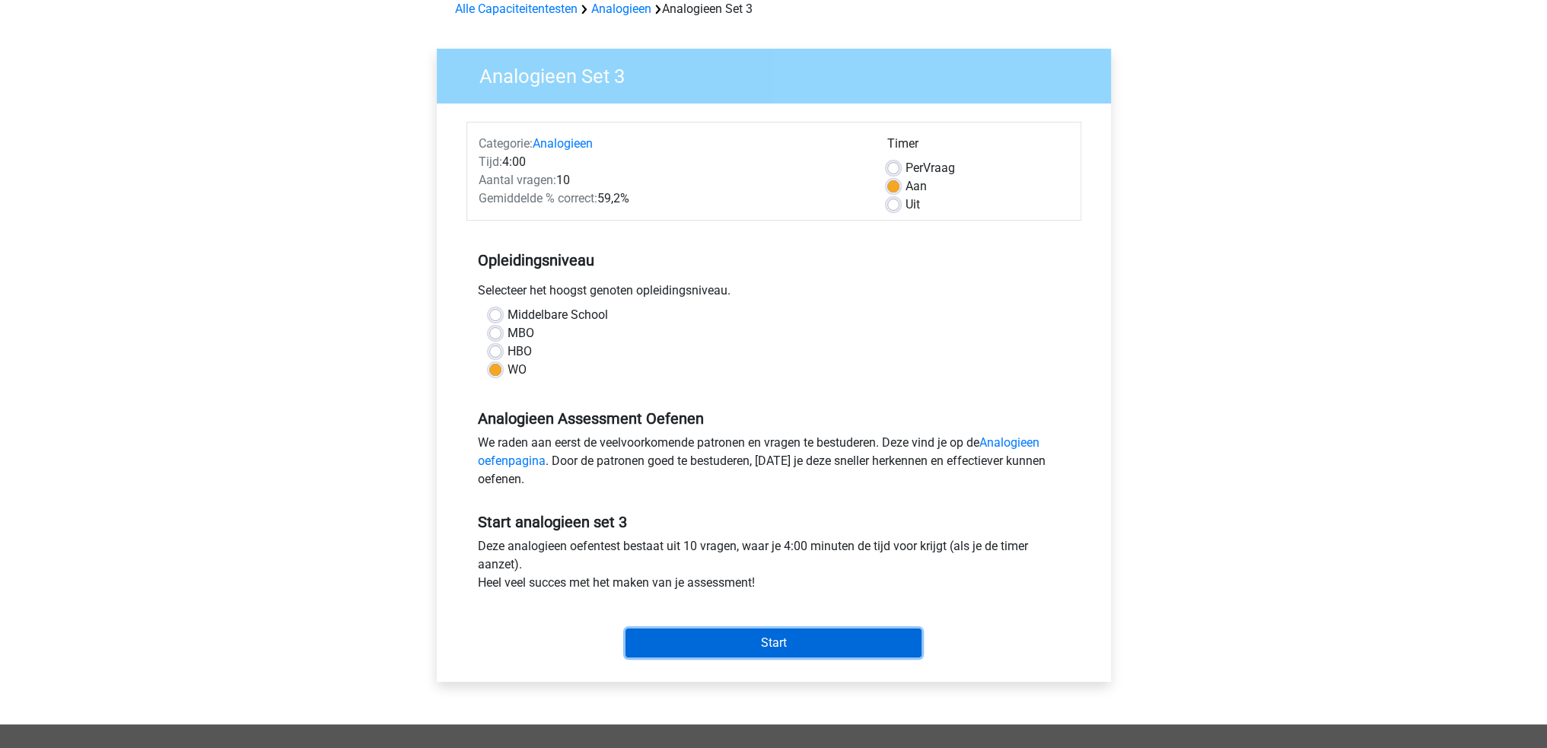
click at [815, 651] on input "Start" at bounding box center [774, 643] width 296 height 29
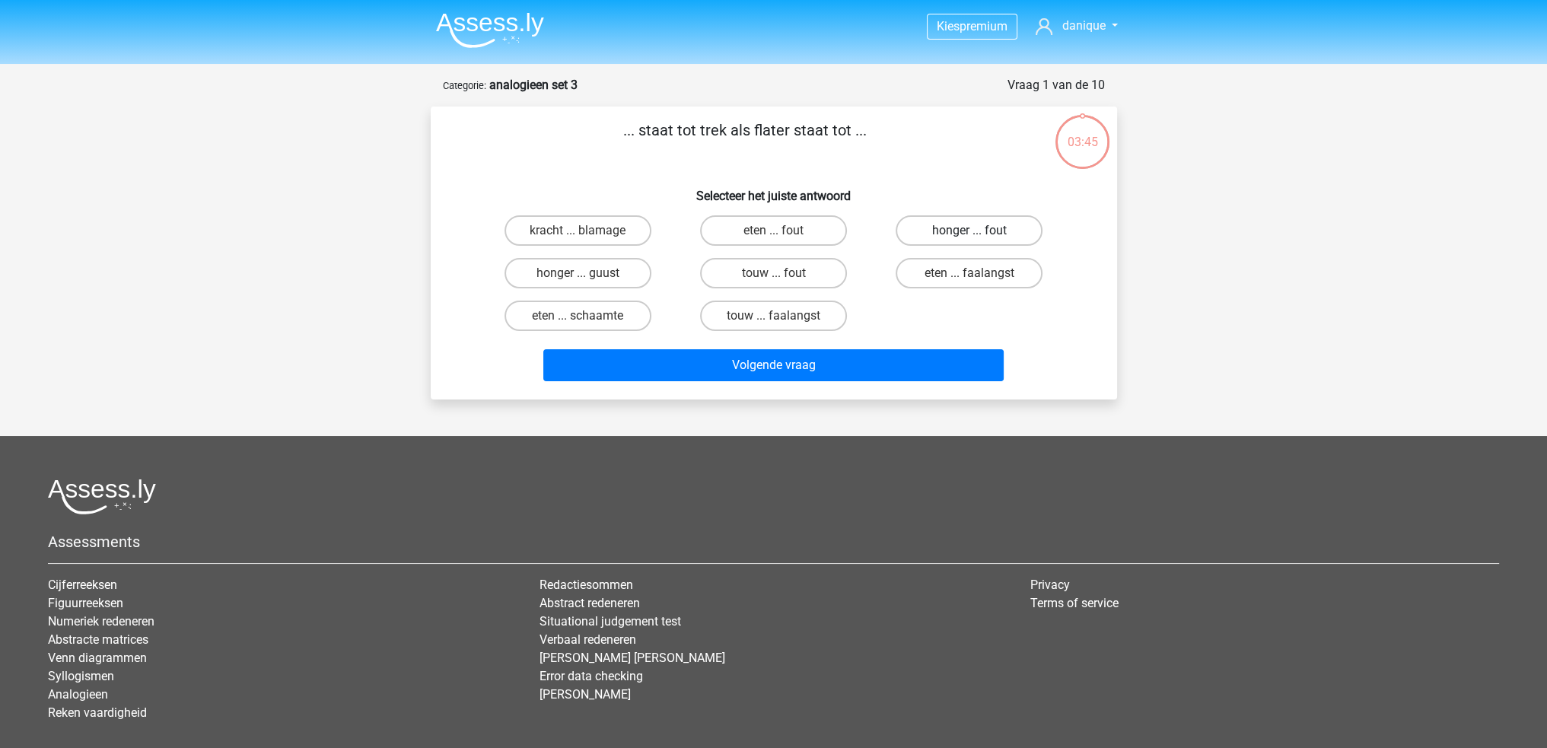
click at [1017, 225] on label "honger ... fout" at bounding box center [969, 230] width 147 height 30
click at [979, 231] on input "honger ... fout" at bounding box center [975, 236] width 10 height 10
radio input "true"
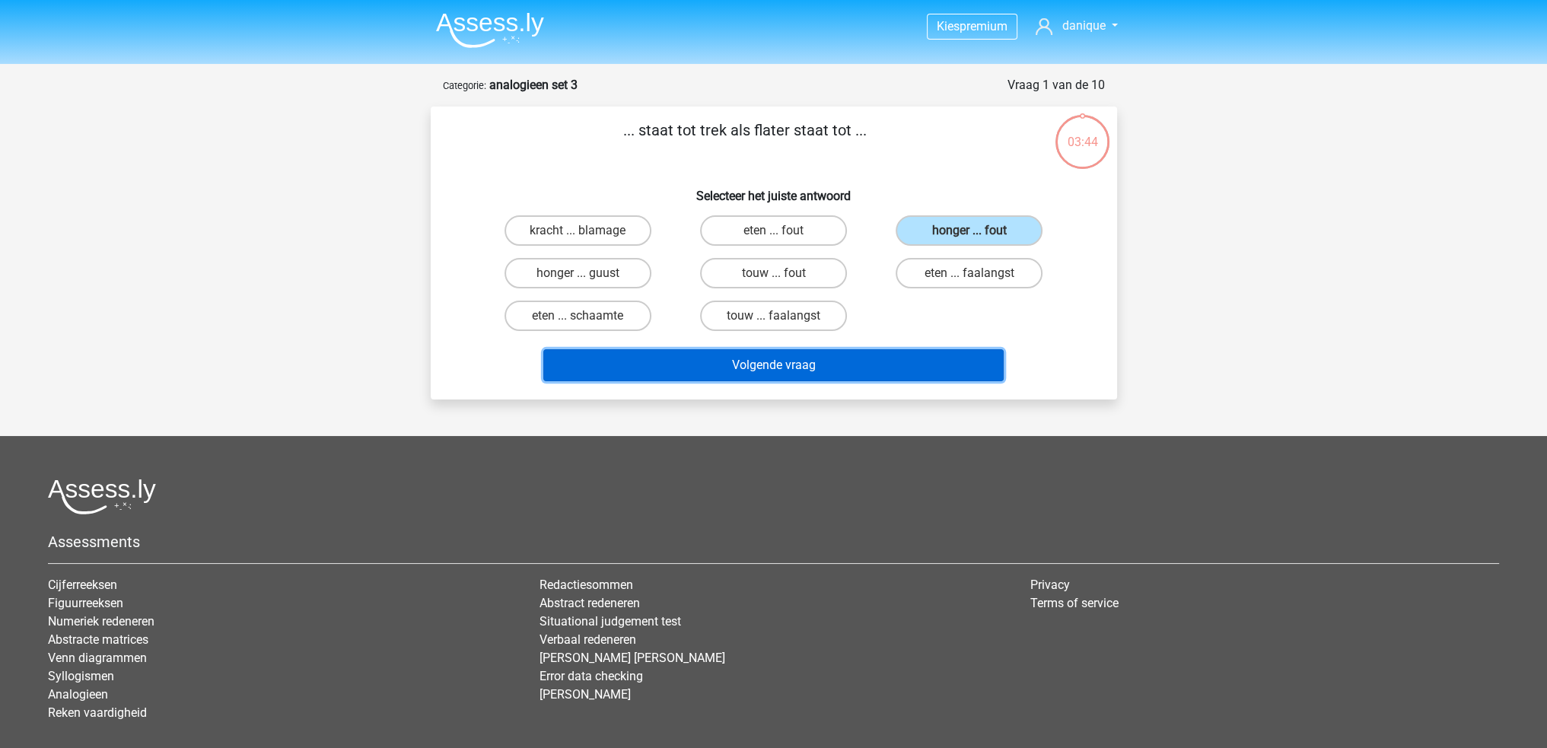
click at [918, 374] on button "Volgende vraag" at bounding box center [773, 365] width 460 height 32
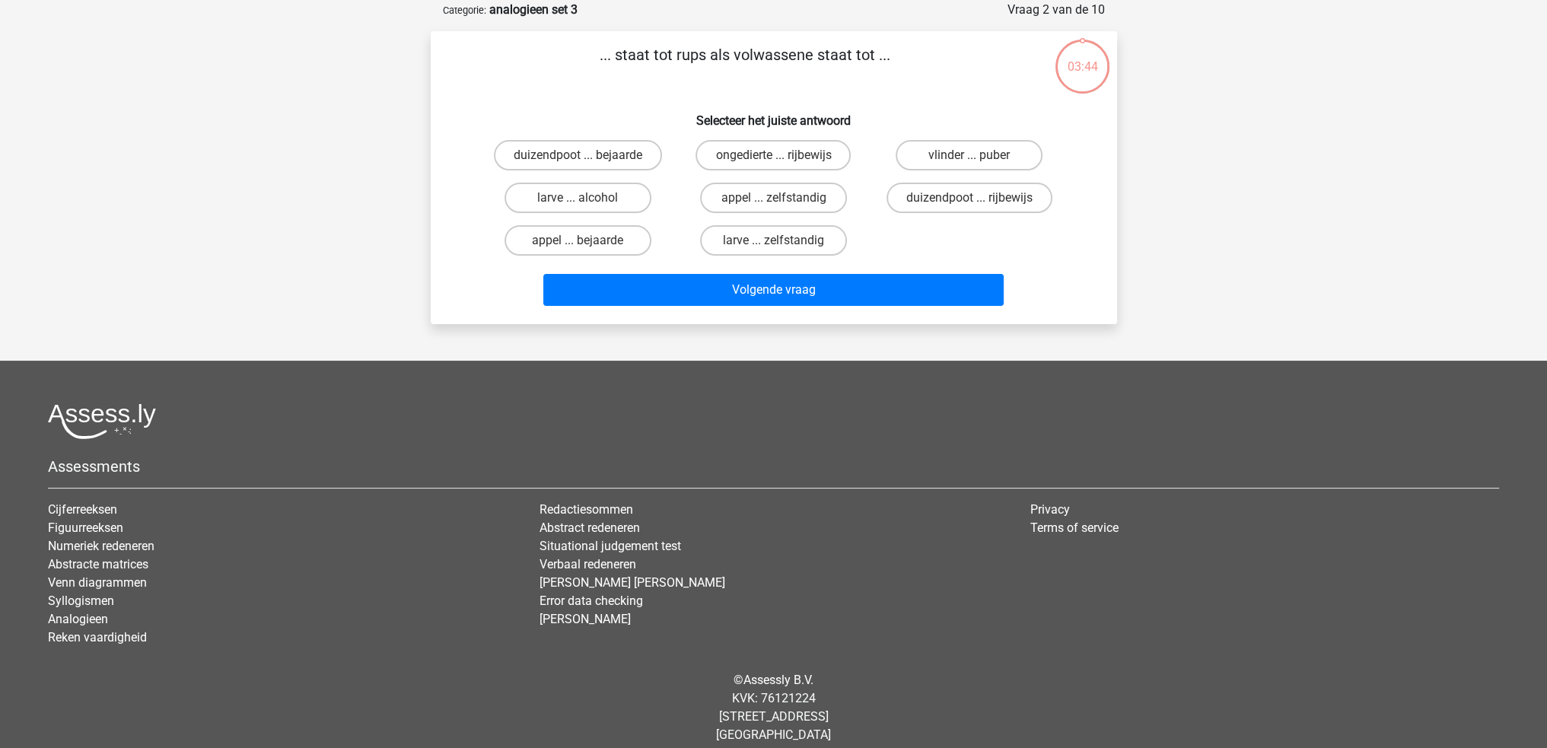
scroll to position [76, 0]
click at [973, 155] on input "vlinder ... puber" at bounding box center [975, 159] width 10 height 10
radio input "true"
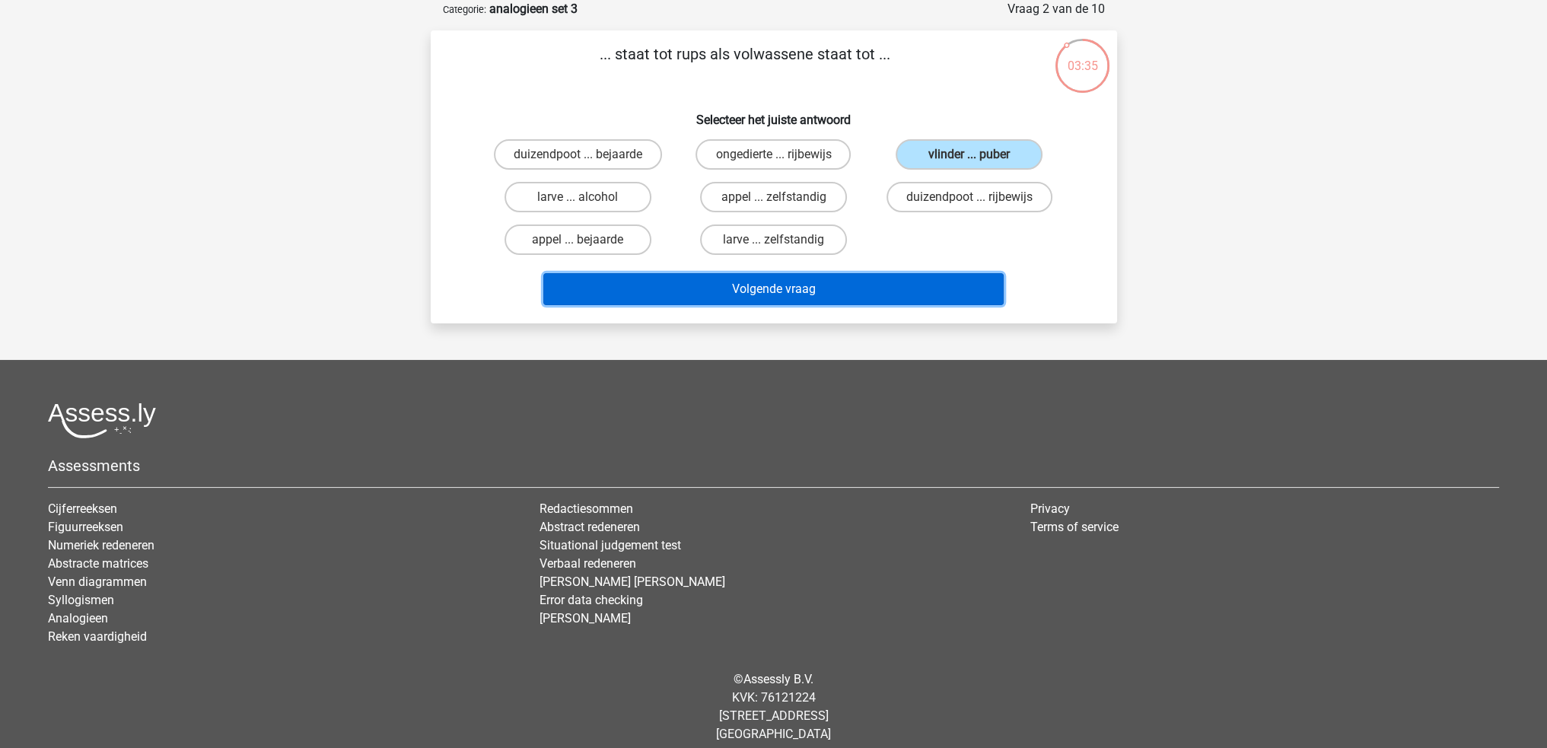
click at [891, 296] on button "Volgende vraag" at bounding box center [773, 289] width 460 height 32
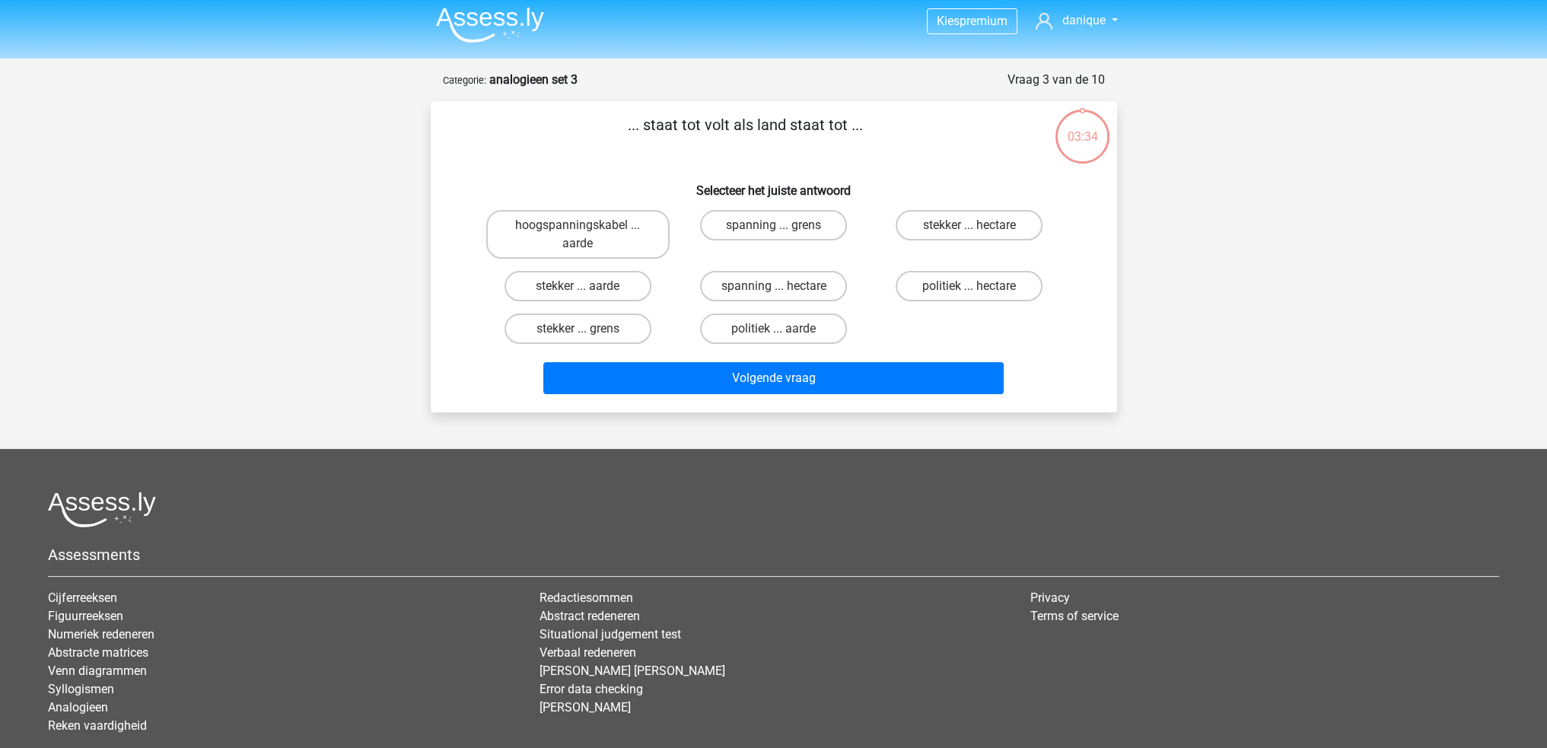
scroll to position [0, 0]
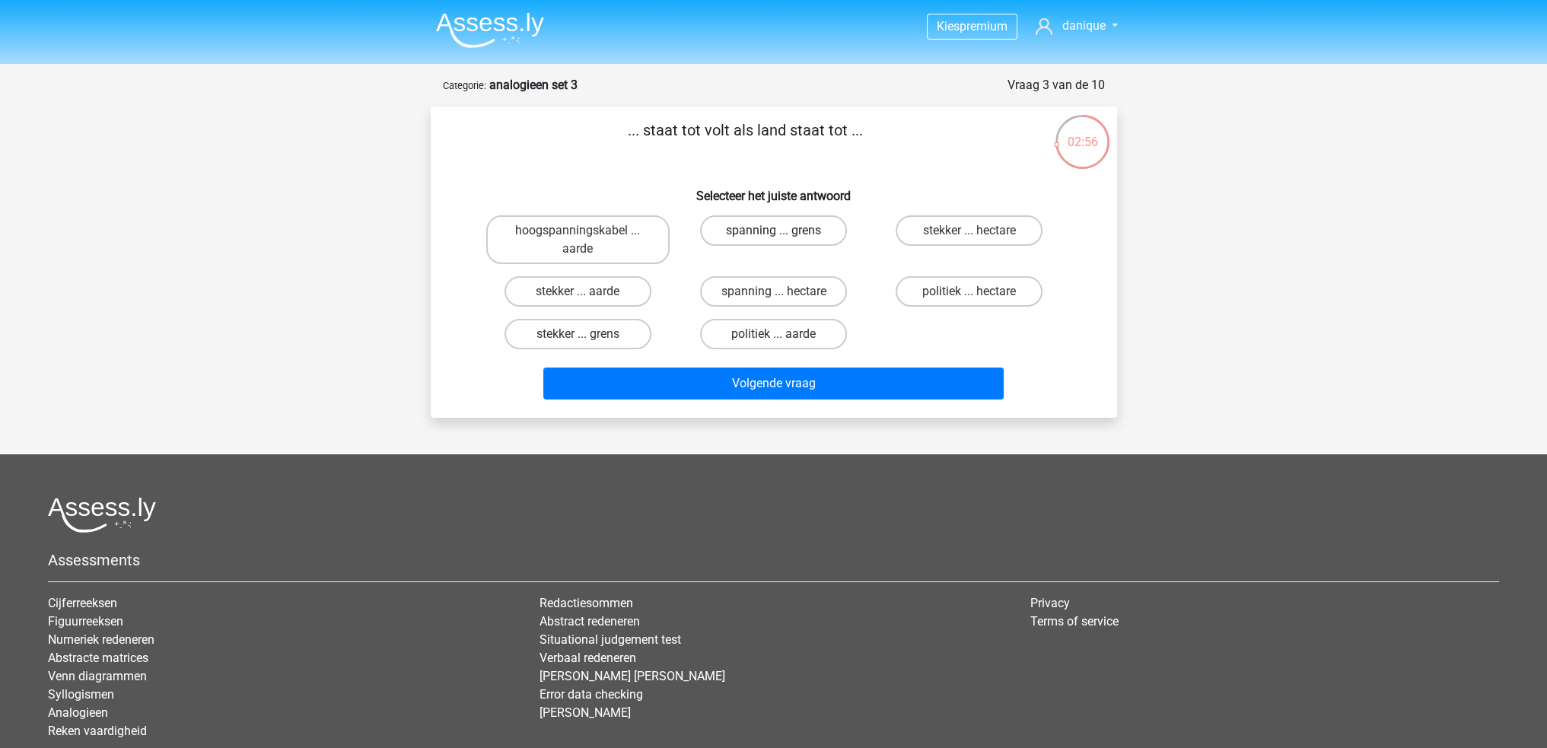
click at [776, 229] on label "spanning ... grens" at bounding box center [773, 230] width 147 height 30
click at [776, 231] on input "spanning ... grens" at bounding box center [778, 236] width 10 height 10
radio input "true"
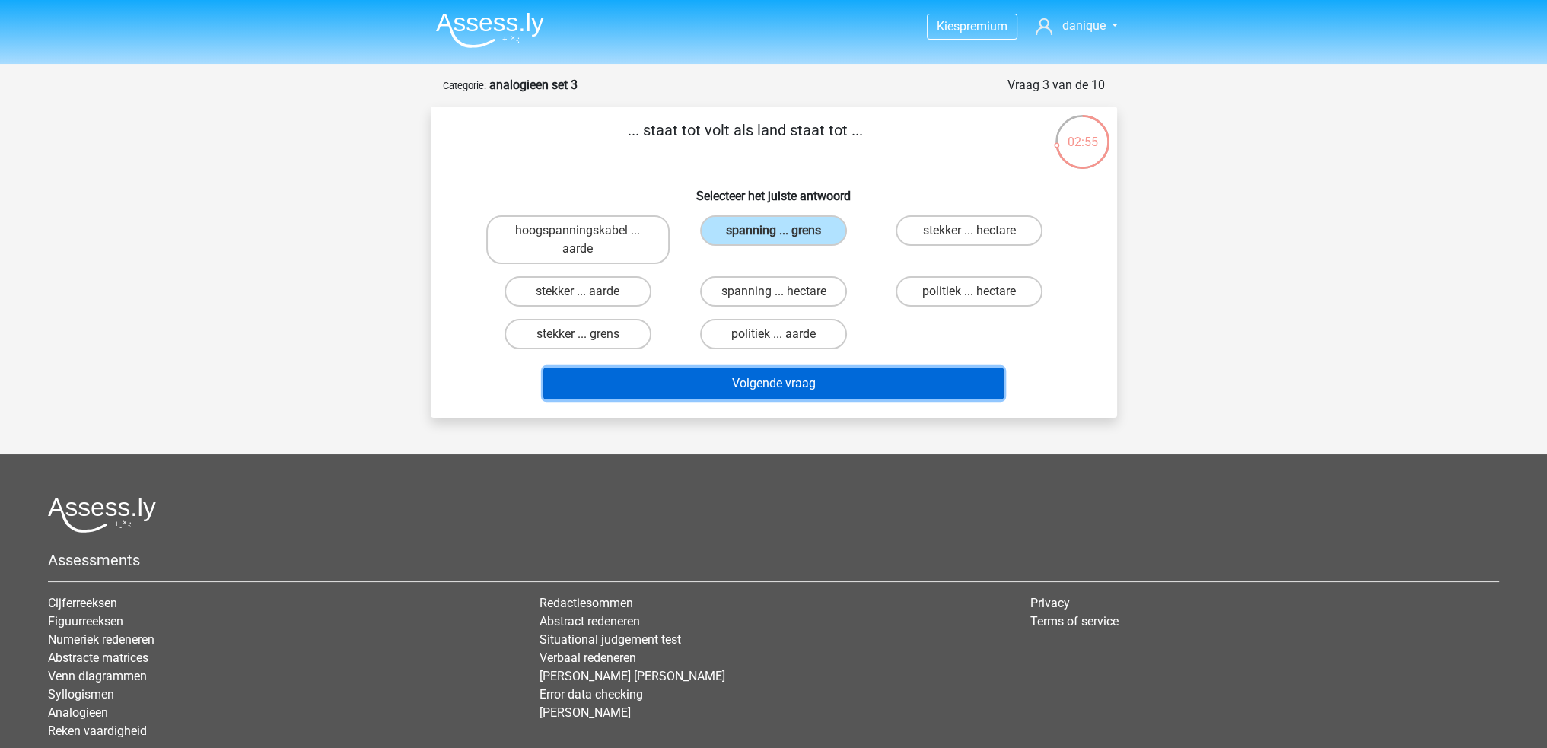
click at [824, 374] on button "Volgende vraag" at bounding box center [773, 384] width 460 height 32
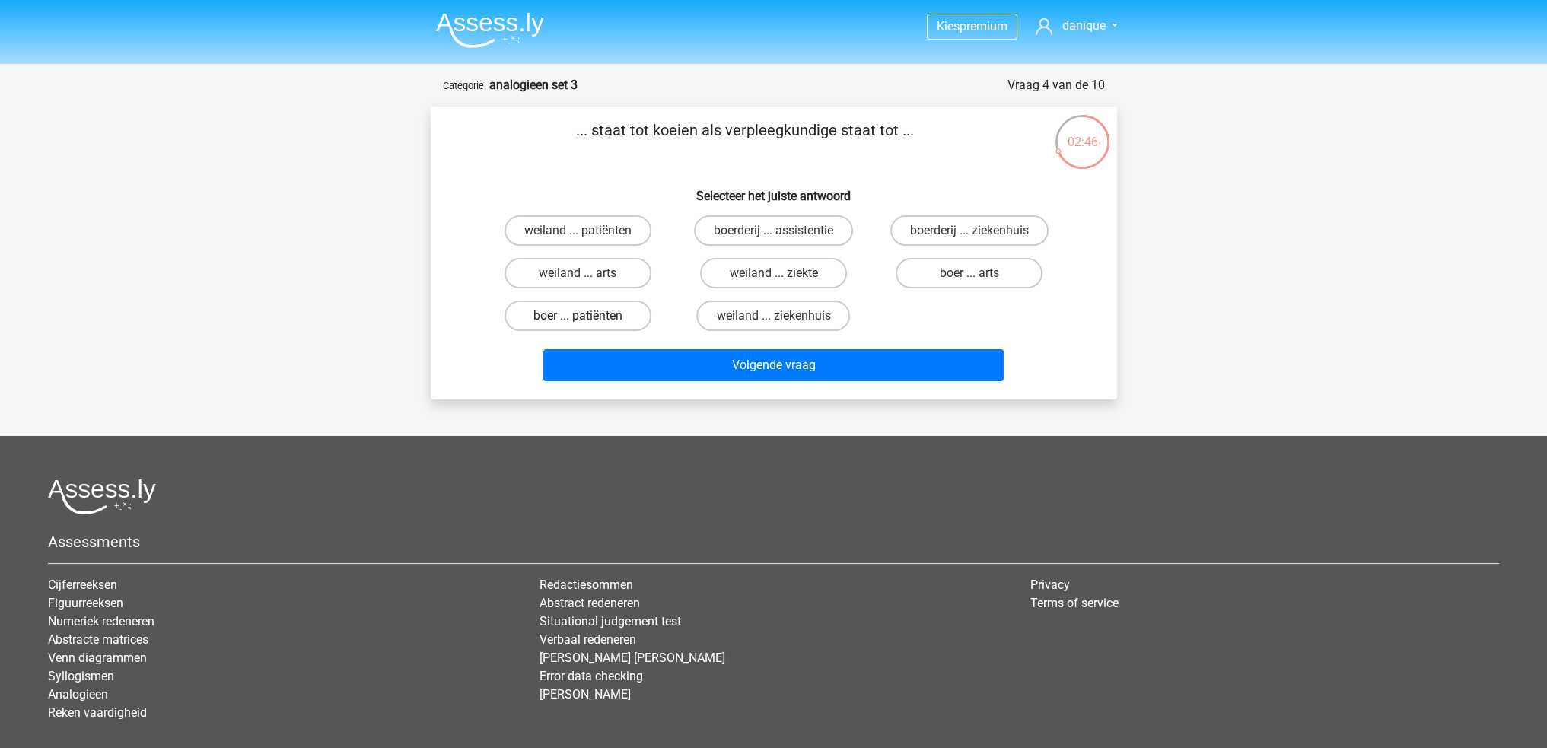
click at [624, 320] on label "boer ... patiënten" at bounding box center [578, 316] width 147 height 30
click at [588, 320] on input "boer ... patiënten" at bounding box center [583, 321] width 10 height 10
radio input "true"
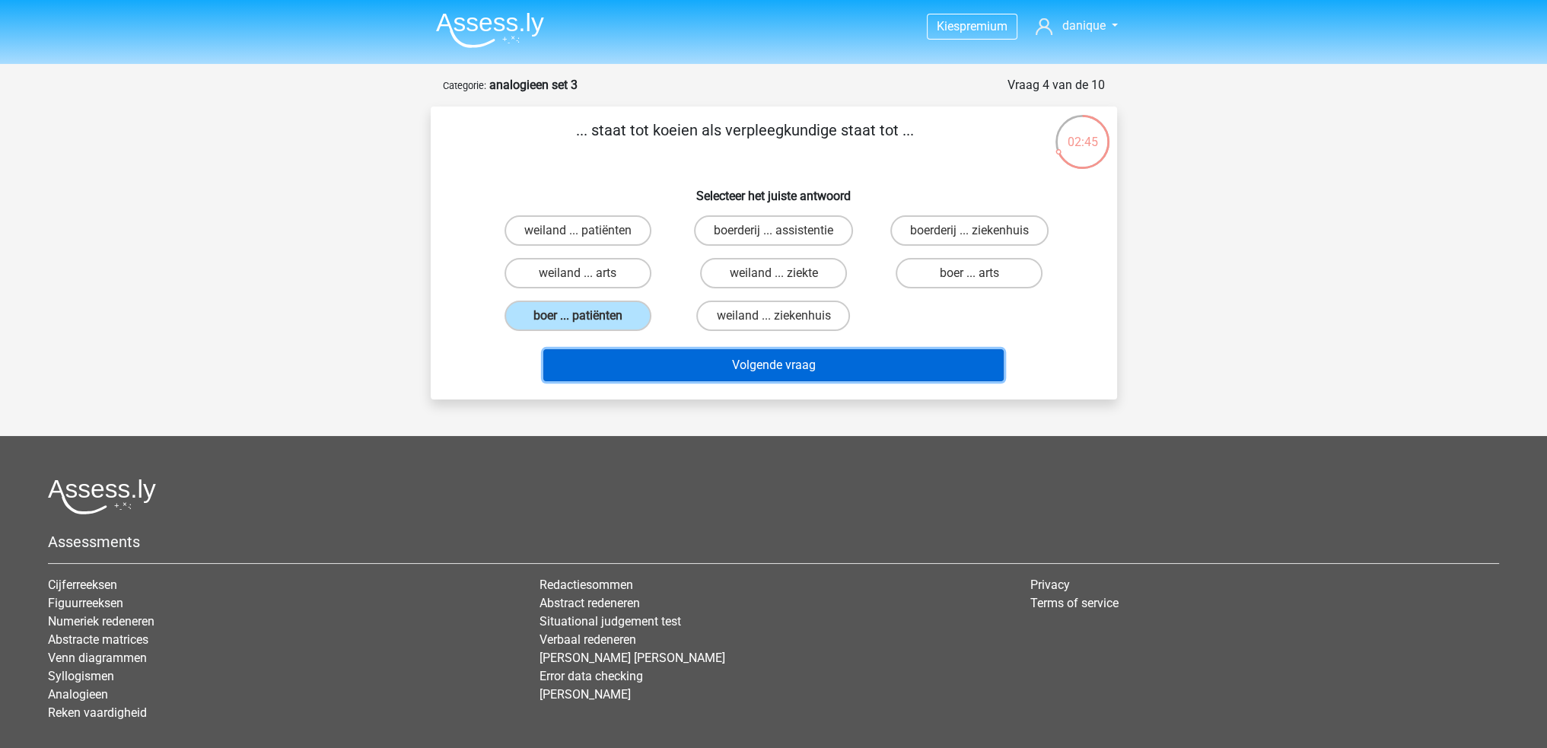
click at [756, 361] on button "Volgende vraag" at bounding box center [773, 365] width 460 height 32
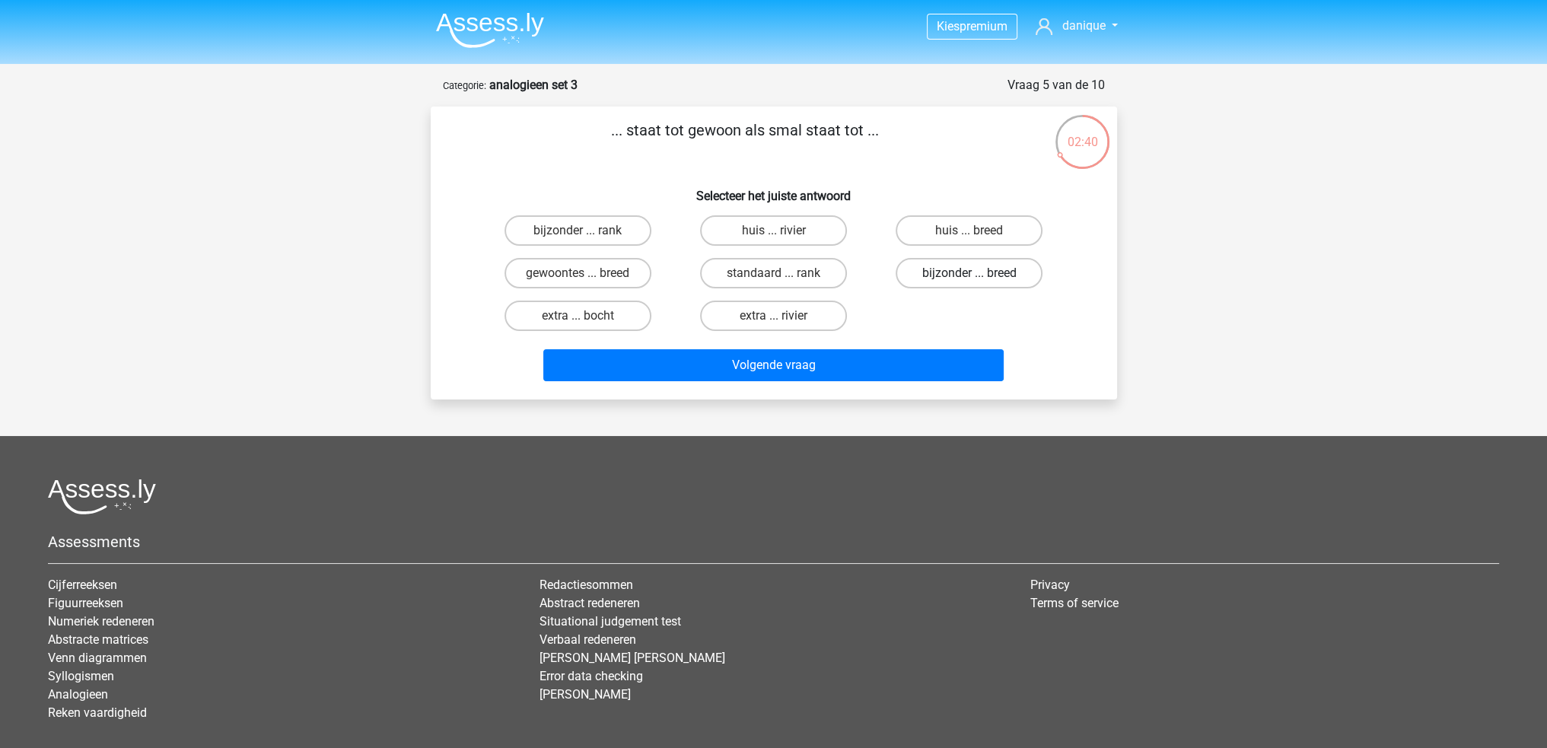
click at [956, 274] on label "bijzonder ... breed" at bounding box center [969, 273] width 147 height 30
click at [970, 274] on input "bijzonder ... breed" at bounding box center [975, 278] width 10 height 10
radio input "true"
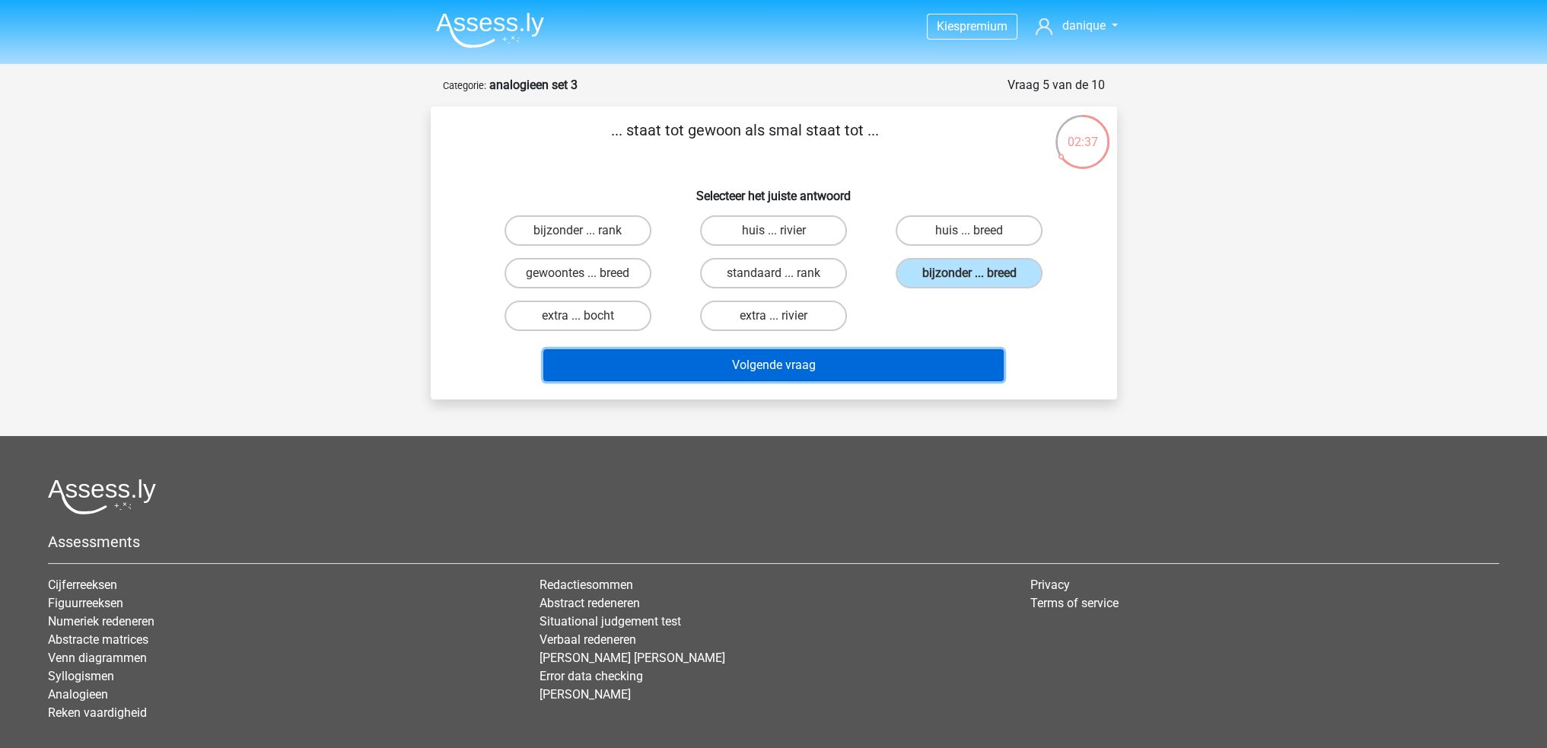
click at [936, 371] on button "Volgende vraag" at bounding box center [773, 365] width 460 height 32
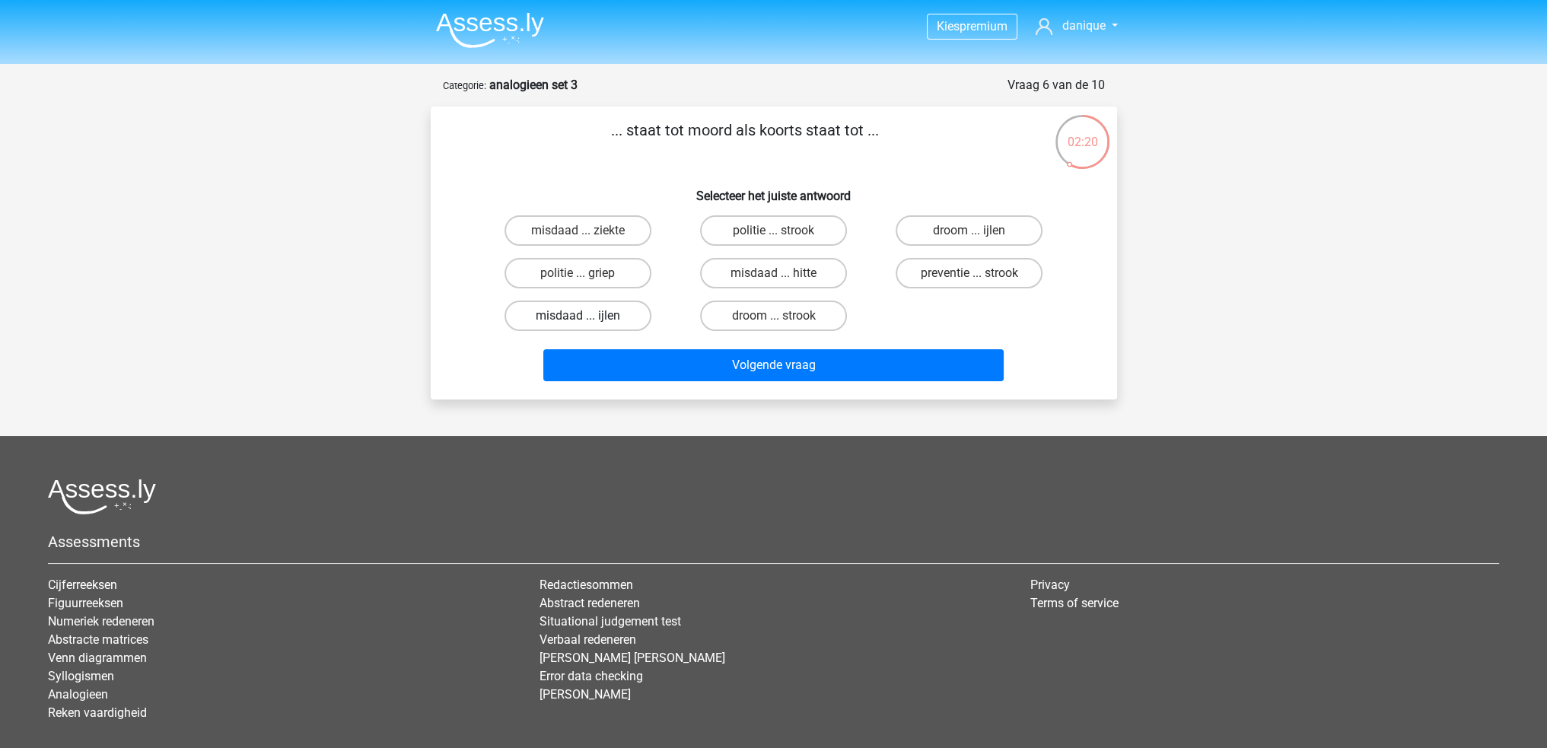
click at [609, 308] on label "misdaad ... ijlen" at bounding box center [578, 316] width 147 height 30
click at [588, 316] on input "misdaad ... ijlen" at bounding box center [583, 321] width 10 height 10
radio input "true"
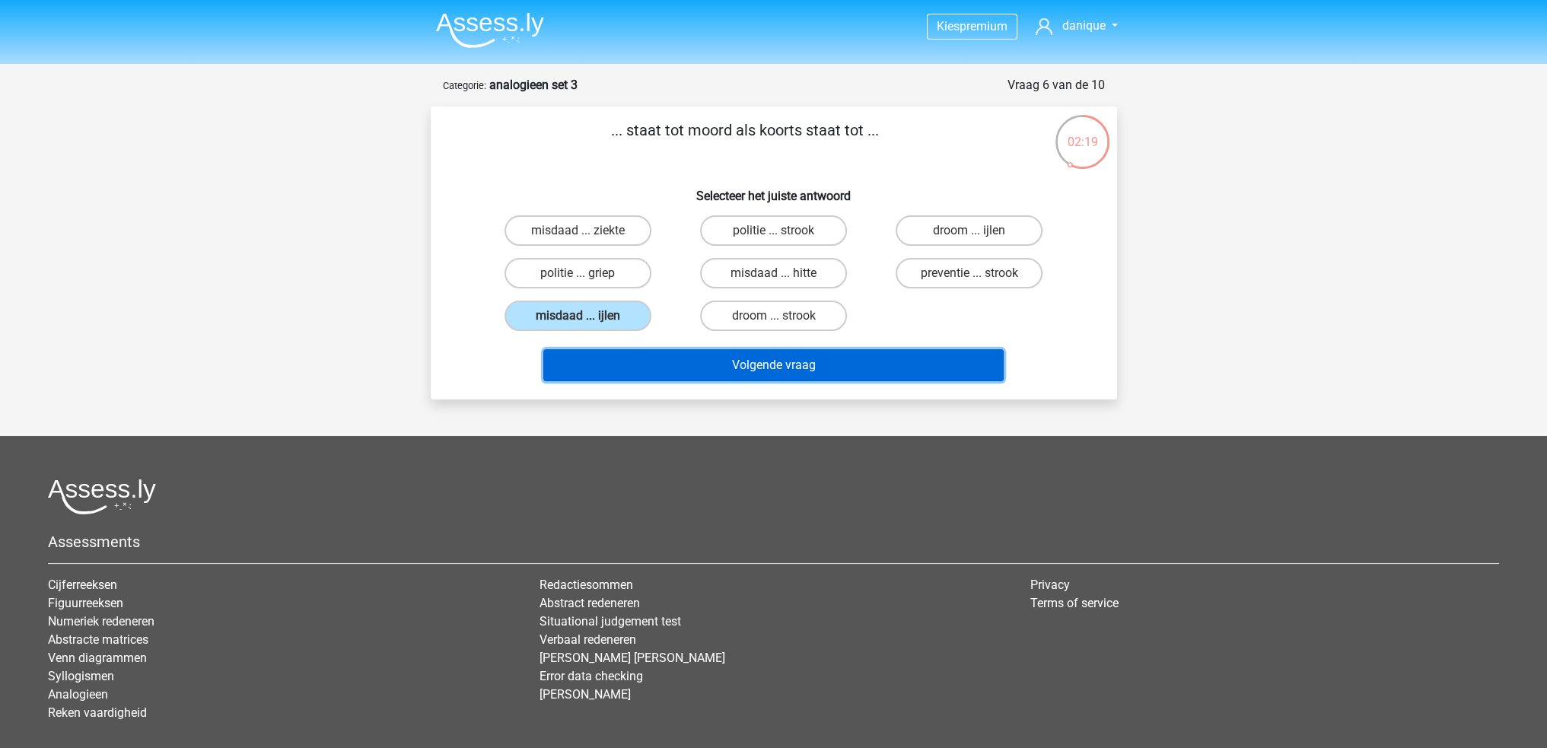
click at [743, 365] on button "Volgende vraag" at bounding box center [773, 365] width 460 height 32
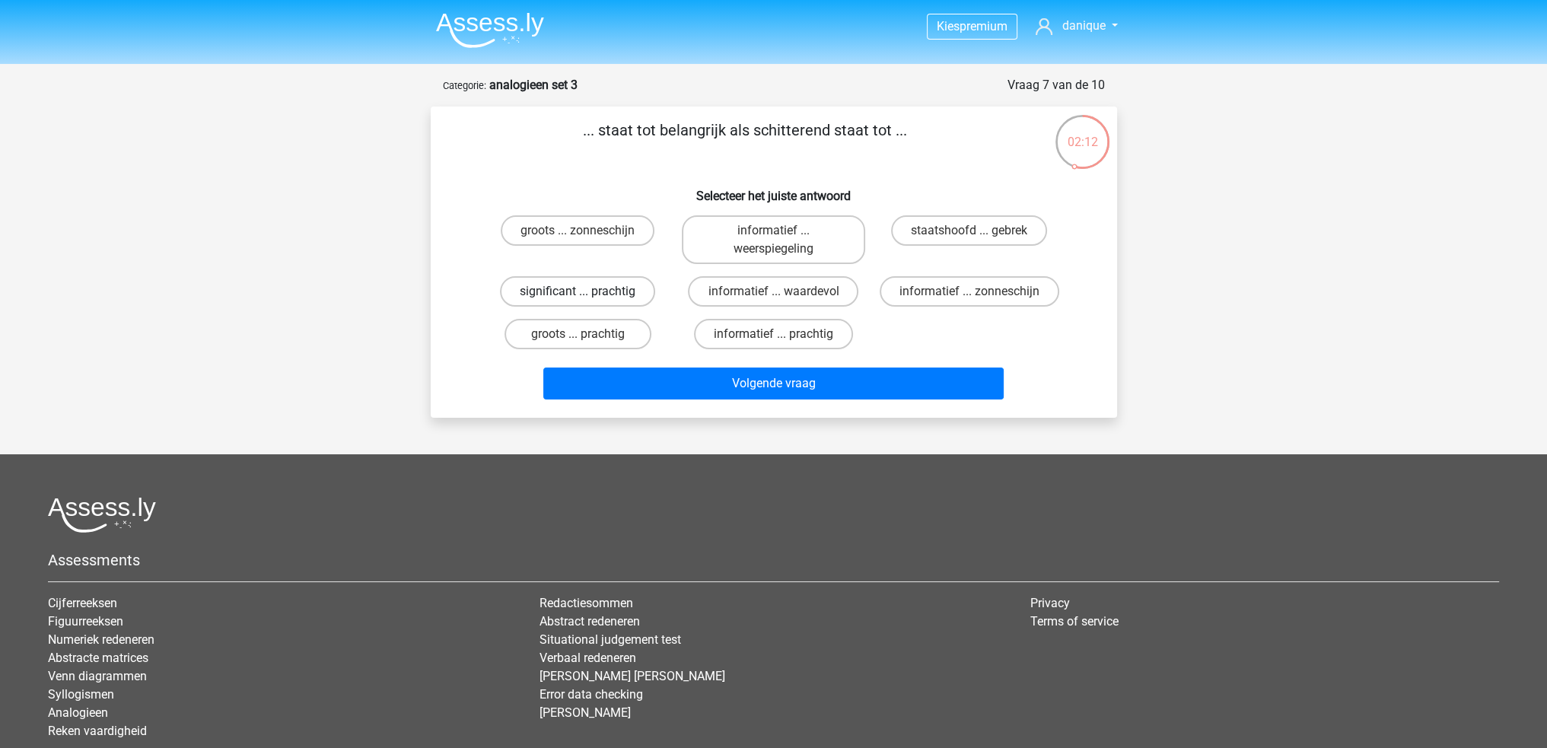
click at [609, 299] on label "significant ... prachtig" at bounding box center [577, 291] width 155 height 30
click at [588, 299] on input "significant ... prachtig" at bounding box center [583, 296] width 10 height 10
radio input "true"
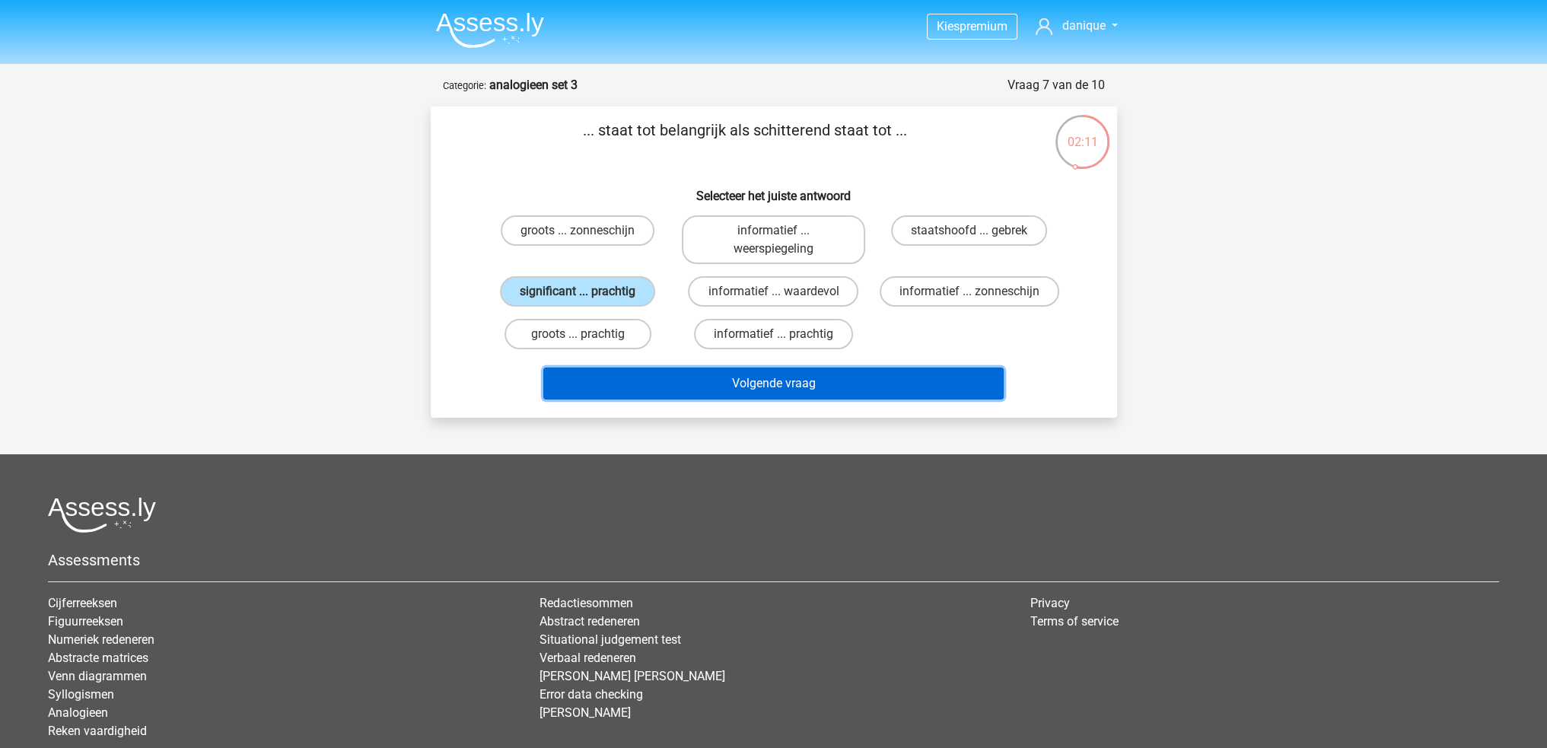
click at [717, 383] on button "Volgende vraag" at bounding box center [773, 384] width 460 height 32
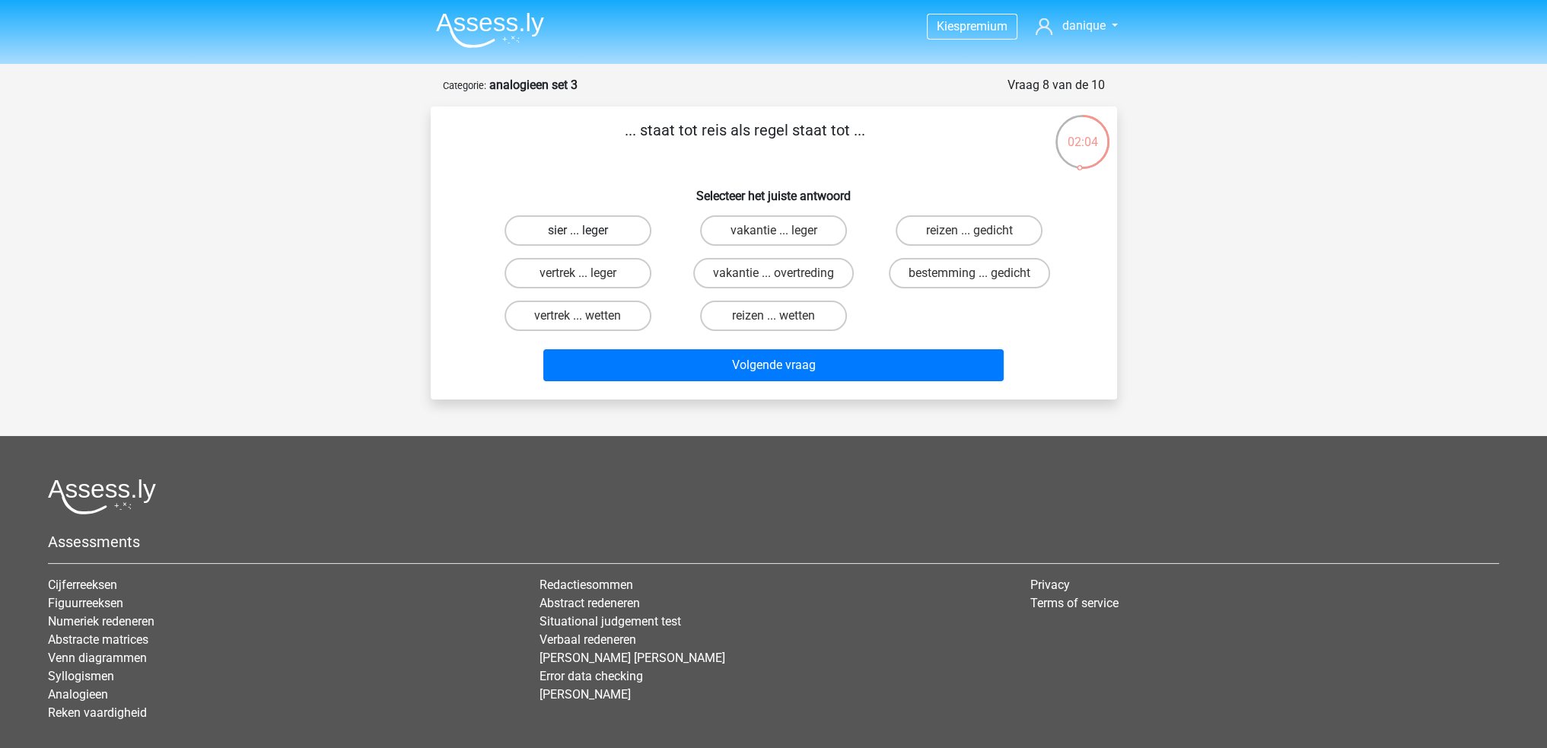
click at [612, 236] on label "sier ... leger" at bounding box center [578, 230] width 147 height 30
click at [588, 236] on input "sier ... leger" at bounding box center [583, 236] width 10 height 10
radio input "true"
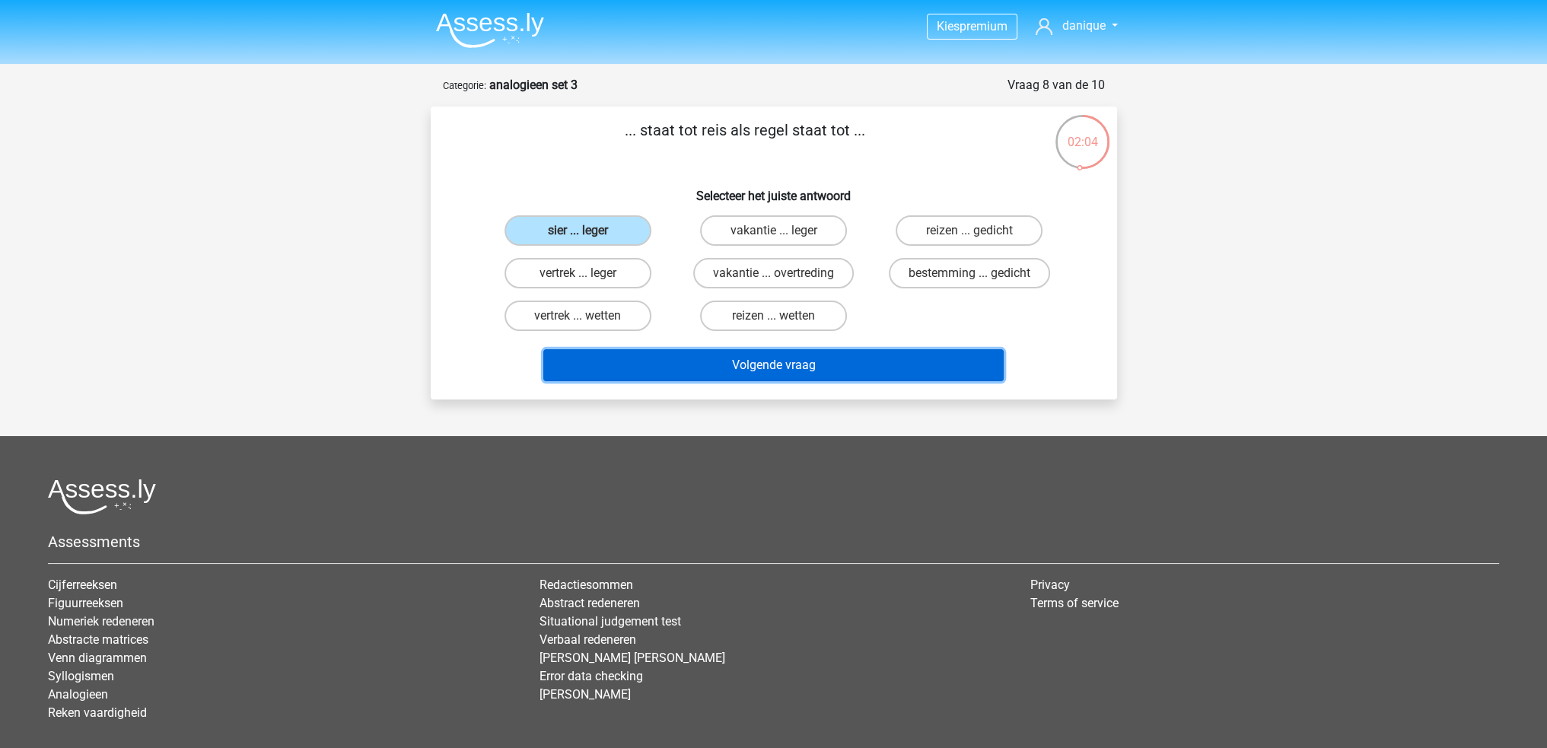
click at [761, 365] on button "Volgende vraag" at bounding box center [773, 365] width 460 height 32
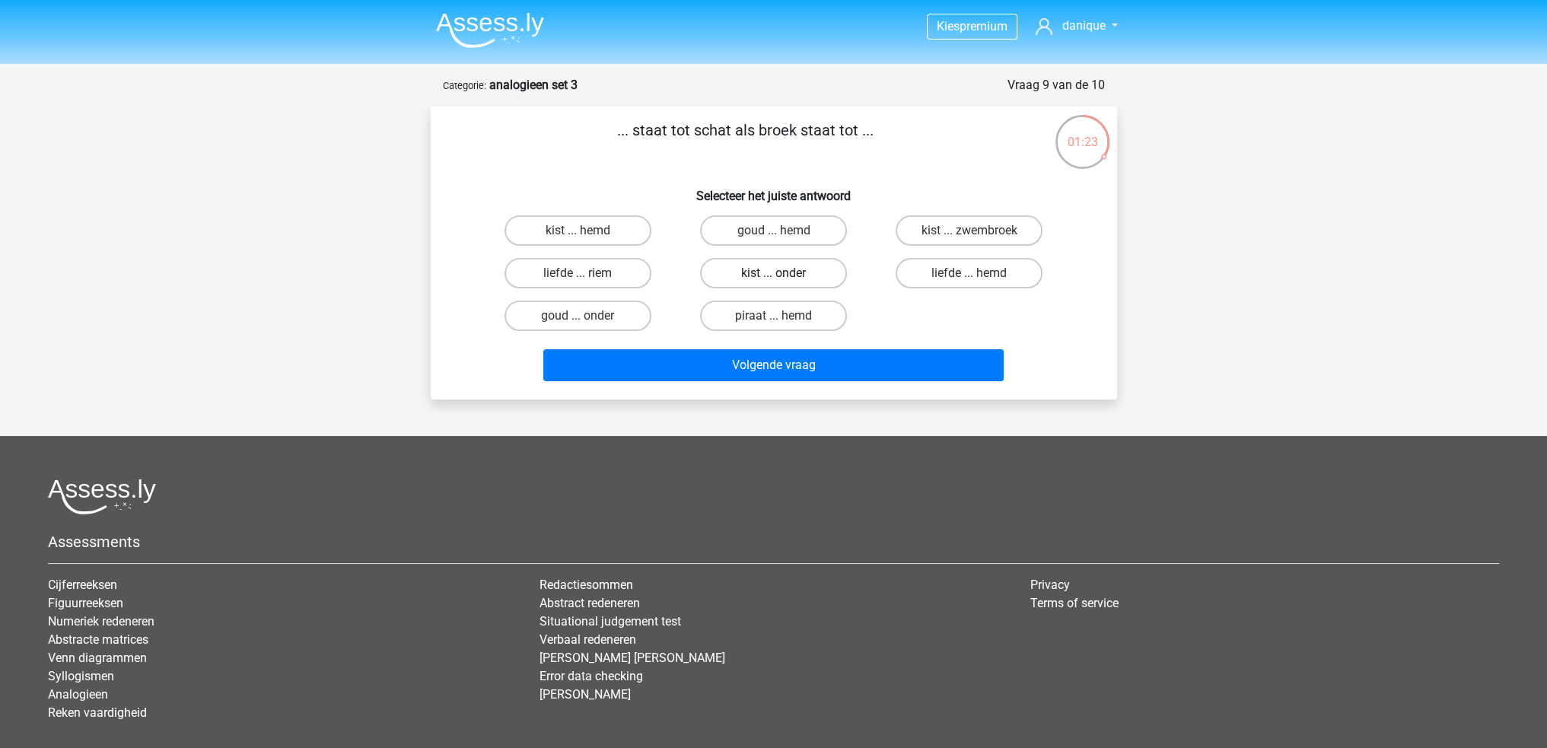
click at [817, 273] on label "kist ... onder" at bounding box center [773, 273] width 147 height 30
click at [783, 273] on input "kist ... onder" at bounding box center [778, 278] width 10 height 10
radio input "true"
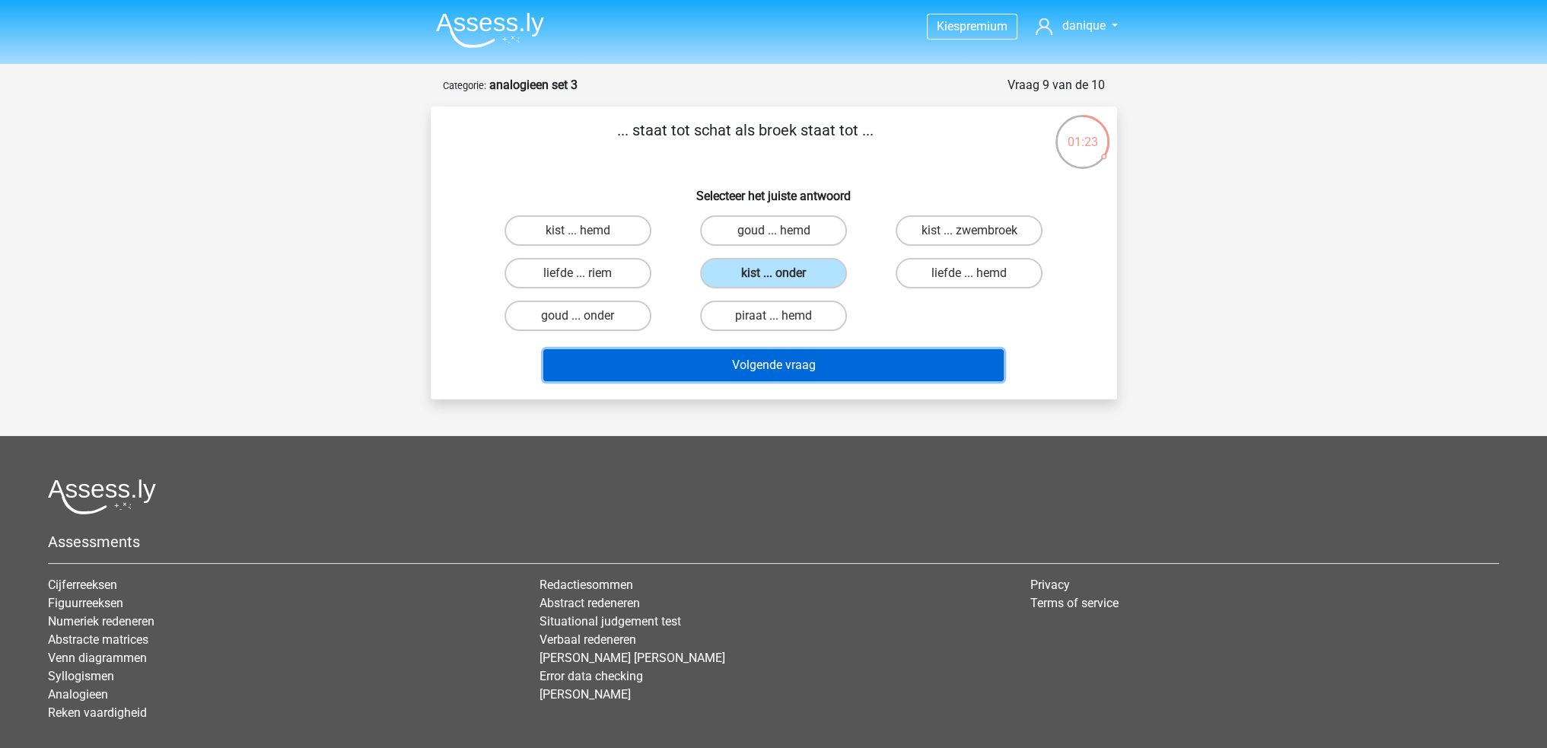
click at [861, 365] on button "Volgende vraag" at bounding box center [773, 365] width 460 height 32
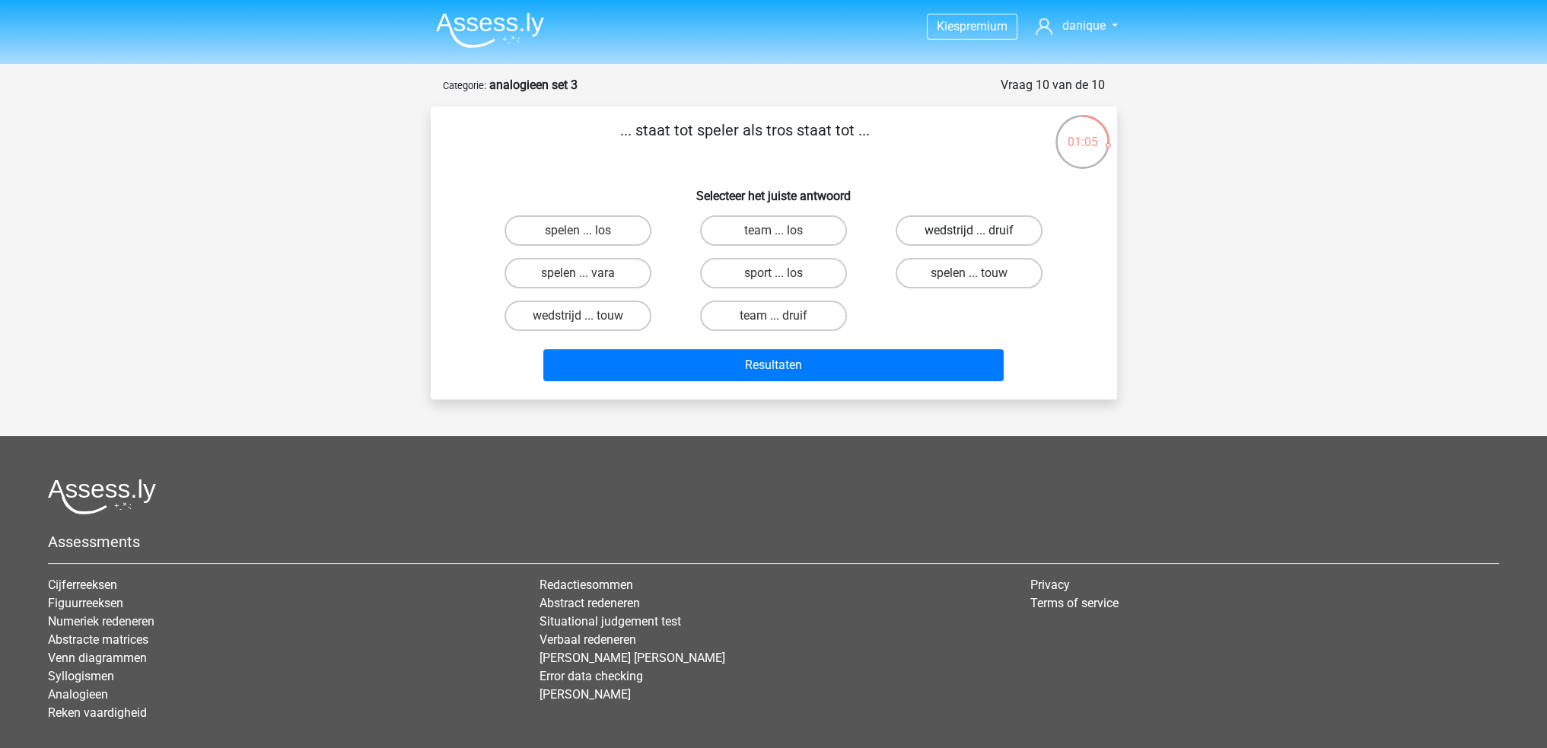
click at [965, 227] on label "wedstrijd ... druif" at bounding box center [969, 230] width 147 height 30
click at [970, 231] on input "wedstrijd ... druif" at bounding box center [975, 236] width 10 height 10
radio input "true"
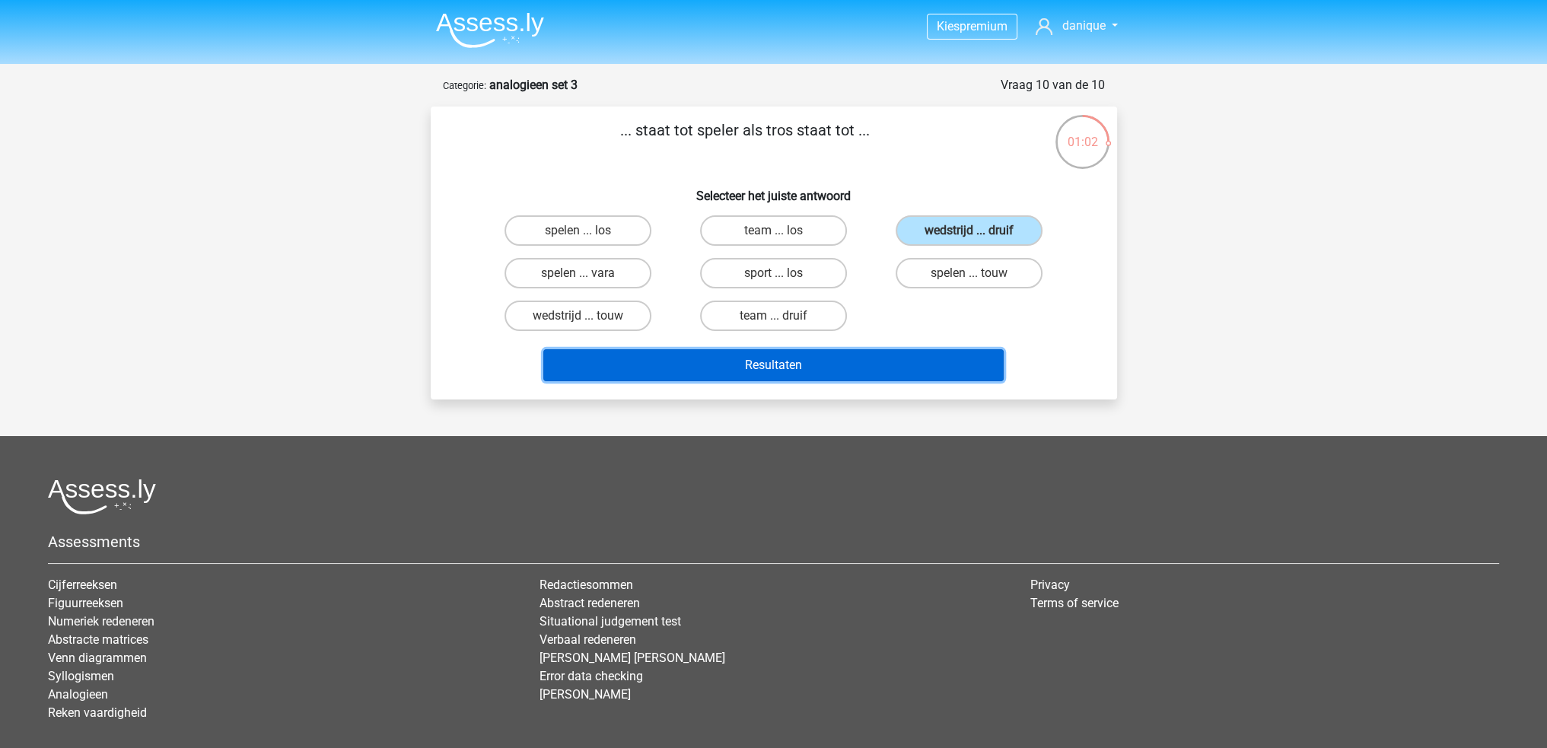
click at [935, 367] on button "Resultaten" at bounding box center [773, 365] width 460 height 32
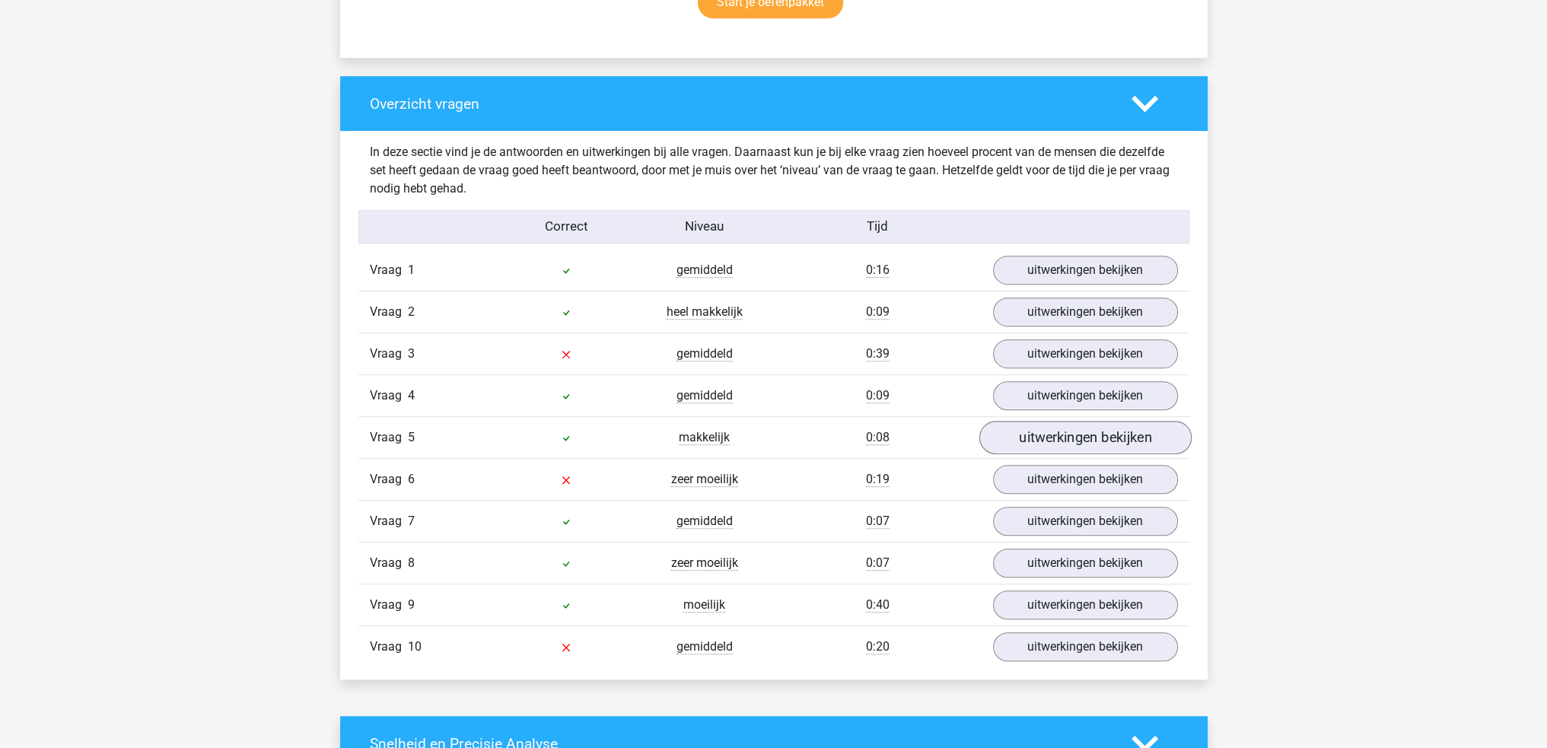
scroll to position [1065, 0]
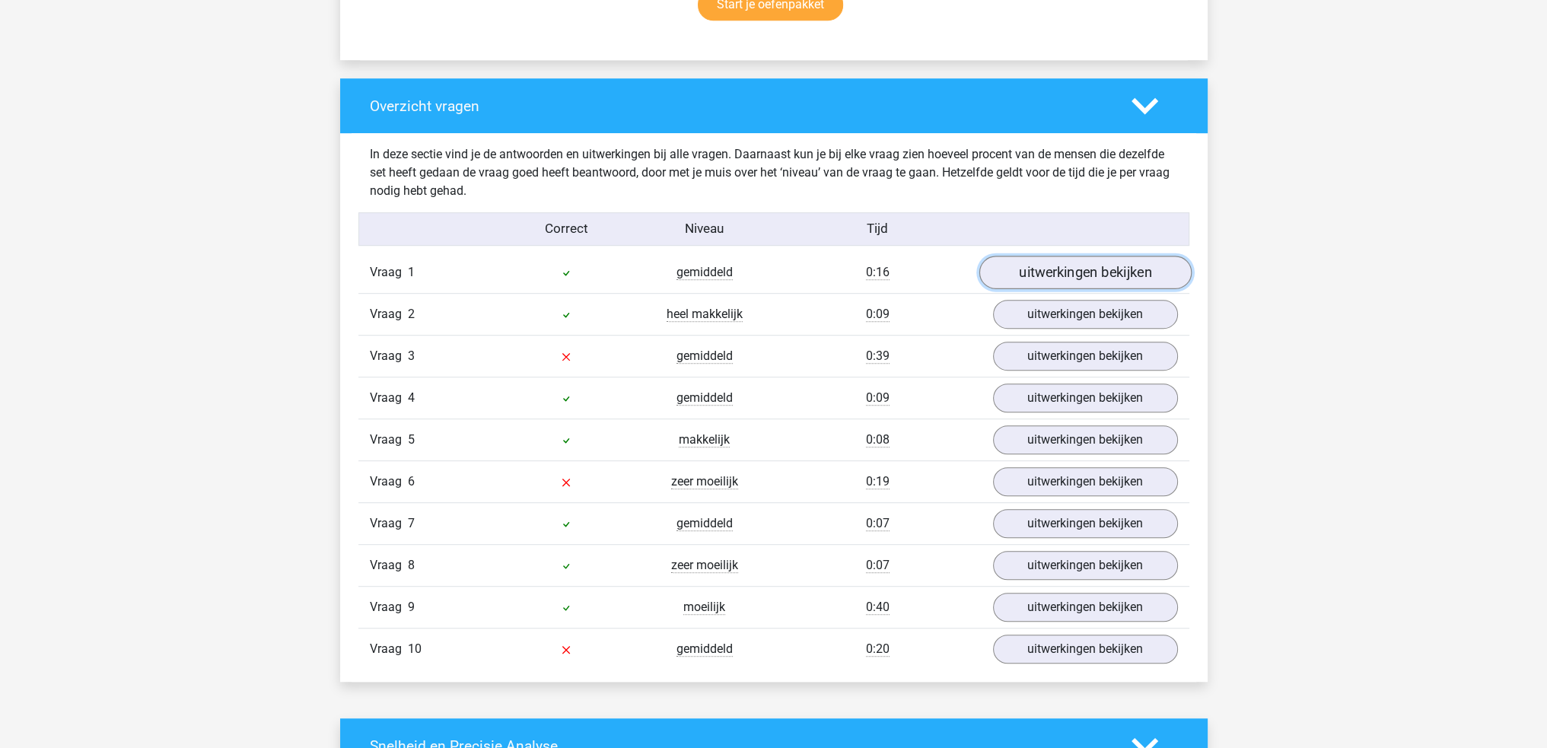
click at [1060, 285] on link "uitwerkingen bekijken" at bounding box center [1085, 272] width 212 height 33
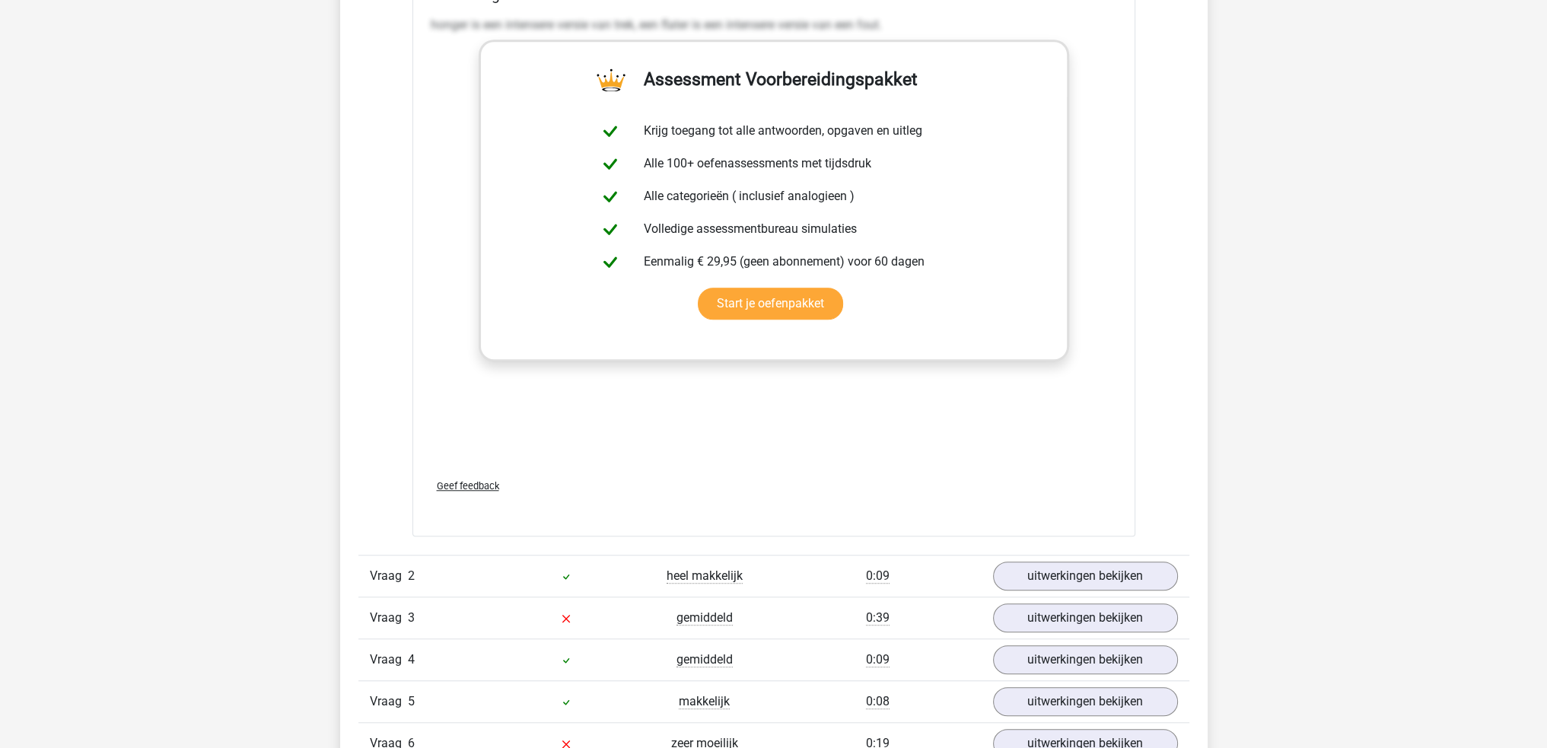
scroll to position [1826, 0]
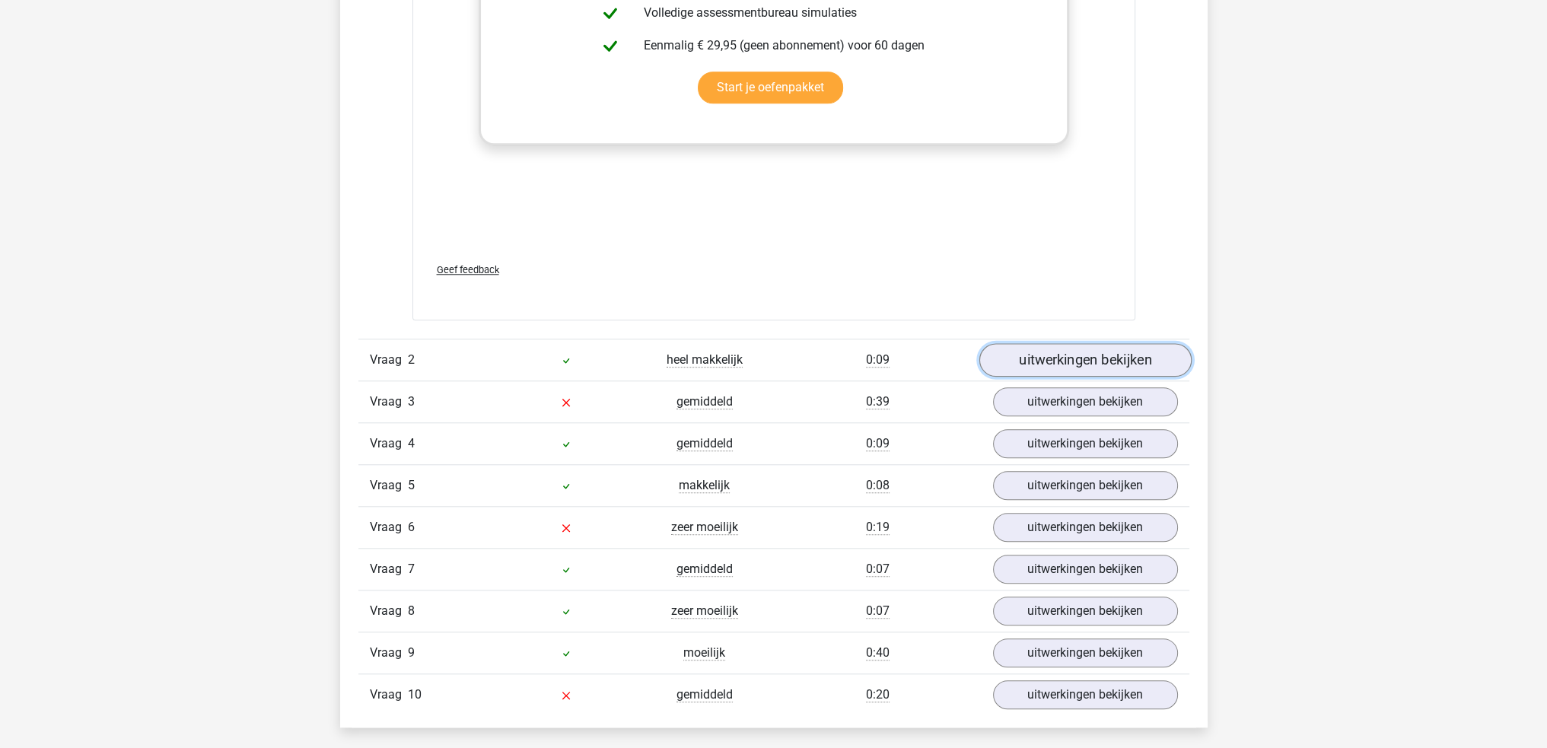
click at [1091, 362] on link "uitwerkingen bekijken" at bounding box center [1085, 359] width 212 height 33
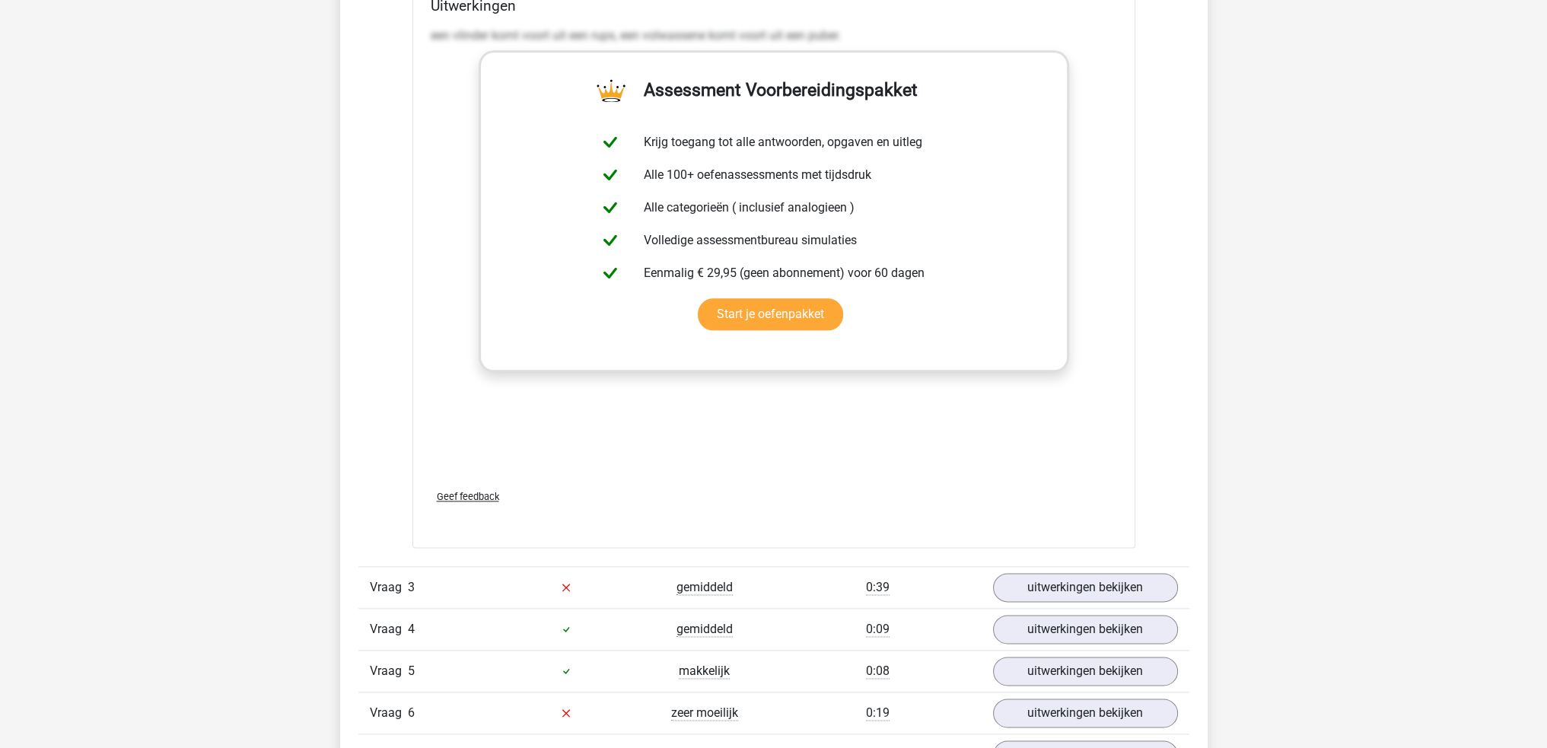
scroll to position [2511, 0]
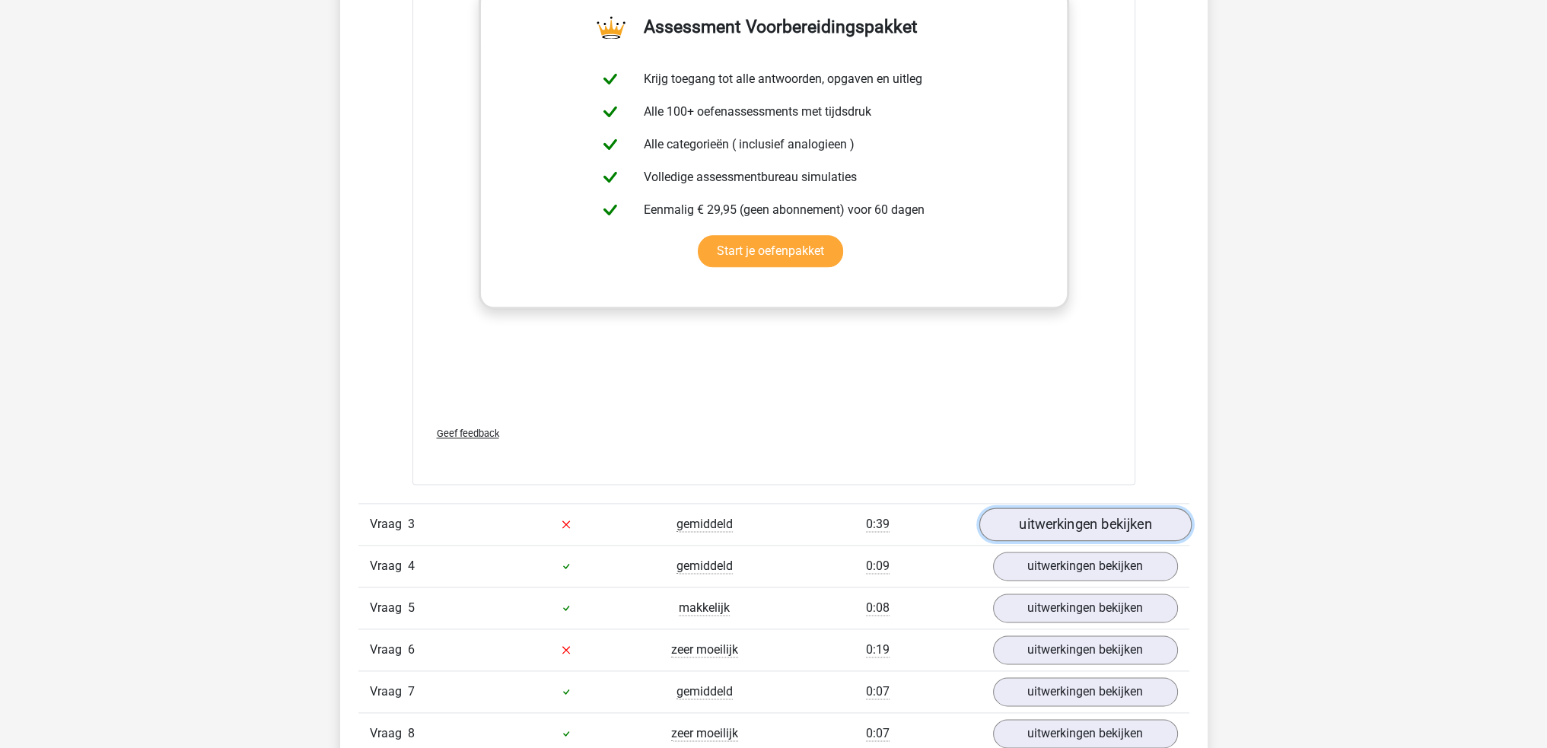
click at [1131, 517] on link "uitwerkingen bekijken" at bounding box center [1085, 524] width 212 height 33
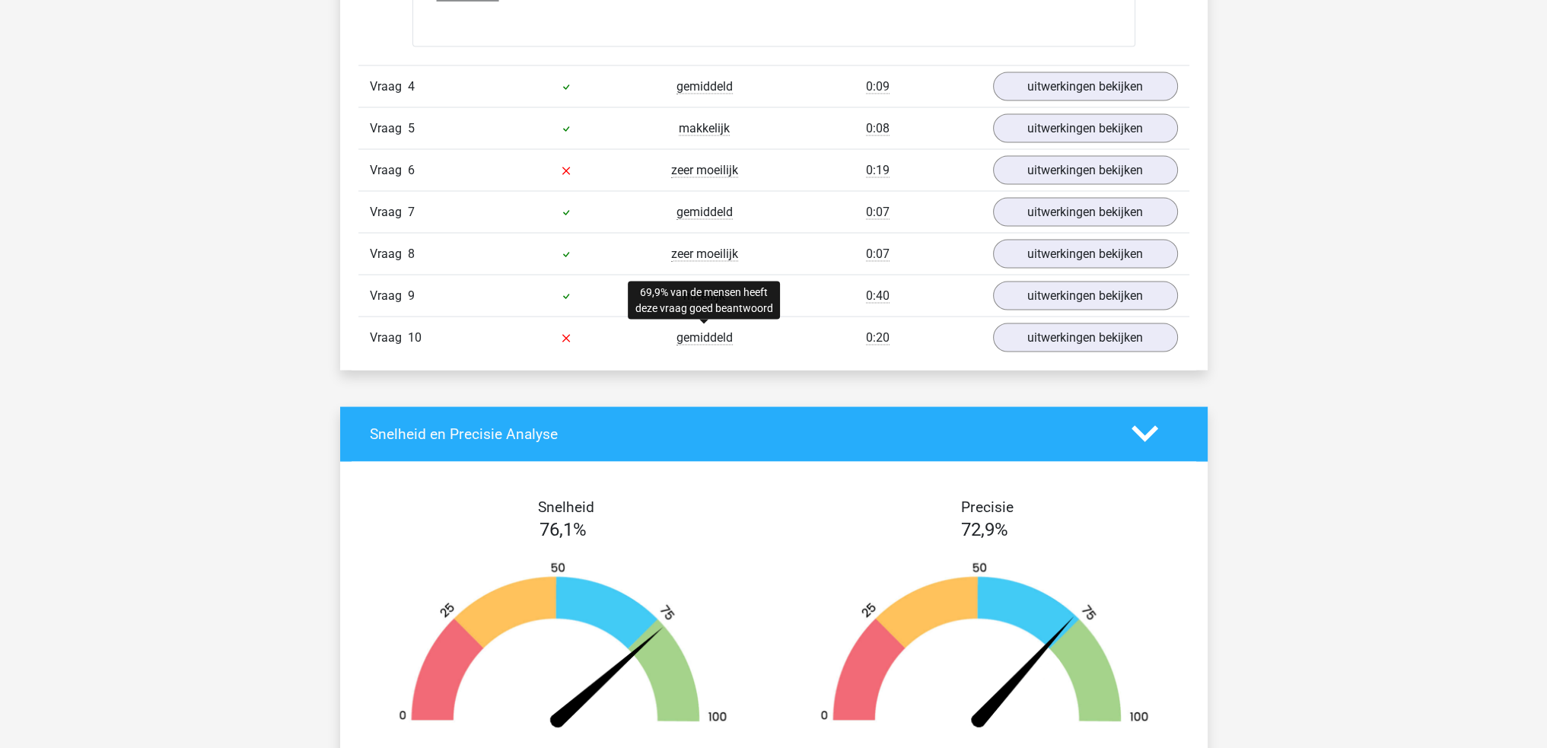
scroll to position [3805, 0]
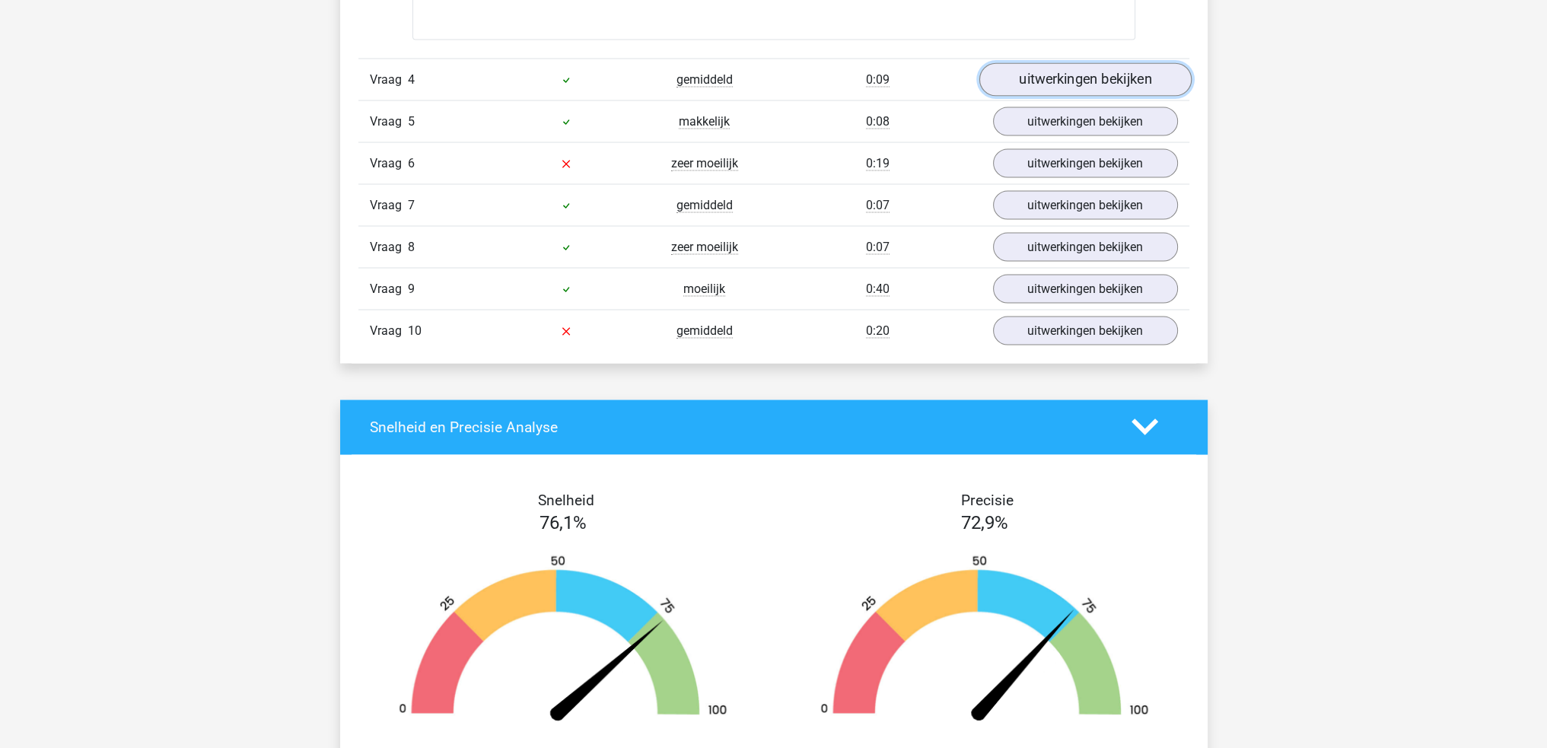
click at [1011, 72] on link "uitwerkingen bekijken" at bounding box center [1085, 78] width 212 height 33
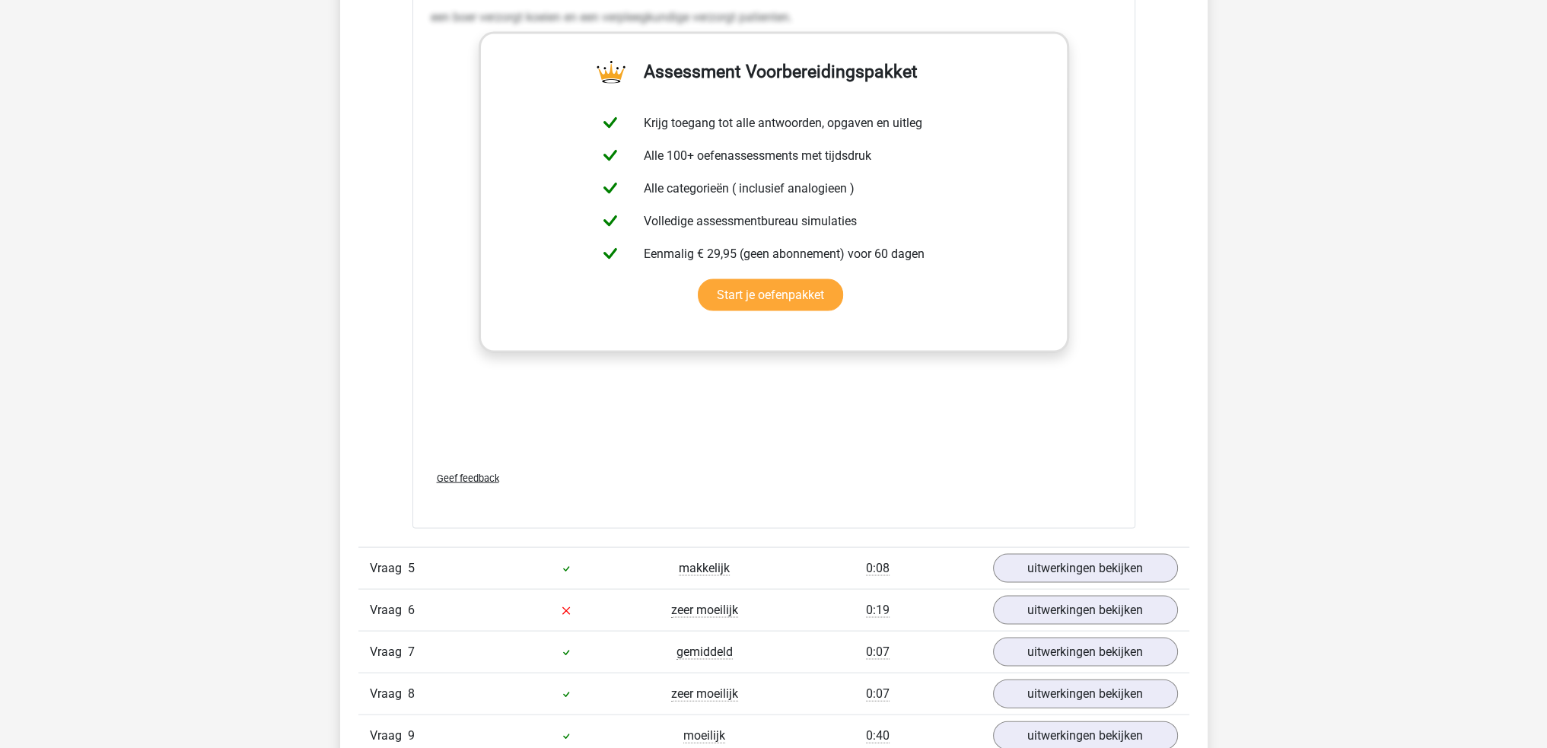
scroll to position [4566, 0]
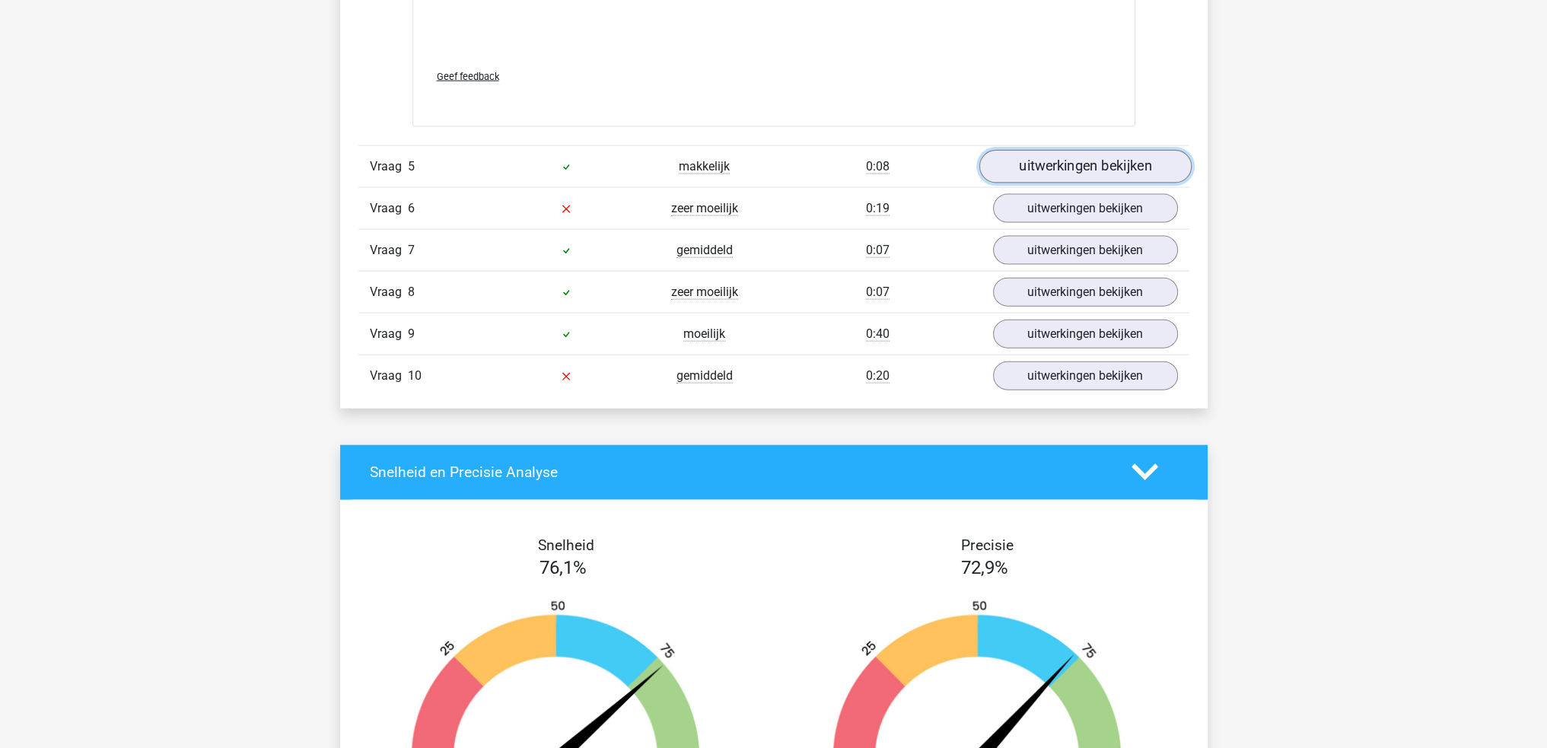
click at [1012, 164] on link "uitwerkingen bekijken" at bounding box center [1085, 166] width 212 height 33
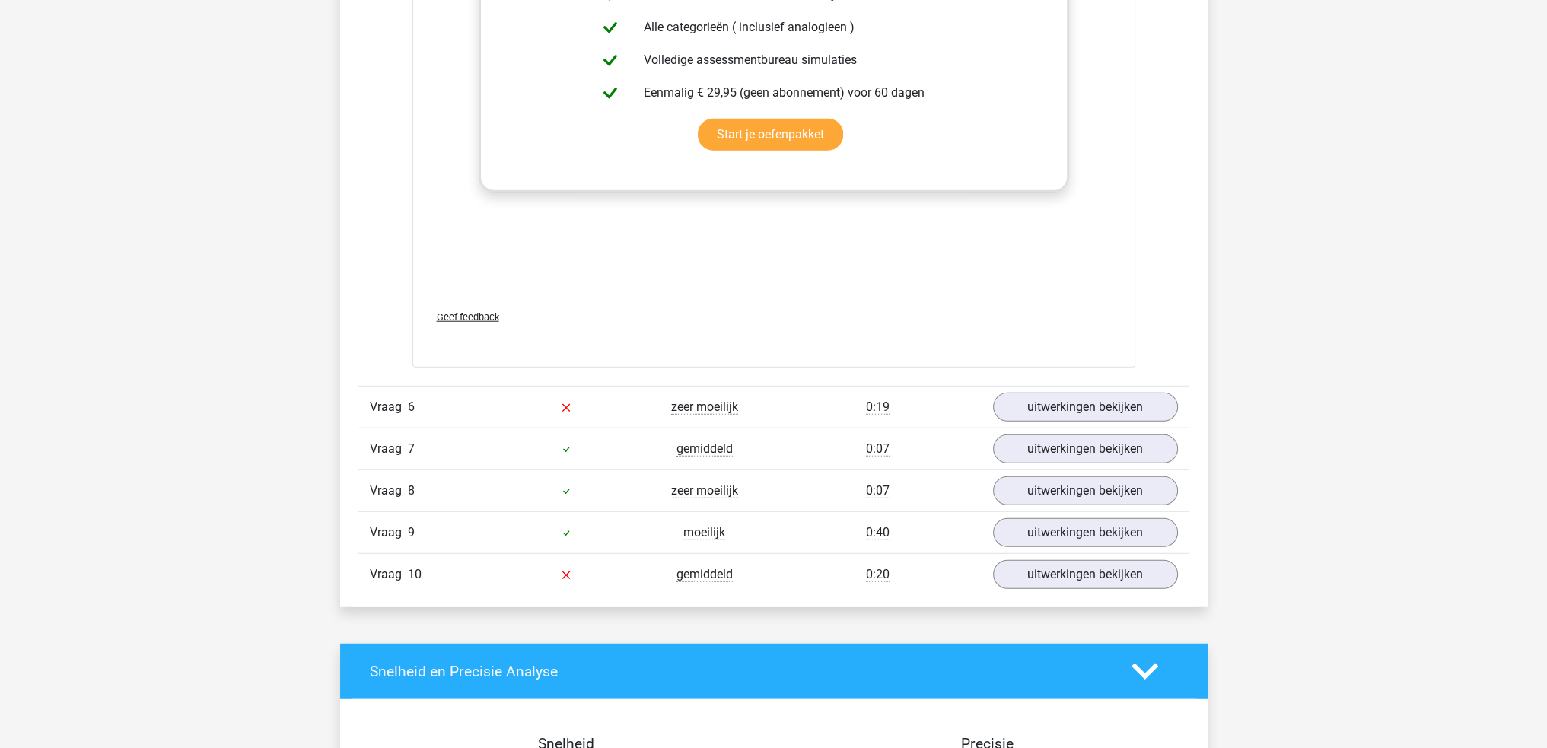
scroll to position [5175, 0]
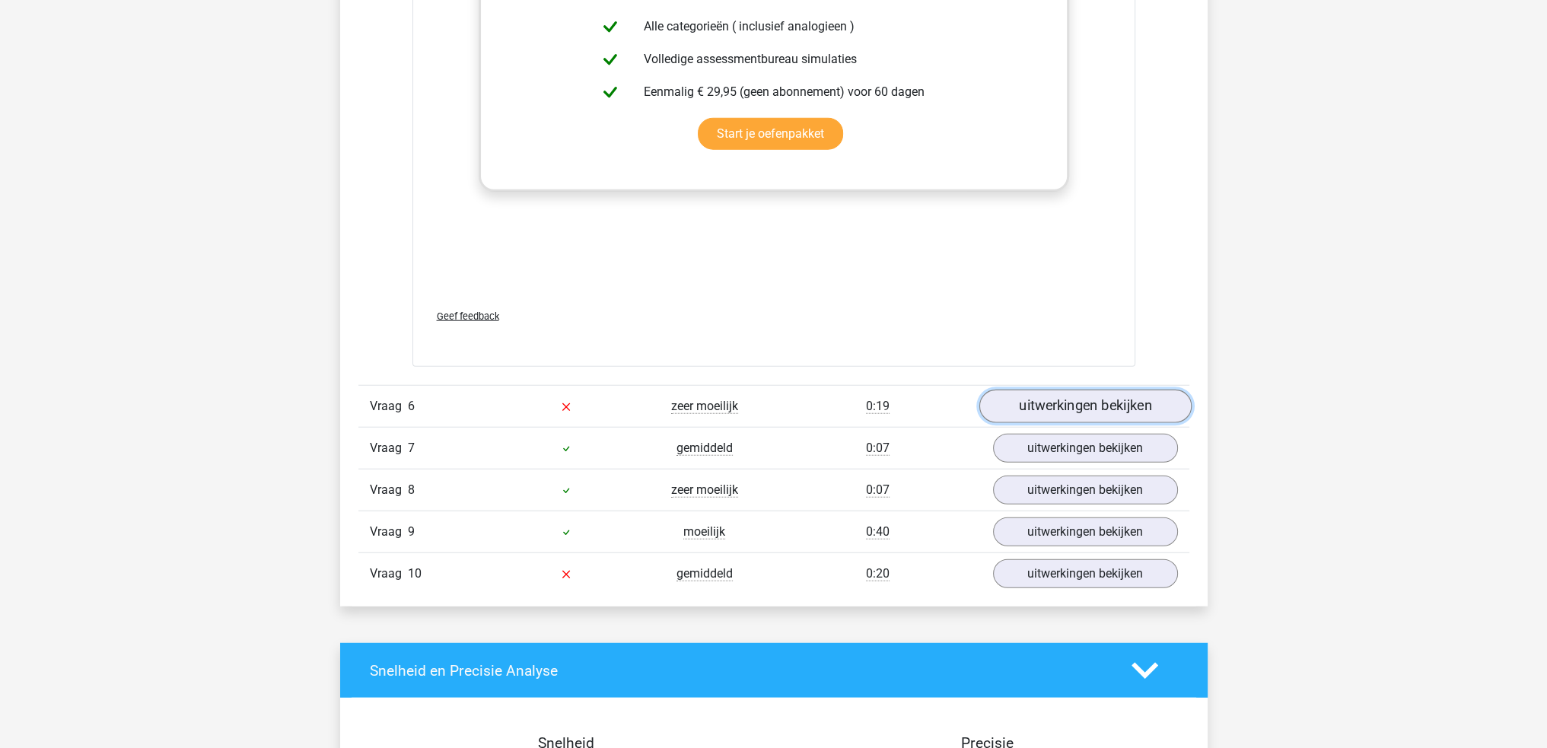
click at [1145, 401] on link "uitwerkingen bekijken" at bounding box center [1085, 406] width 212 height 33
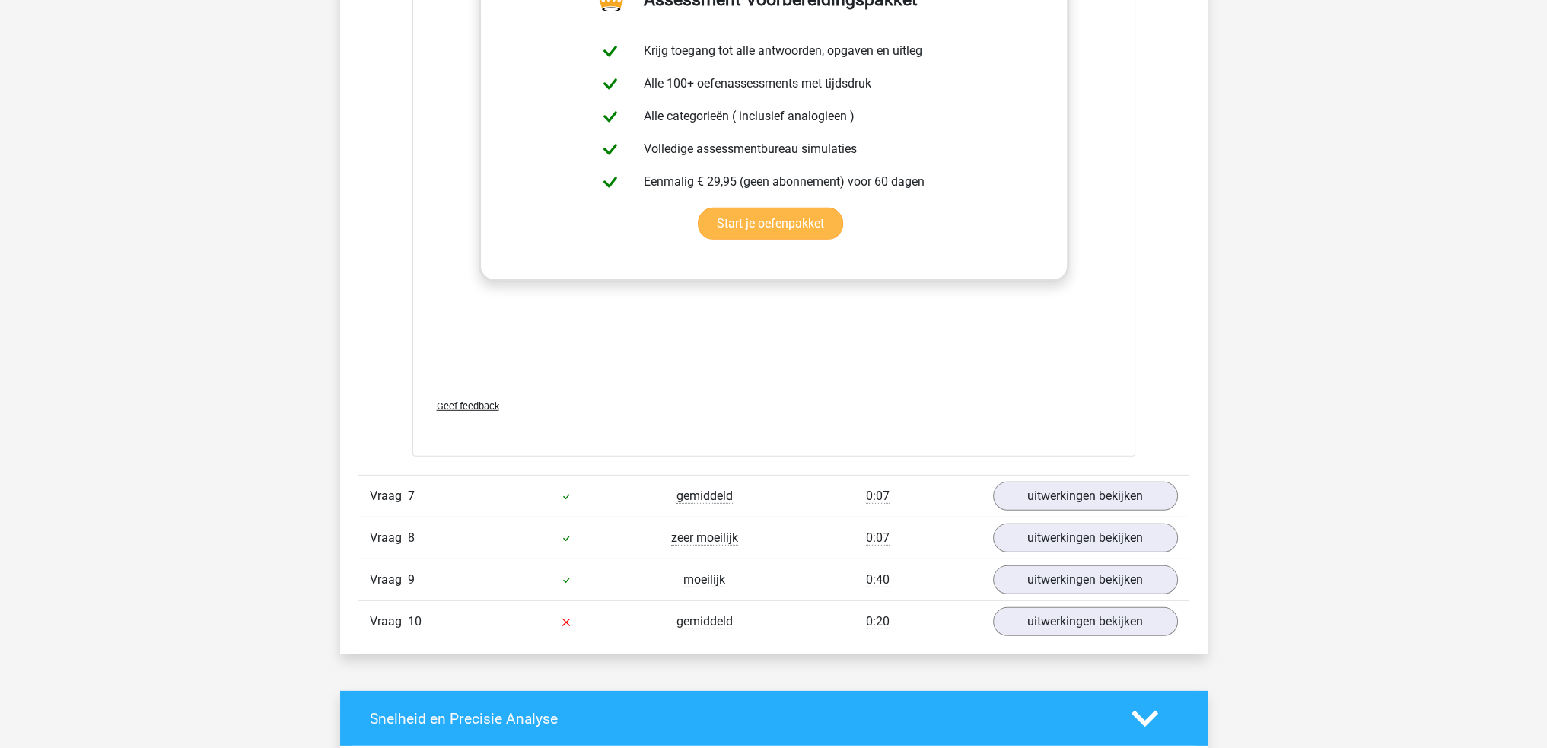
scroll to position [5936, 0]
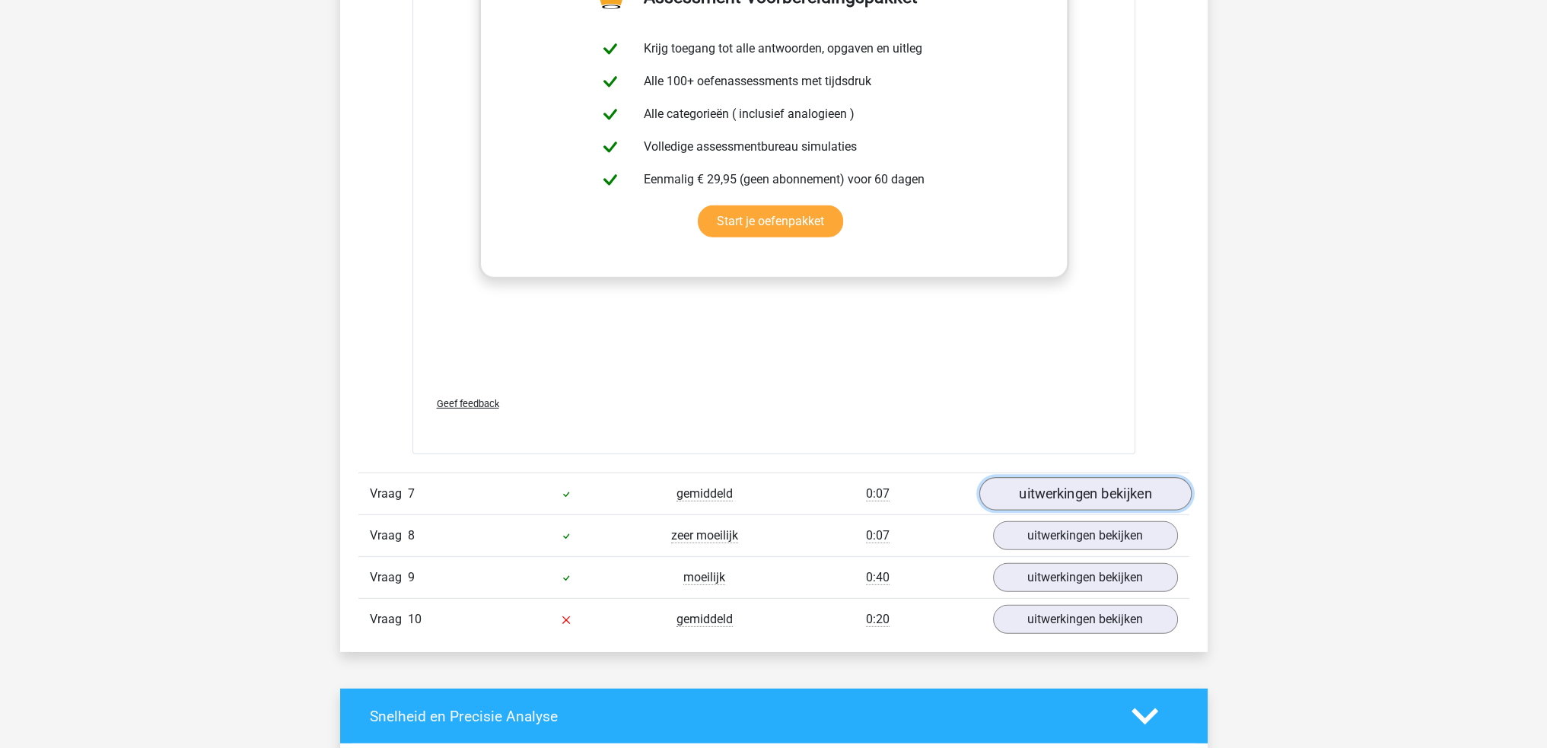
click at [1018, 492] on link "uitwerkingen bekijken" at bounding box center [1085, 494] width 212 height 33
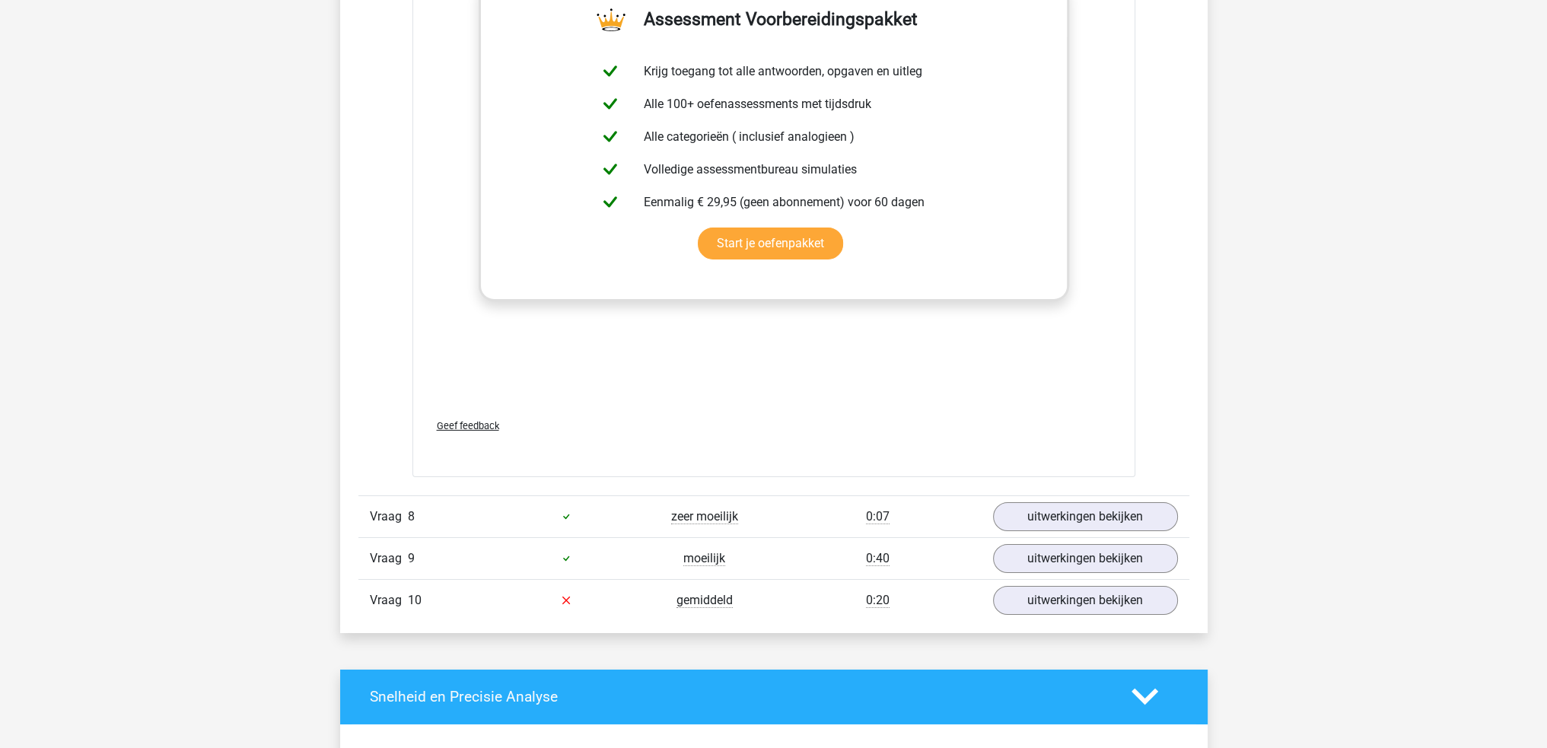
scroll to position [6849, 0]
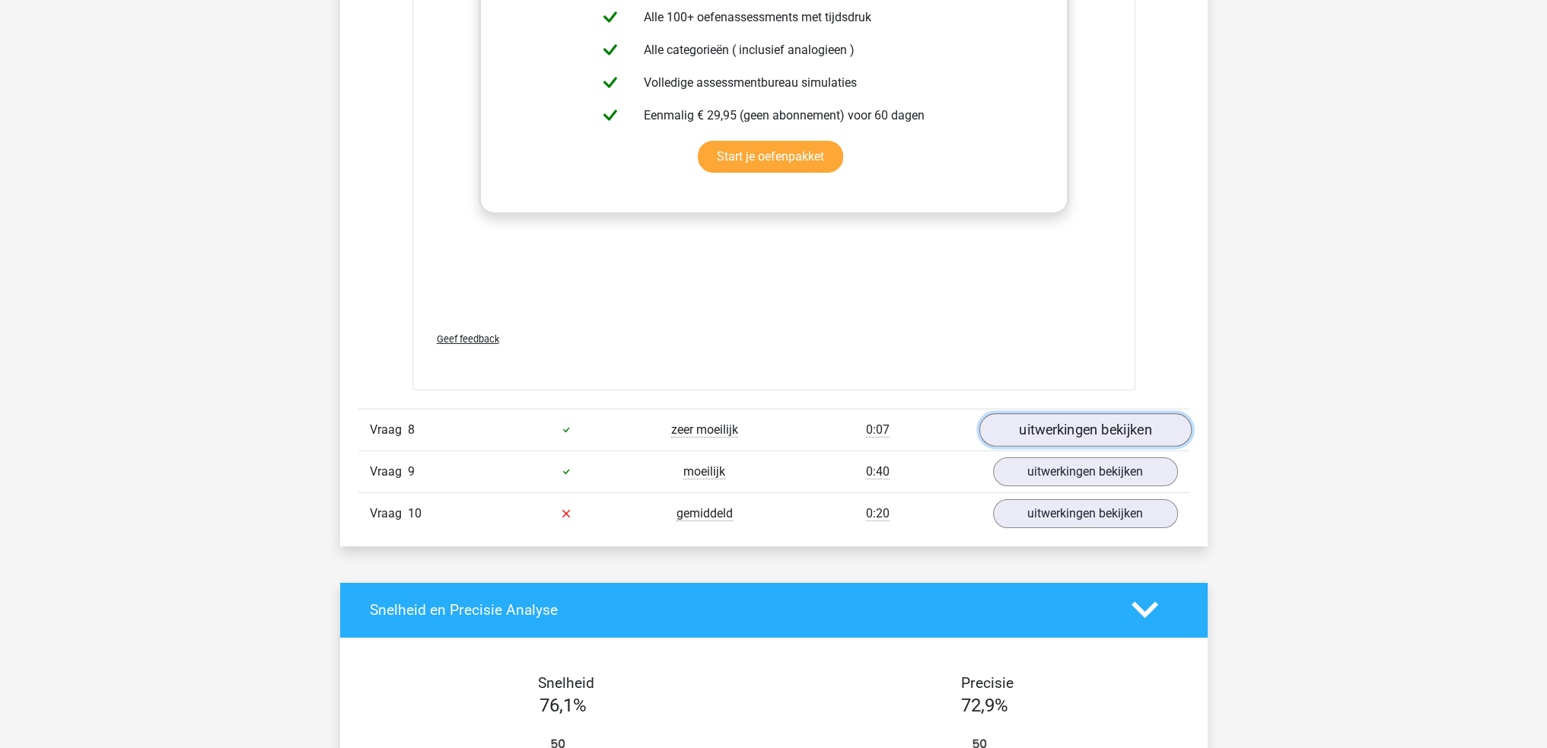
click at [1108, 431] on link "uitwerkingen bekijken" at bounding box center [1085, 429] width 212 height 33
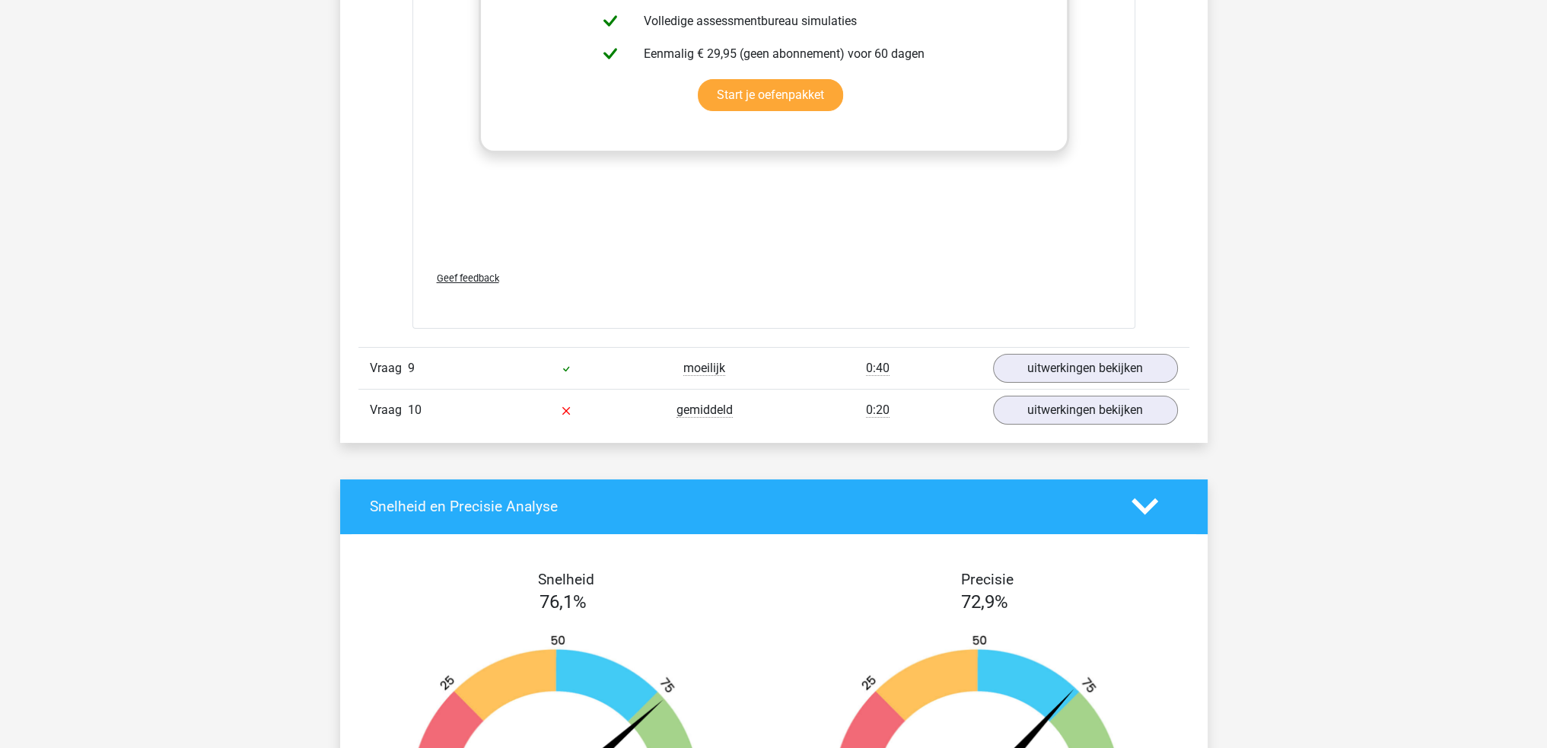
scroll to position [7763, 0]
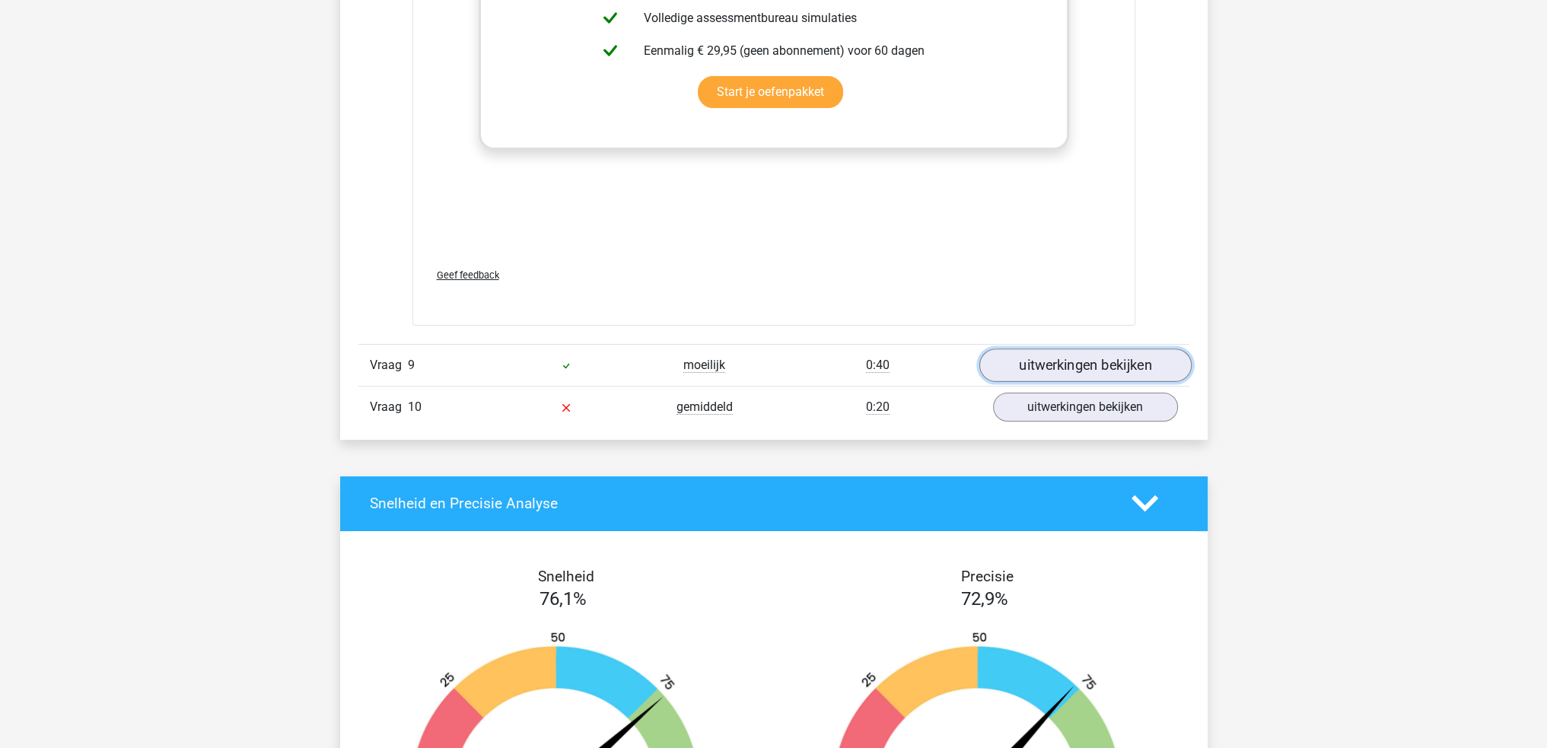
click at [1049, 362] on link "uitwerkingen bekijken" at bounding box center [1085, 365] width 212 height 33
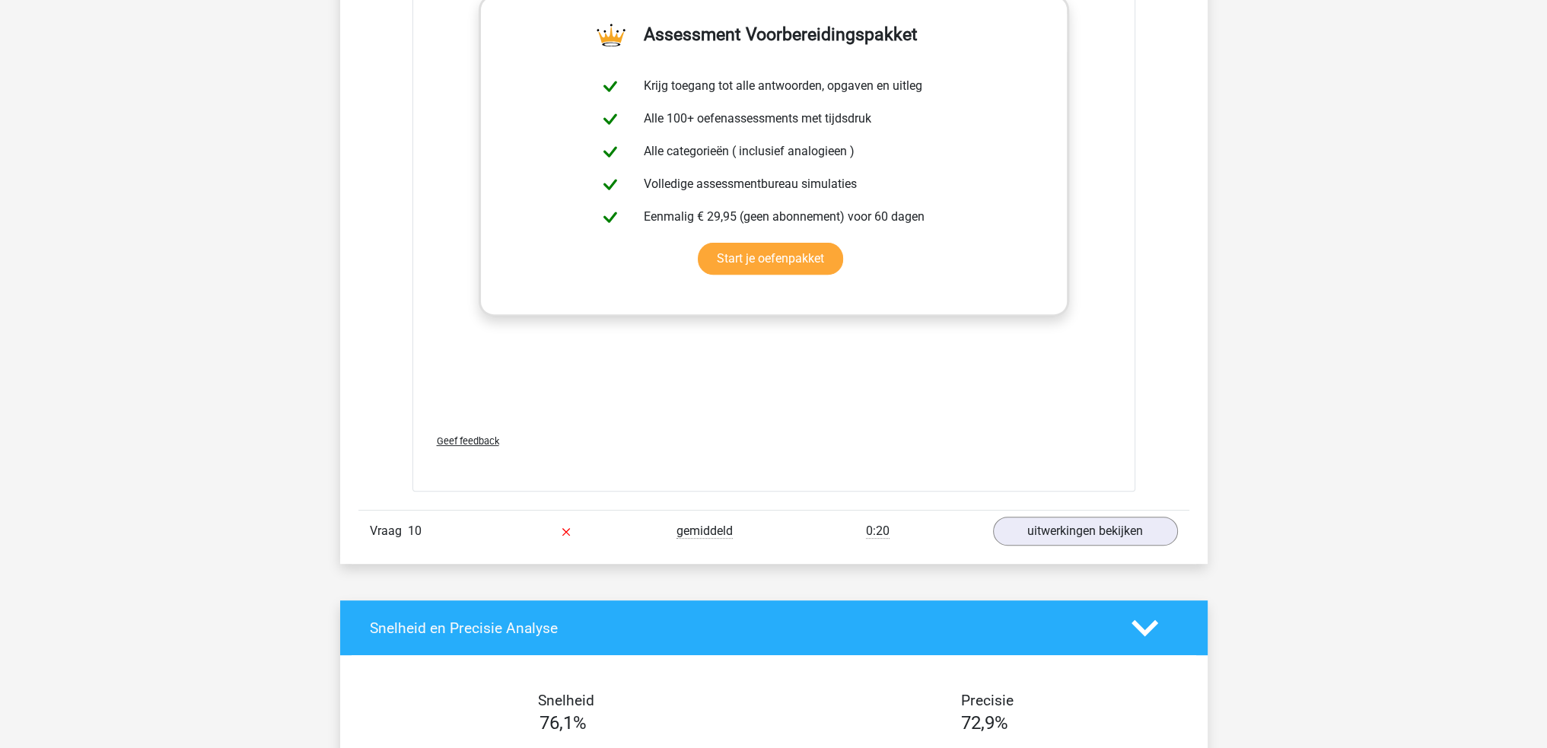
scroll to position [8447, 0]
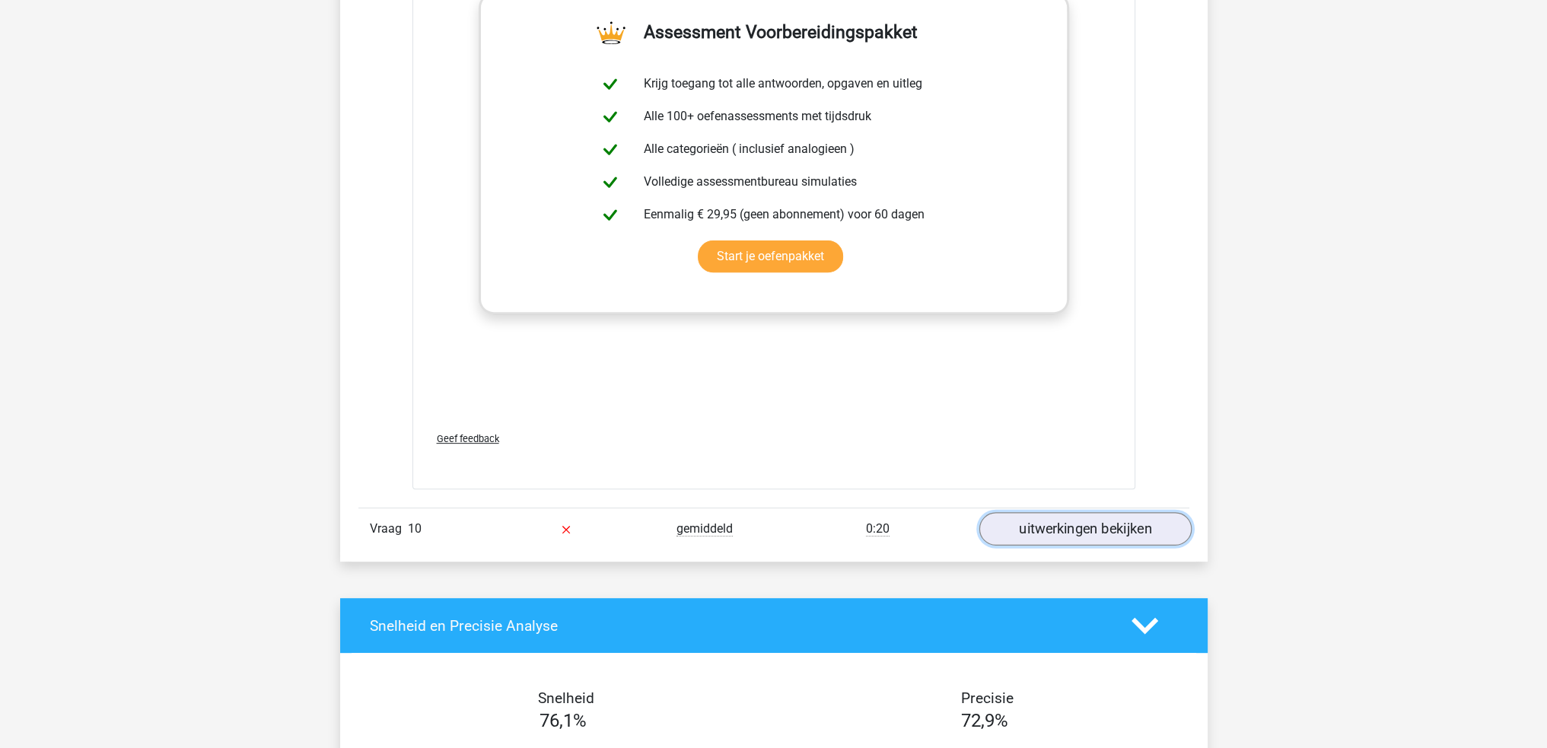
click at [1062, 514] on link "uitwerkingen bekijken" at bounding box center [1085, 528] width 212 height 33
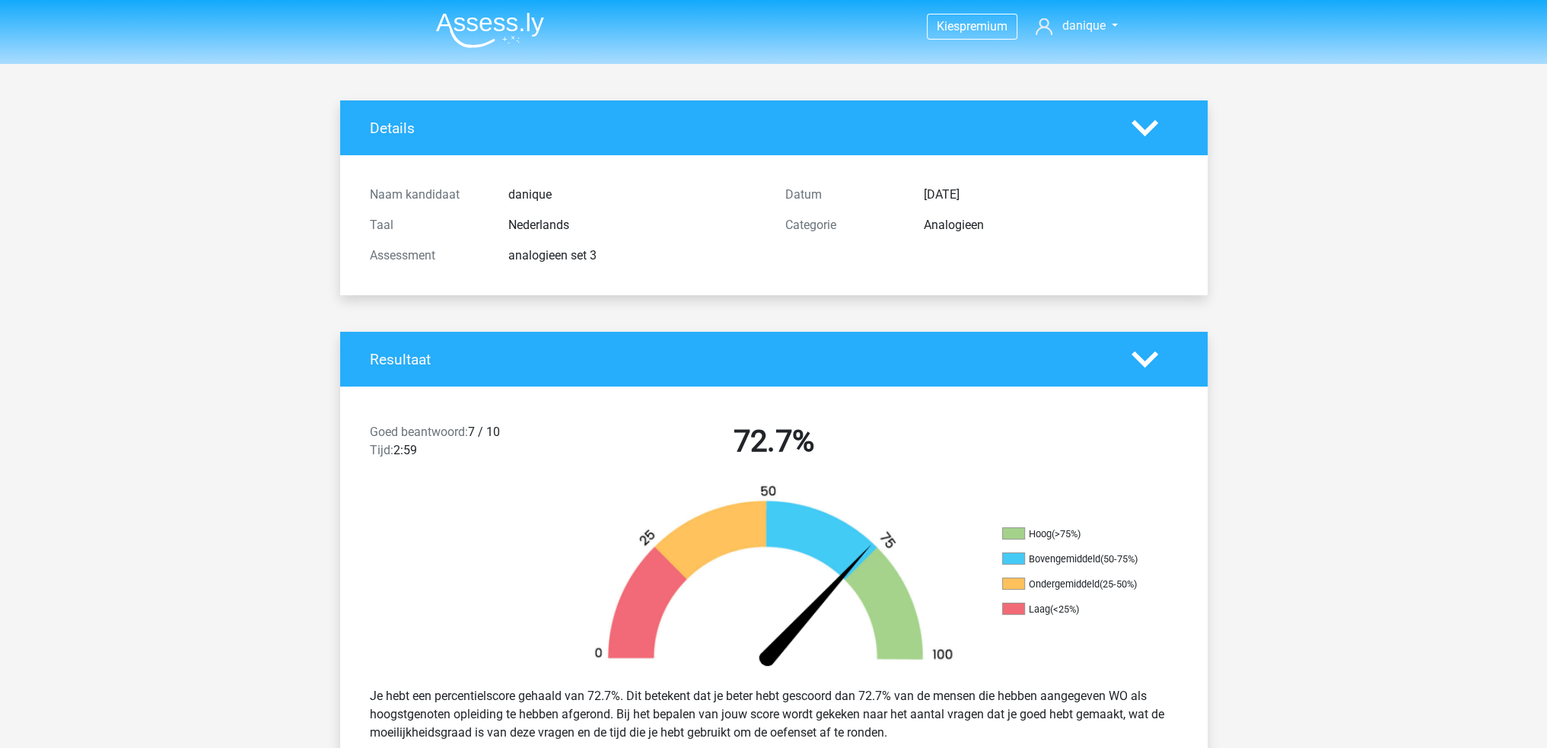
scroll to position [0, 0]
click at [503, 35] on img at bounding box center [490, 30] width 108 height 36
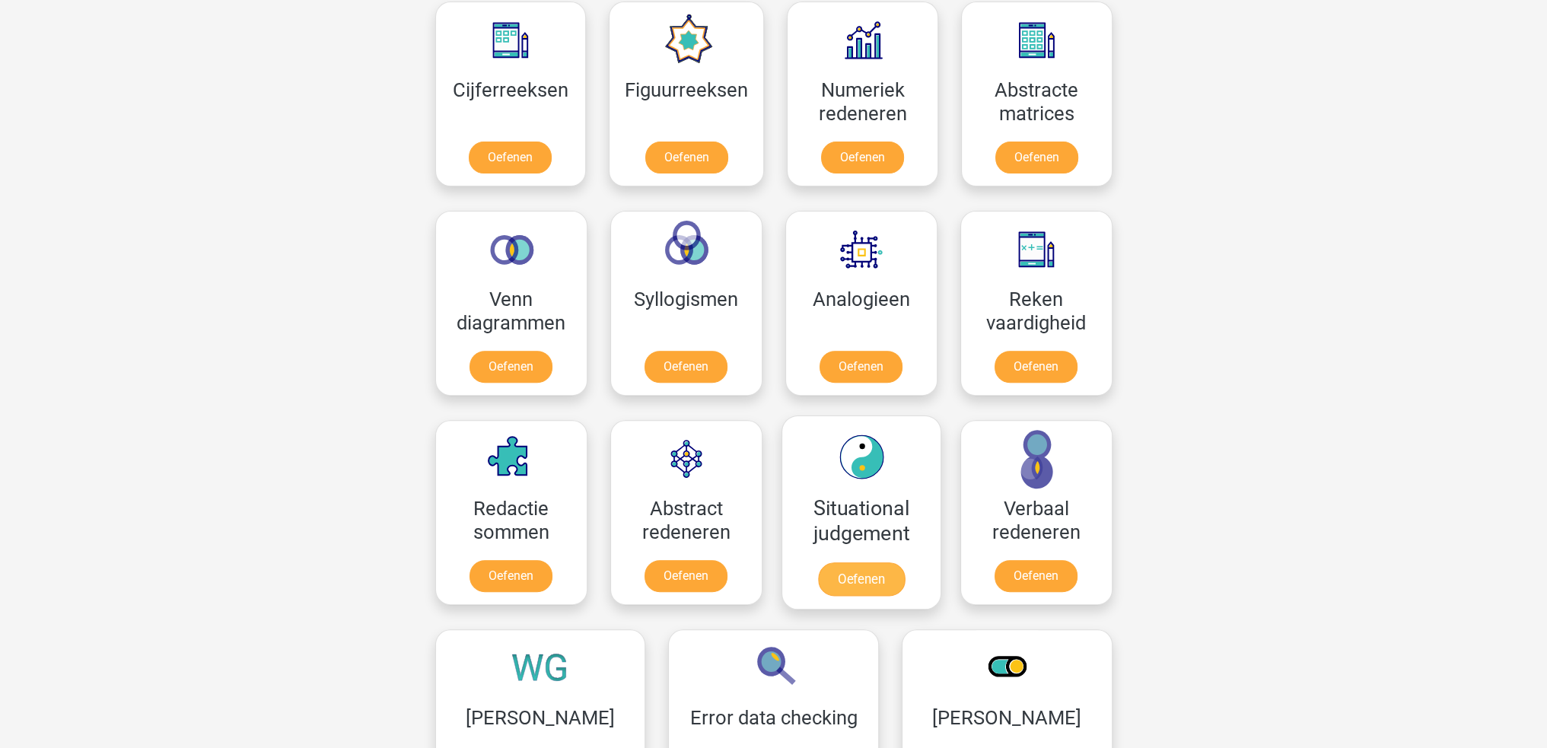
scroll to position [761, 0]
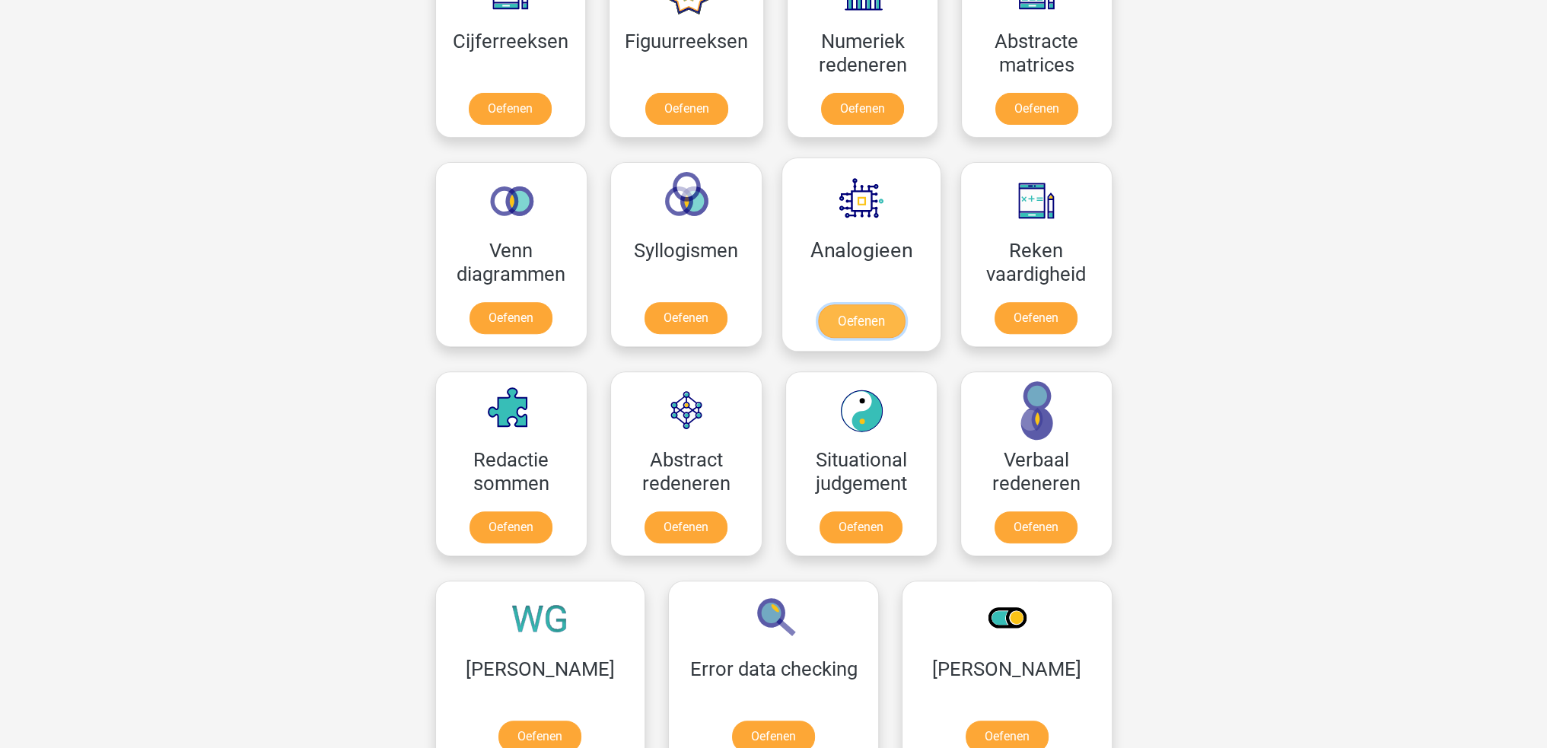
click at [860, 304] on link "Oefenen" at bounding box center [860, 320] width 87 height 33
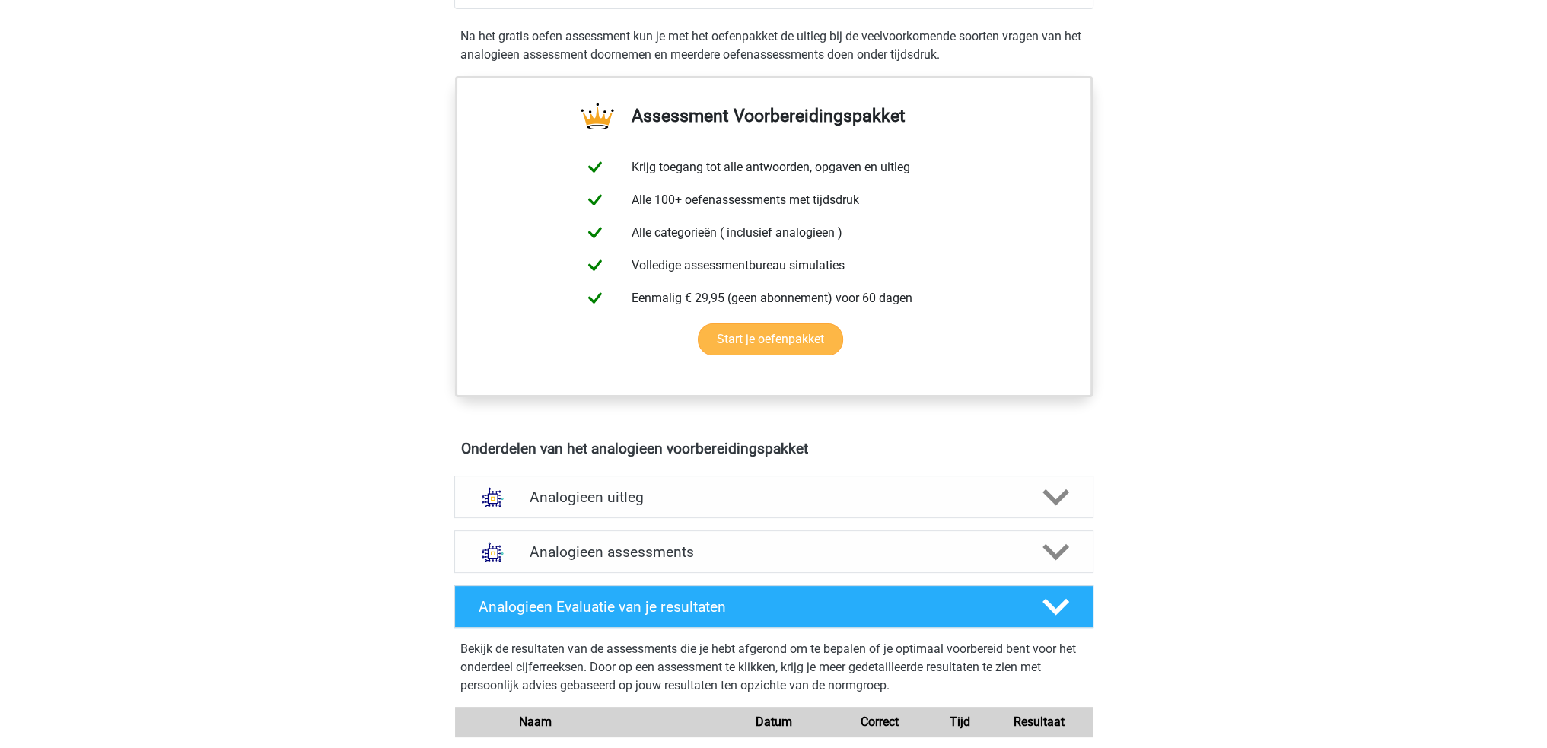
scroll to position [457, 0]
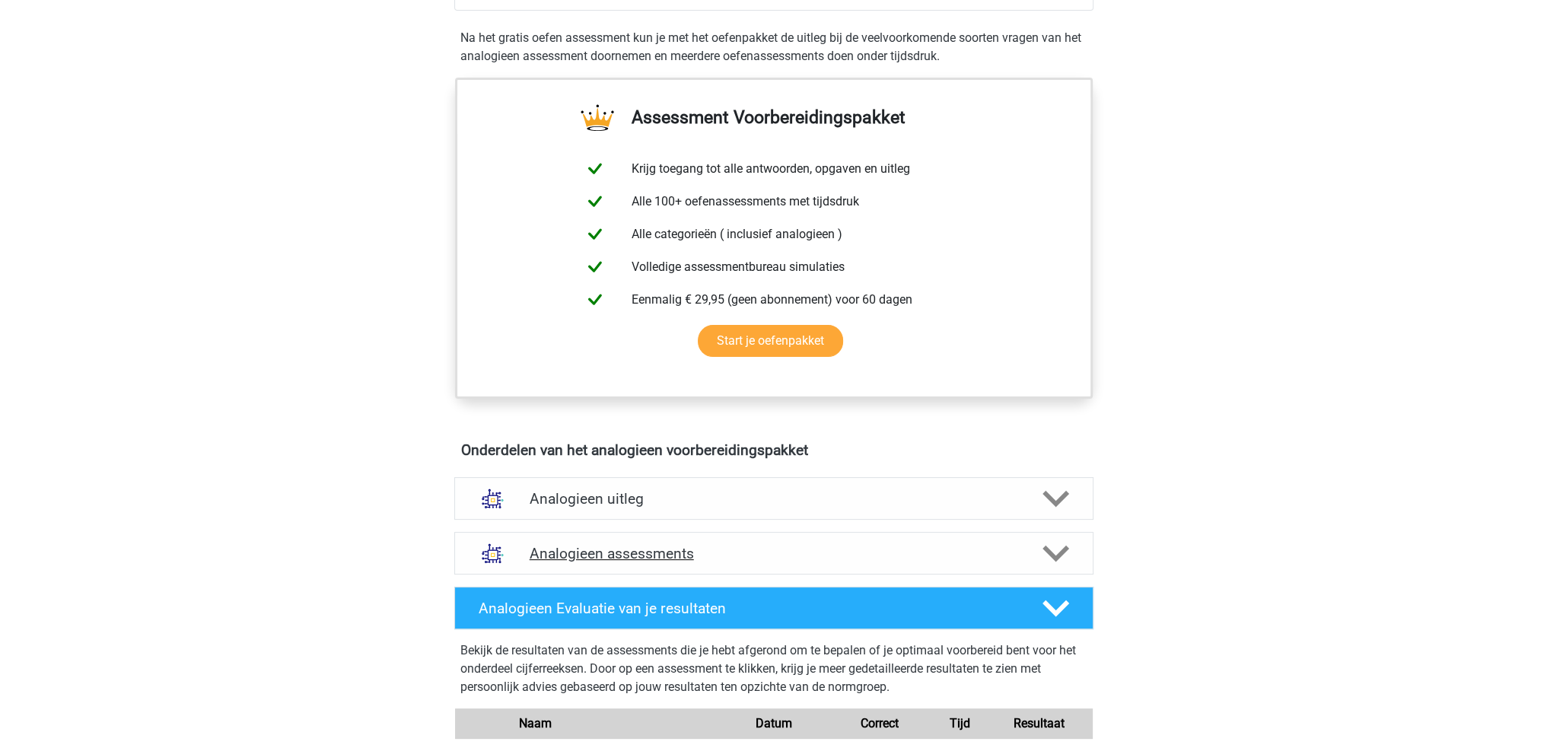
click at [951, 538] on div "Analogieen assessments" at bounding box center [773, 553] width 639 height 43
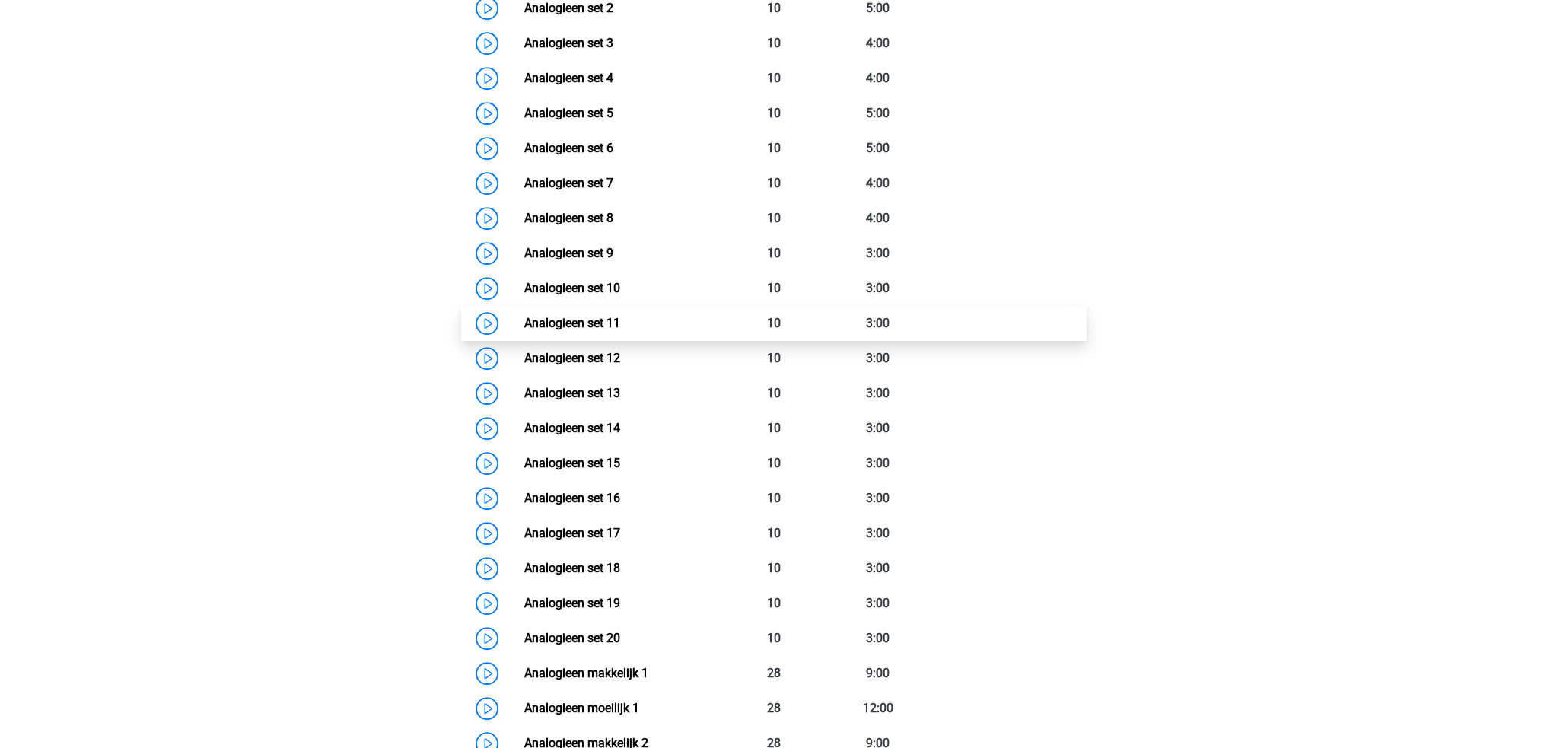
scroll to position [1142, 0]
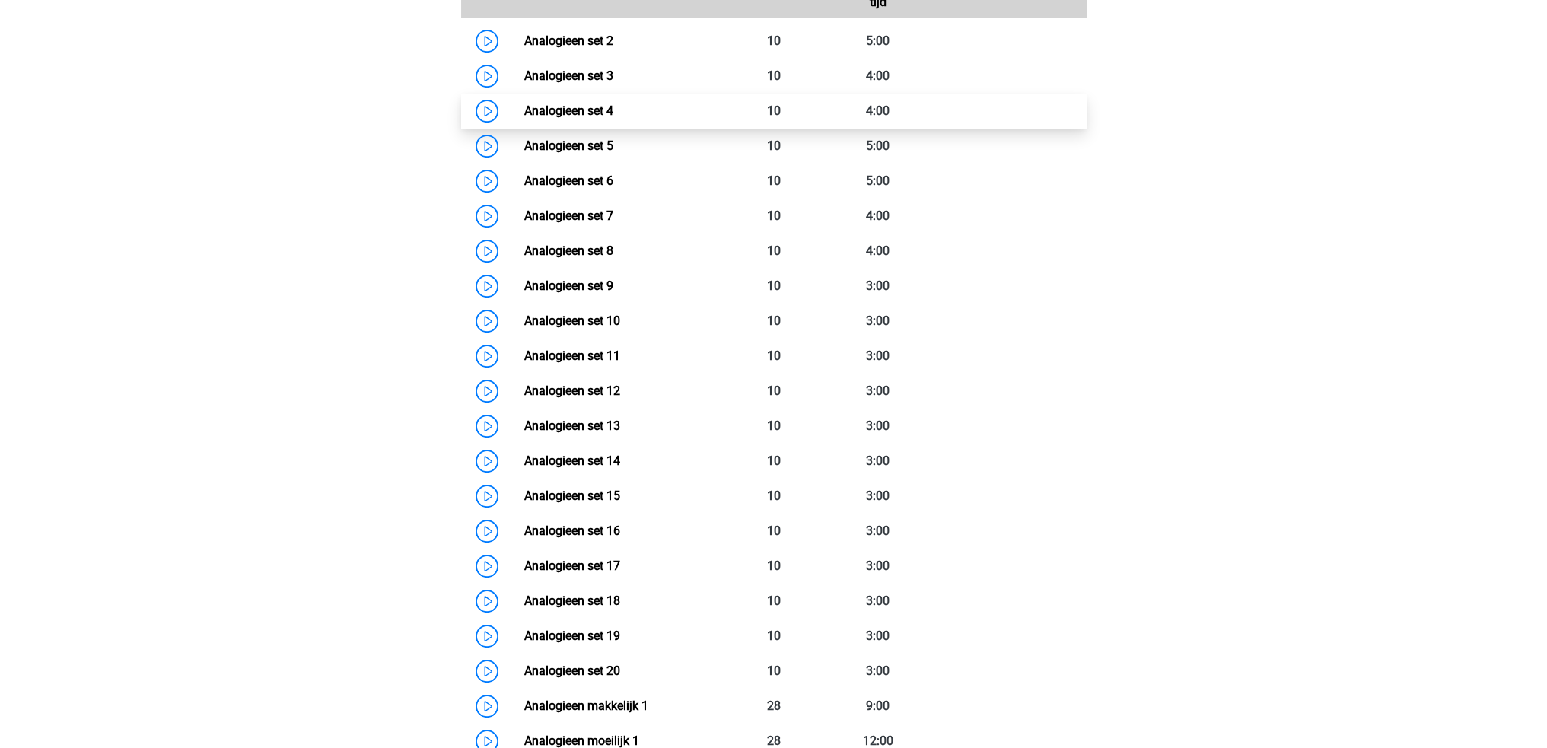
click at [537, 104] on link "Analogieen set 4" at bounding box center [568, 111] width 89 height 14
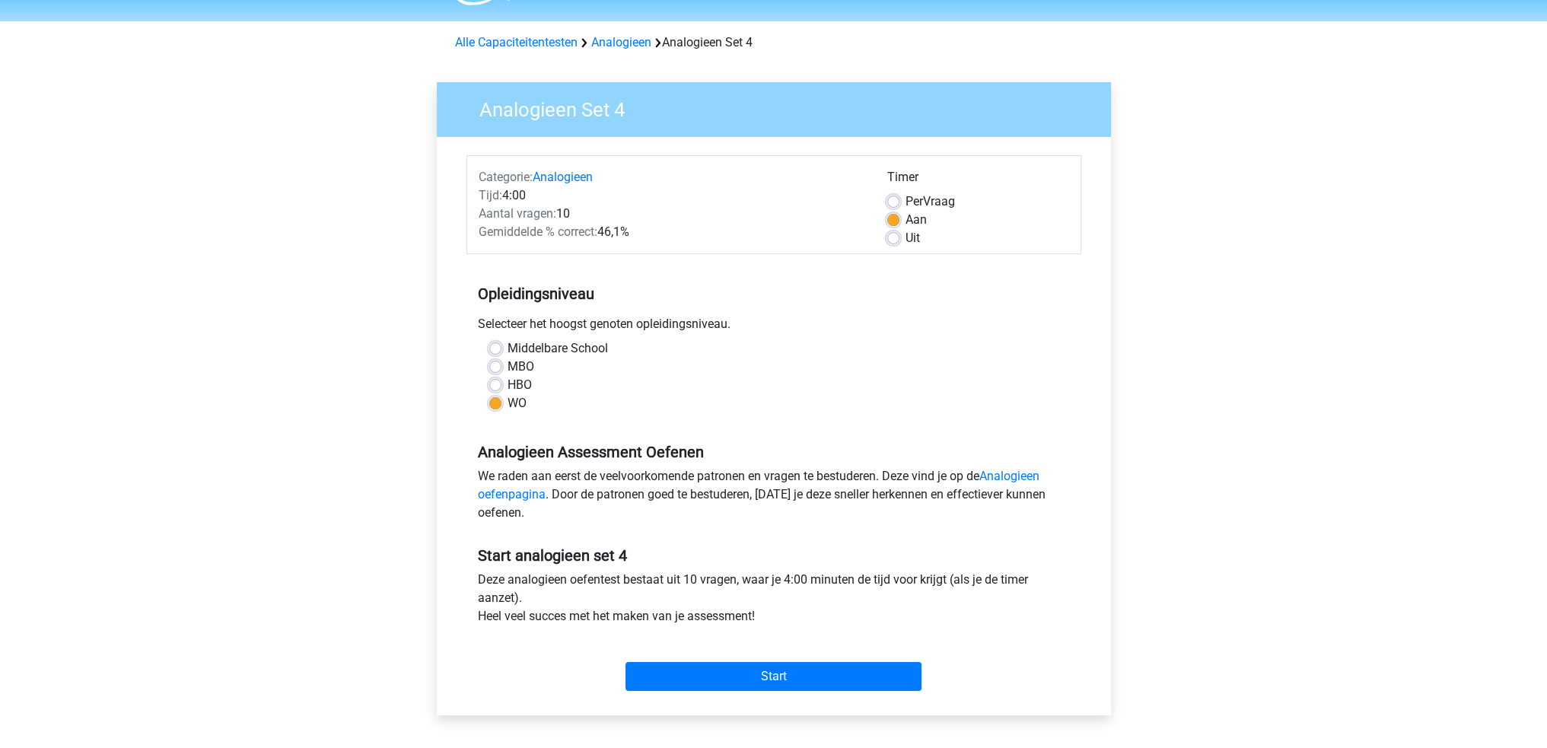
scroll to position [76, 0]
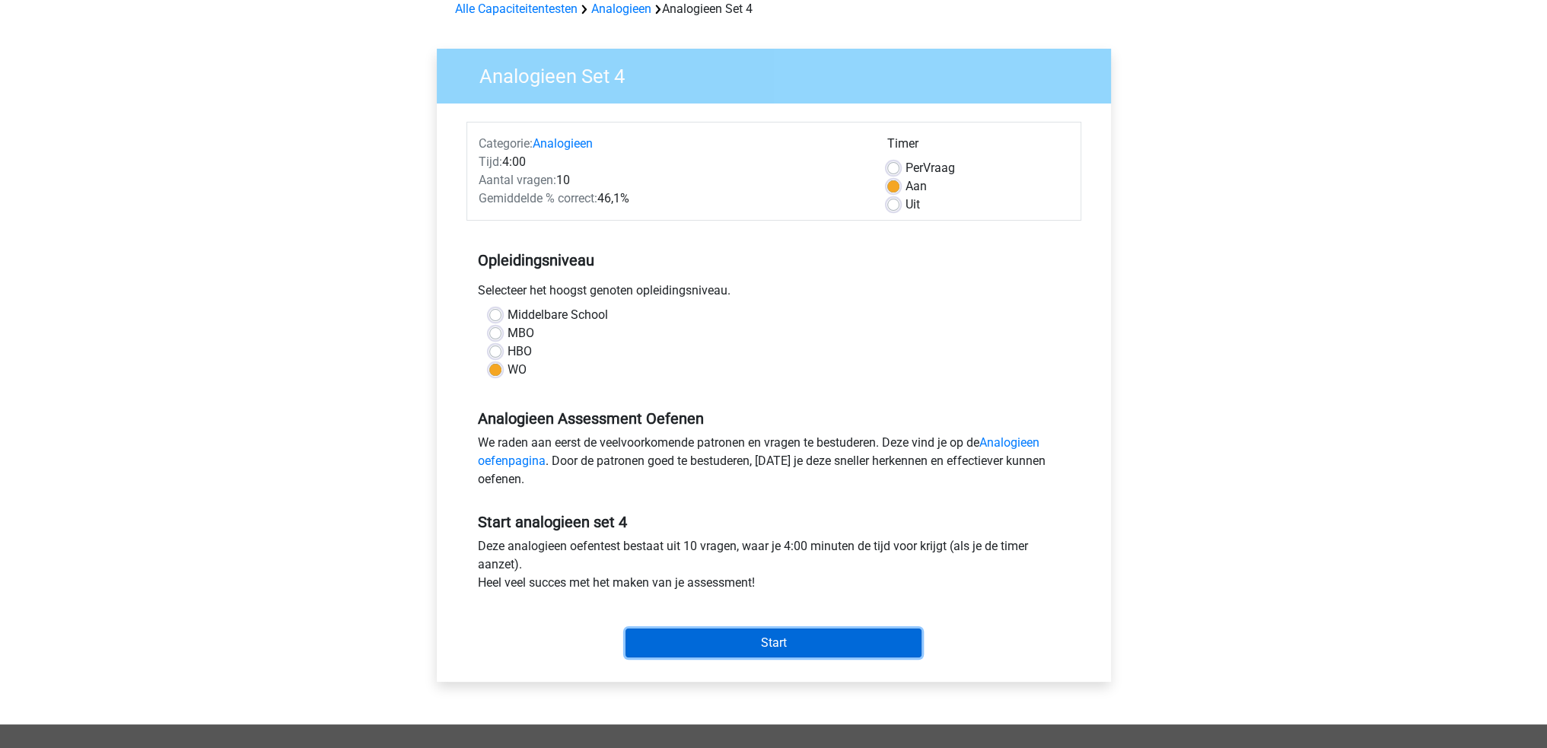
click at [801, 643] on input "Start" at bounding box center [774, 643] width 296 height 29
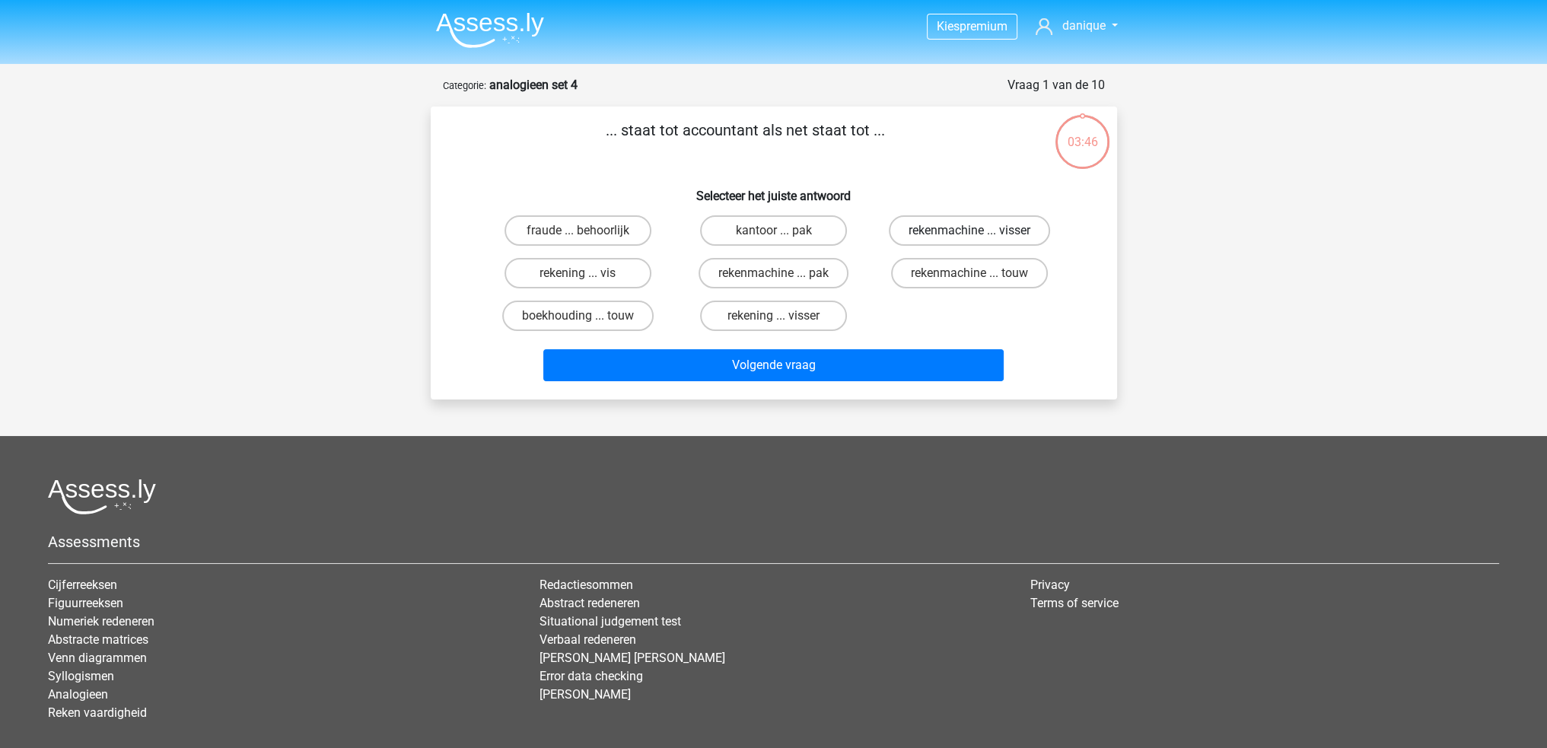
click at [989, 234] on label "rekenmachine ... visser" at bounding box center [969, 230] width 161 height 30
click at [979, 234] on input "rekenmachine ... visser" at bounding box center [975, 236] width 10 height 10
radio input "true"
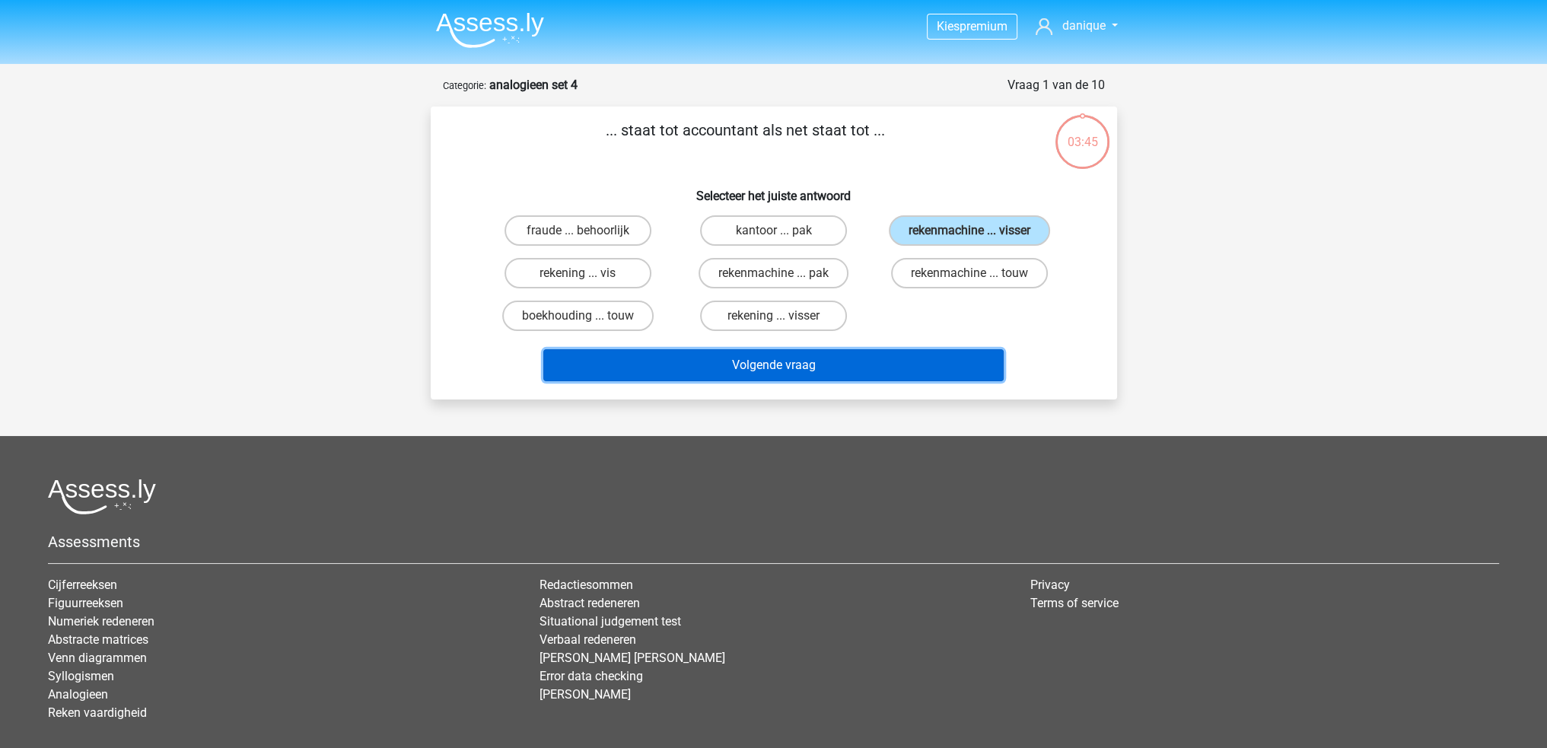
click at [916, 359] on button "Volgende vraag" at bounding box center [773, 365] width 460 height 32
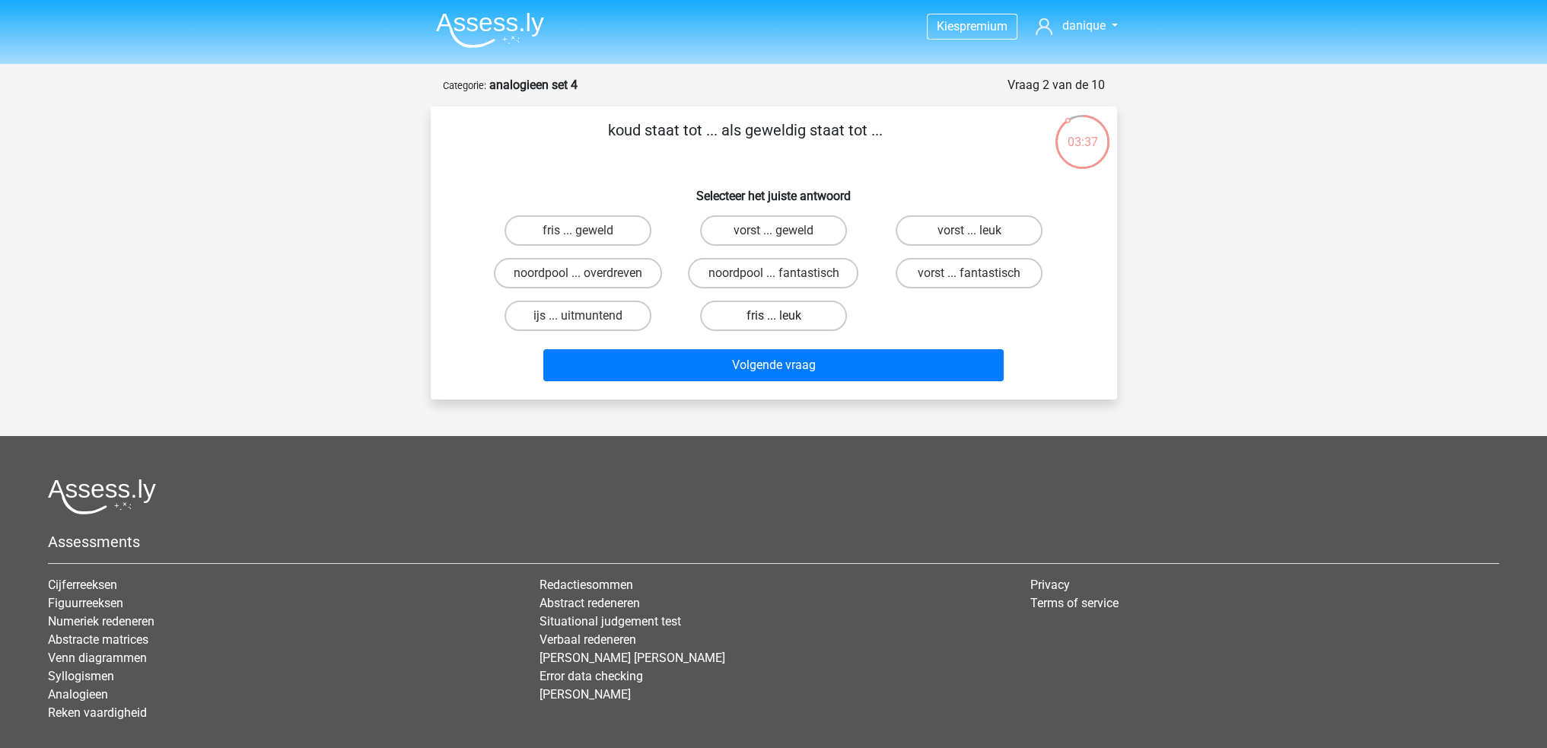
click at [802, 322] on label "fris ... leuk" at bounding box center [773, 316] width 147 height 30
click at [783, 322] on input "fris ... leuk" at bounding box center [778, 321] width 10 height 10
radio input "true"
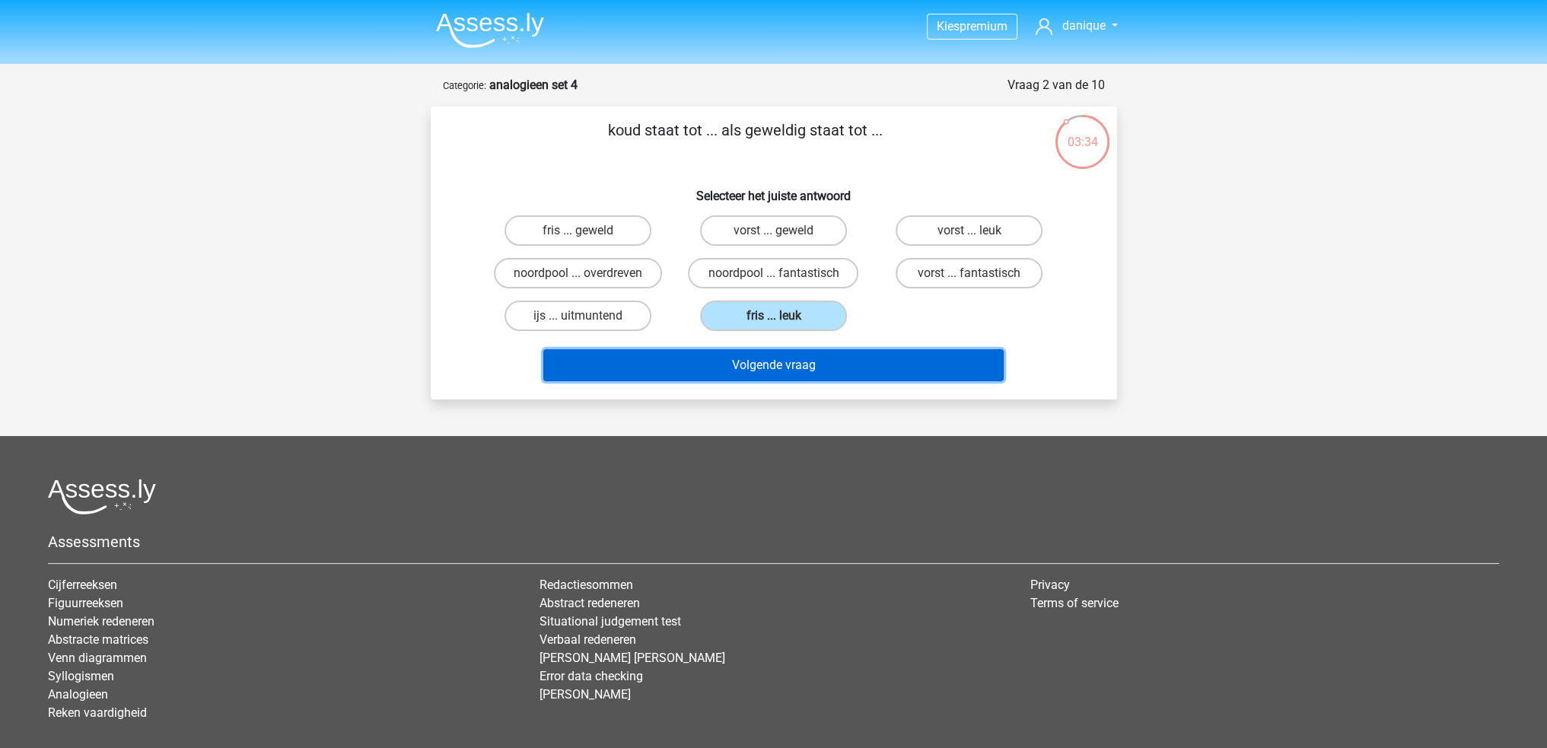
click at [863, 369] on button "Volgende vraag" at bounding box center [773, 365] width 460 height 32
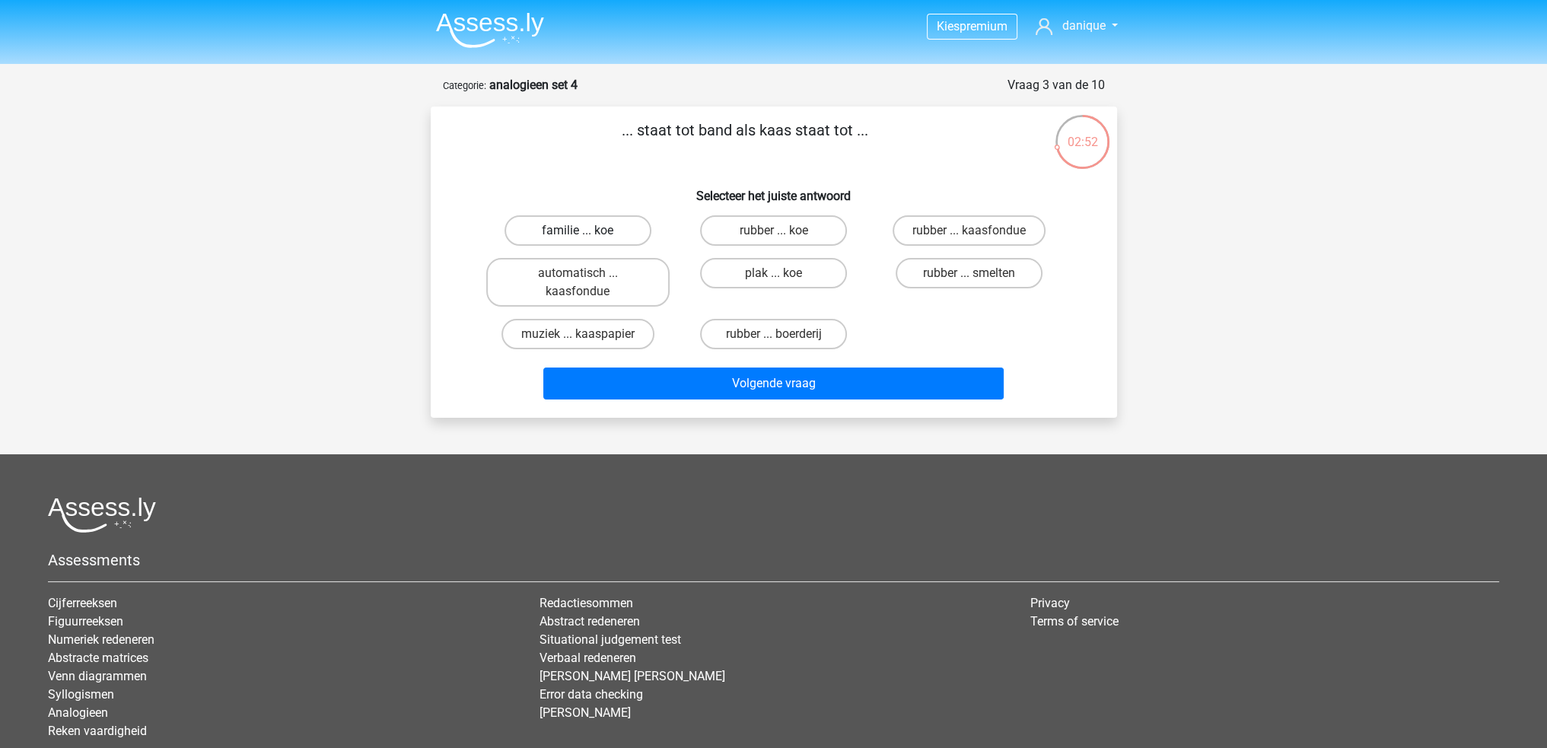
click at [630, 240] on label "familie ... koe" at bounding box center [578, 230] width 147 height 30
click at [588, 240] on input "familie ... koe" at bounding box center [583, 236] width 10 height 10
radio input "true"
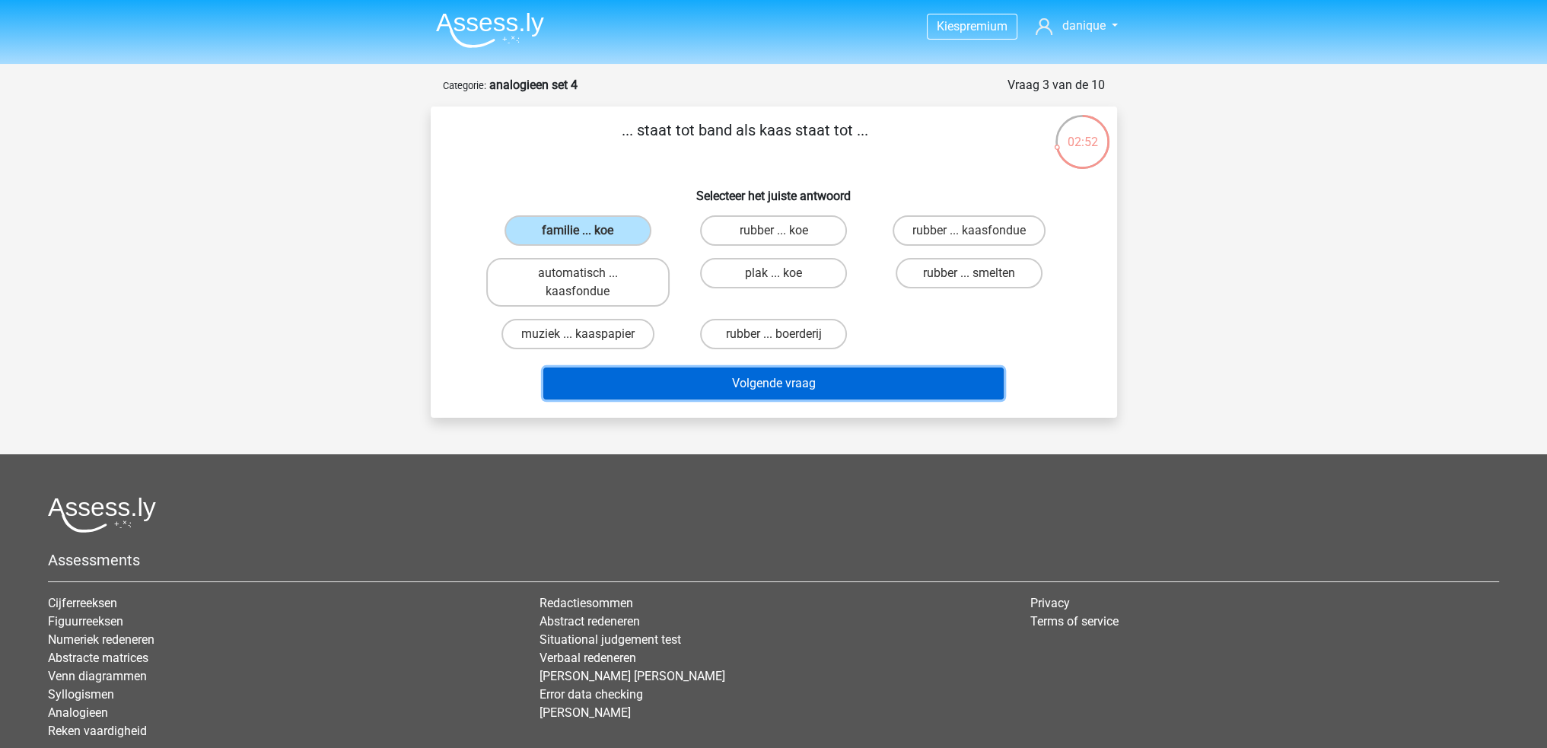
click at [802, 374] on button "Volgende vraag" at bounding box center [773, 384] width 460 height 32
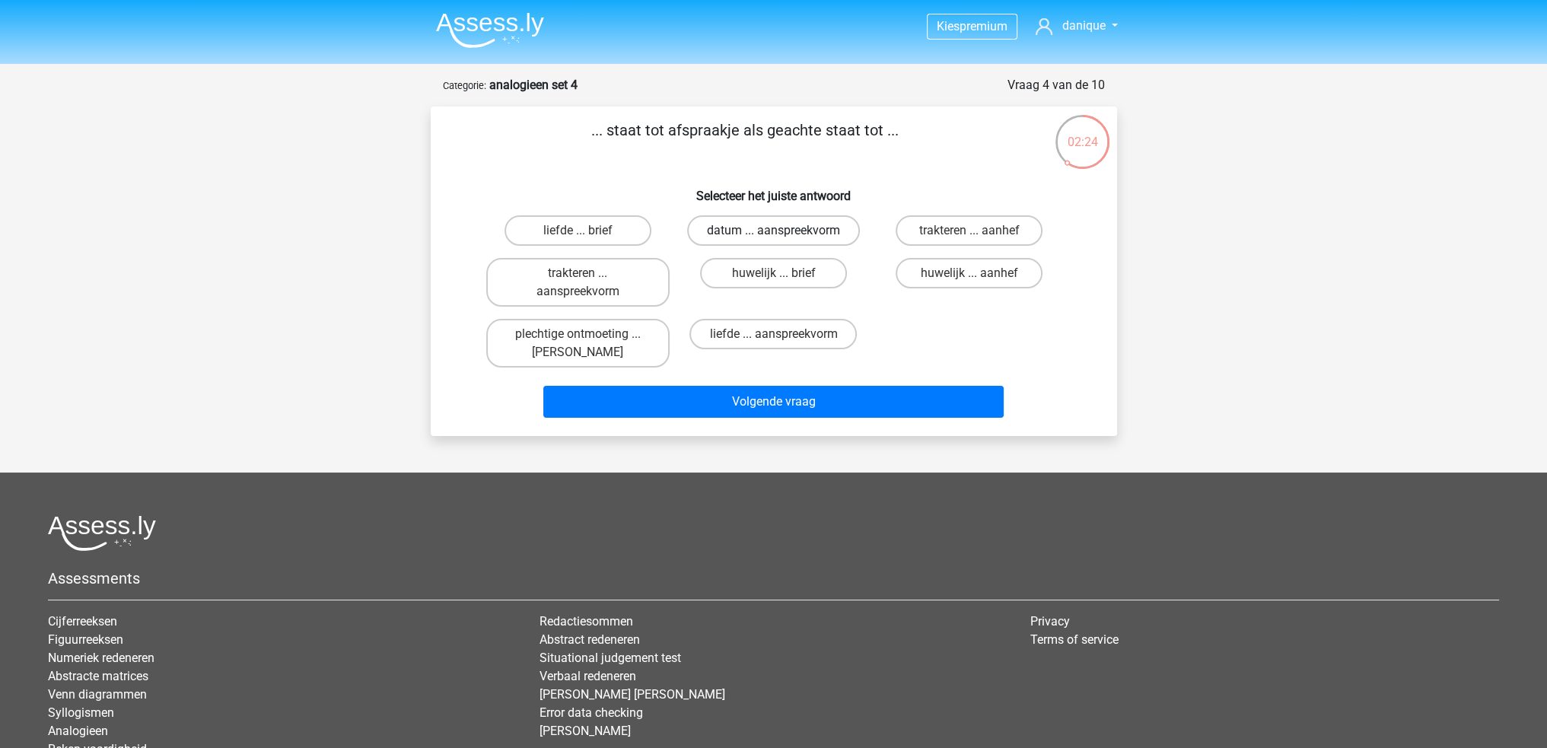
click at [827, 237] on label "datum ... aanspreekvorm" at bounding box center [773, 230] width 173 height 30
click at [783, 237] on input "datum ... aanspreekvorm" at bounding box center [778, 236] width 10 height 10
radio input "true"
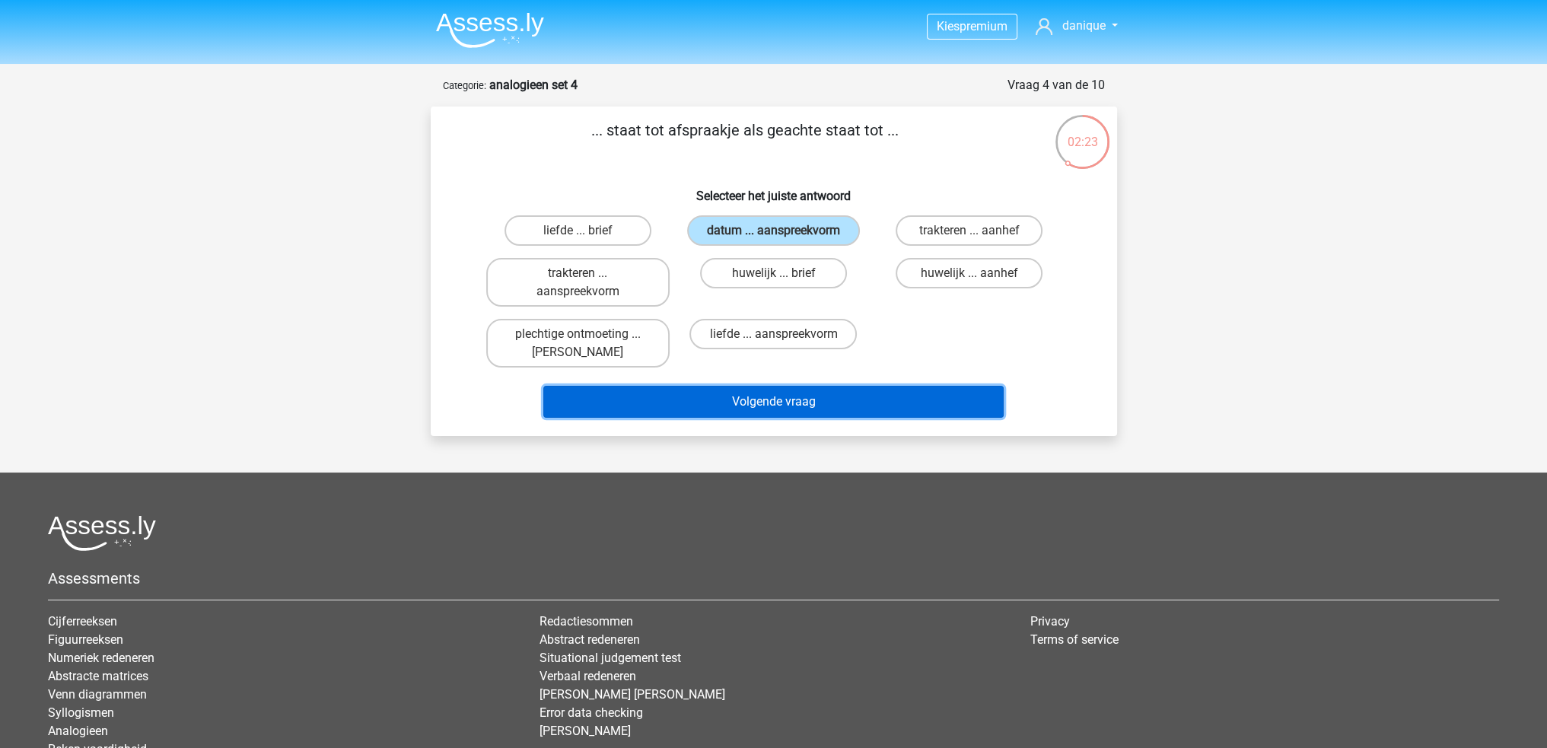
click at [827, 395] on button "Volgende vraag" at bounding box center [773, 402] width 460 height 32
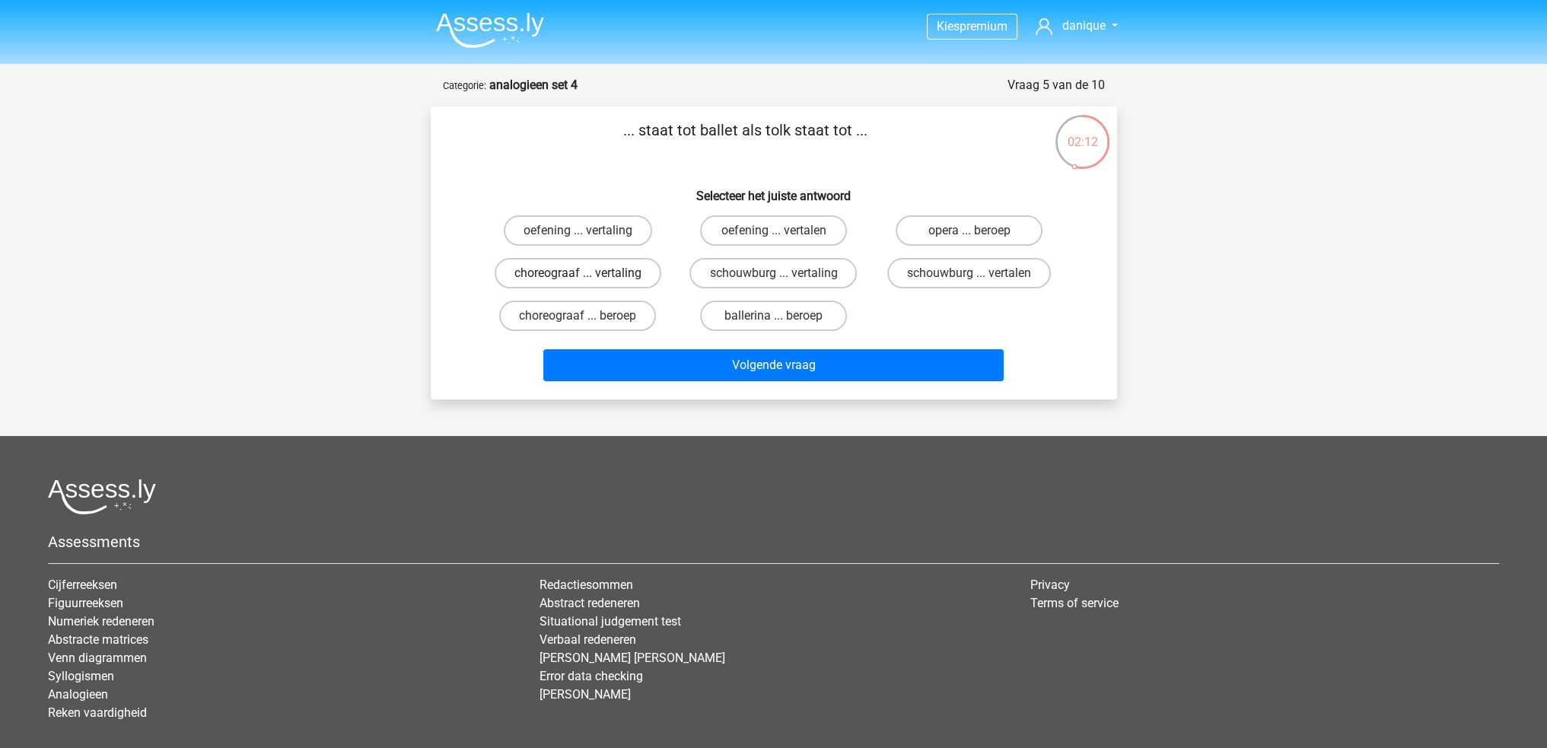
click at [639, 276] on label "choreograaf ... vertaling" at bounding box center [578, 273] width 167 height 30
click at [588, 276] on input "choreograaf ... vertaling" at bounding box center [583, 278] width 10 height 10
radio input "true"
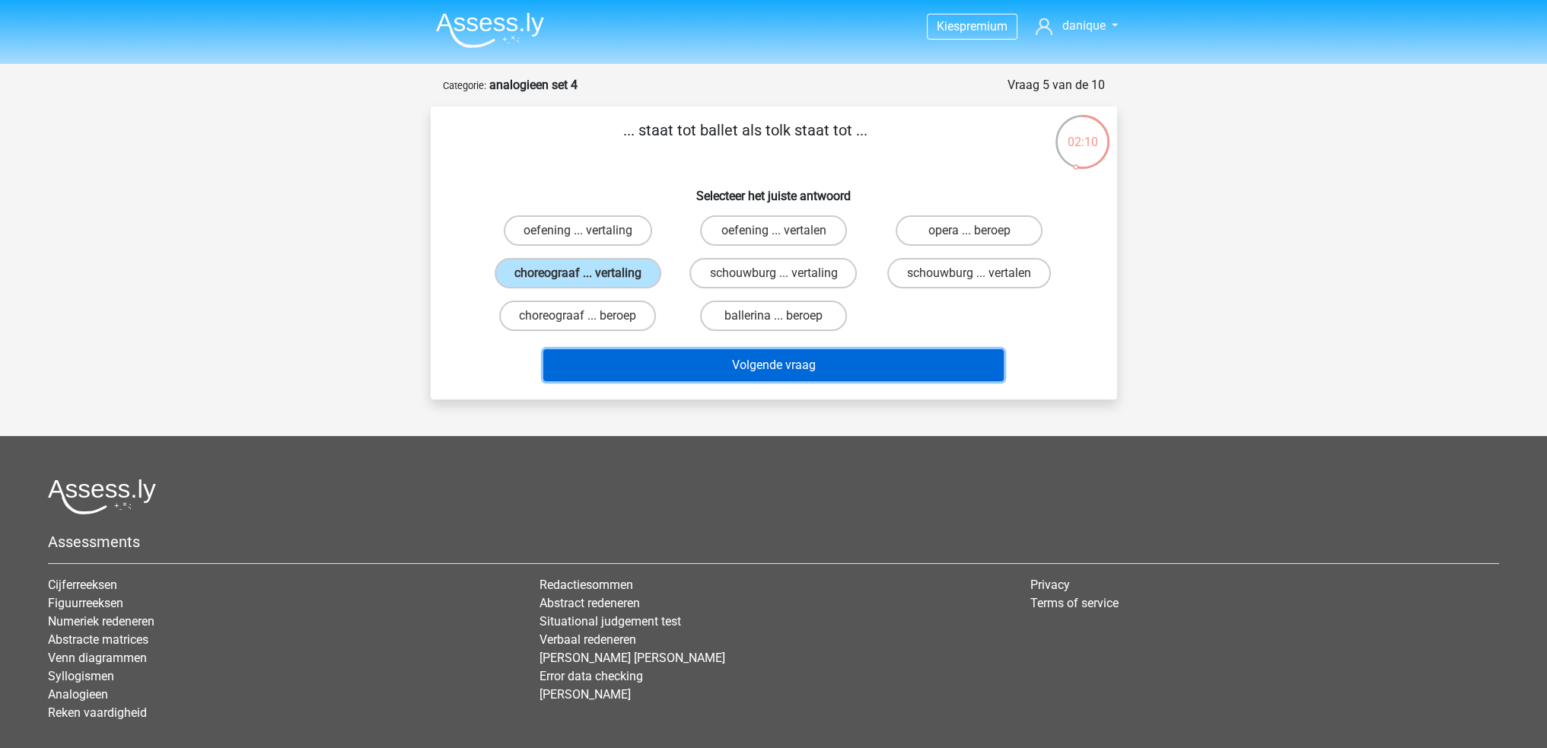
click at [828, 368] on button "Volgende vraag" at bounding box center [773, 365] width 460 height 32
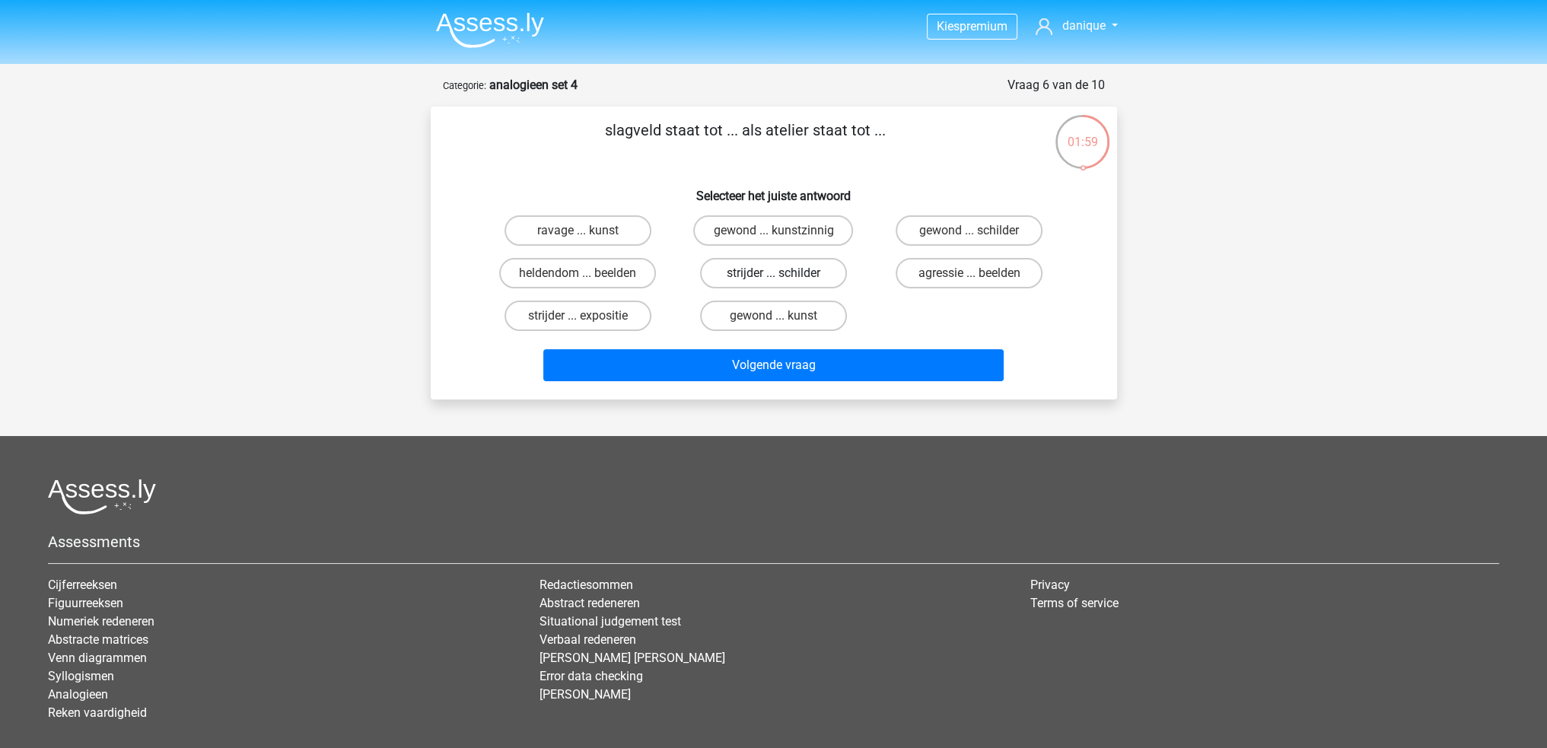
click at [794, 275] on label "strijder ... schilder" at bounding box center [773, 273] width 147 height 30
click at [783, 275] on input "strijder ... schilder" at bounding box center [778, 278] width 10 height 10
radio input "true"
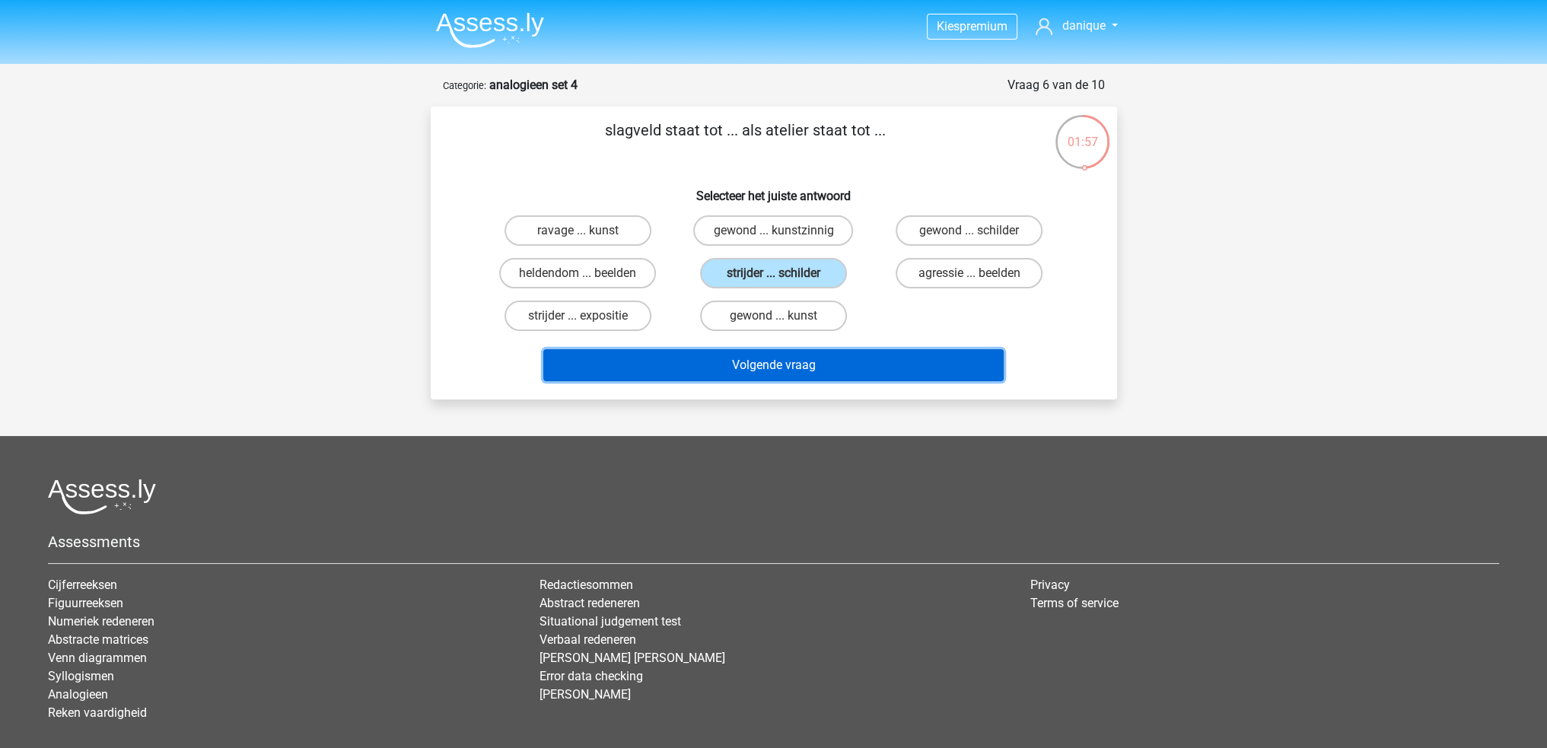
click at [858, 373] on button "Volgende vraag" at bounding box center [773, 365] width 460 height 32
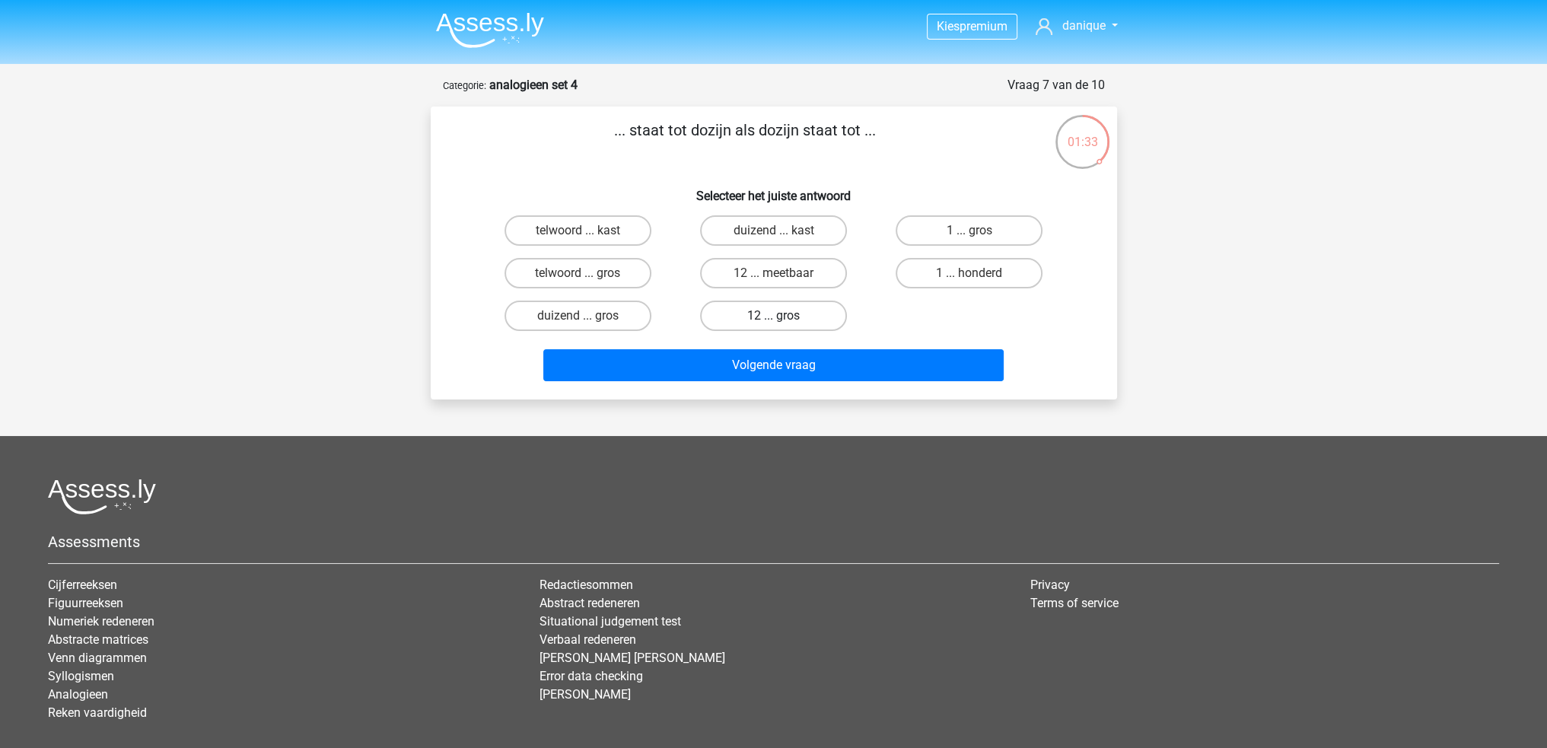
click at [800, 318] on label "12 ... gros" at bounding box center [773, 316] width 147 height 30
click at [783, 318] on input "12 ... gros" at bounding box center [778, 321] width 10 height 10
radio input "true"
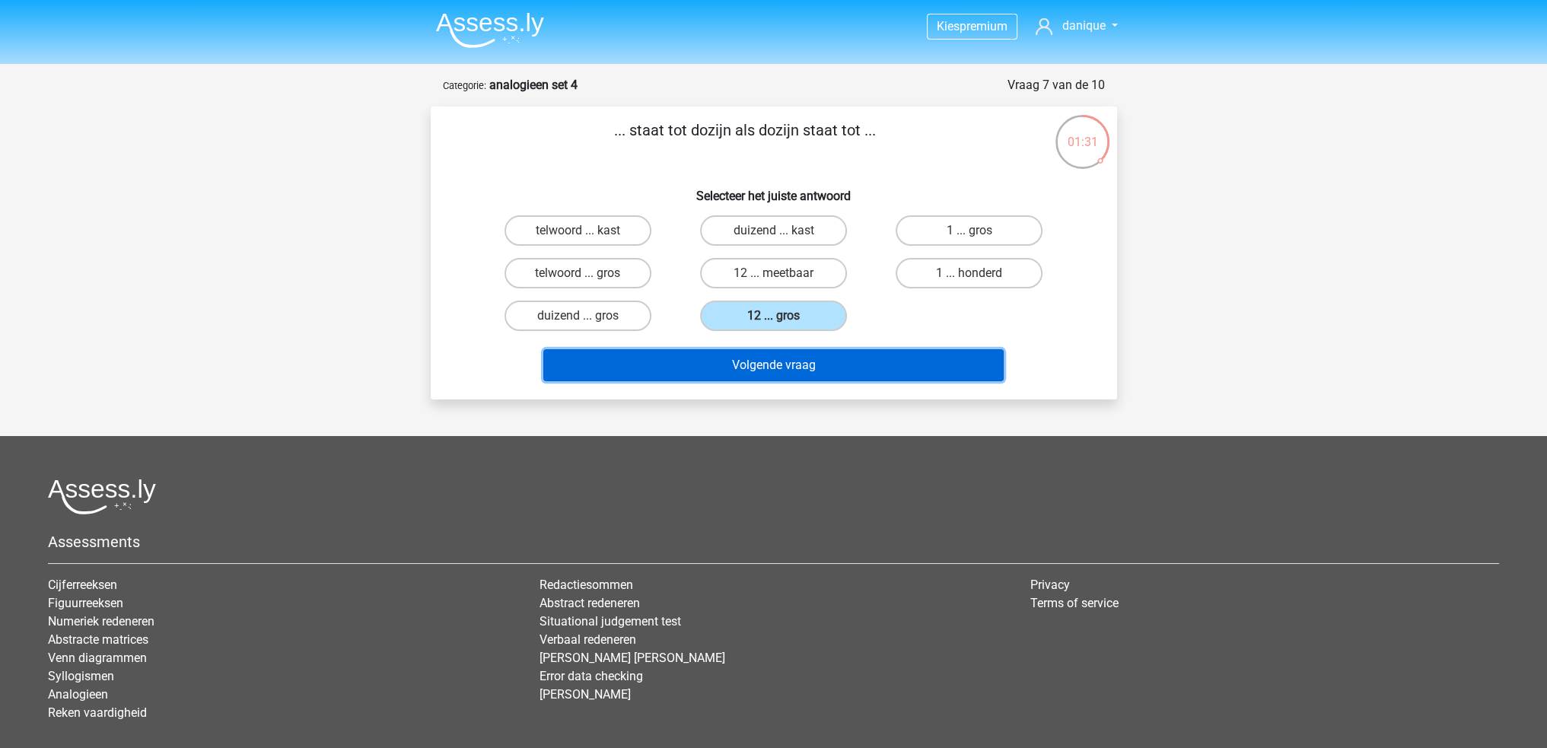
click at [807, 355] on button "Volgende vraag" at bounding box center [773, 365] width 460 height 32
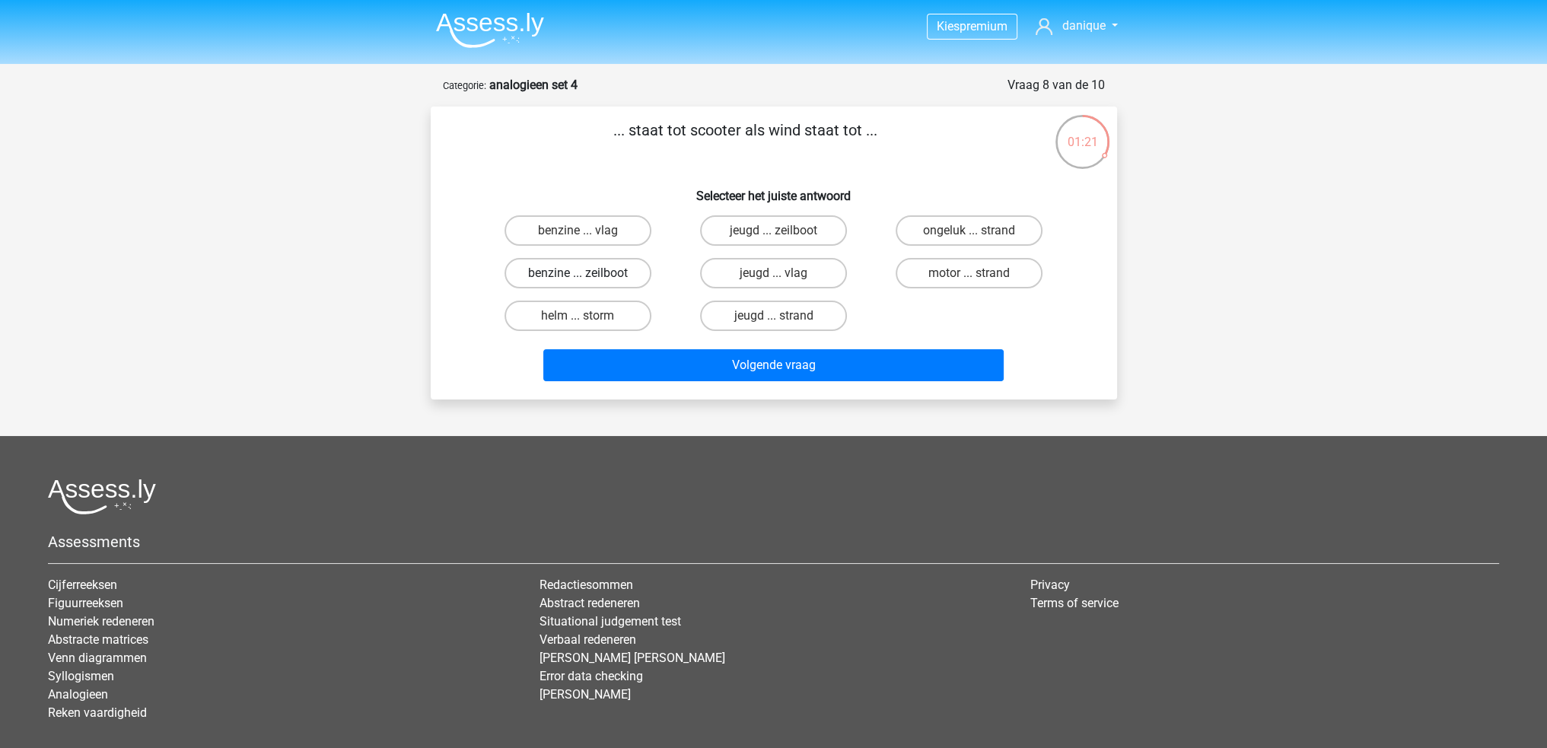
click at [622, 273] on label "benzine ... zeilboot" at bounding box center [578, 273] width 147 height 30
click at [588, 273] on input "benzine ... zeilboot" at bounding box center [583, 278] width 10 height 10
radio input "true"
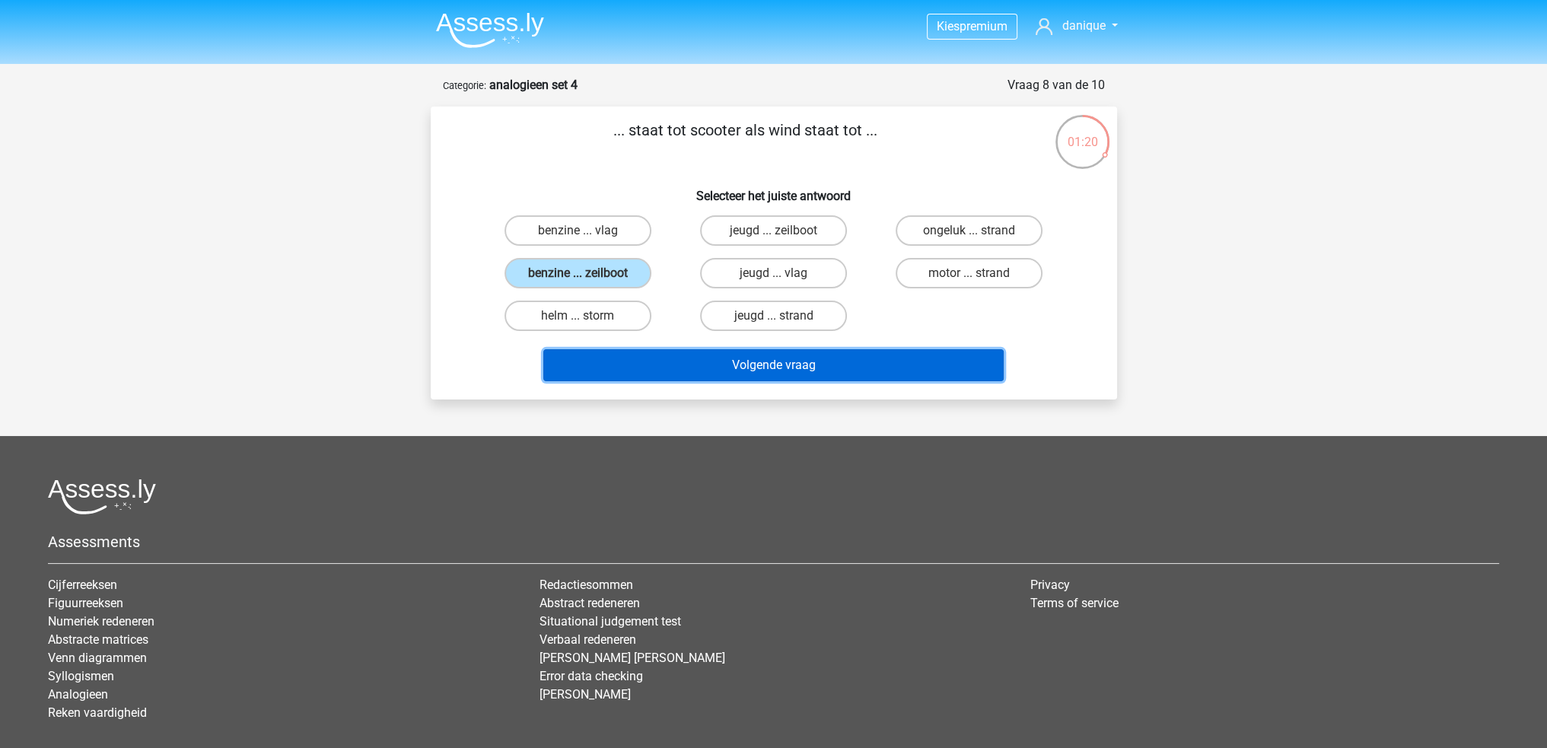
click at [793, 352] on button "Volgende vraag" at bounding box center [773, 365] width 460 height 32
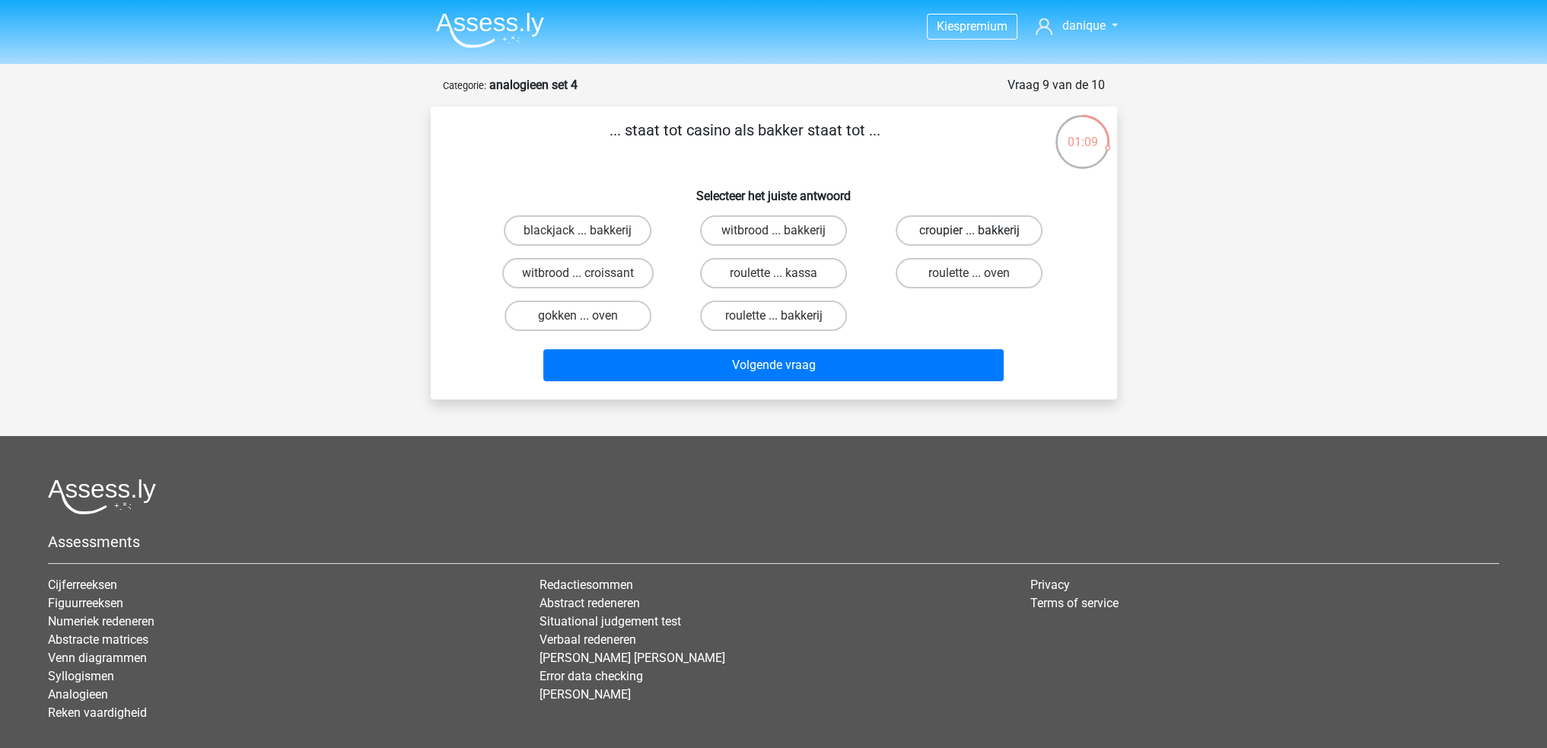
click at [959, 234] on label "croupier ... bakkerij" at bounding box center [969, 230] width 147 height 30
click at [970, 234] on input "croupier ... bakkerij" at bounding box center [975, 236] width 10 height 10
radio input "true"
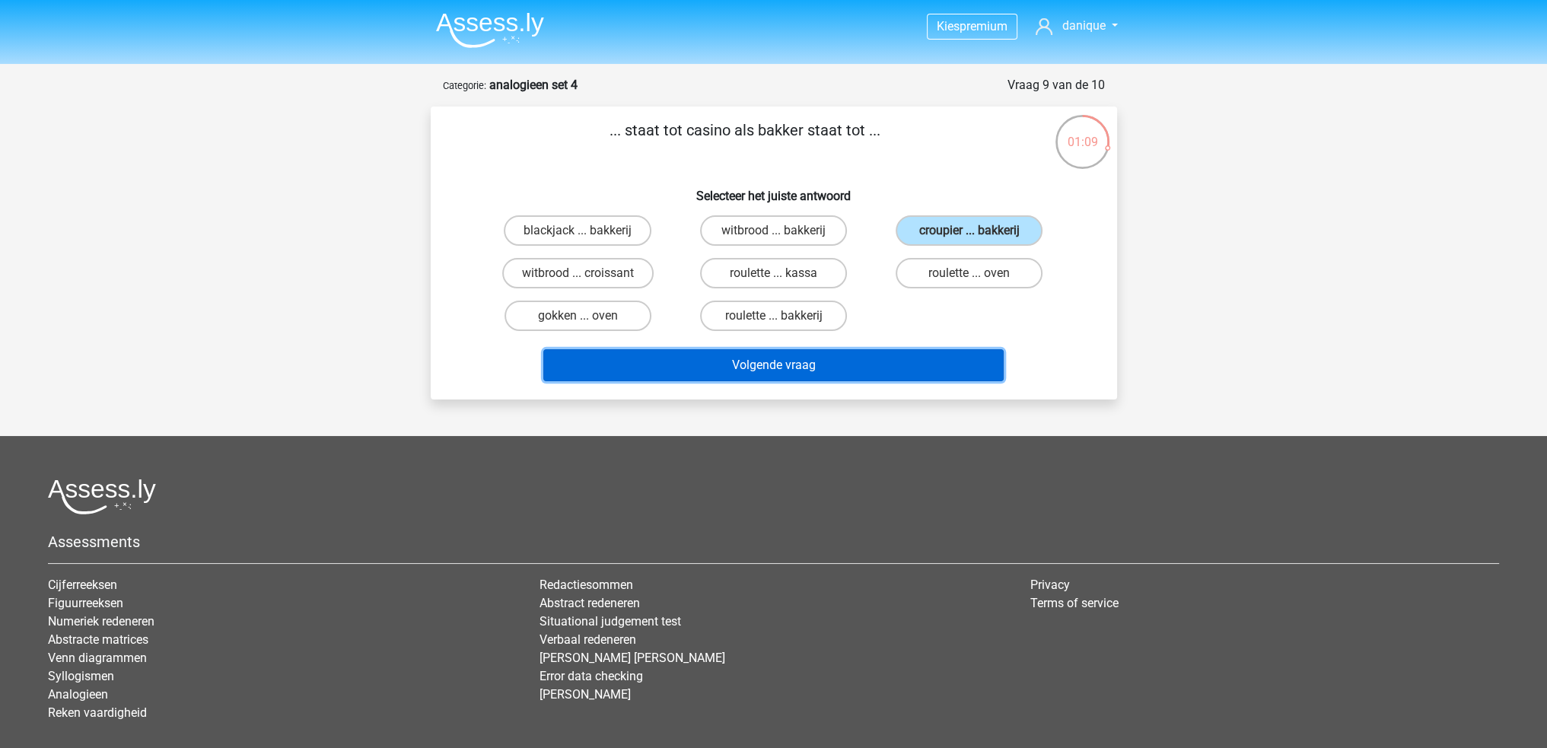
click at [898, 360] on button "Volgende vraag" at bounding box center [773, 365] width 460 height 32
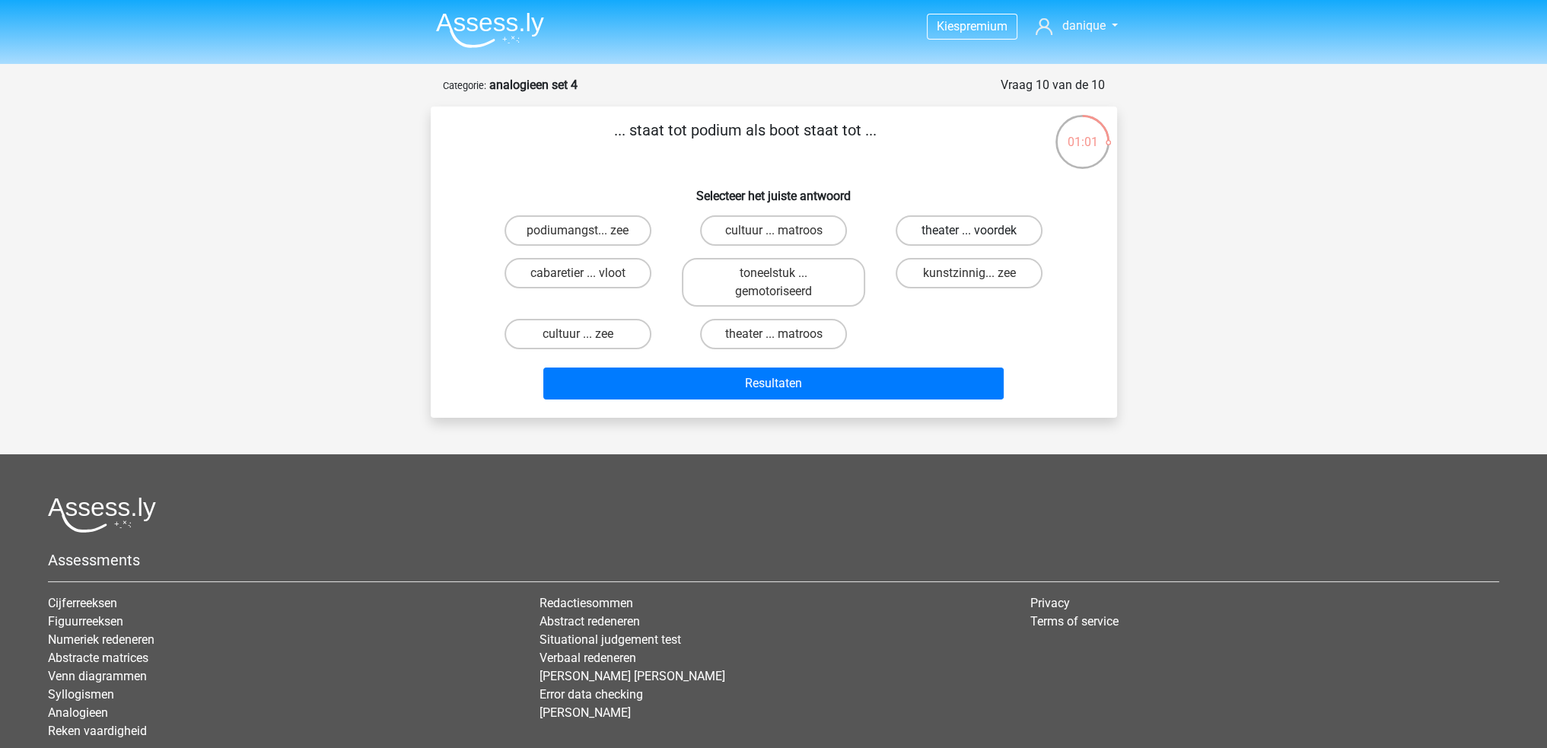
click at [992, 235] on label "theater ... voordek" at bounding box center [969, 230] width 147 height 30
click at [979, 235] on input "theater ... voordek" at bounding box center [975, 236] width 10 height 10
radio input "true"
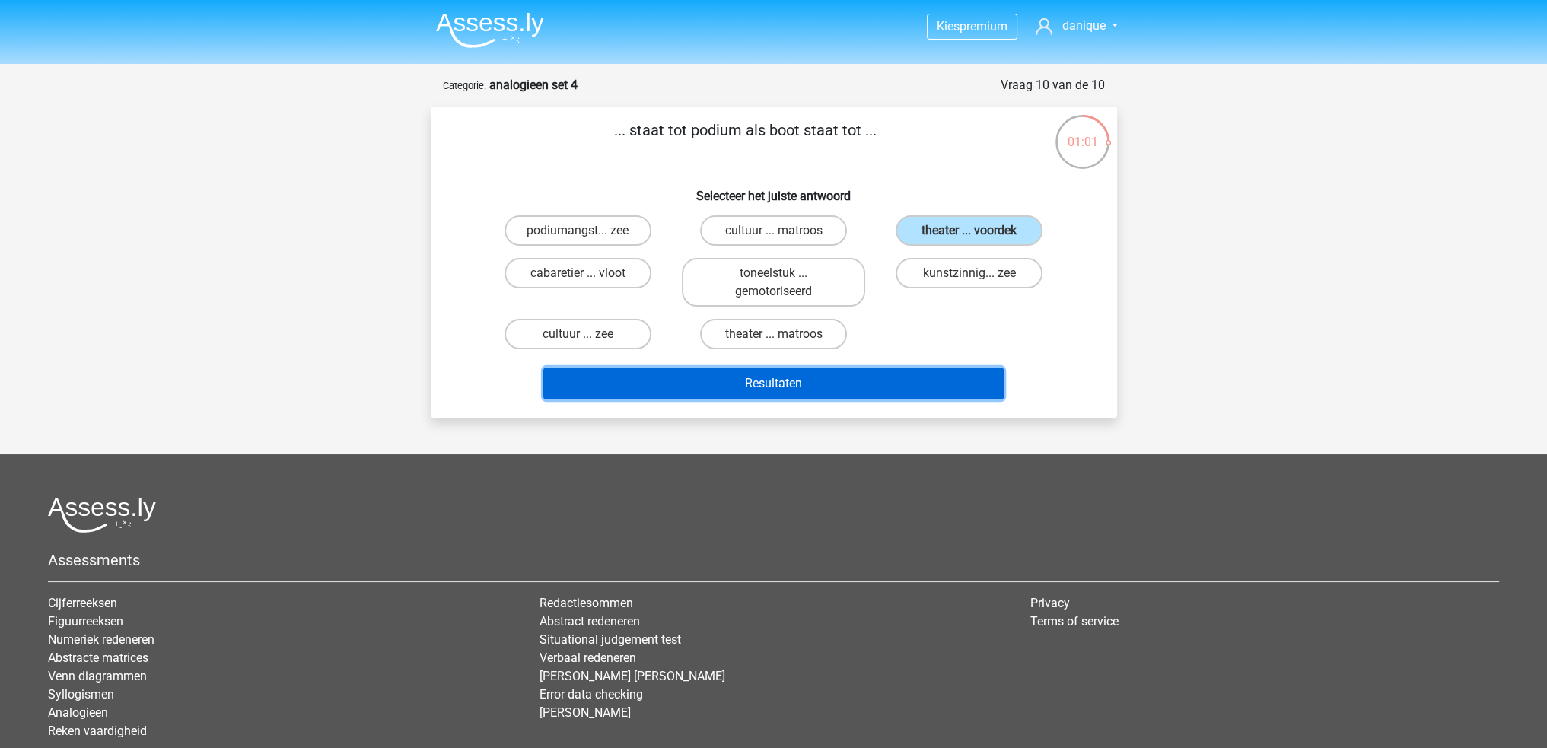
click at [905, 379] on button "Resultaten" at bounding box center [773, 384] width 460 height 32
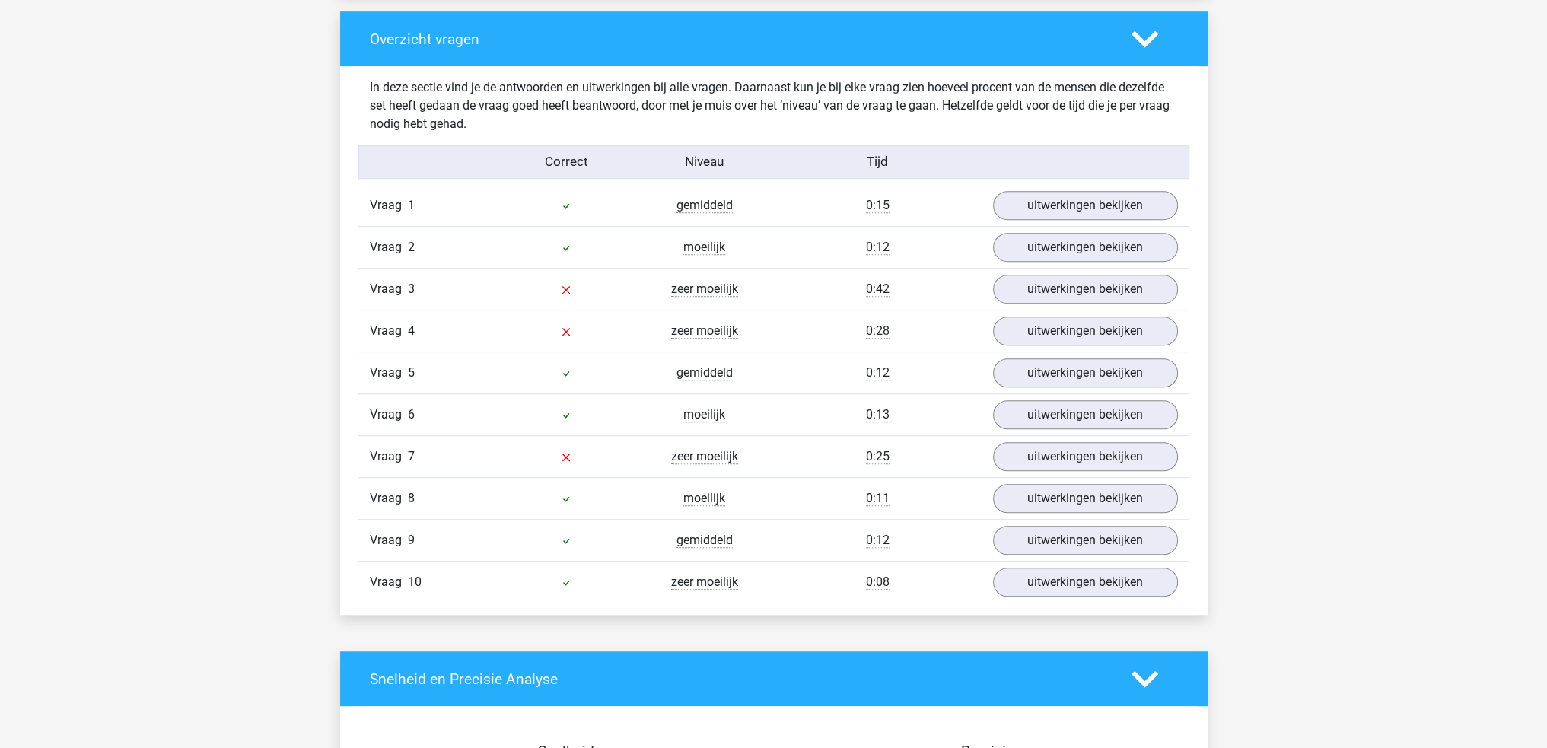
scroll to position [1142, 0]
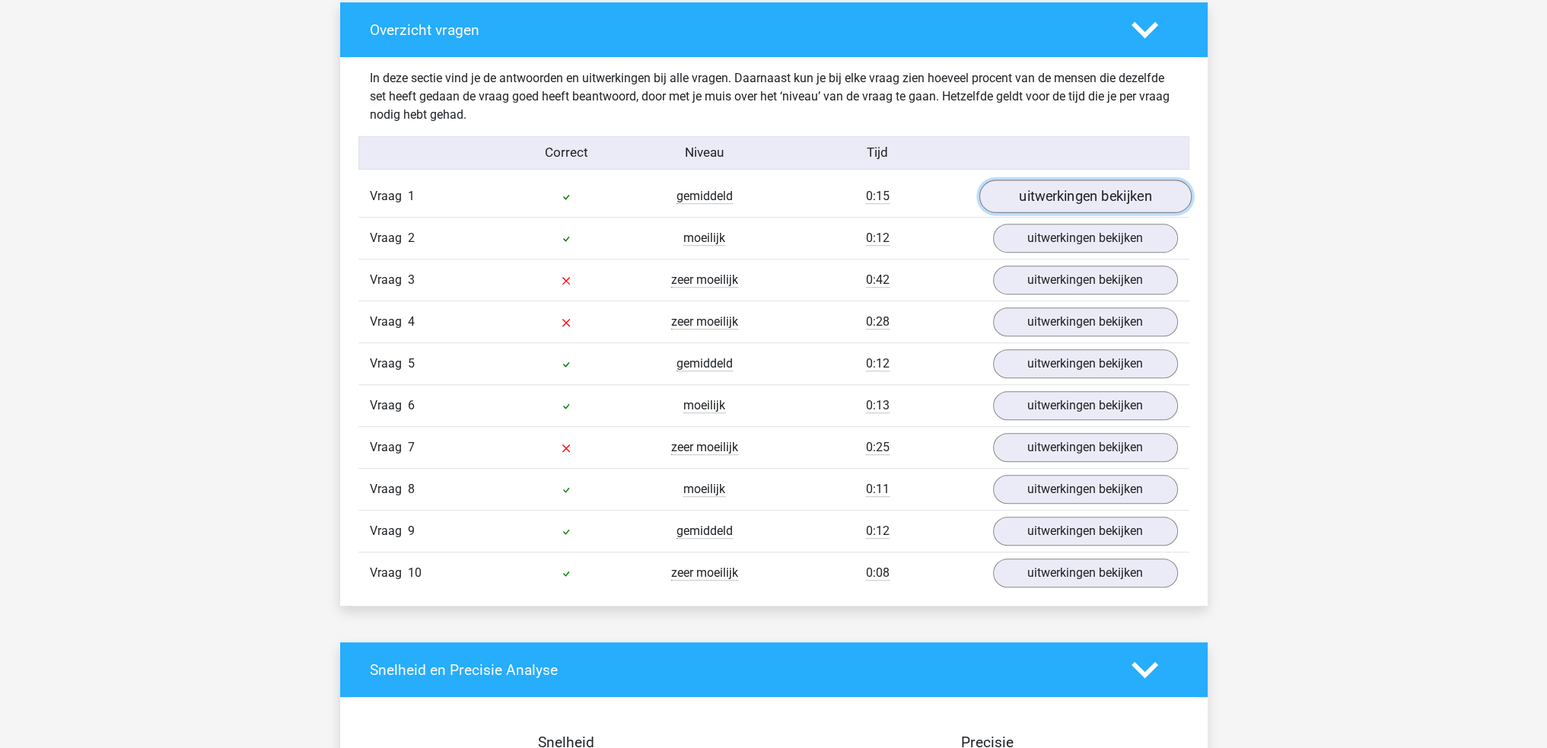
click at [1011, 188] on link "uitwerkingen bekijken" at bounding box center [1085, 196] width 212 height 33
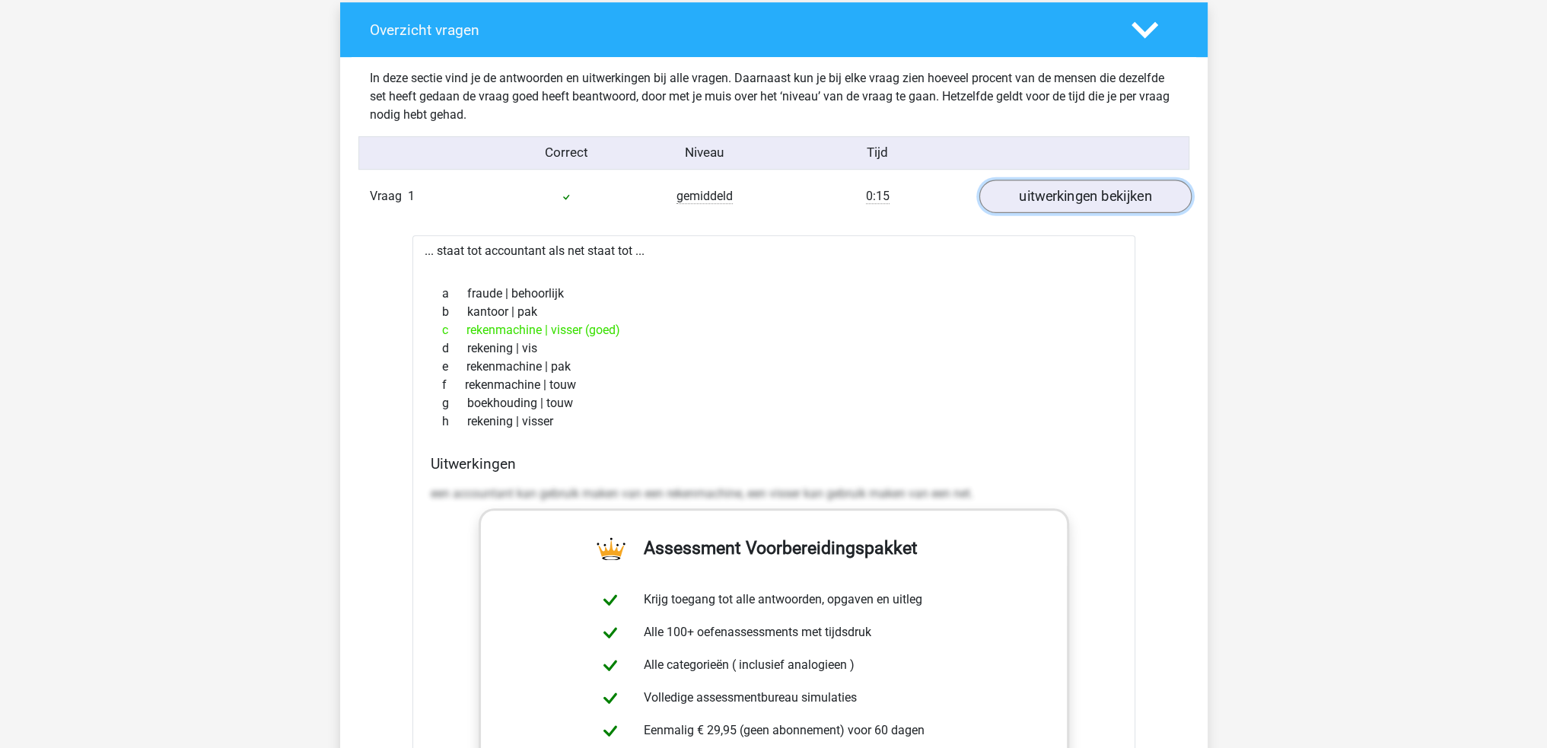
click at [1056, 209] on link "uitwerkingen bekijken" at bounding box center [1085, 196] width 212 height 33
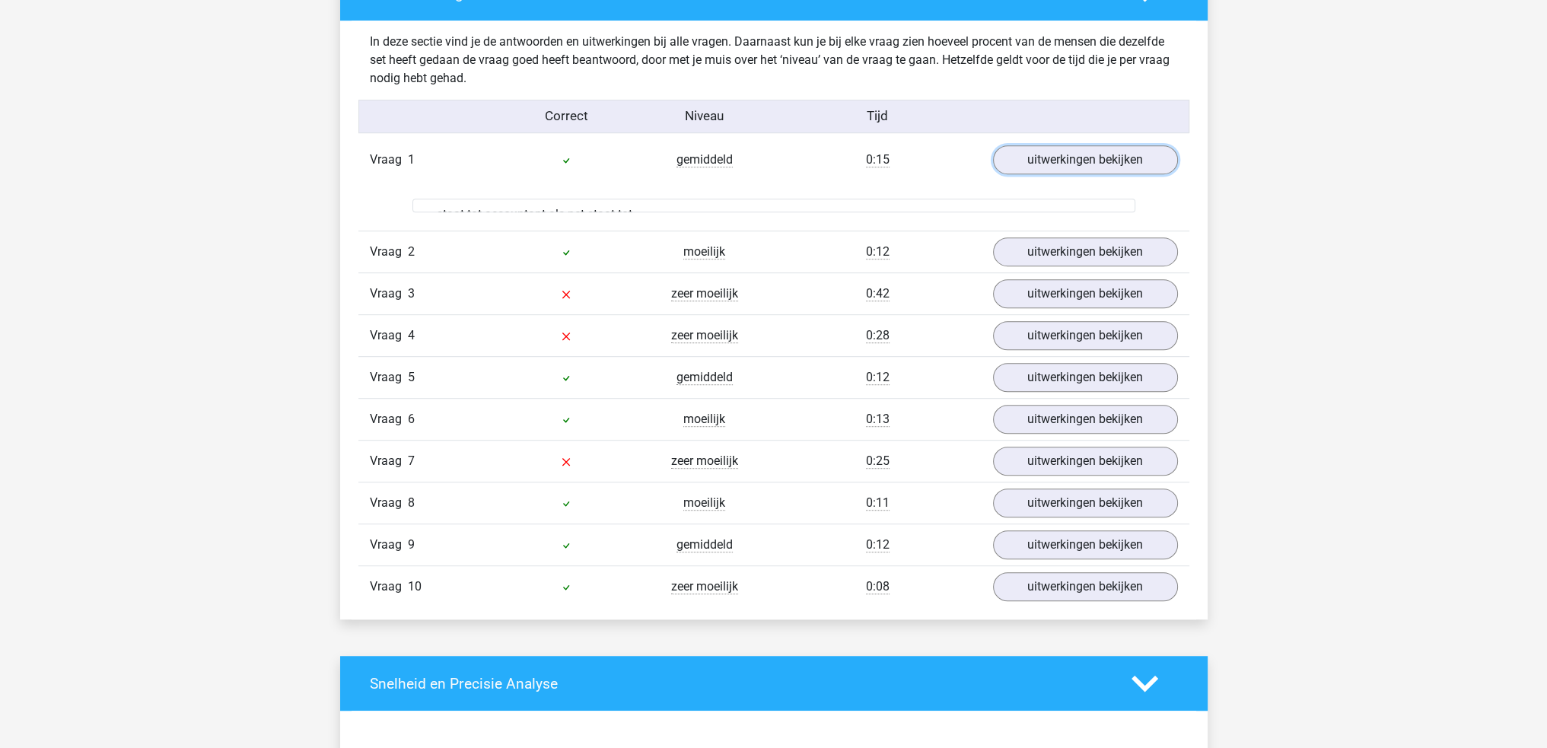
scroll to position [1218, 0]
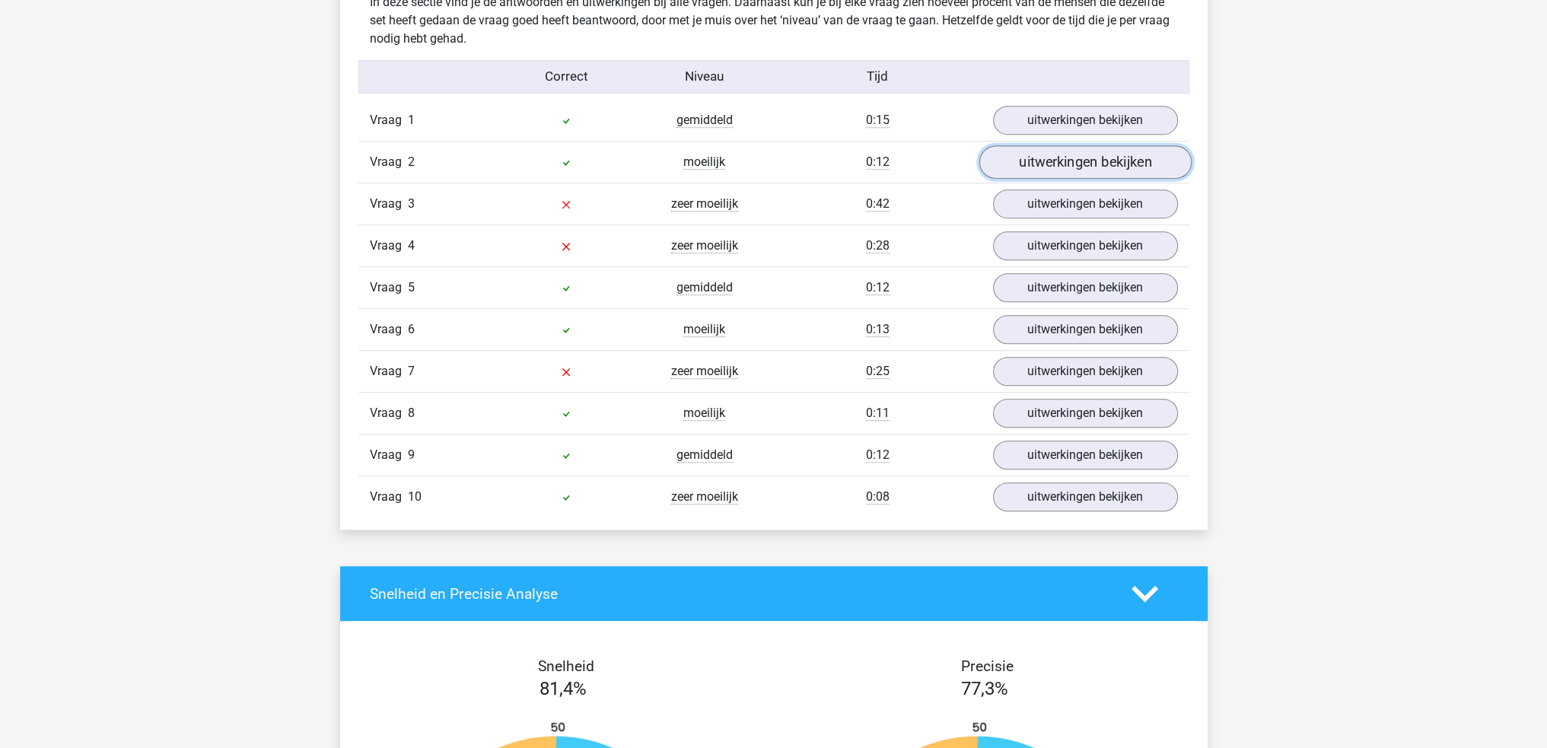
click at [1042, 164] on link "uitwerkingen bekijken" at bounding box center [1085, 161] width 212 height 33
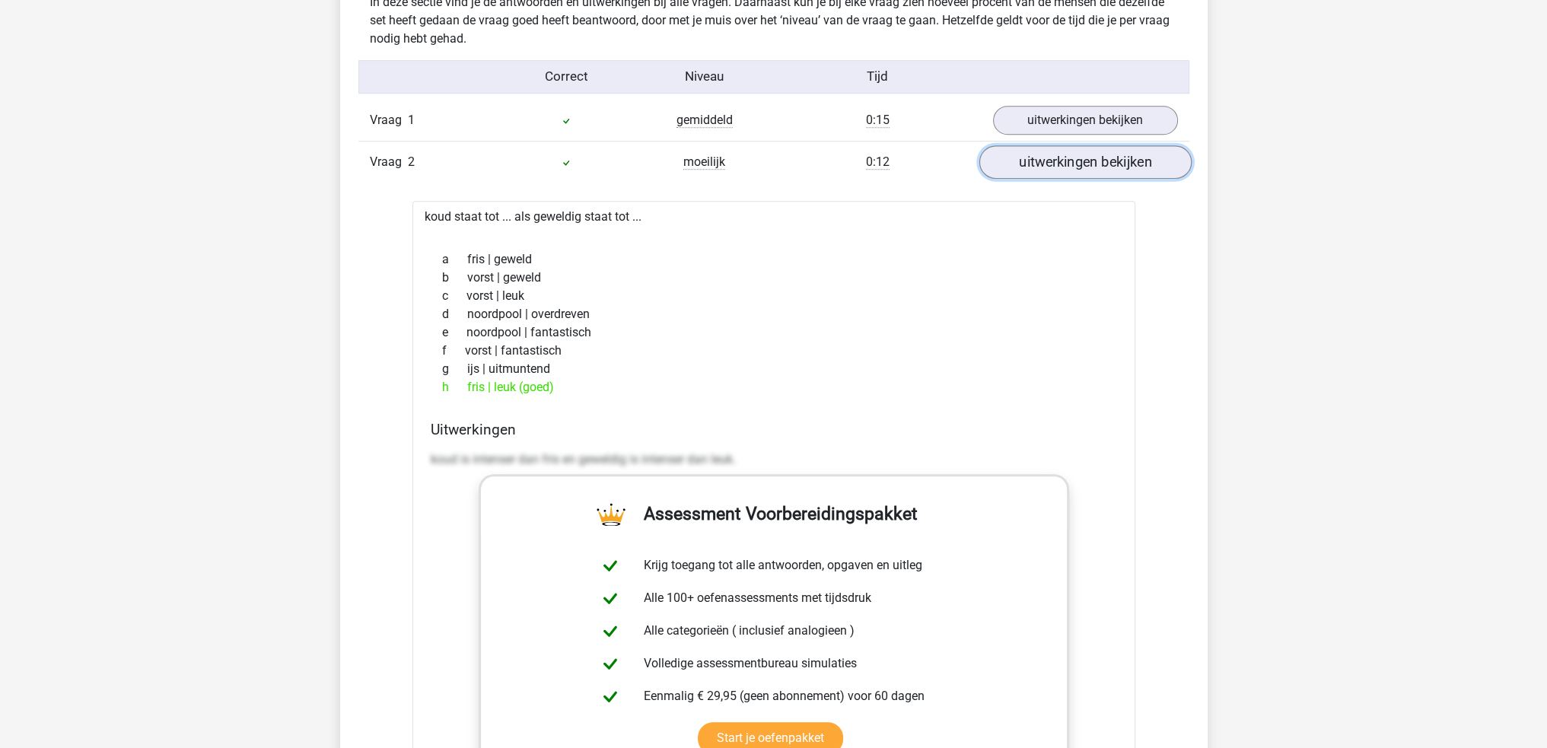
click at [1104, 158] on link "uitwerkingen bekijken" at bounding box center [1085, 161] width 212 height 33
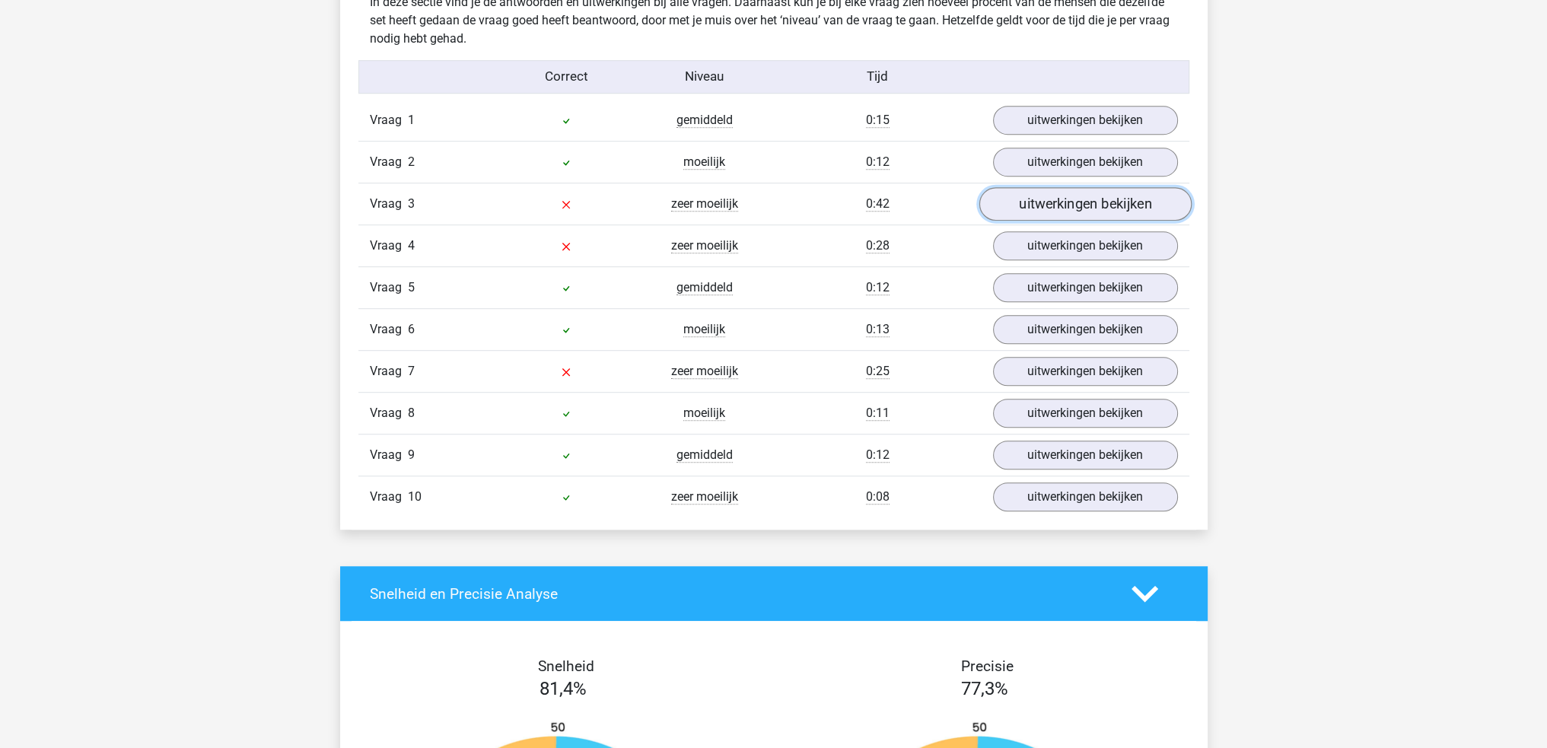
click at [1098, 202] on link "uitwerkingen bekijken" at bounding box center [1085, 203] width 212 height 33
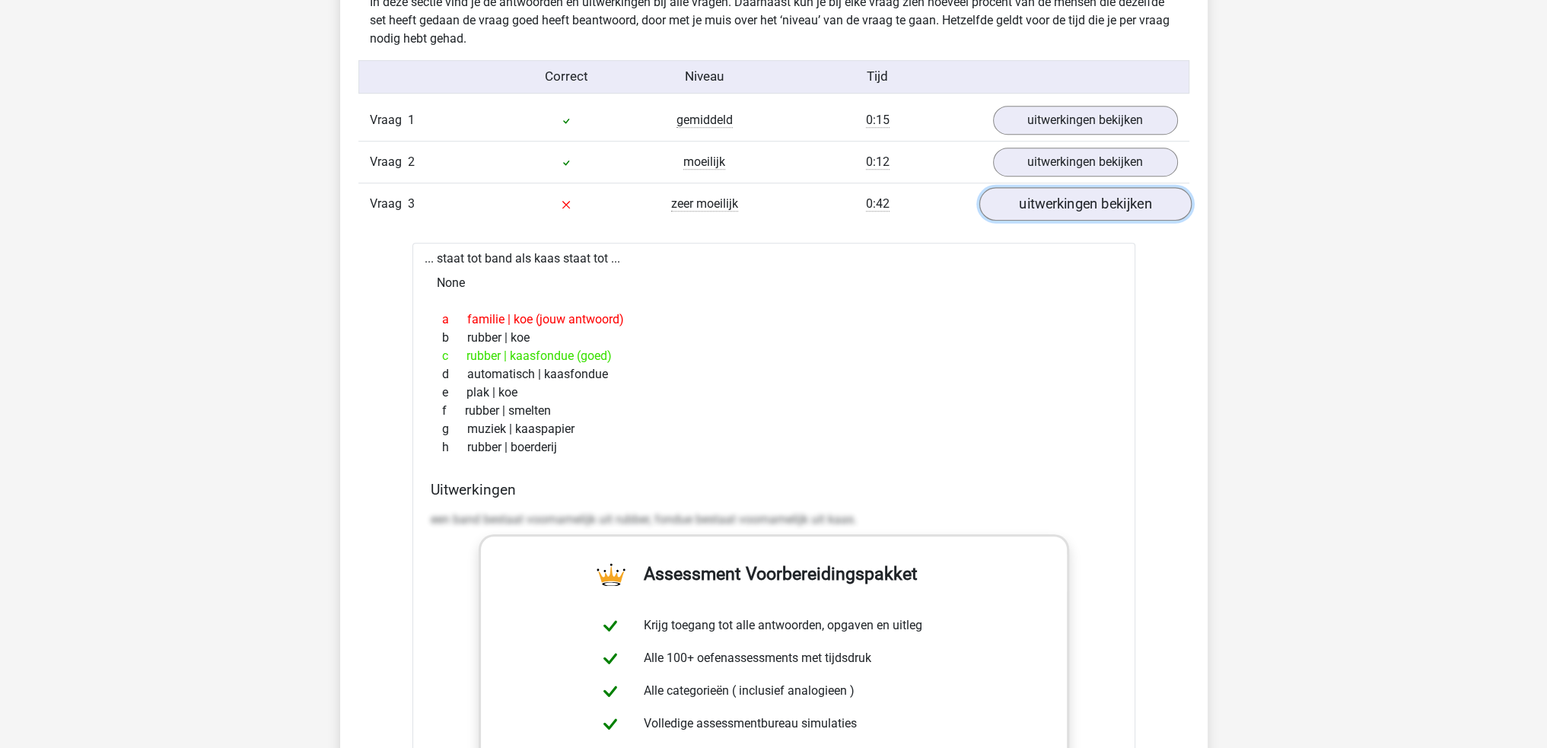
click at [1057, 205] on link "uitwerkingen bekijken" at bounding box center [1085, 203] width 212 height 33
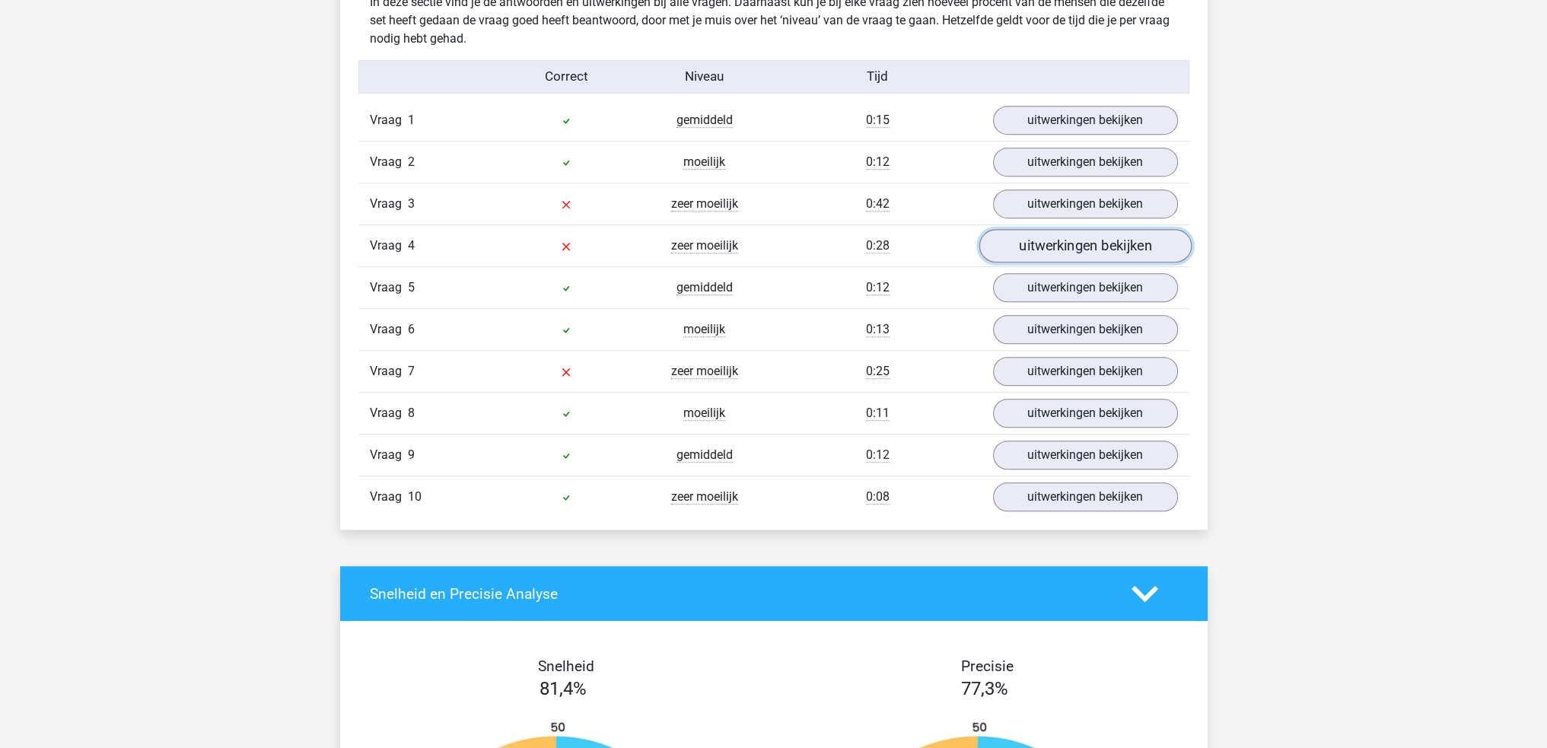
click at [1060, 252] on link "uitwerkingen bekijken" at bounding box center [1085, 245] width 212 height 33
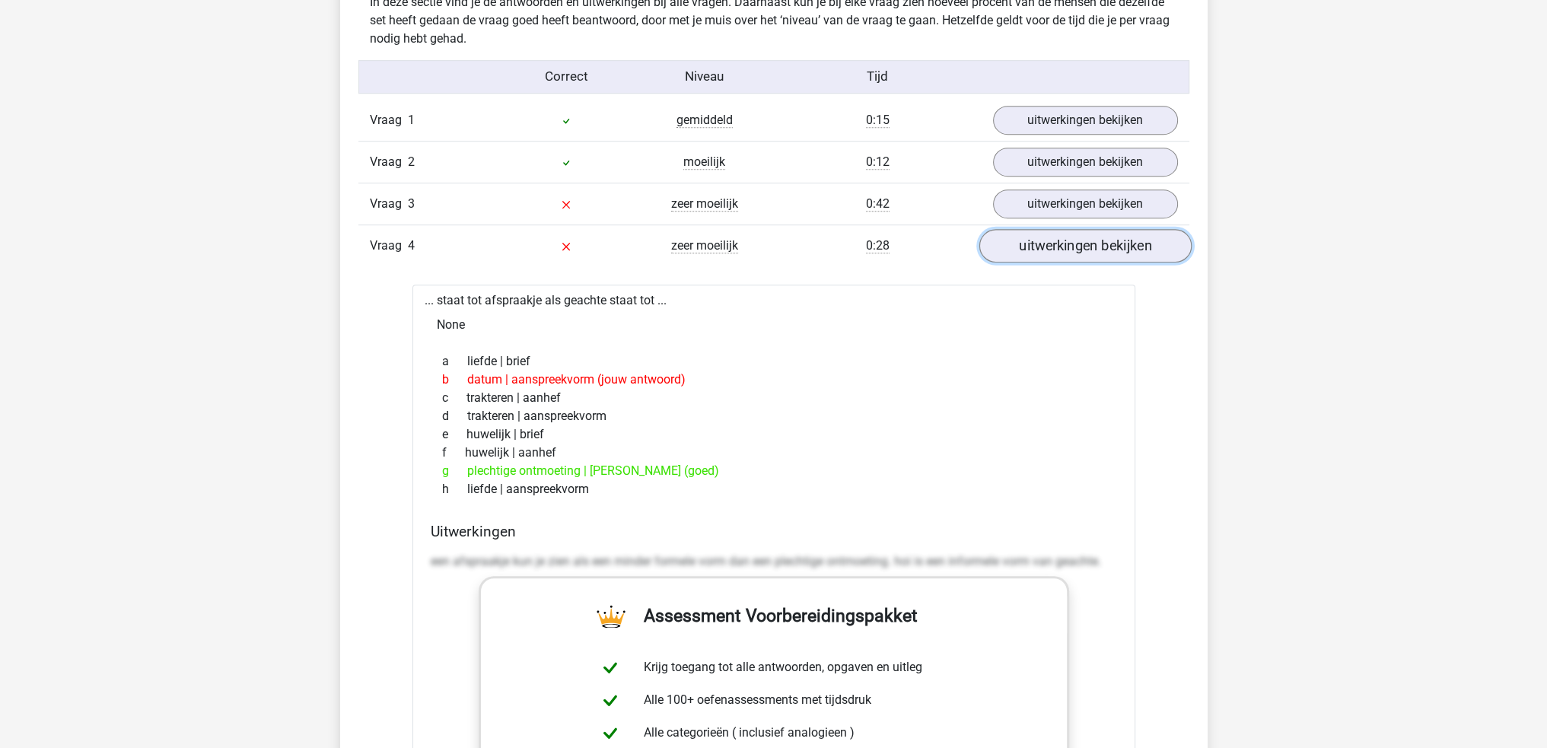
click at [1090, 240] on link "uitwerkingen bekijken" at bounding box center [1085, 245] width 212 height 33
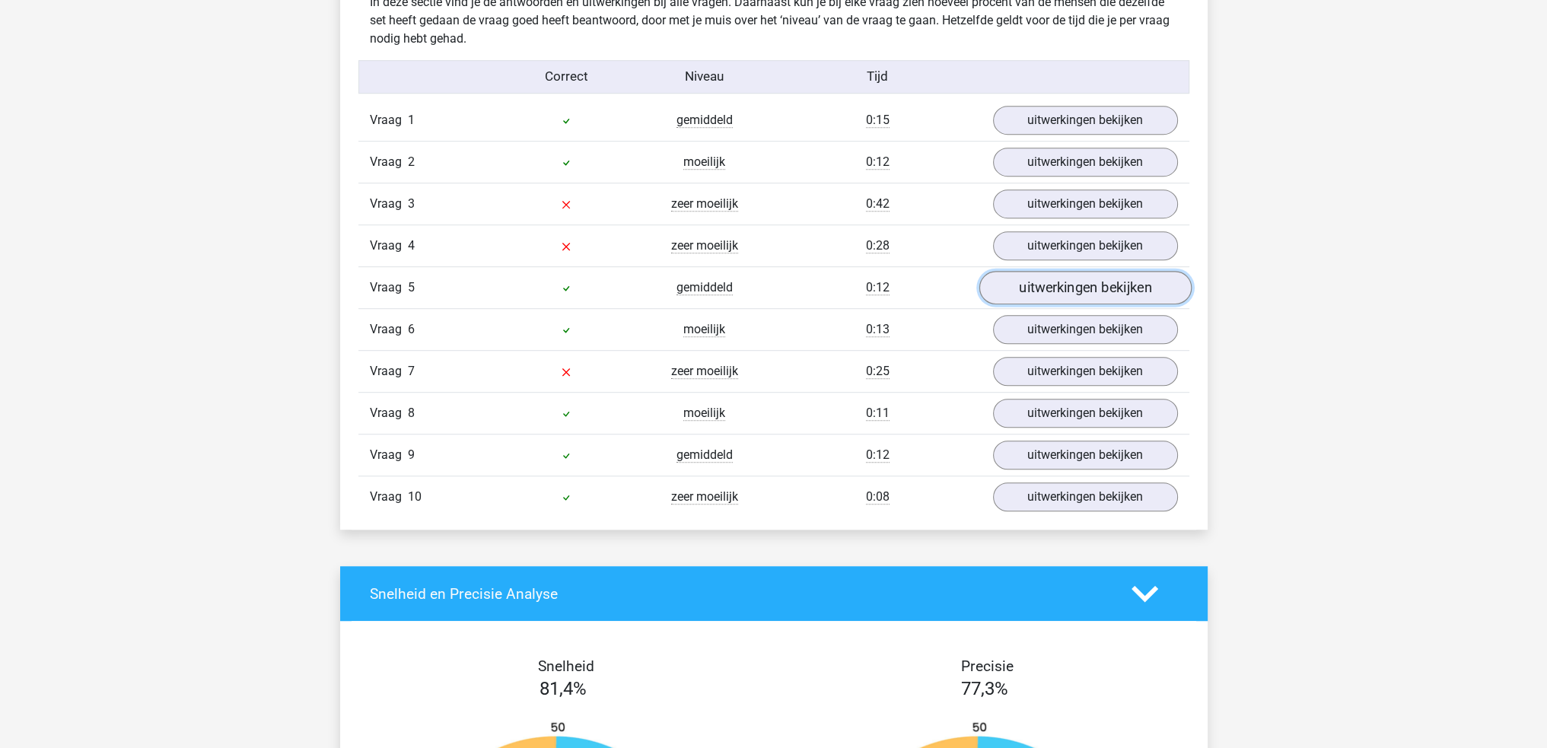
click at [1049, 282] on link "uitwerkingen bekijken" at bounding box center [1085, 287] width 212 height 33
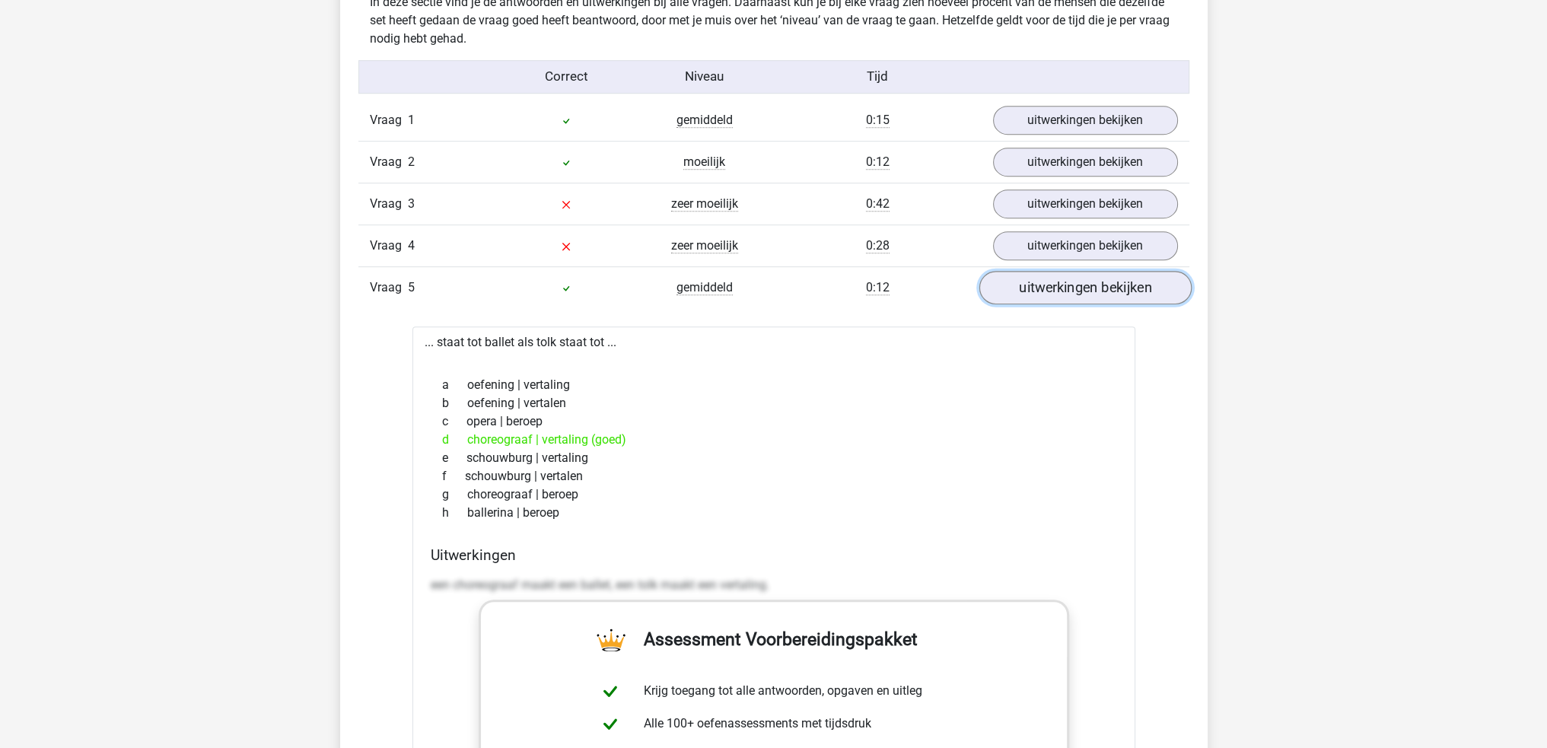
click at [1049, 282] on link "uitwerkingen bekijken" at bounding box center [1085, 287] width 212 height 33
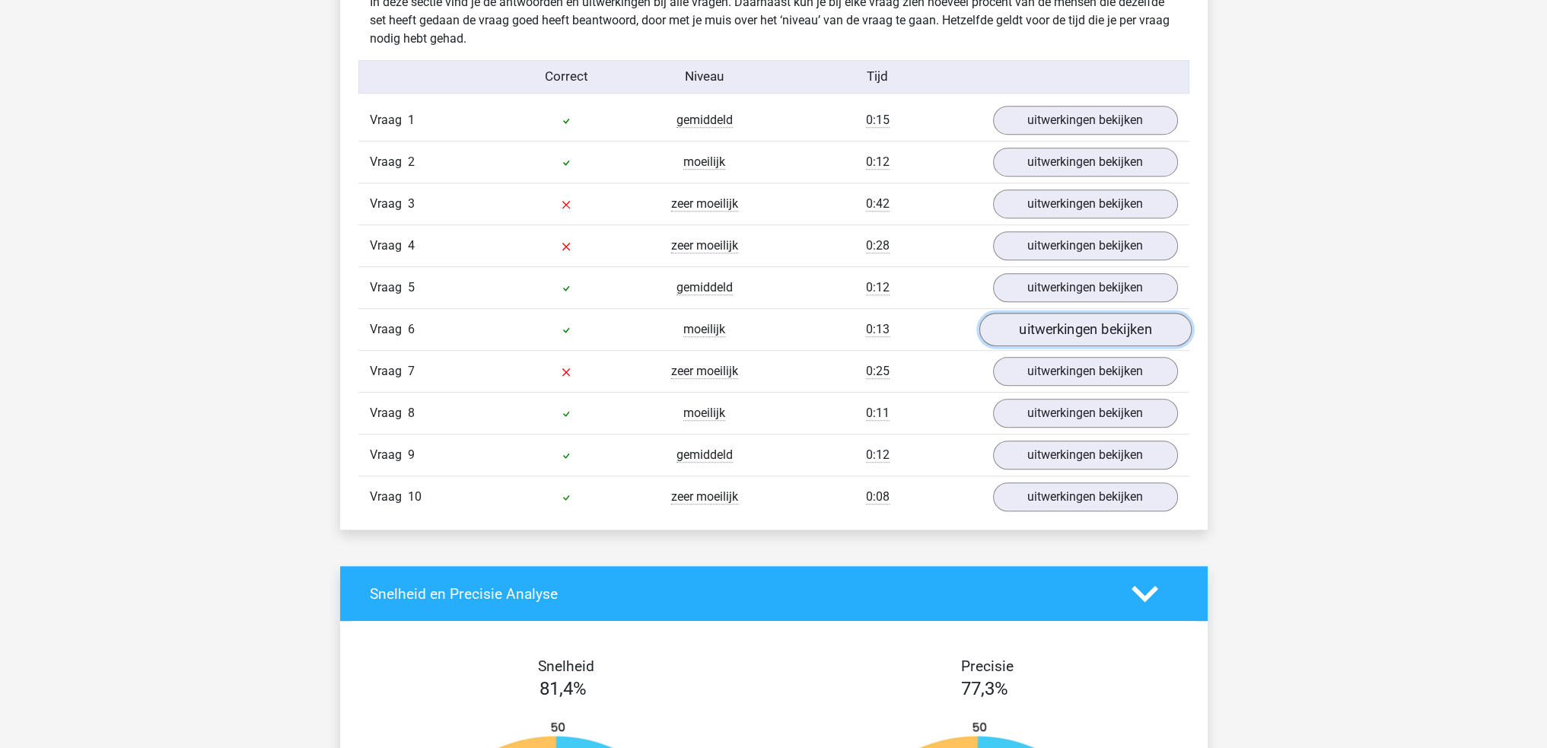
click at [1046, 337] on link "uitwerkingen bekijken" at bounding box center [1085, 329] width 212 height 33
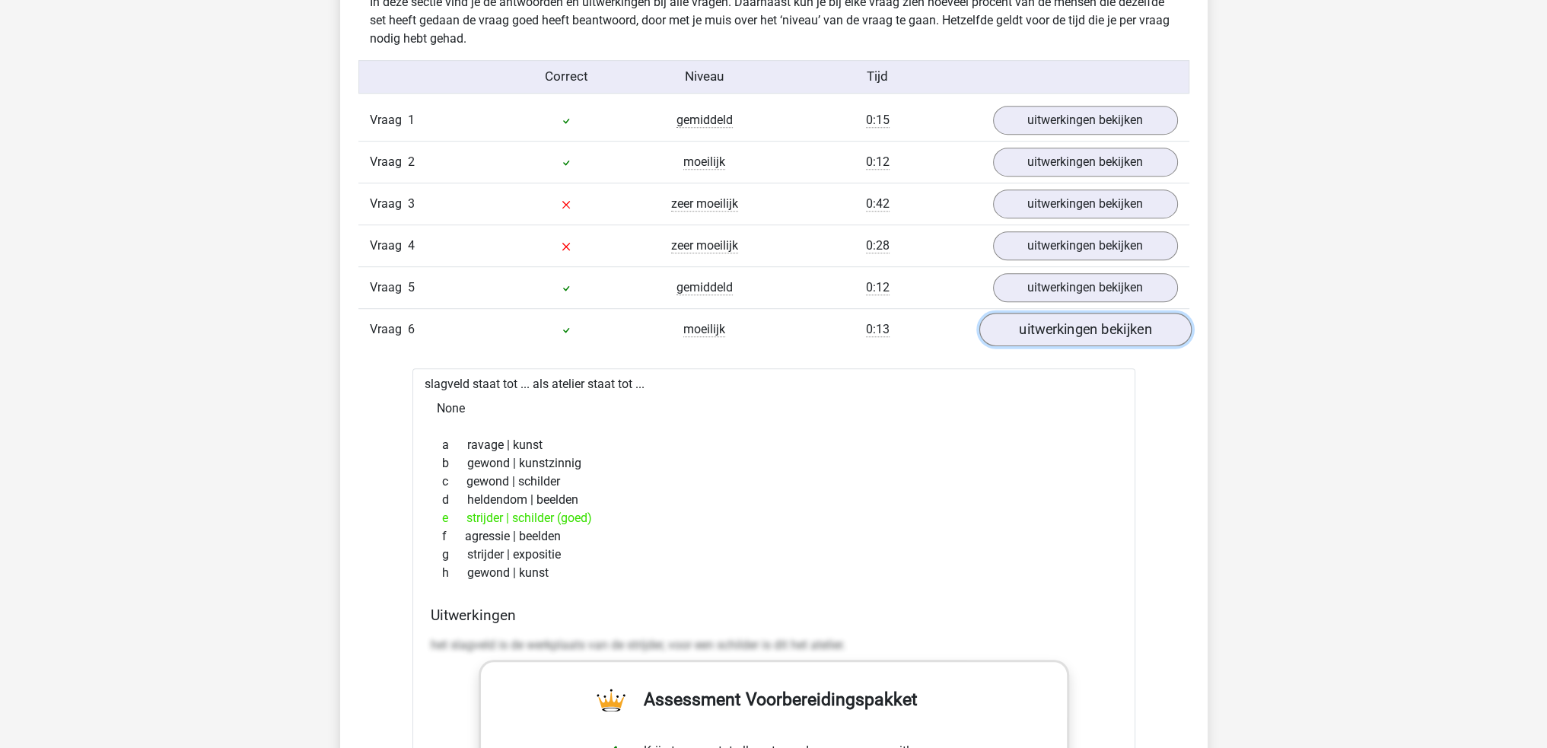
click at [1046, 337] on link "uitwerkingen bekijken" at bounding box center [1085, 329] width 212 height 33
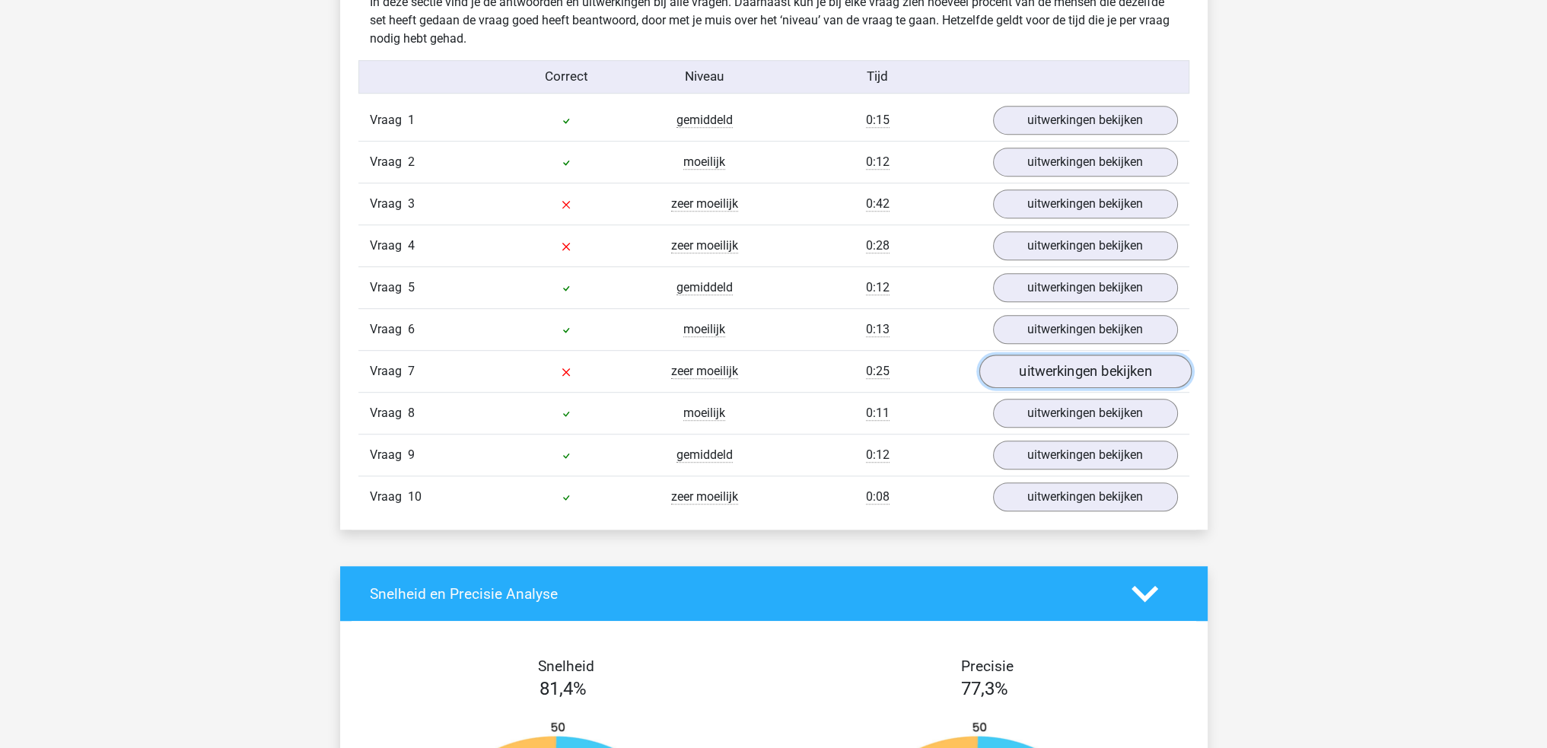
click at [1037, 367] on link "uitwerkingen bekijken" at bounding box center [1085, 371] width 212 height 33
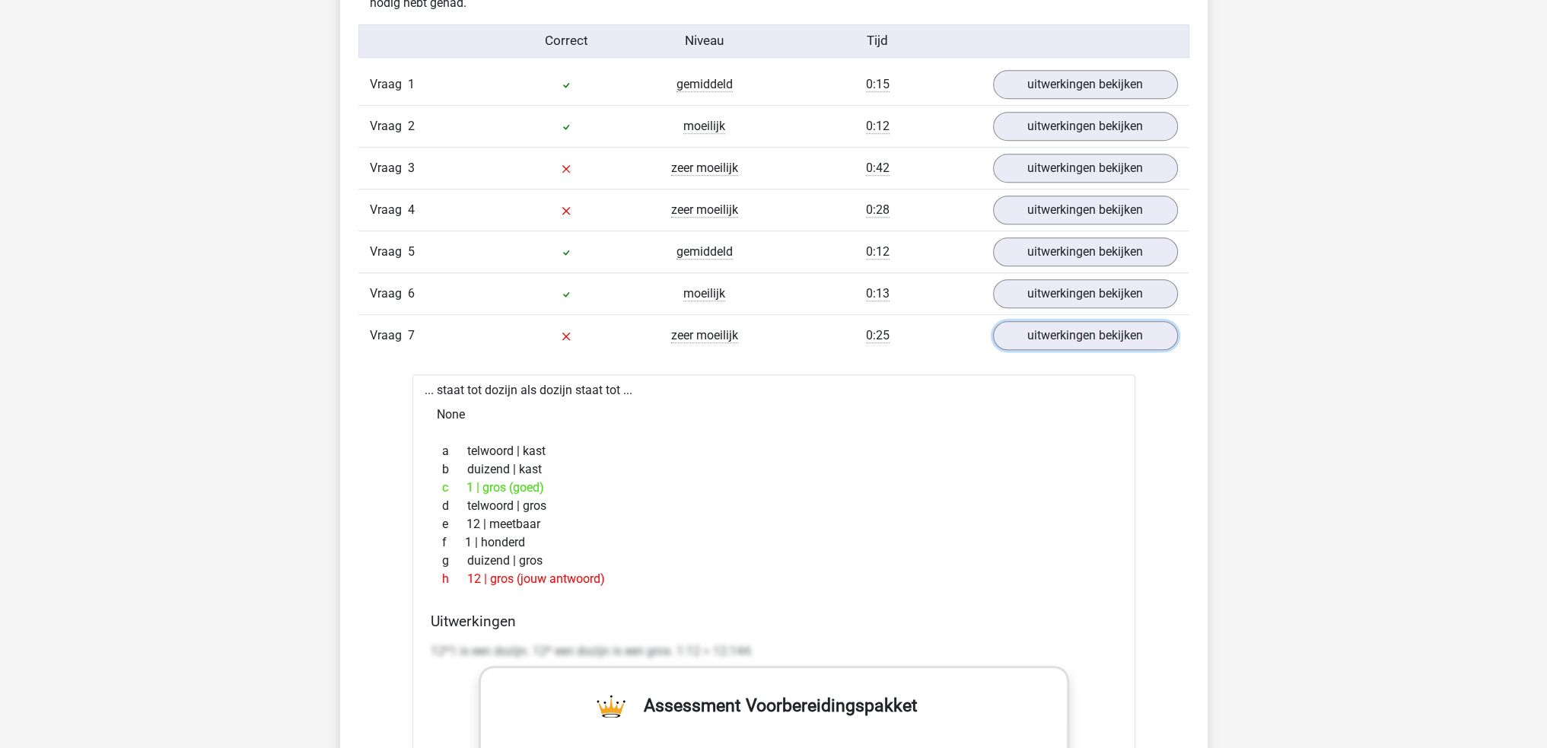
scroll to position [1294, 0]
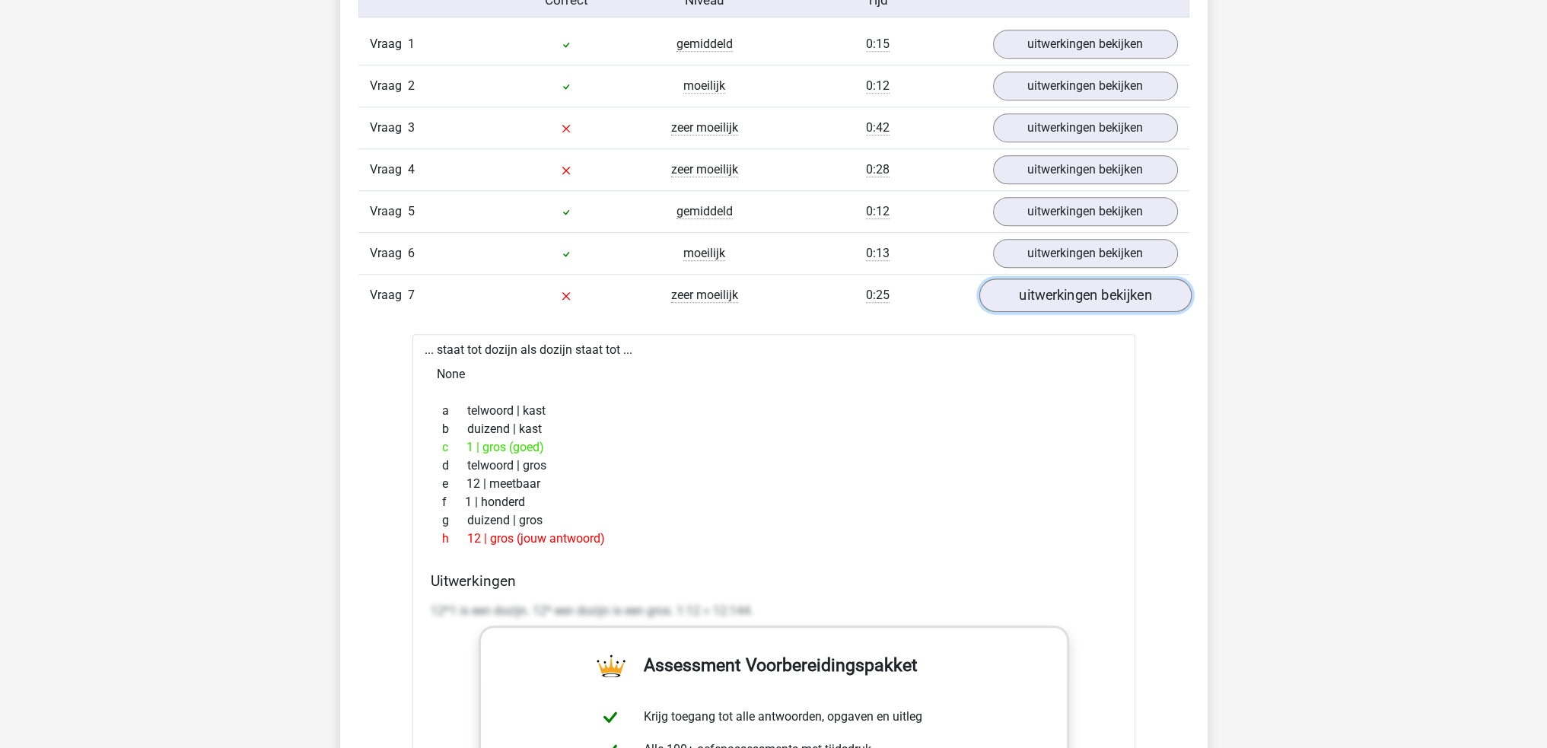
click at [1057, 295] on link "uitwerkingen bekijken" at bounding box center [1085, 295] width 212 height 33
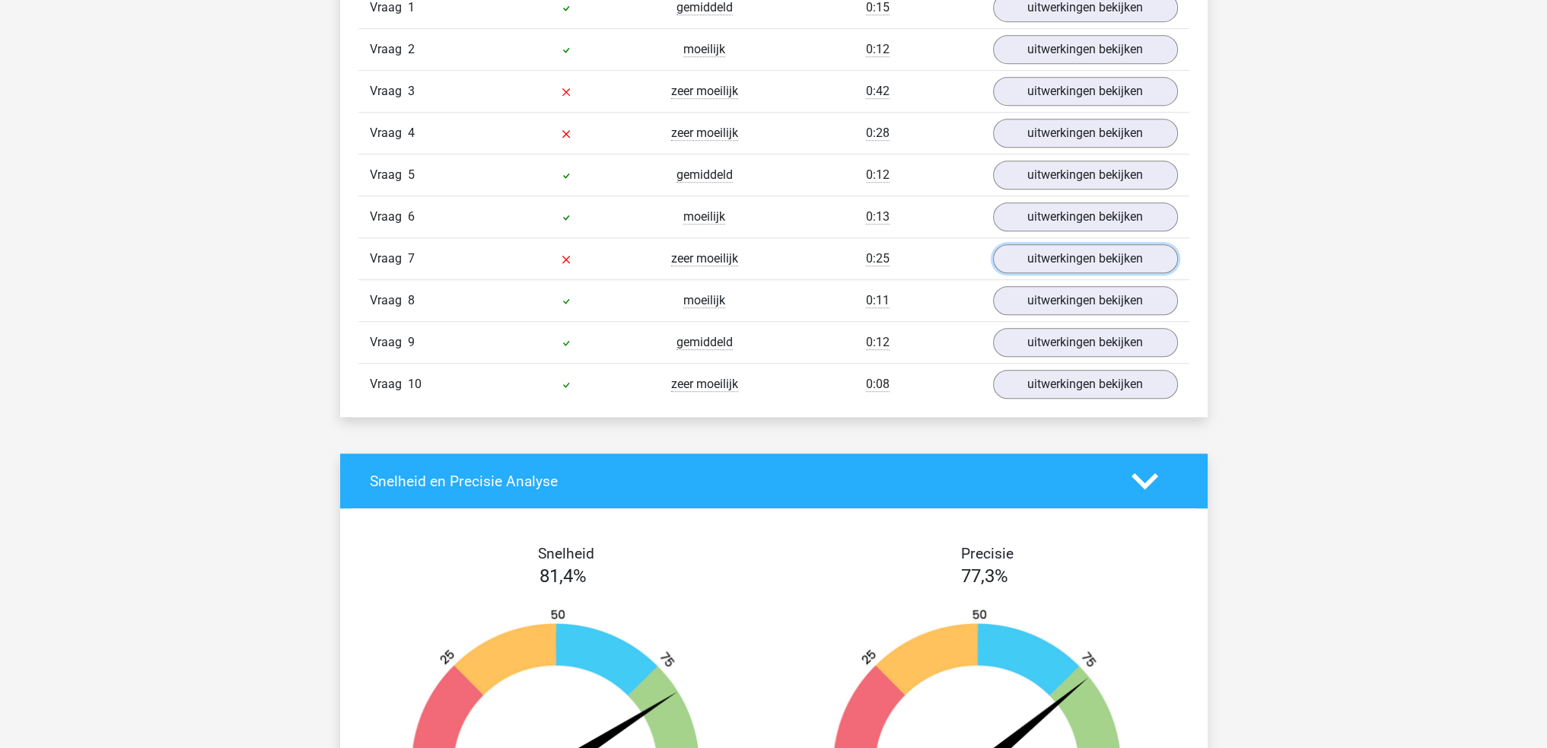
scroll to position [1370, 0]
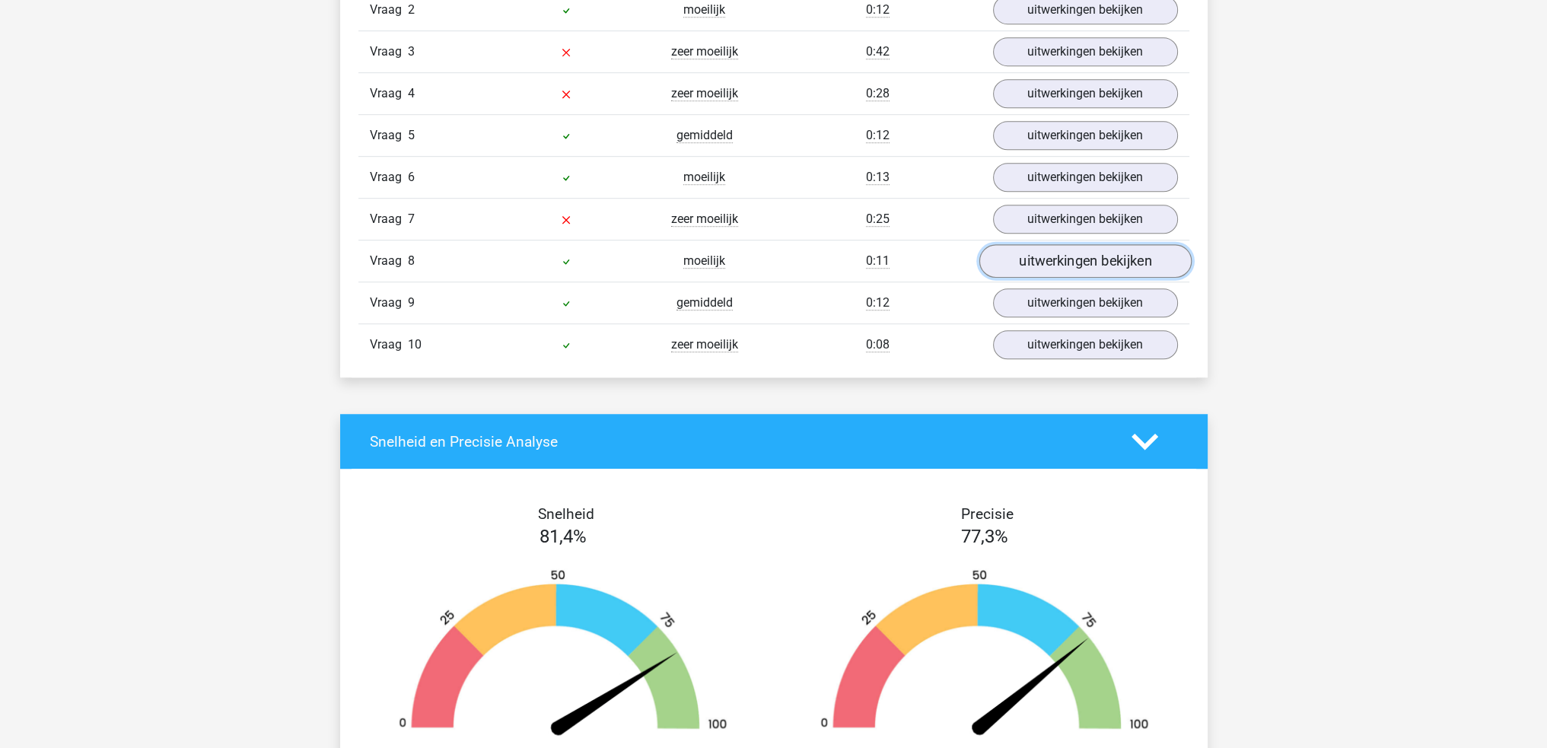
click at [1016, 261] on link "uitwerkingen bekijken" at bounding box center [1085, 260] width 212 height 33
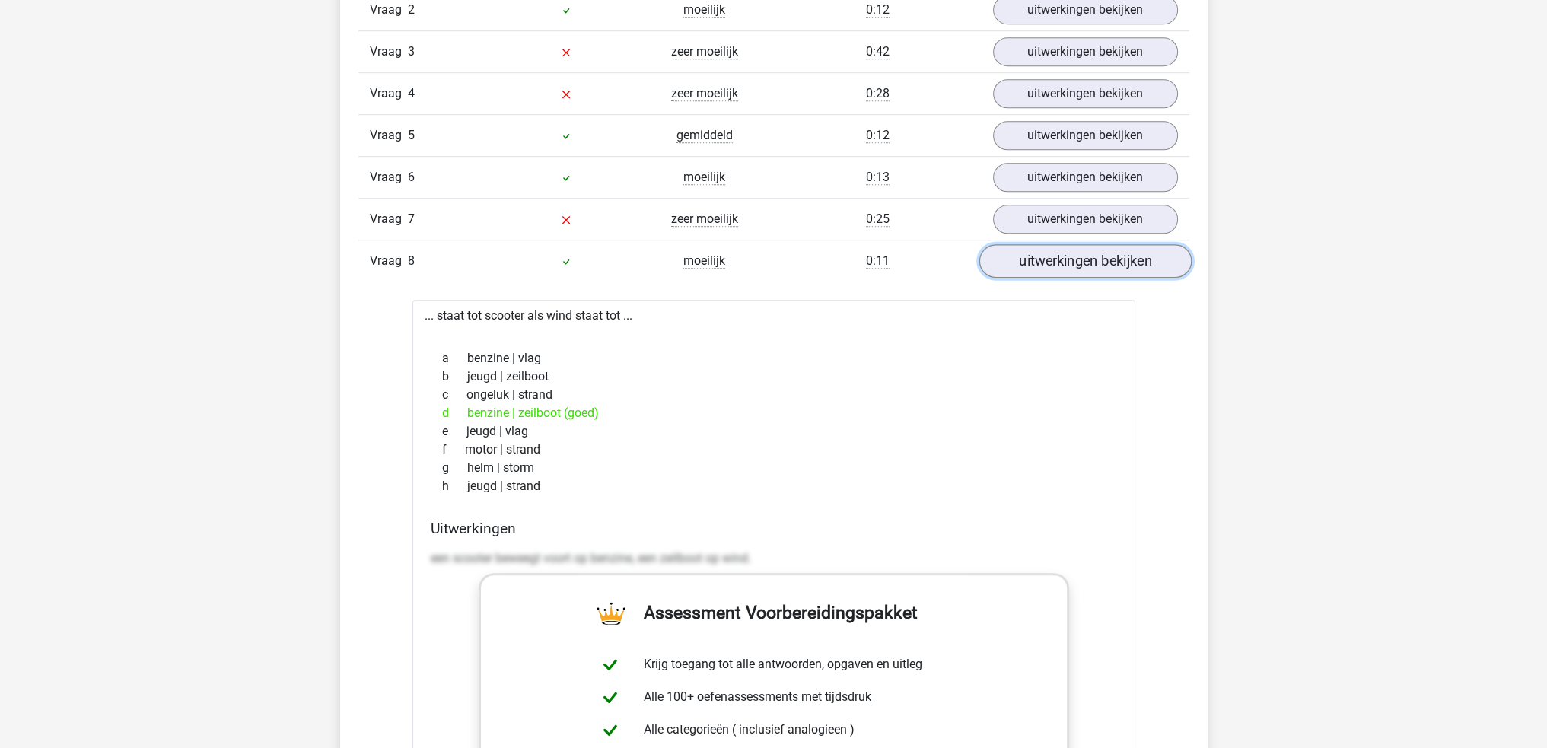
click at [1016, 261] on link "uitwerkingen bekijken" at bounding box center [1085, 260] width 212 height 33
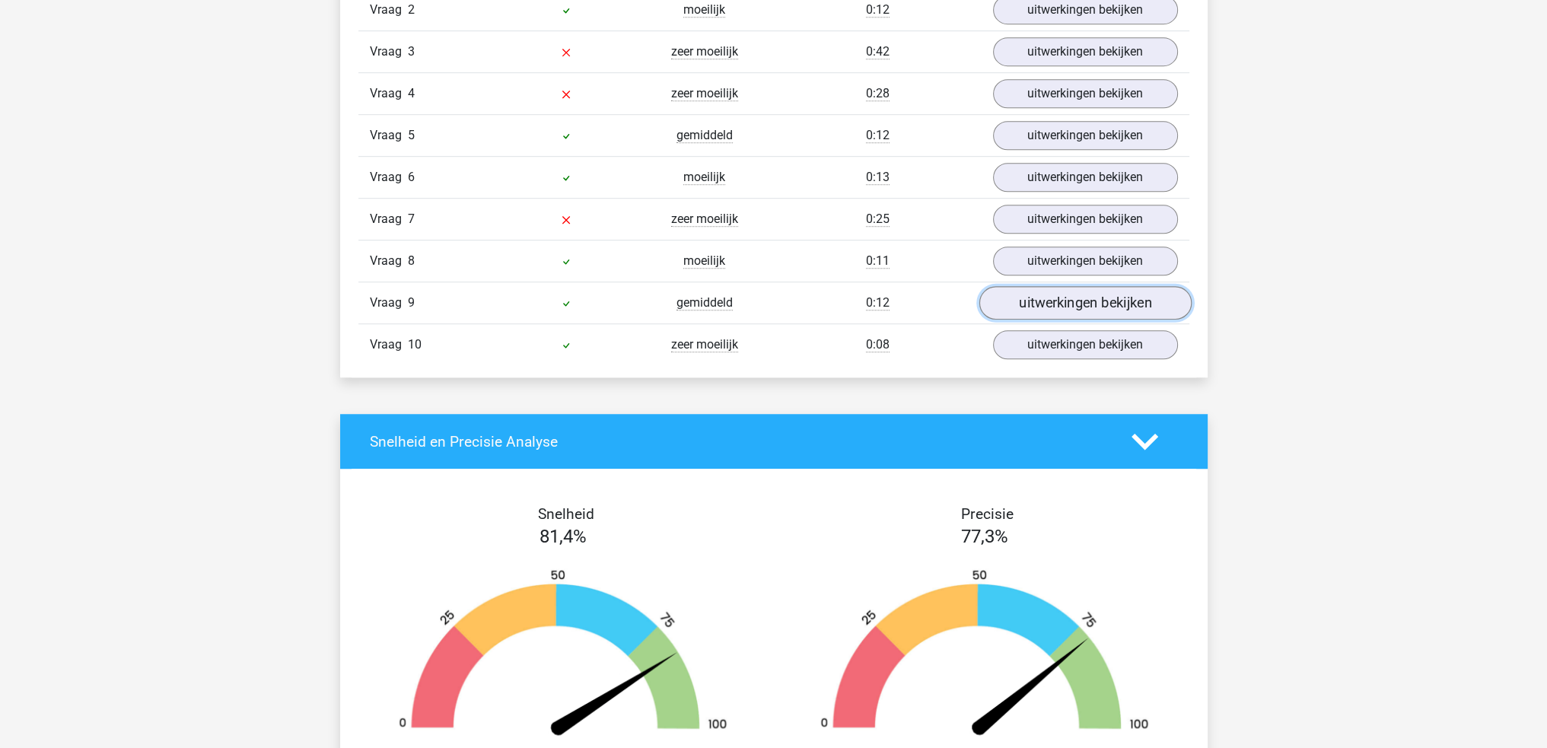
click at [1015, 311] on link "uitwerkingen bekijken" at bounding box center [1085, 302] width 212 height 33
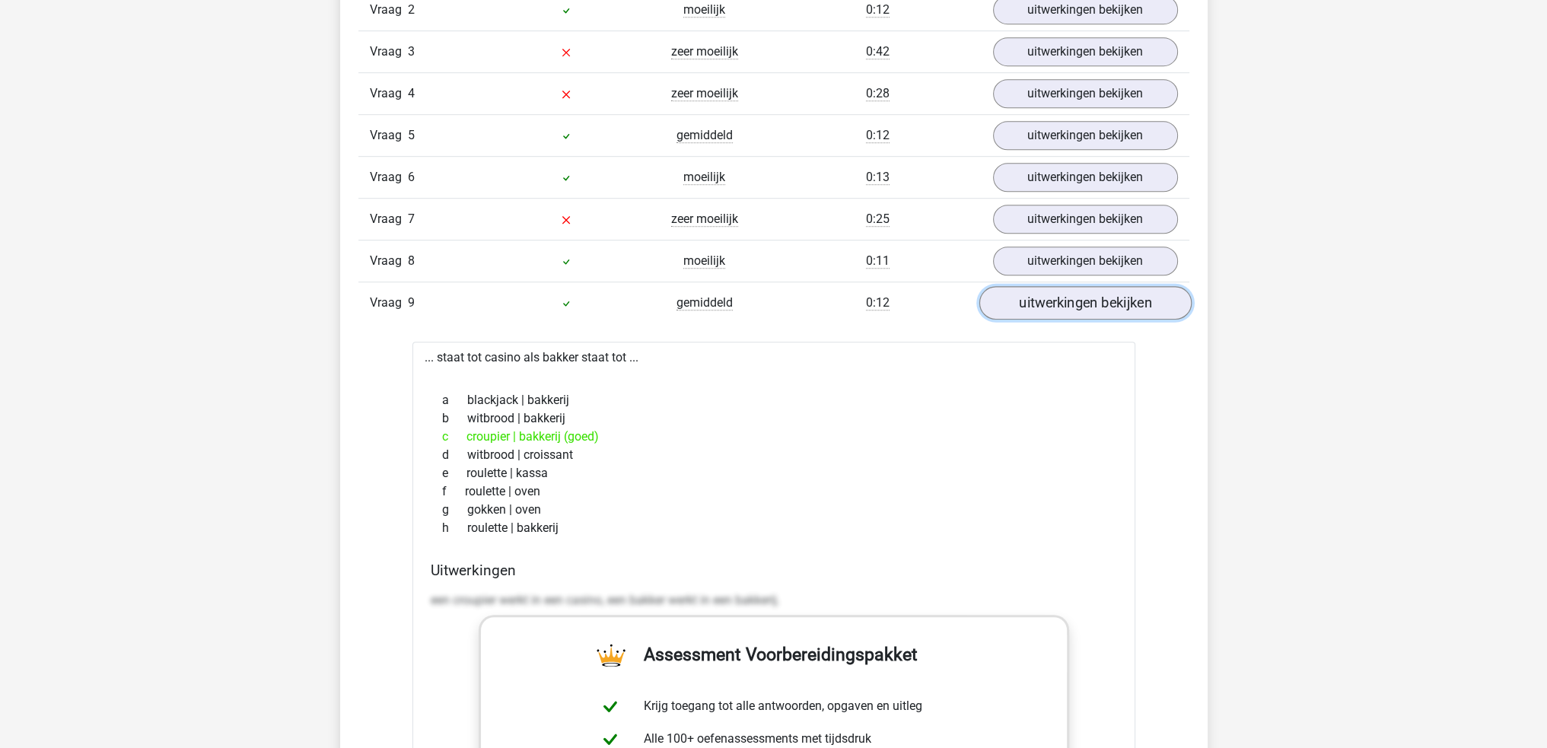
click at [1014, 310] on link "uitwerkingen bekijken" at bounding box center [1085, 302] width 212 height 33
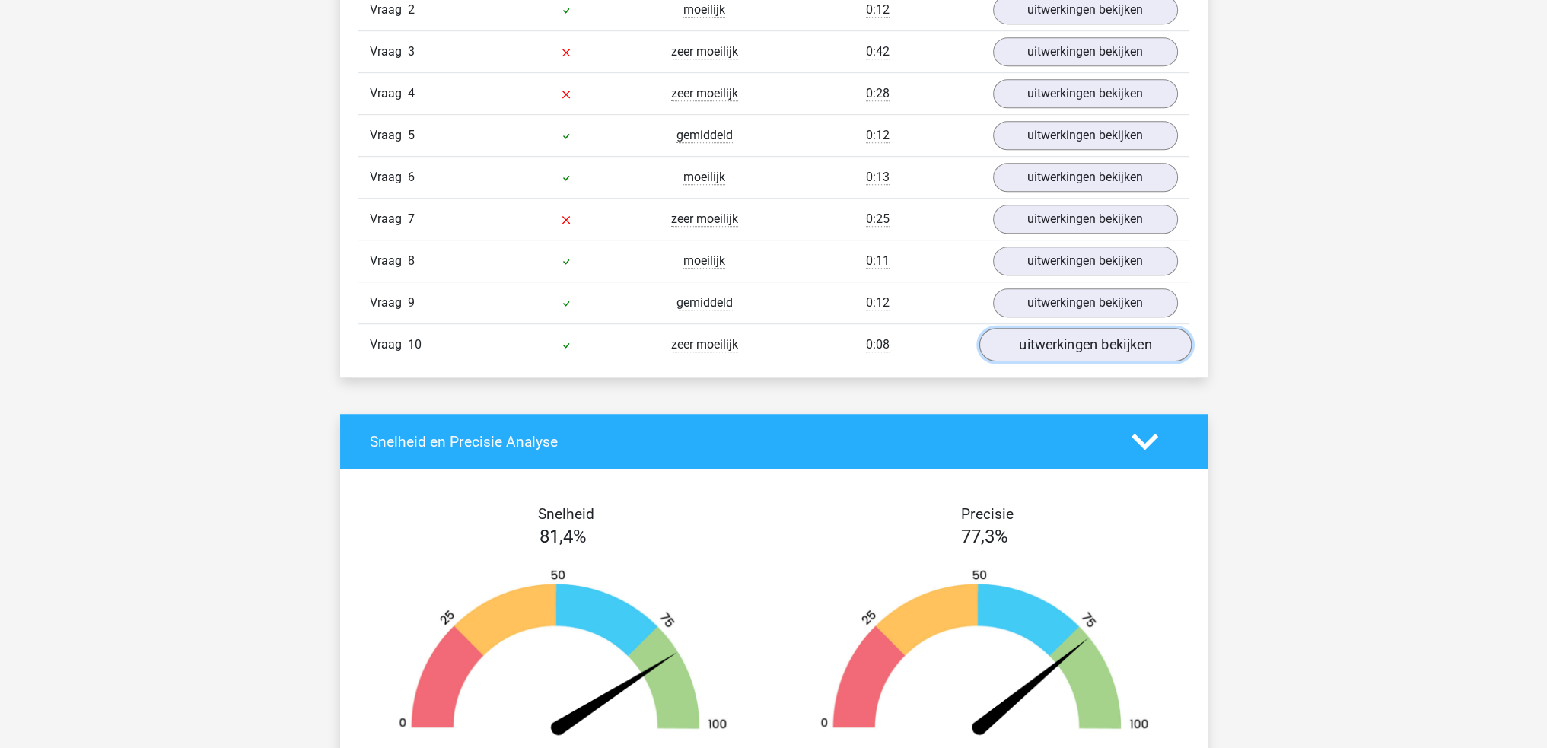
click at [1017, 337] on link "uitwerkingen bekijken" at bounding box center [1085, 344] width 212 height 33
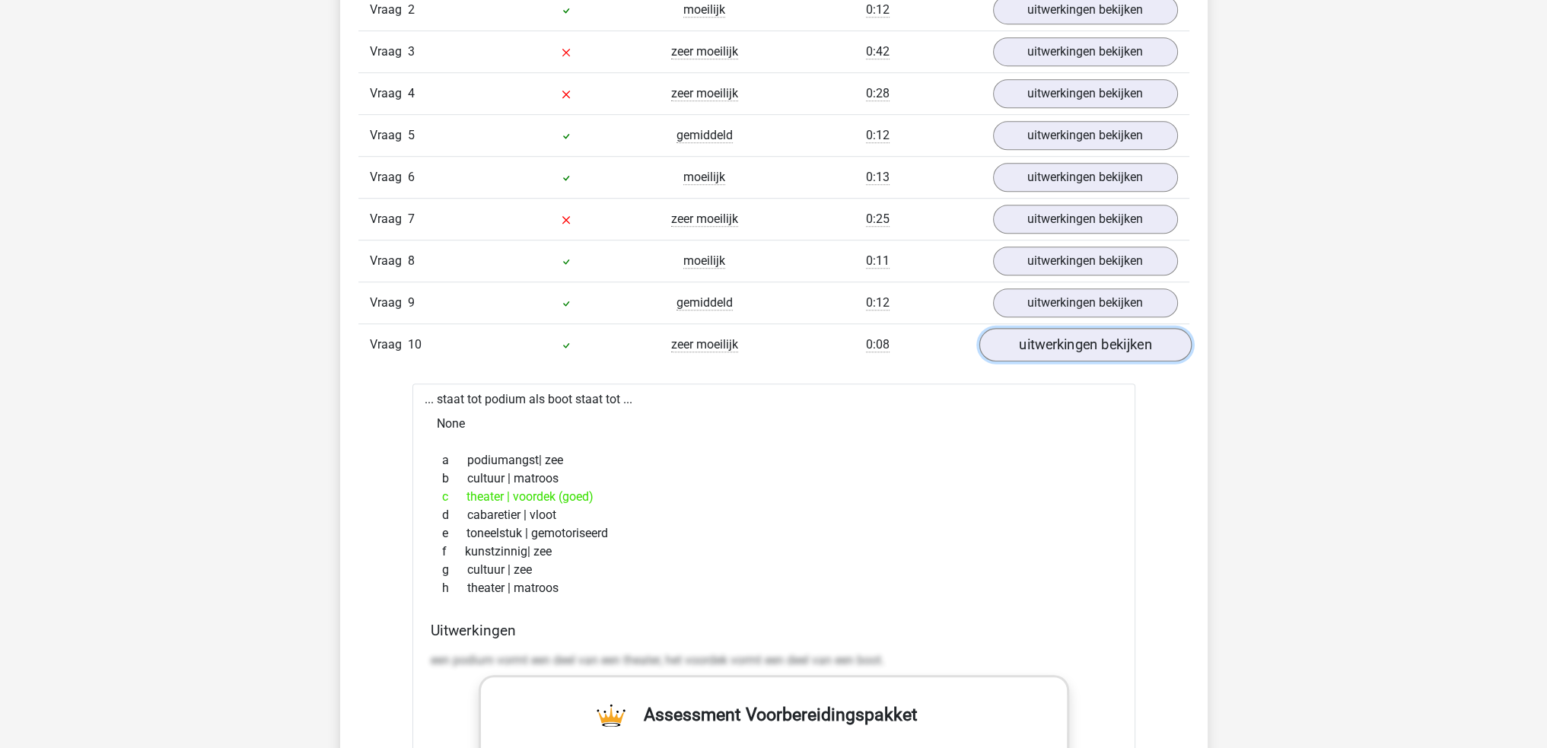
click at [1018, 337] on link "uitwerkingen bekijken" at bounding box center [1085, 344] width 212 height 33
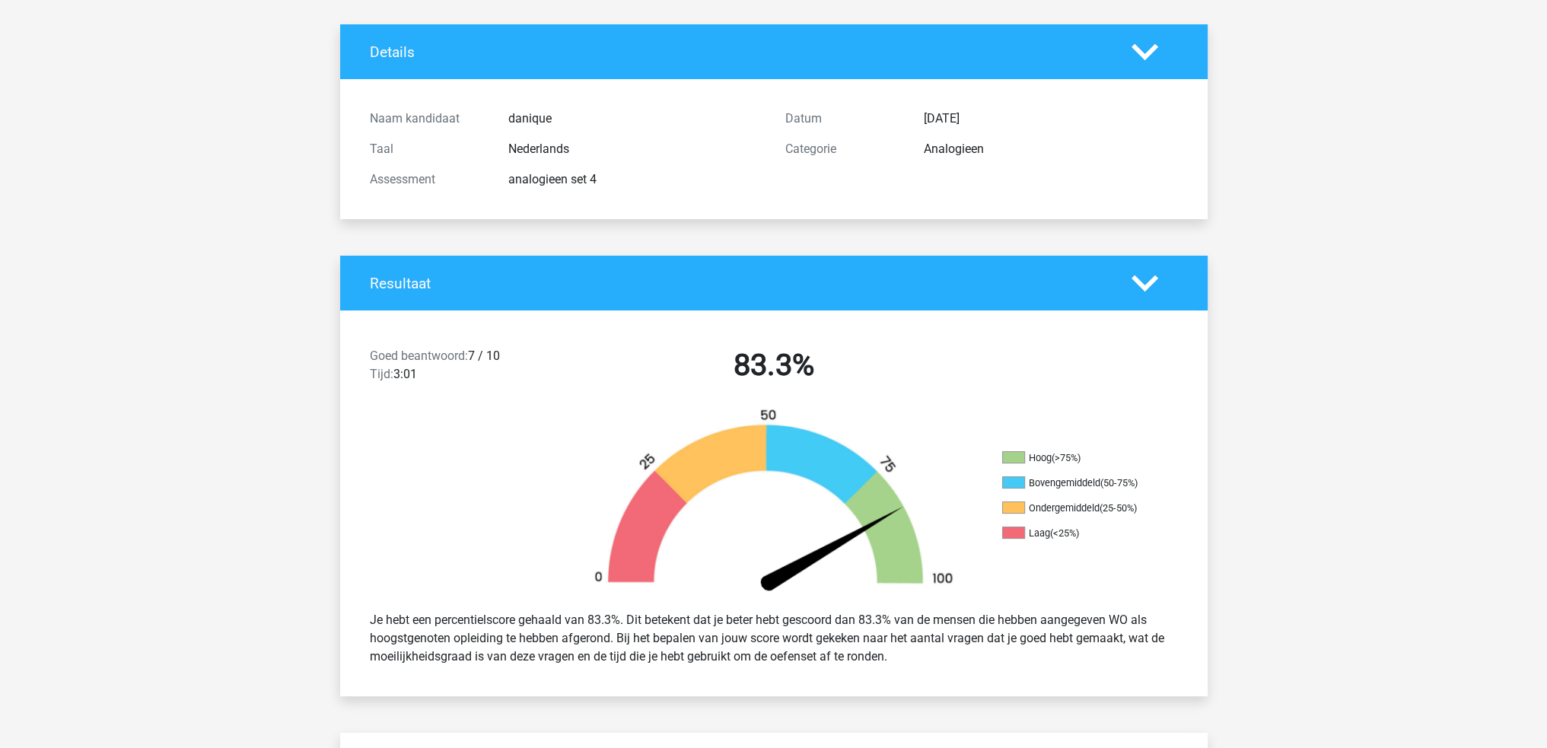
scroll to position [0, 0]
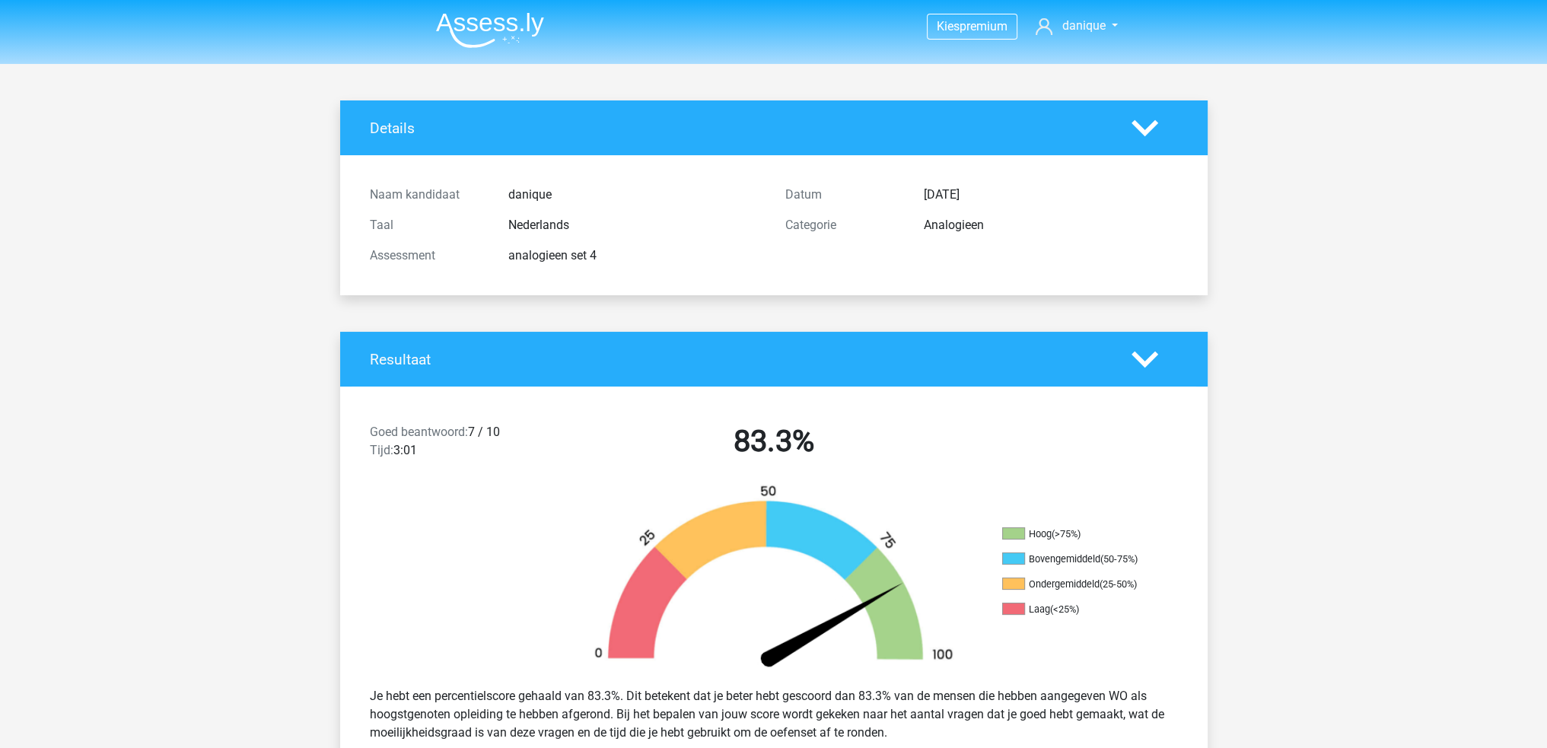
click at [471, 36] on img at bounding box center [490, 30] width 108 height 36
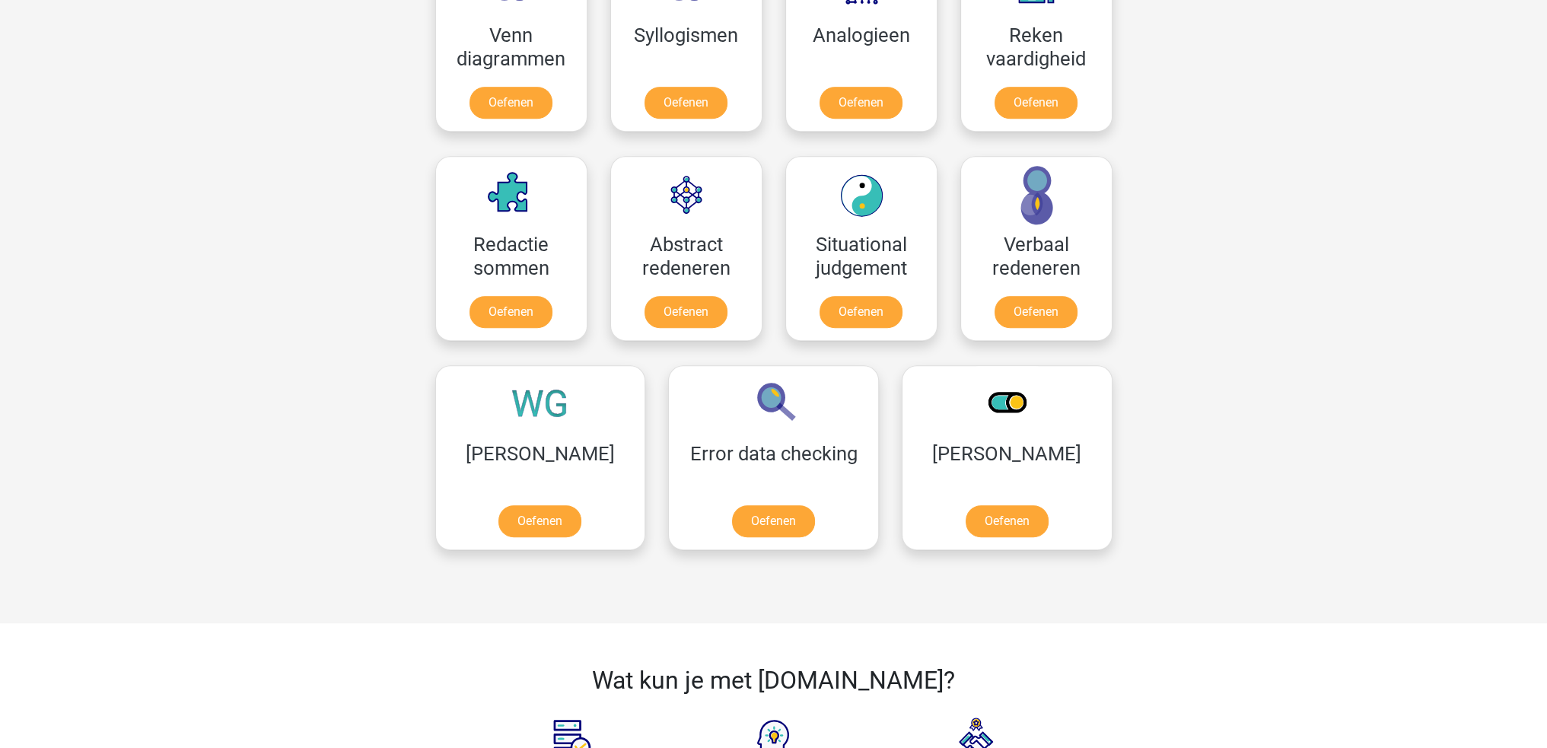
scroll to position [989, 0]
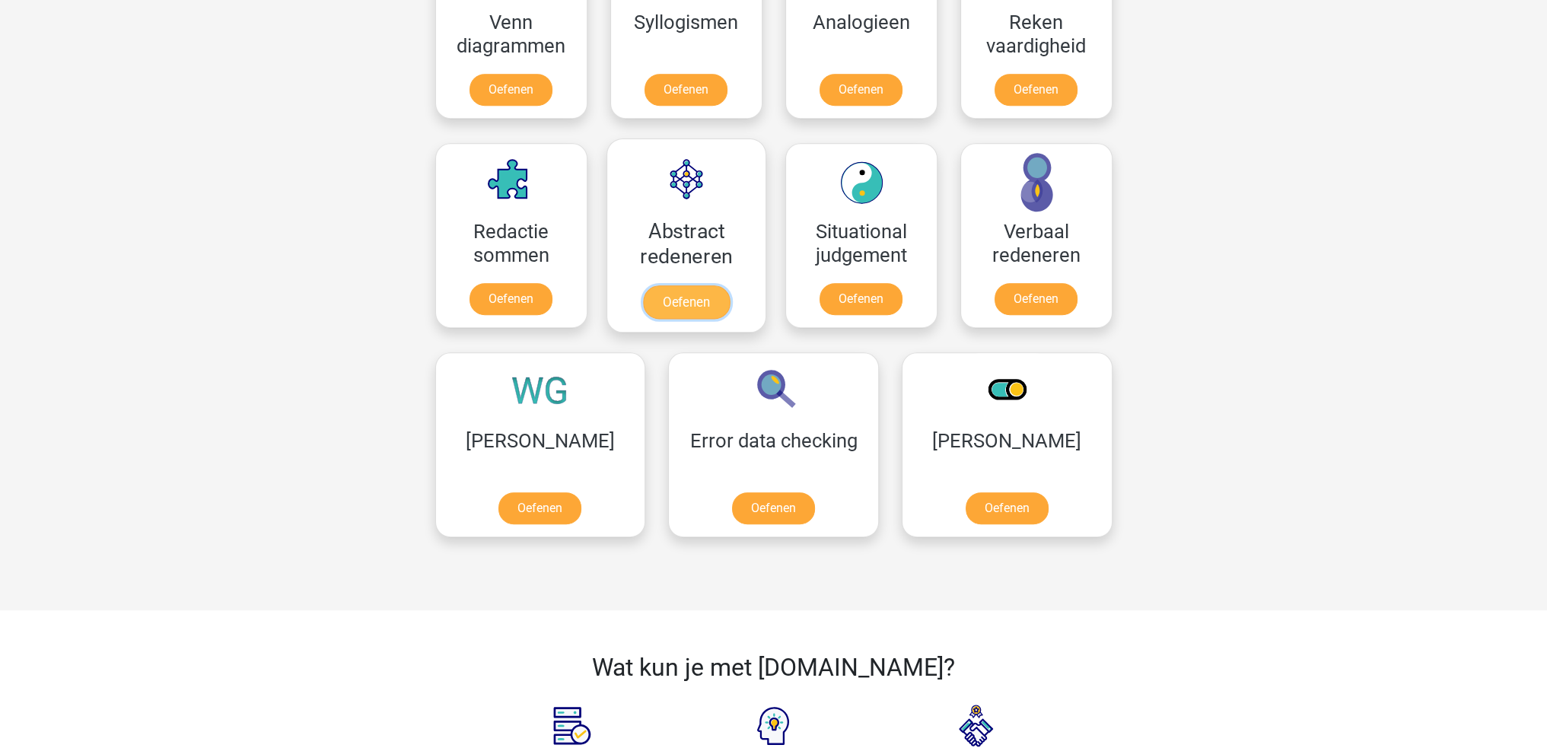
click at [664, 285] on link "Oefenen" at bounding box center [685, 301] width 87 height 33
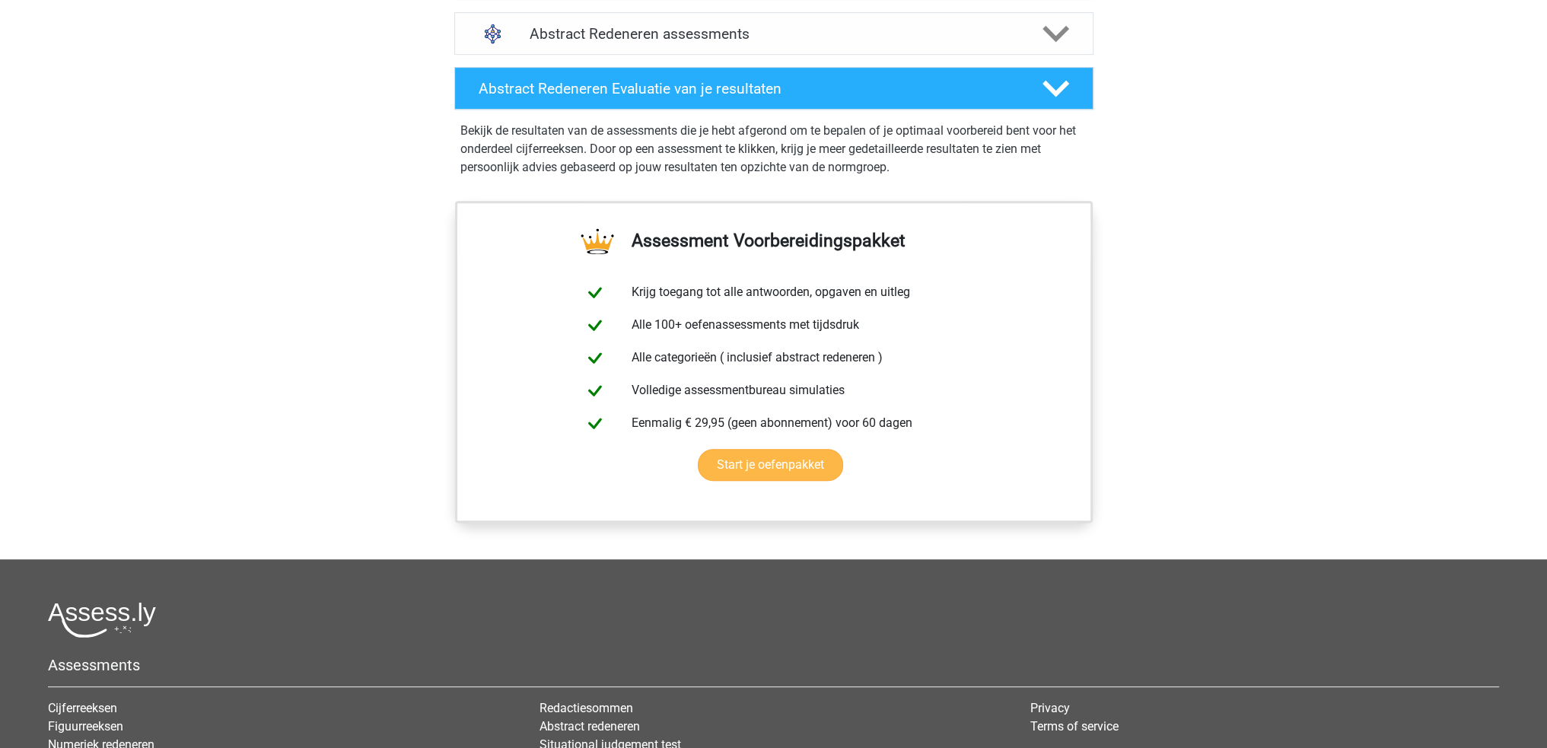
scroll to position [761, 0]
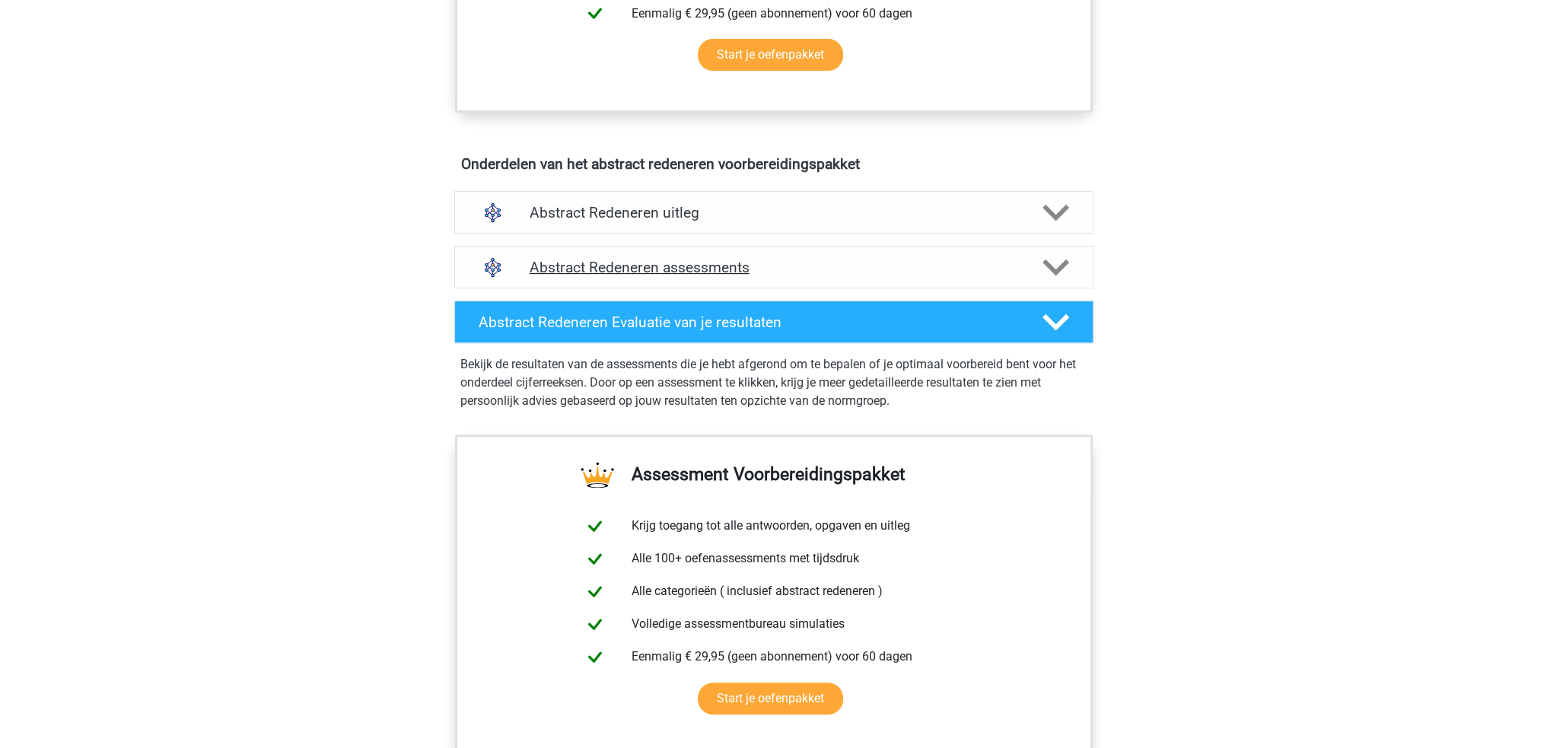
click at [919, 250] on div "Abstract Redeneren assessments" at bounding box center [773, 267] width 639 height 43
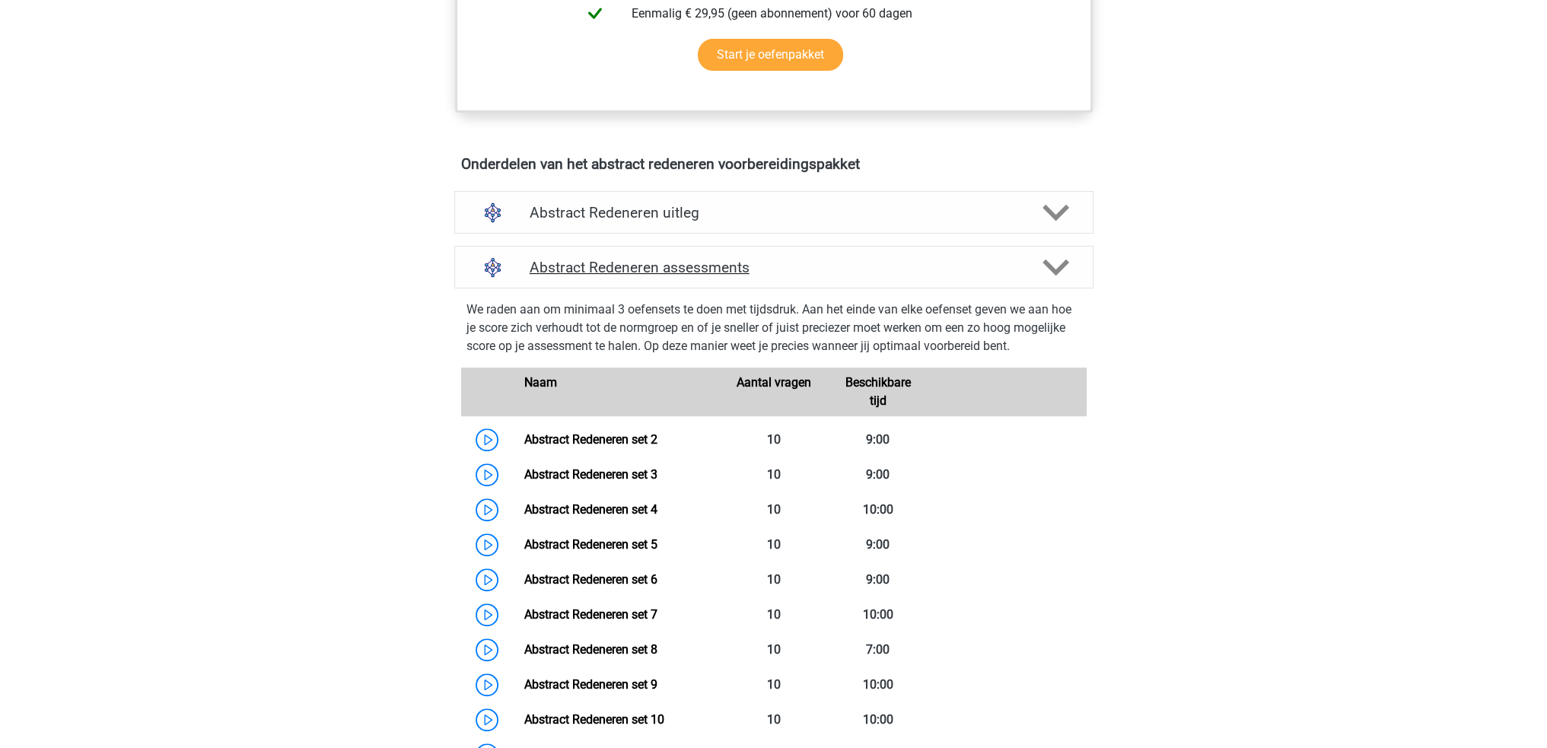
click at [921, 264] on h4 "Abstract Redeneren assessments" at bounding box center [774, 268] width 489 height 18
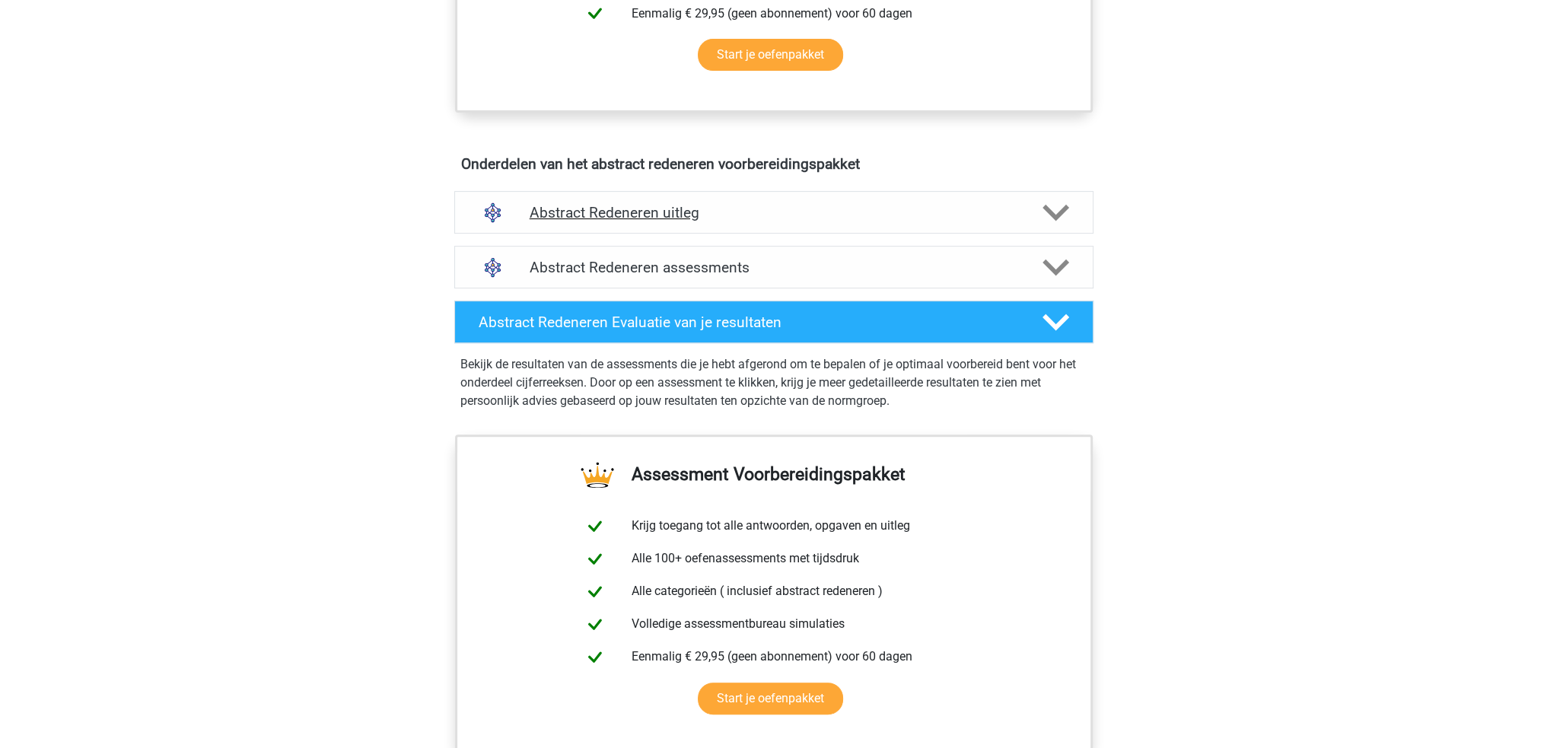
click at [954, 204] on h4 "Abstract Redeneren uitleg" at bounding box center [774, 213] width 489 height 18
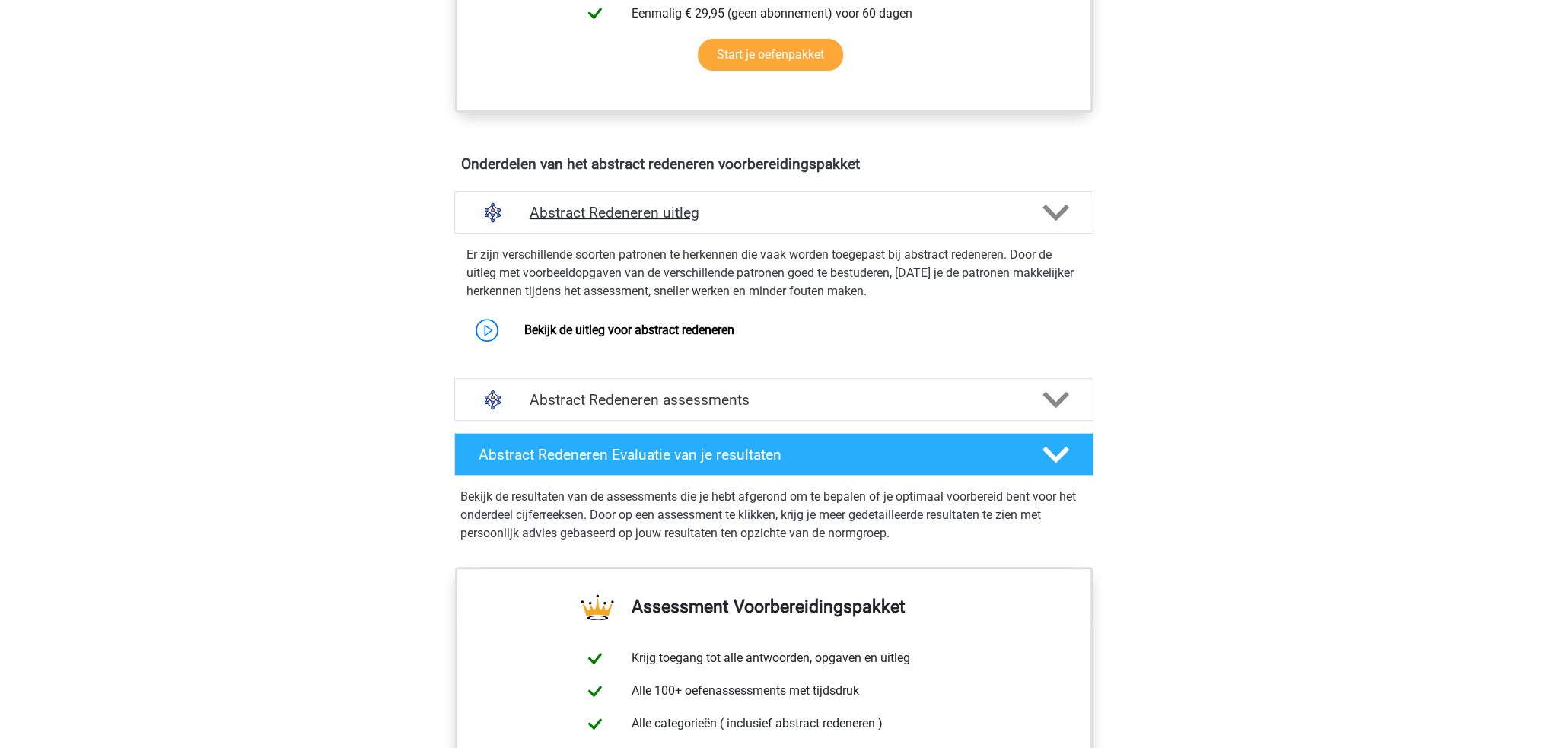
click at [954, 205] on h4 "Abstract Redeneren uitleg" at bounding box center [774, 213] width 489 height 18
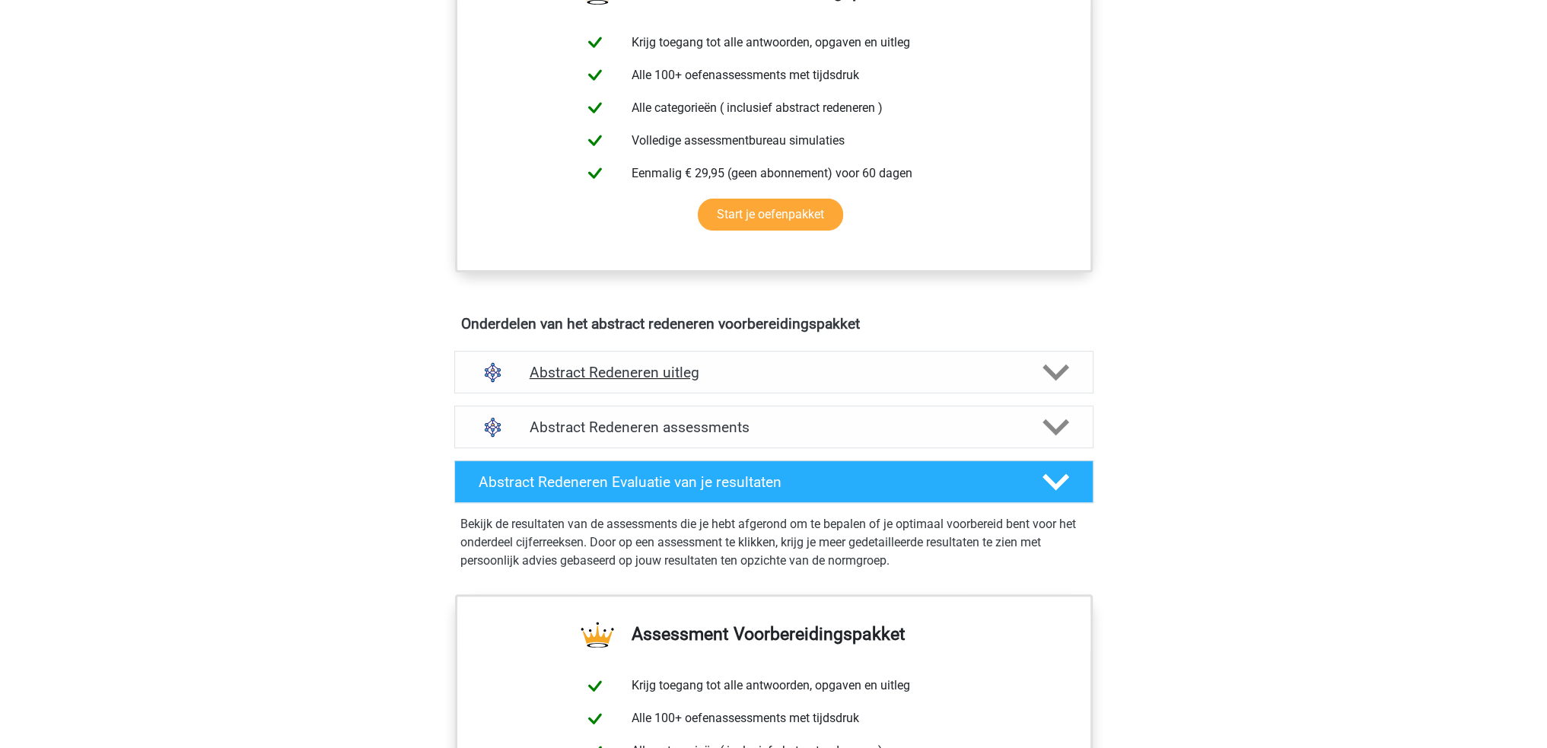
scroll to position [609, 0]
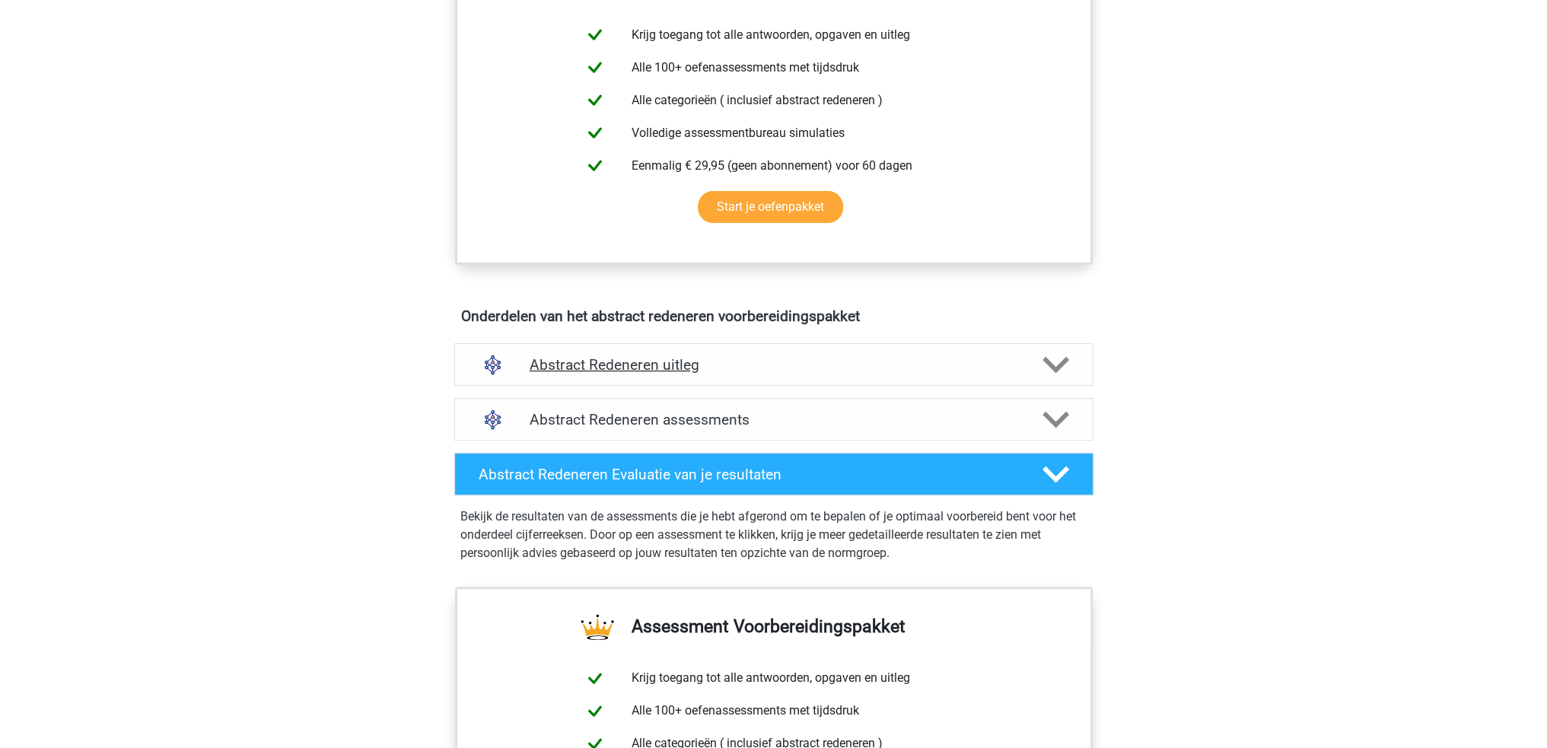
click at [775, 356] on h4 "Abstract Redeneren uitleg" at bounding box center [774, 365] width 489 height 18
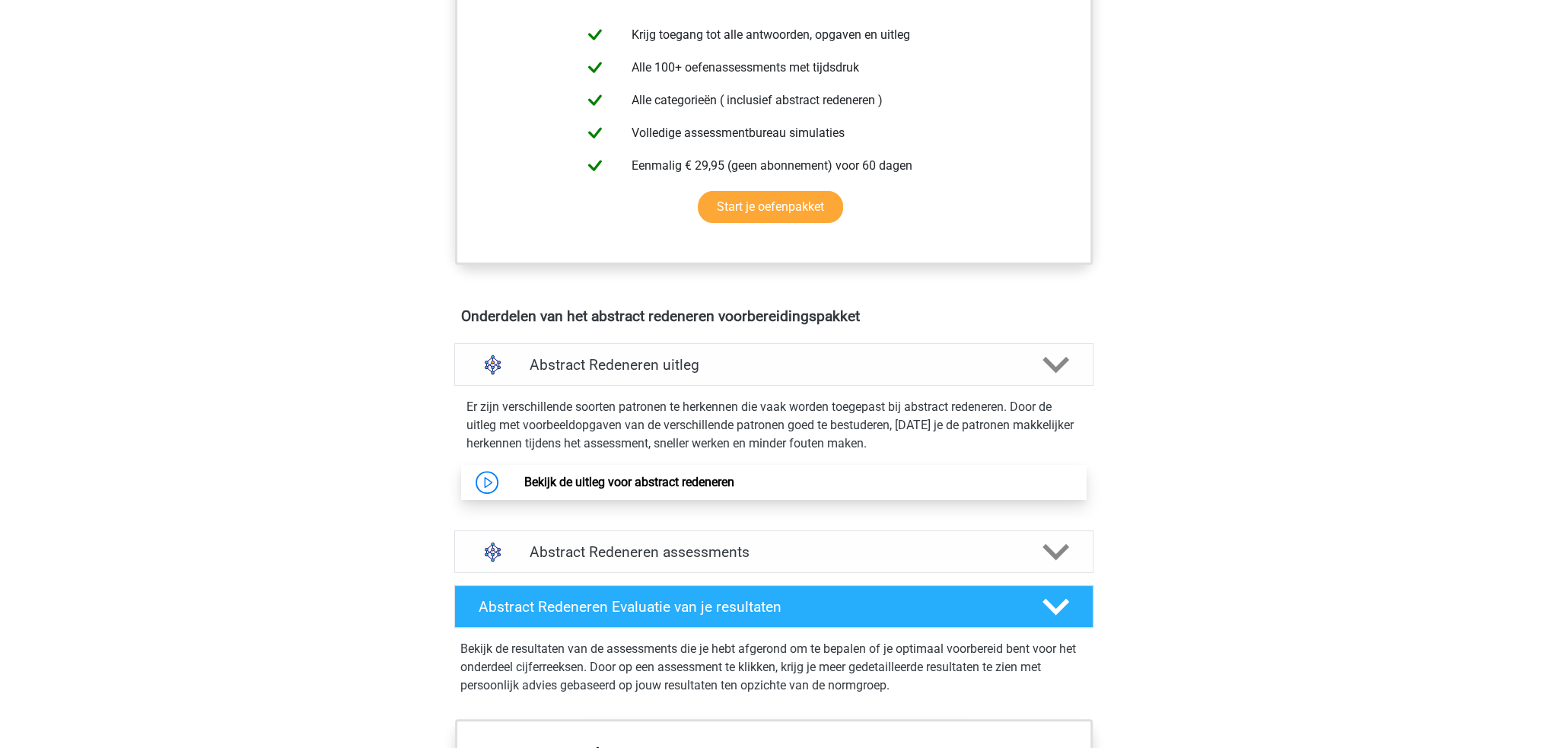
click at [618, 475] on link "Bekijk de uitleg voor abstract redeneren" at bounding box center [629, 482] width 210 height 14
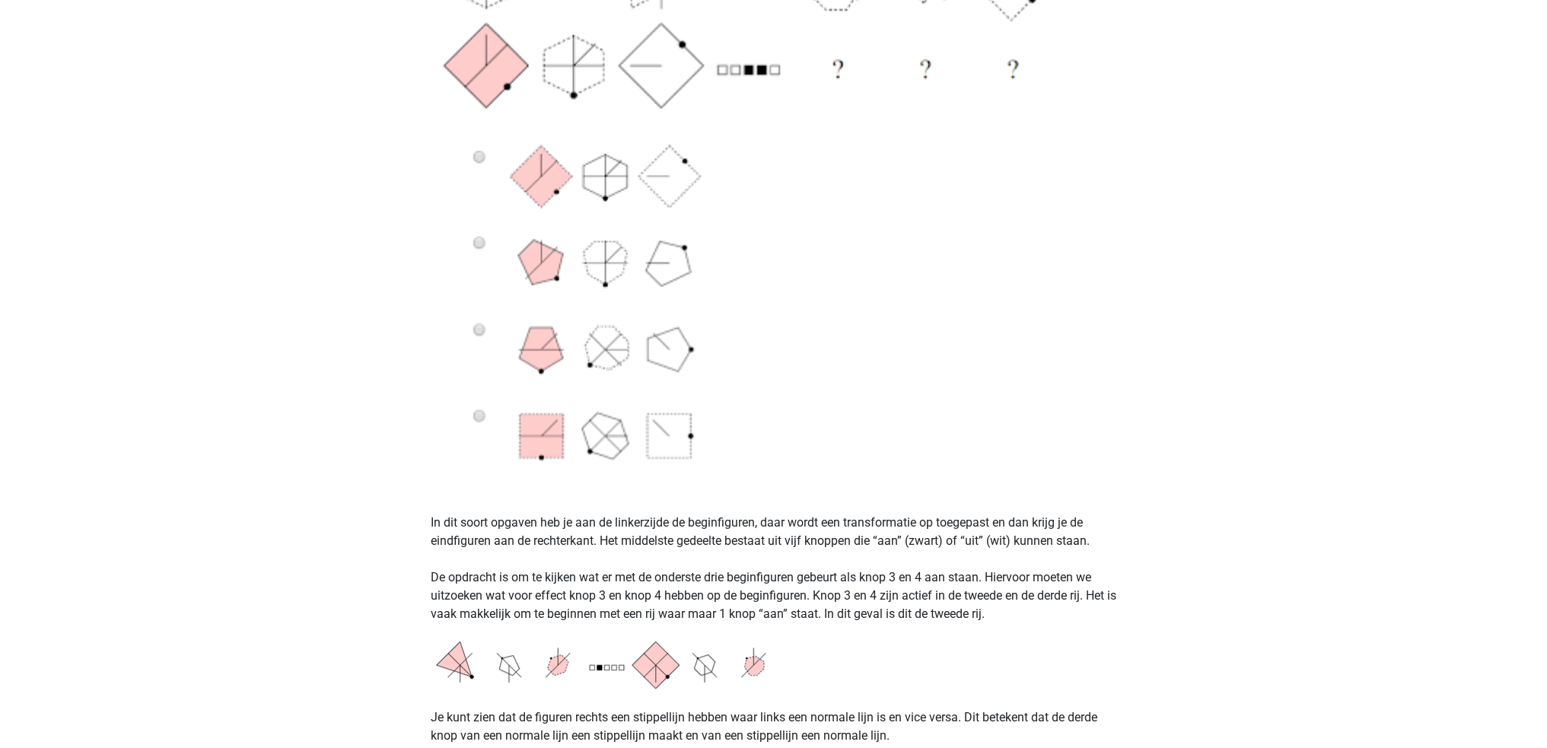
scroll to position [685, 0]
